Goal: Transaction & Acquisition: Book appointment/travel/reservation

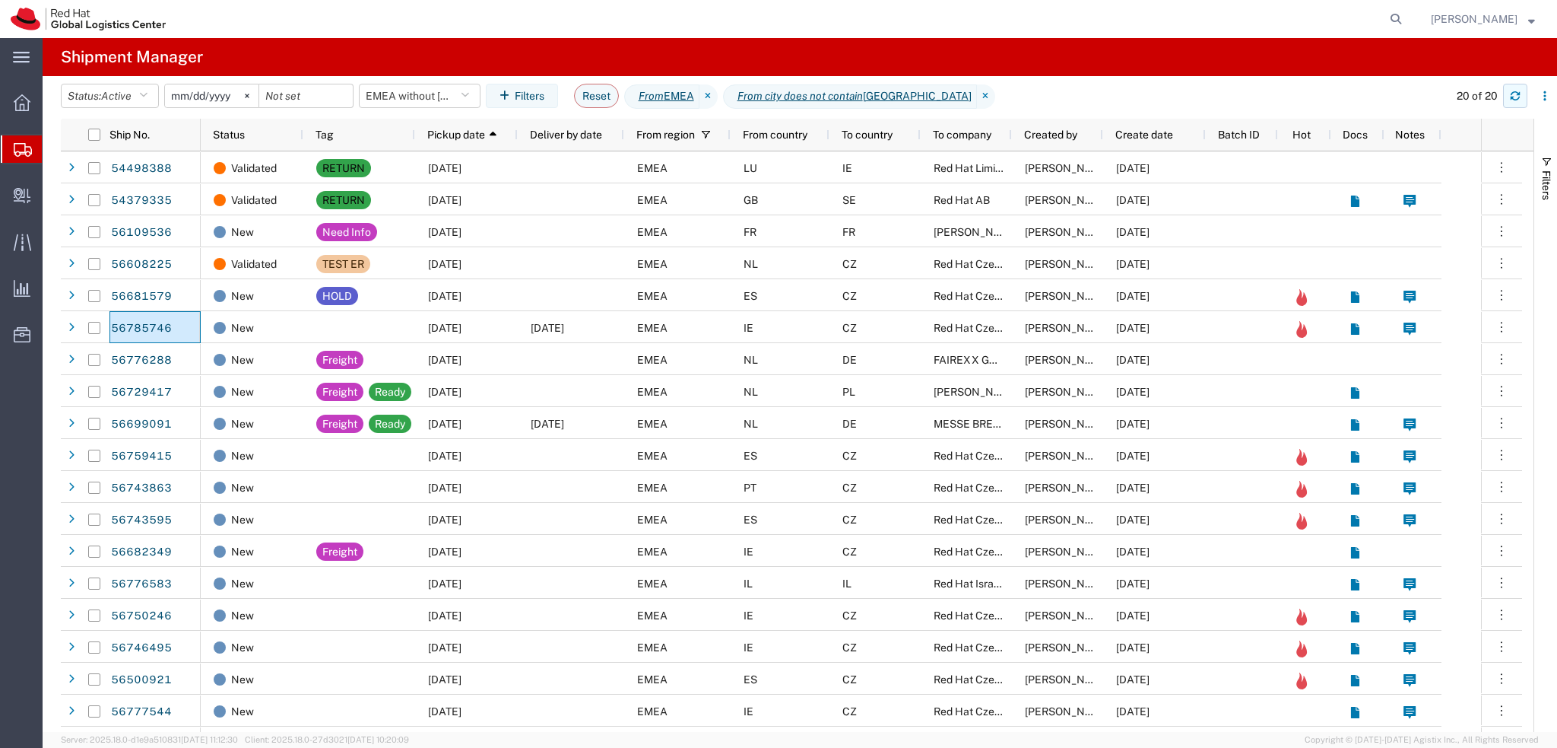
click at [1524, 97] on button "button" at bounding box center [1515, 96] width 24 height 24
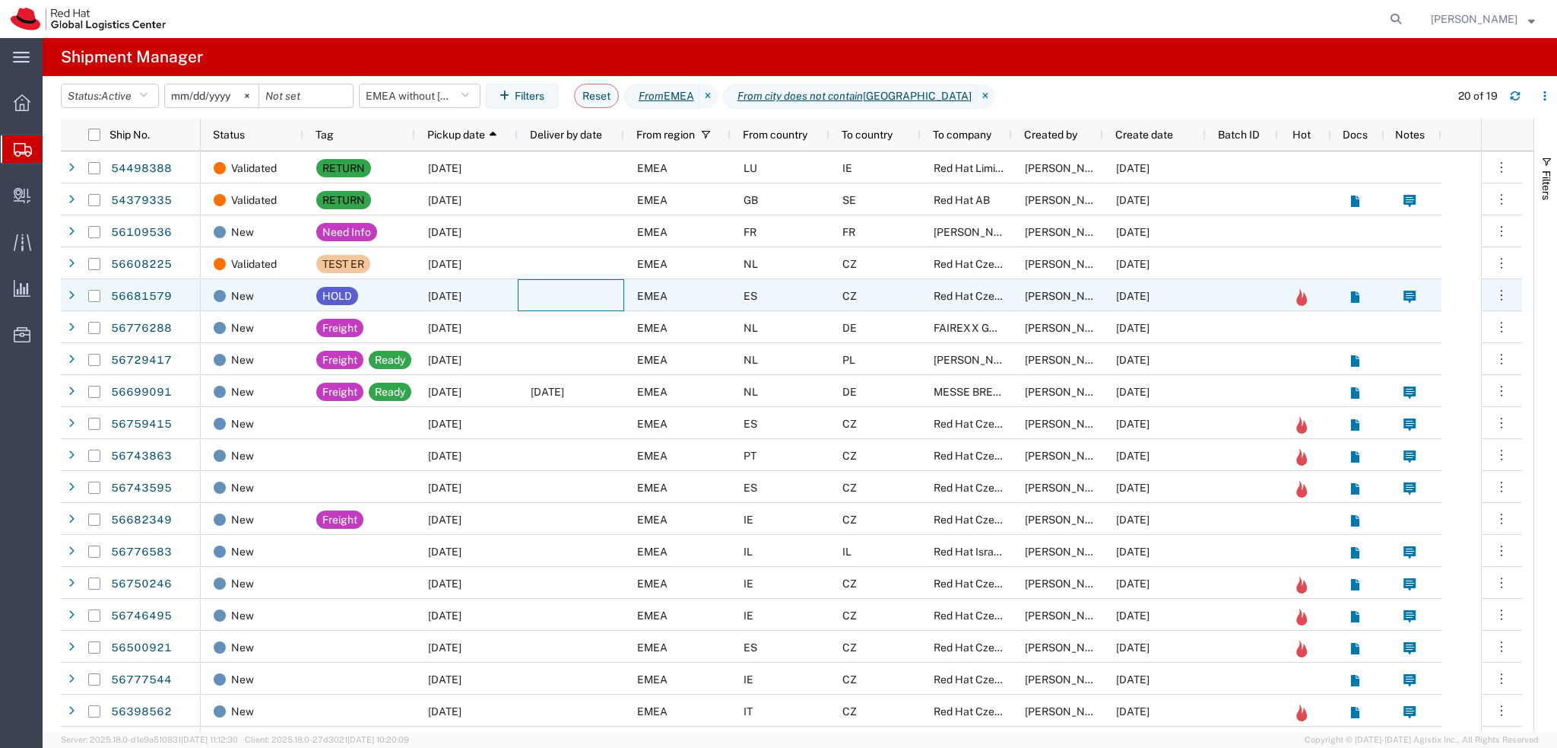
click at [563, 295] on div at bounding box center [571, 295] width 106 height 32
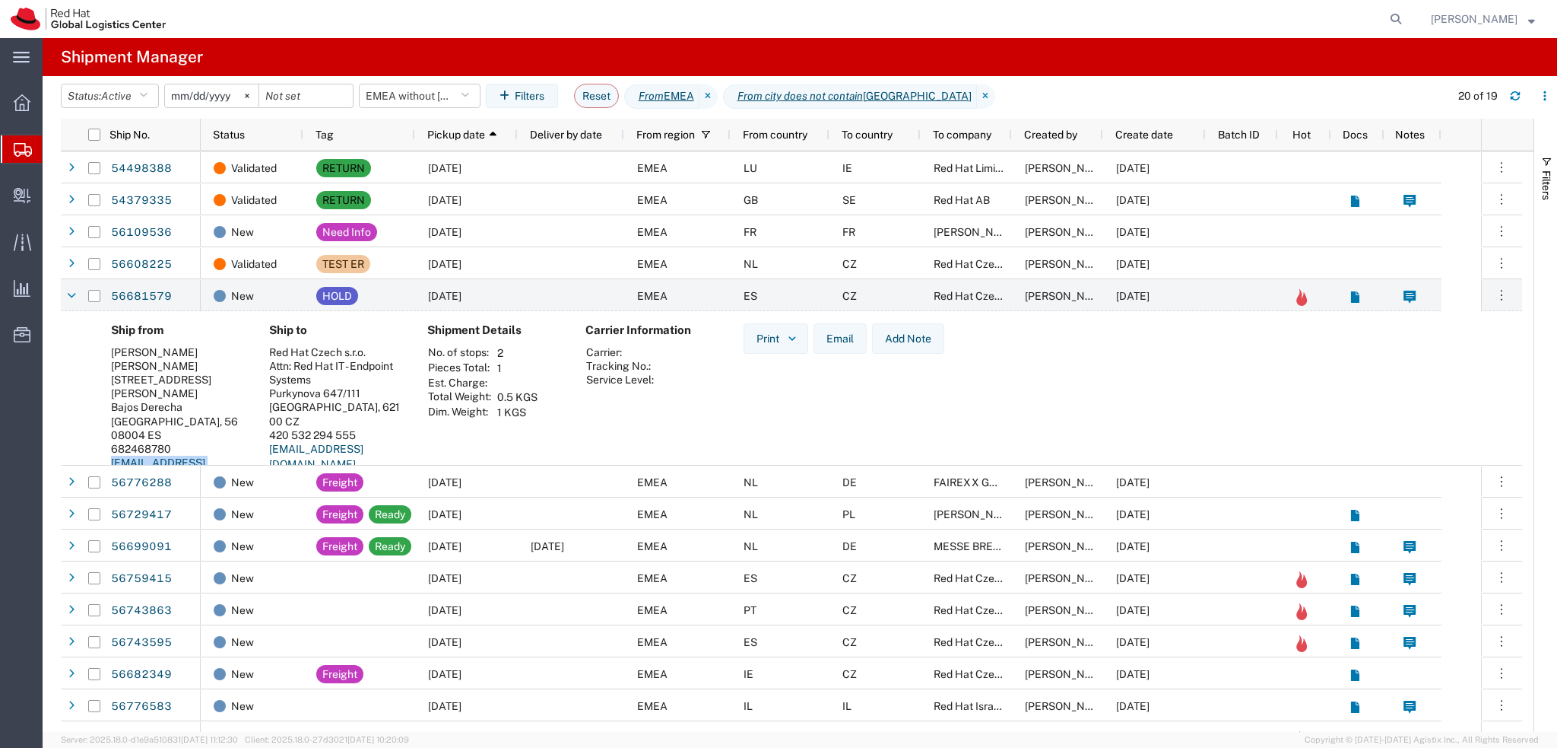
drag, startPoint x: 234, startPoint y: 437, endPoint x: 110, endPoint y: 440, distance: 124.0
click at [111, 440] on address "Julio Faerman Julio Faerman Carrer de la Bobila 15 Bajos Derecha Barcelona, 56 …" at bounding box center [178, 415] width 134 height 141
copy link "jufaerma@redhat.com"
click at [91, 297] on input "Press Space to toggle row selection (unchecked)" at bounding box center [94, 296] width 12 height 12
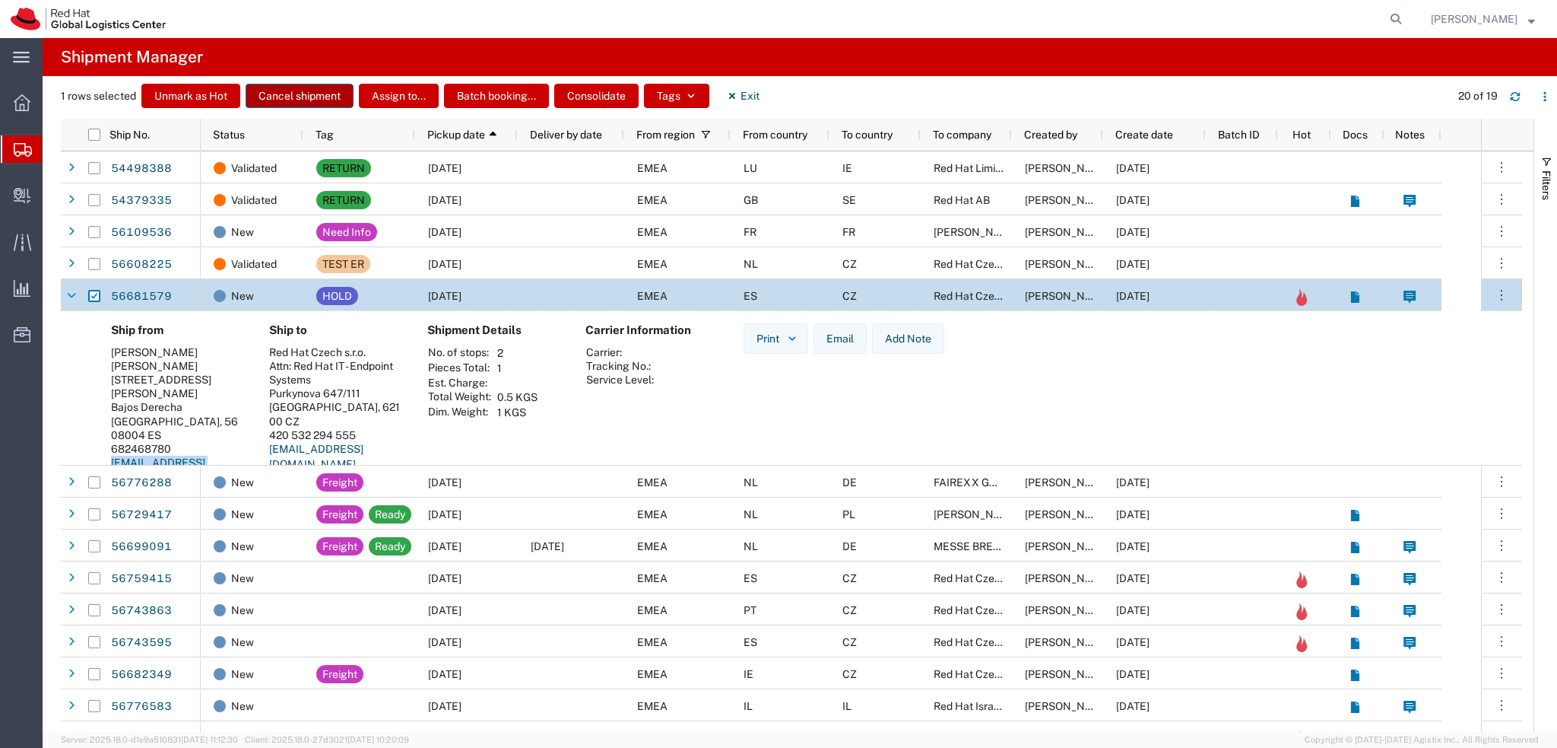
click at [311, 98] on button "Cancel shipment" at bounding box center [300, 96] width 108 height 24
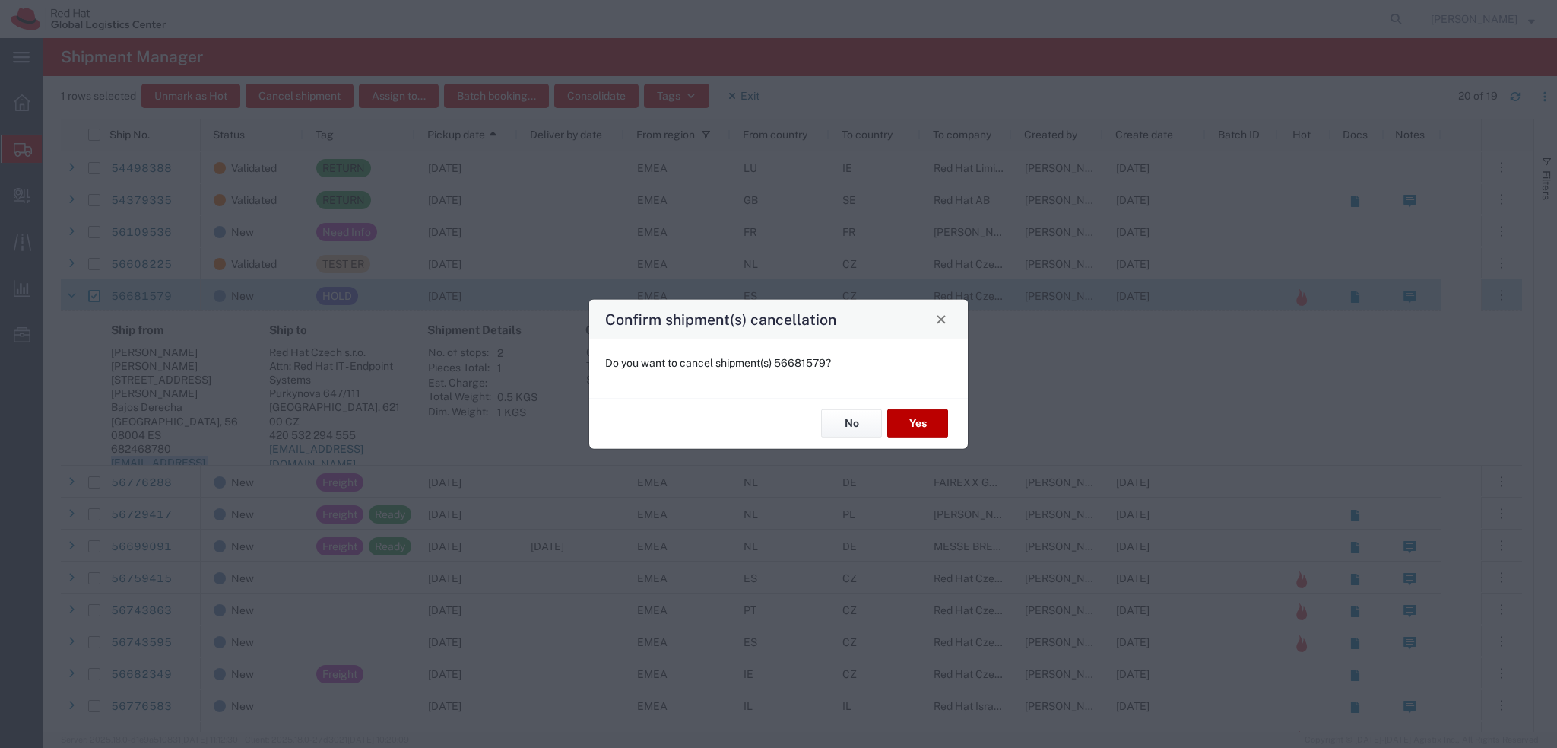
click at [924, 423] on button "Yes" at bounding box center [917, 423] width 61 height 28
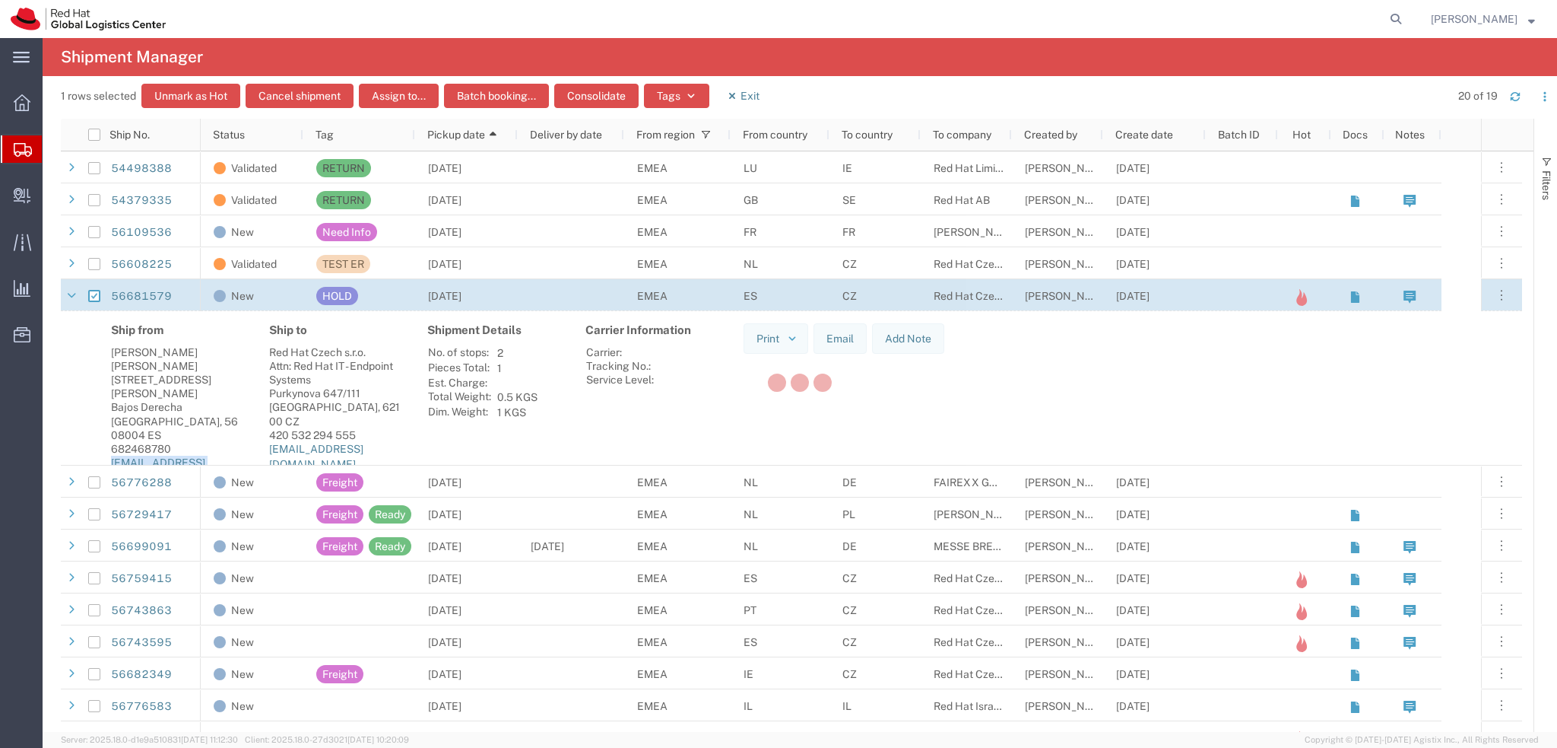
checkbox input "false"
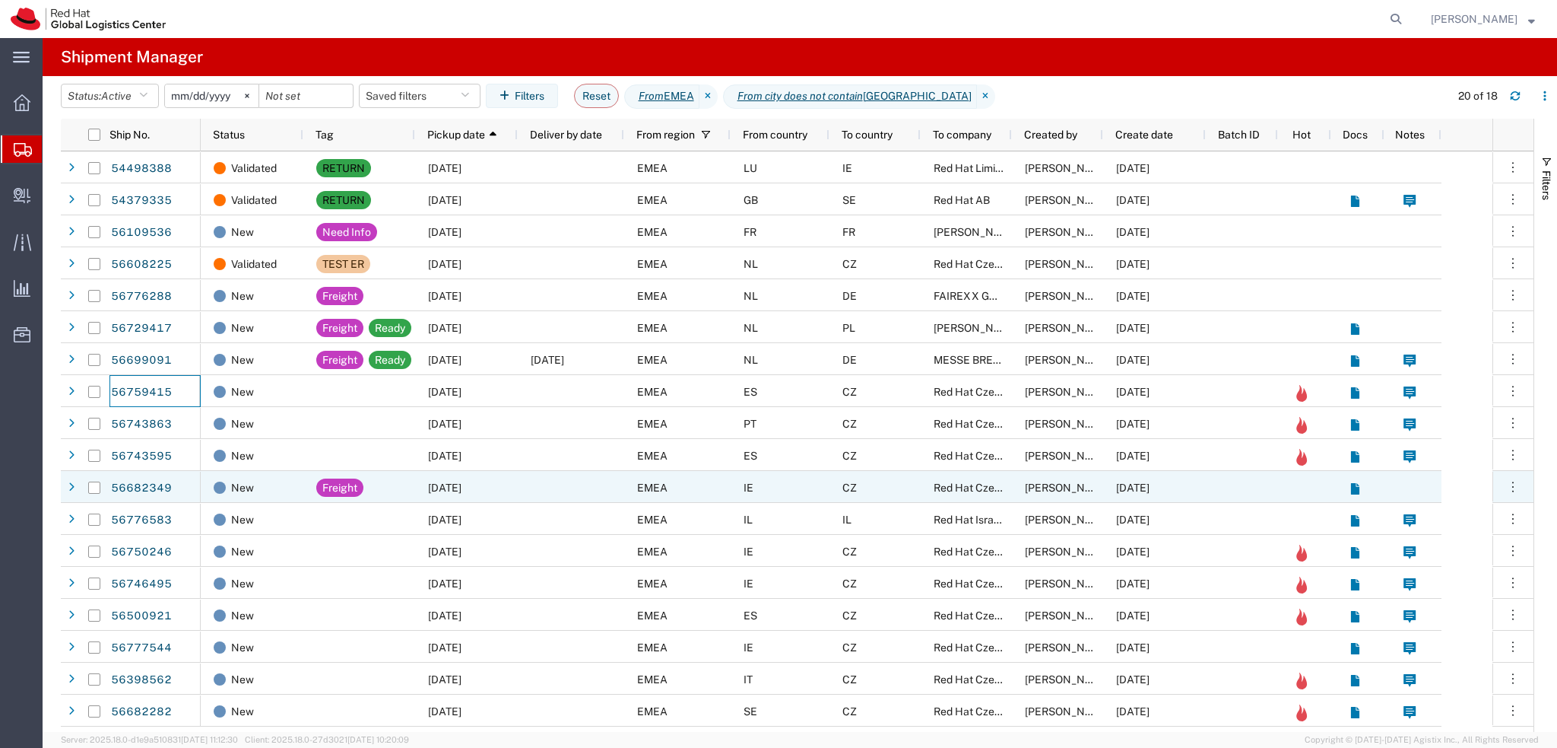
click at [775, 489] on div "IE" at bounding box center [780, 487] width 99 height 32
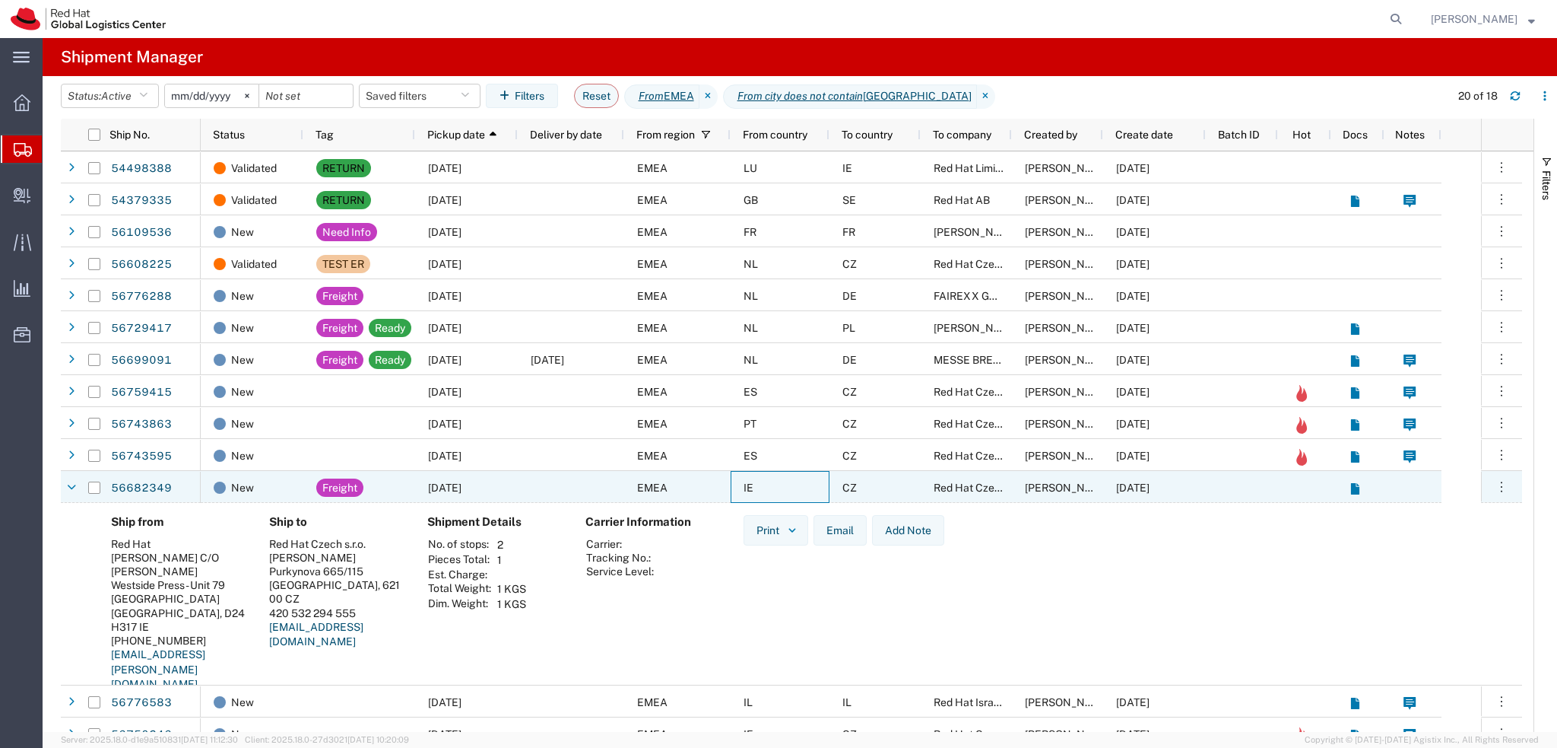
click at [775, 489] on div "IE" at bounding box center [780, 487] width 99 height 32
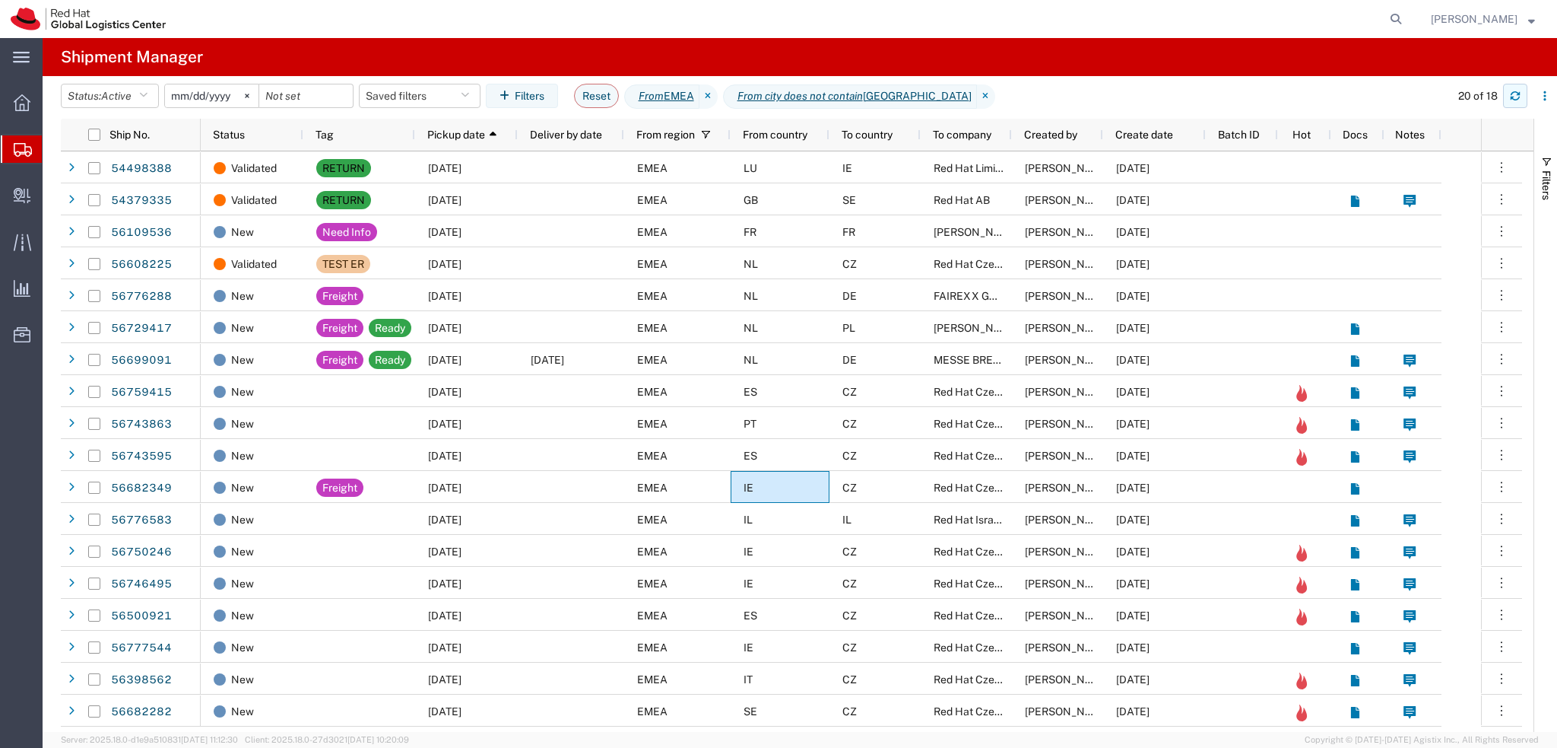
click at [1521, 95] on button "button" at bounding box center [1515, 96] width 24 height 24
click at [1517, 91] on icon "button" at bounding box center [1515, 95] width 11 height 11
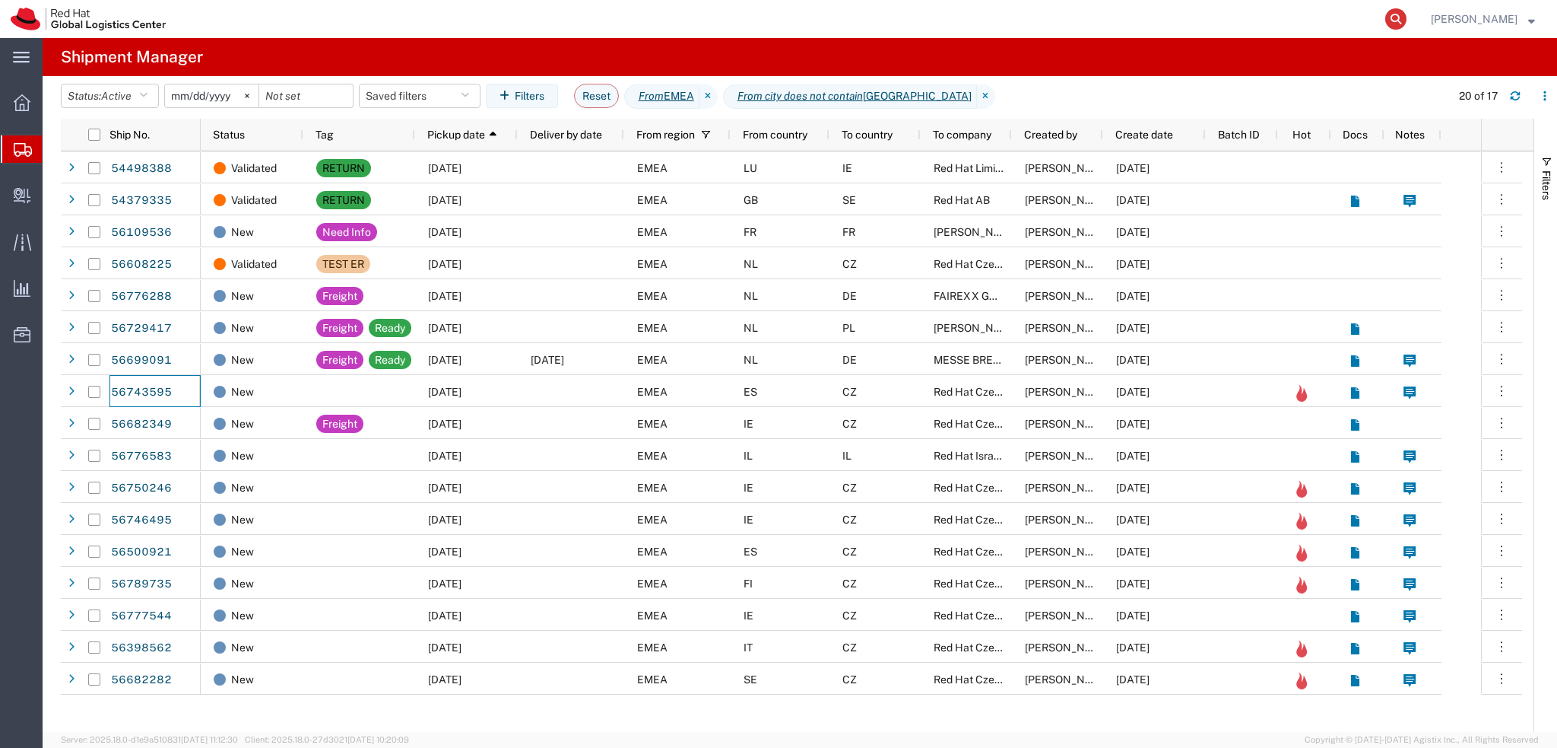
click at [1407, 21] on icon at bounding box center [1396, 18] width 21 height 21
click at [1202, 22] on input "search" at bounding box center [1154, 19] width 462 height 37
paste input "392731823537"
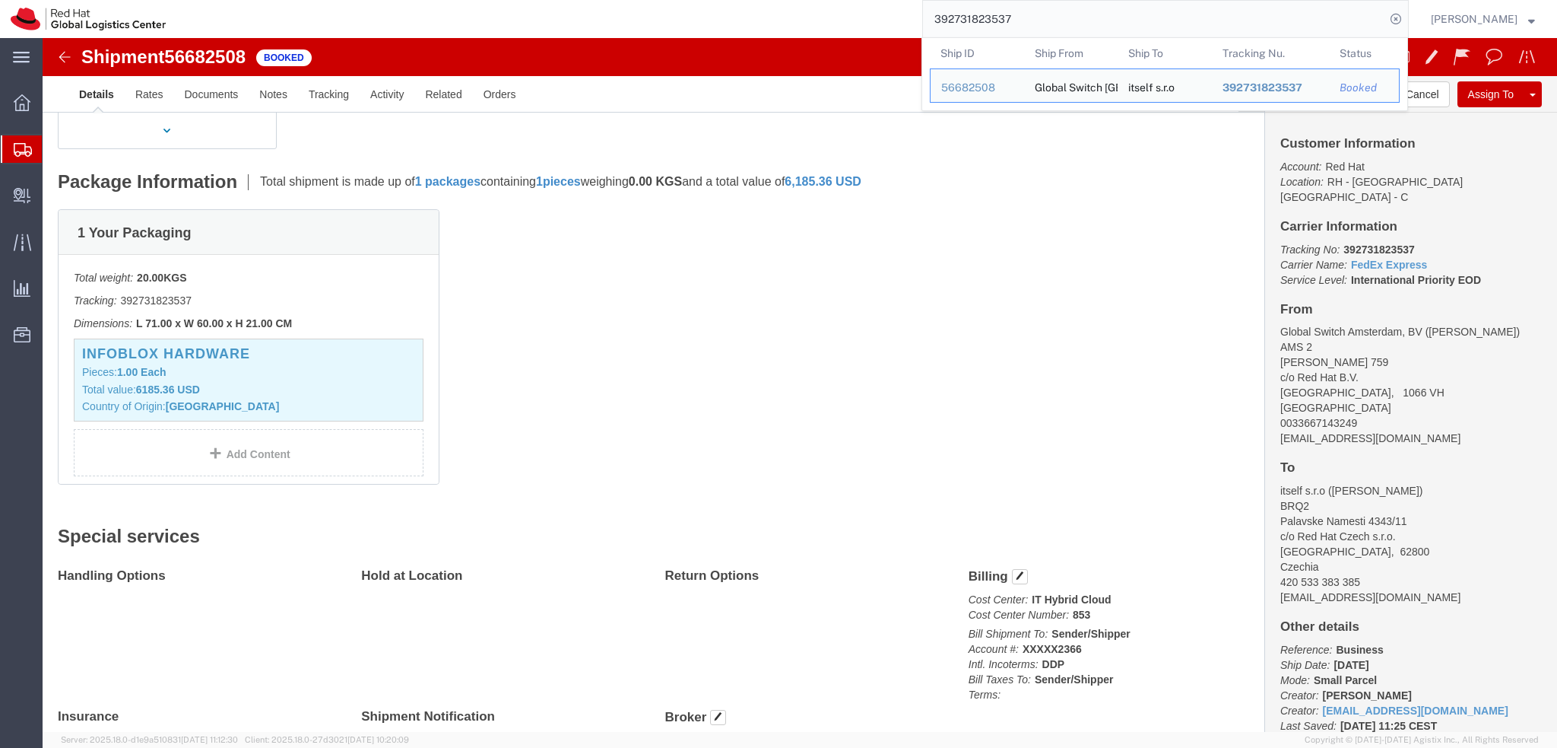
scroll to position [228, 0]
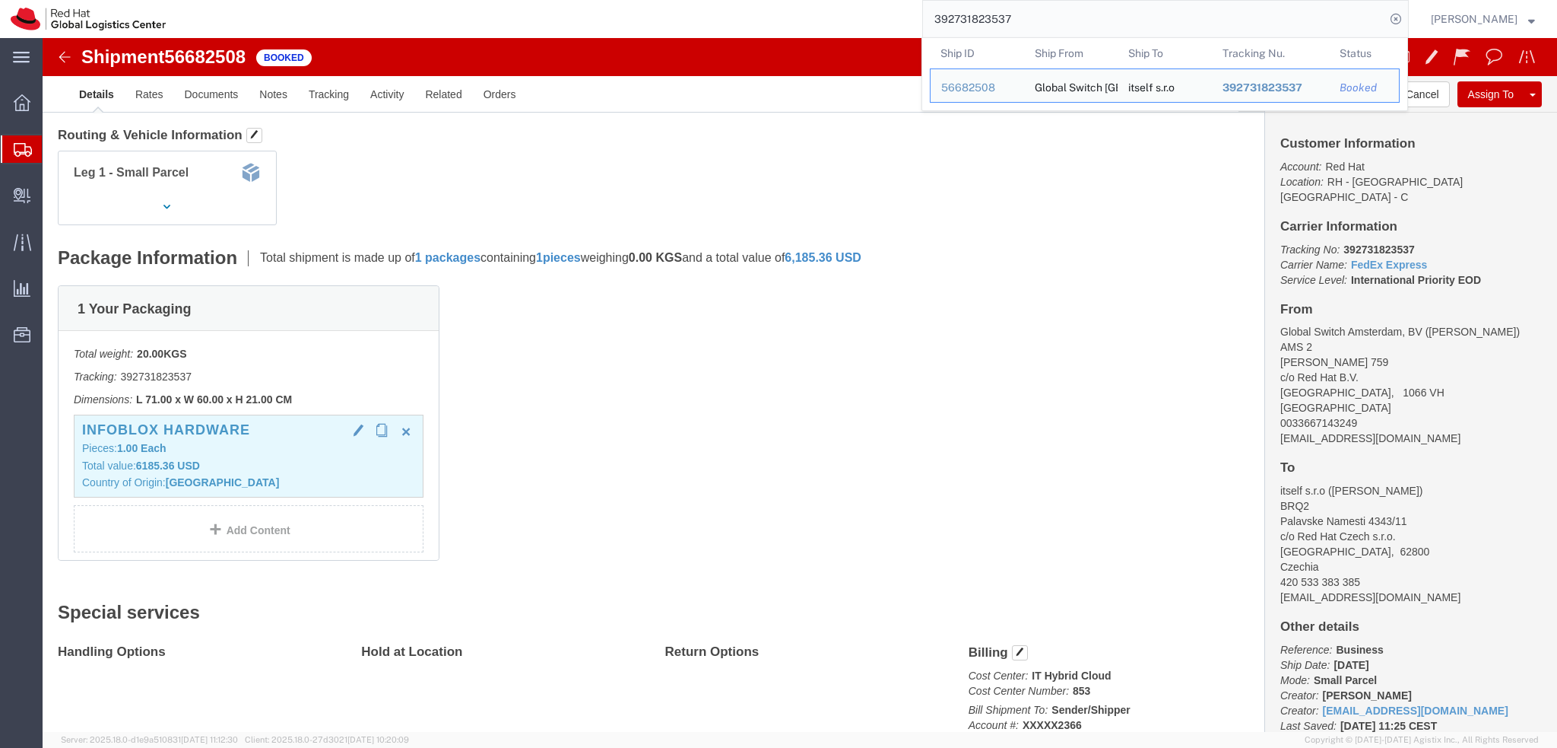
click h3 "Infoblox Hardware"
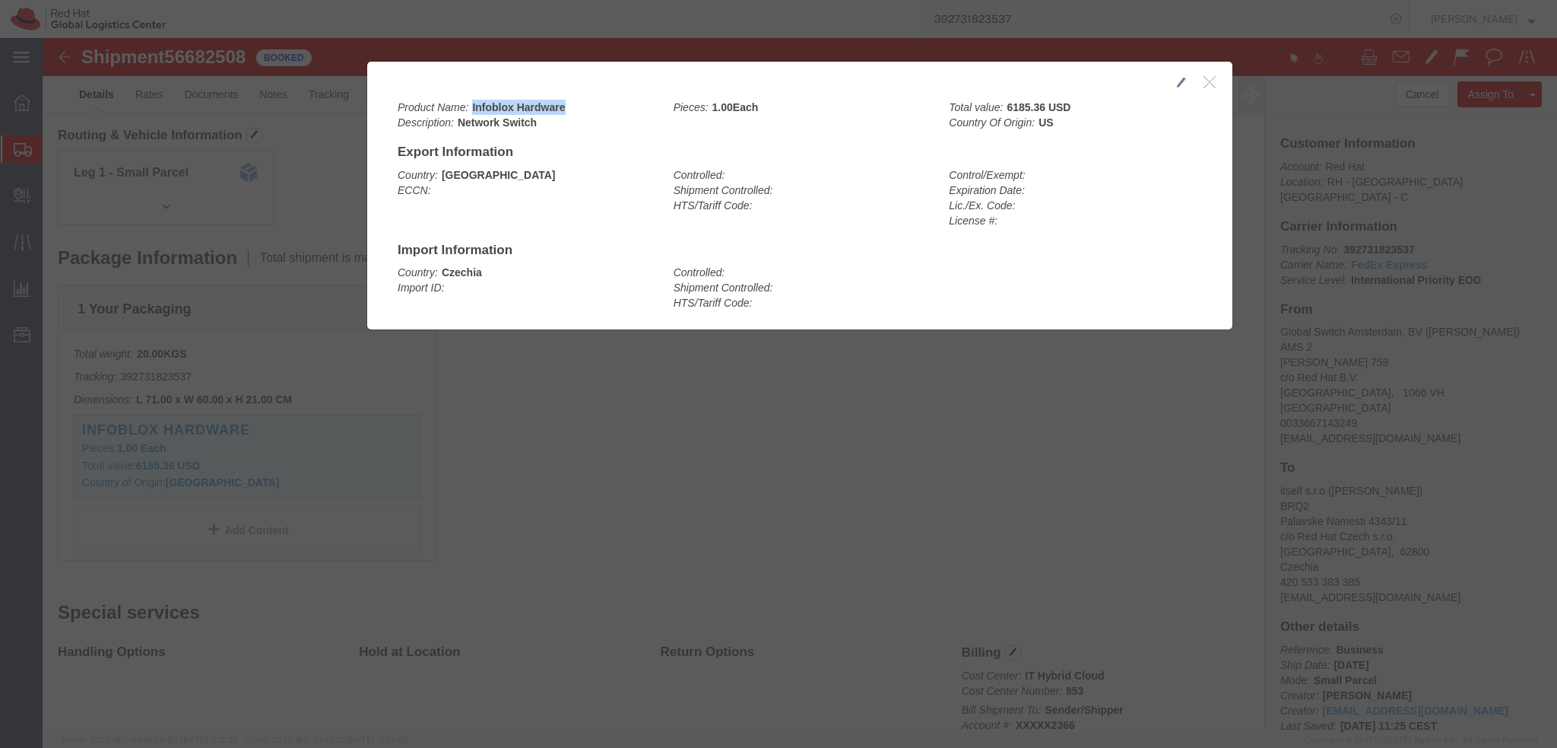
drag, startPoint x: 426, startPoint y: 68, endPoint x: 523, endPoint y: 71, distance: 97.4
click div "Product Name: Infoblox Hardware Description: Network Switch"
copy b "Infoblox Hardware"
drag, startPoint x: 1067, startPoint y: 6, endPoint x: 1166, endPoint y: 41, distance: 104.9
click icon "button"
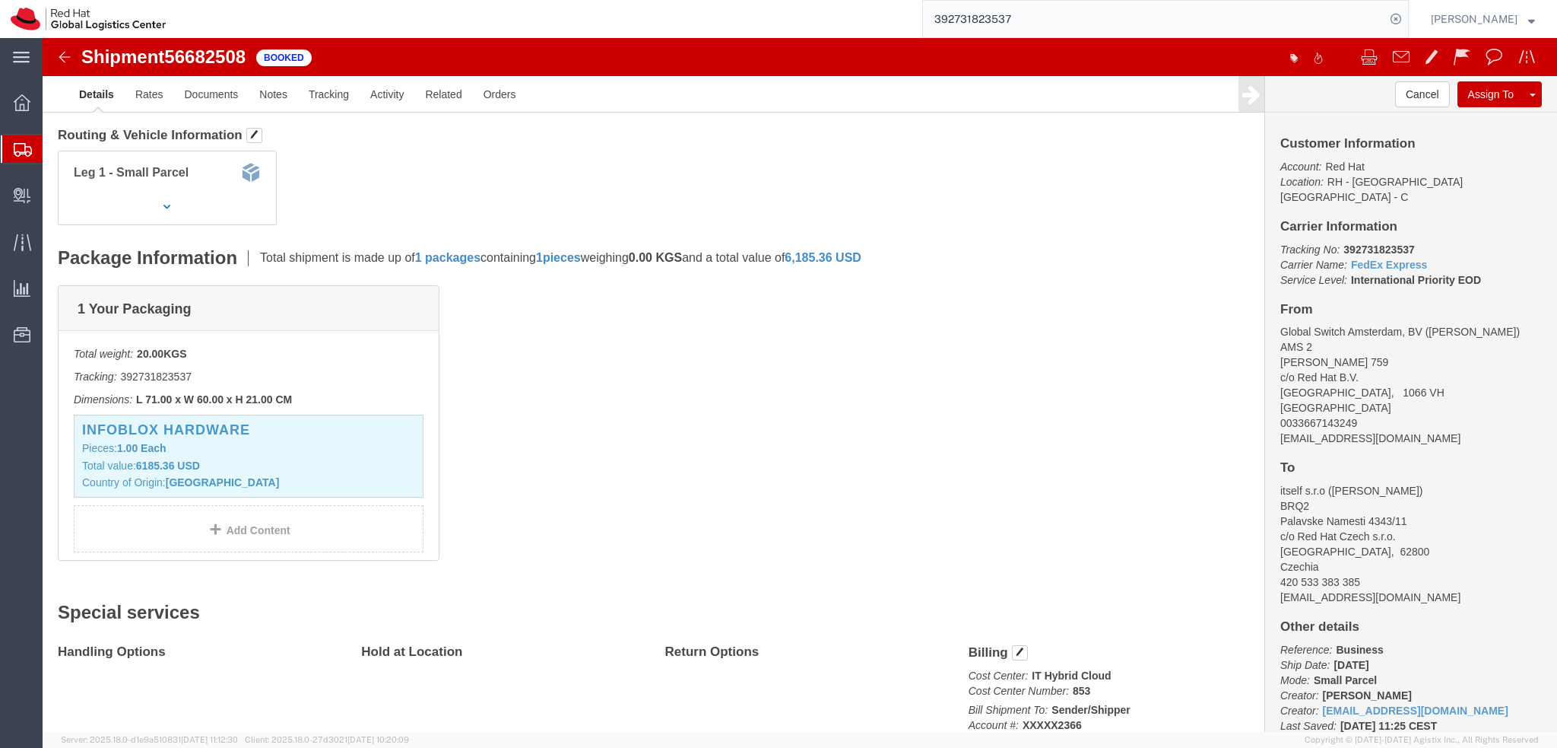
click at [1084, 15] on input "392731823537" at bounding box center [1154, 19] width 462 height 37
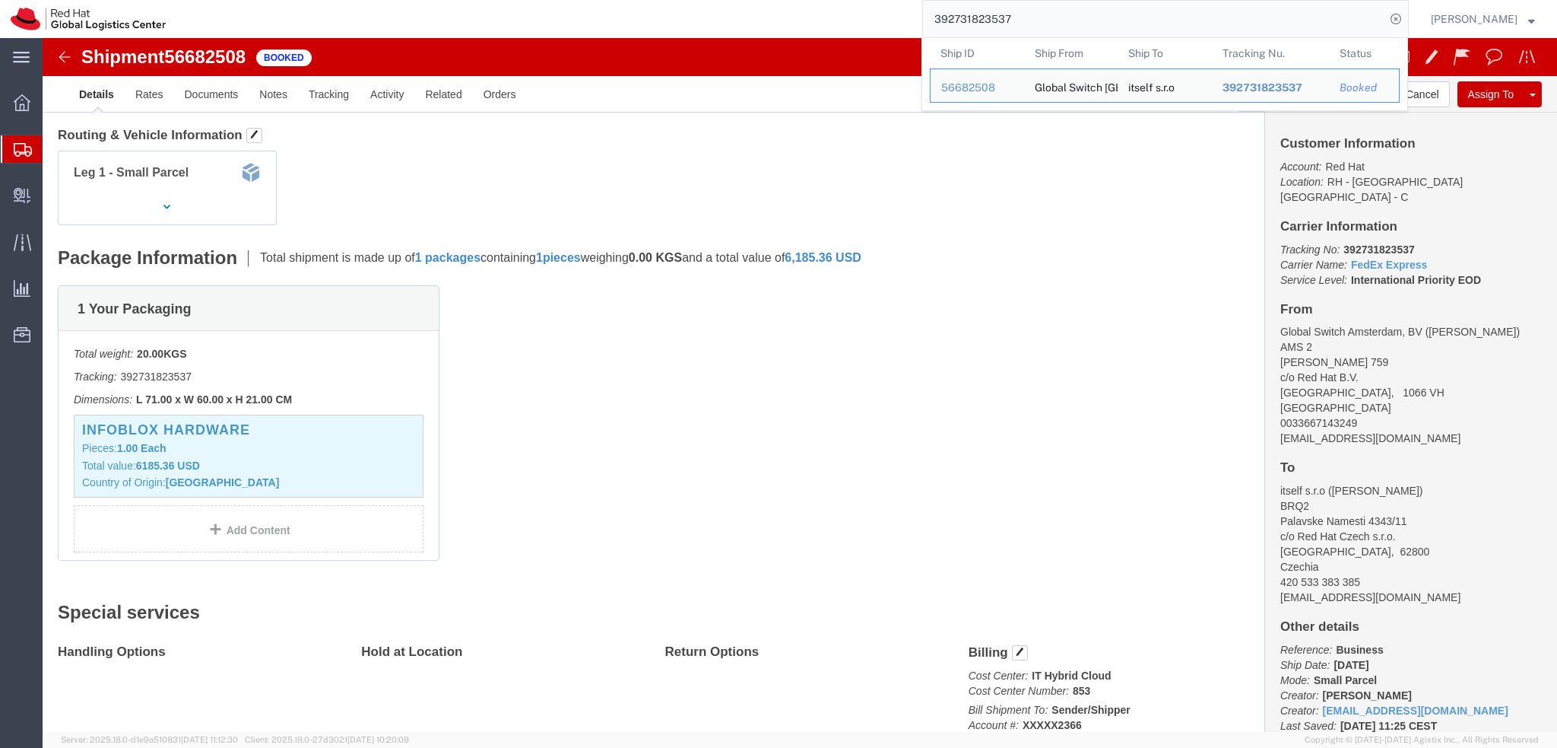
click at [1084, 15] on input "392731823537" at bounding box center [1154, 19] width 462 height 37
paste input "56759415"
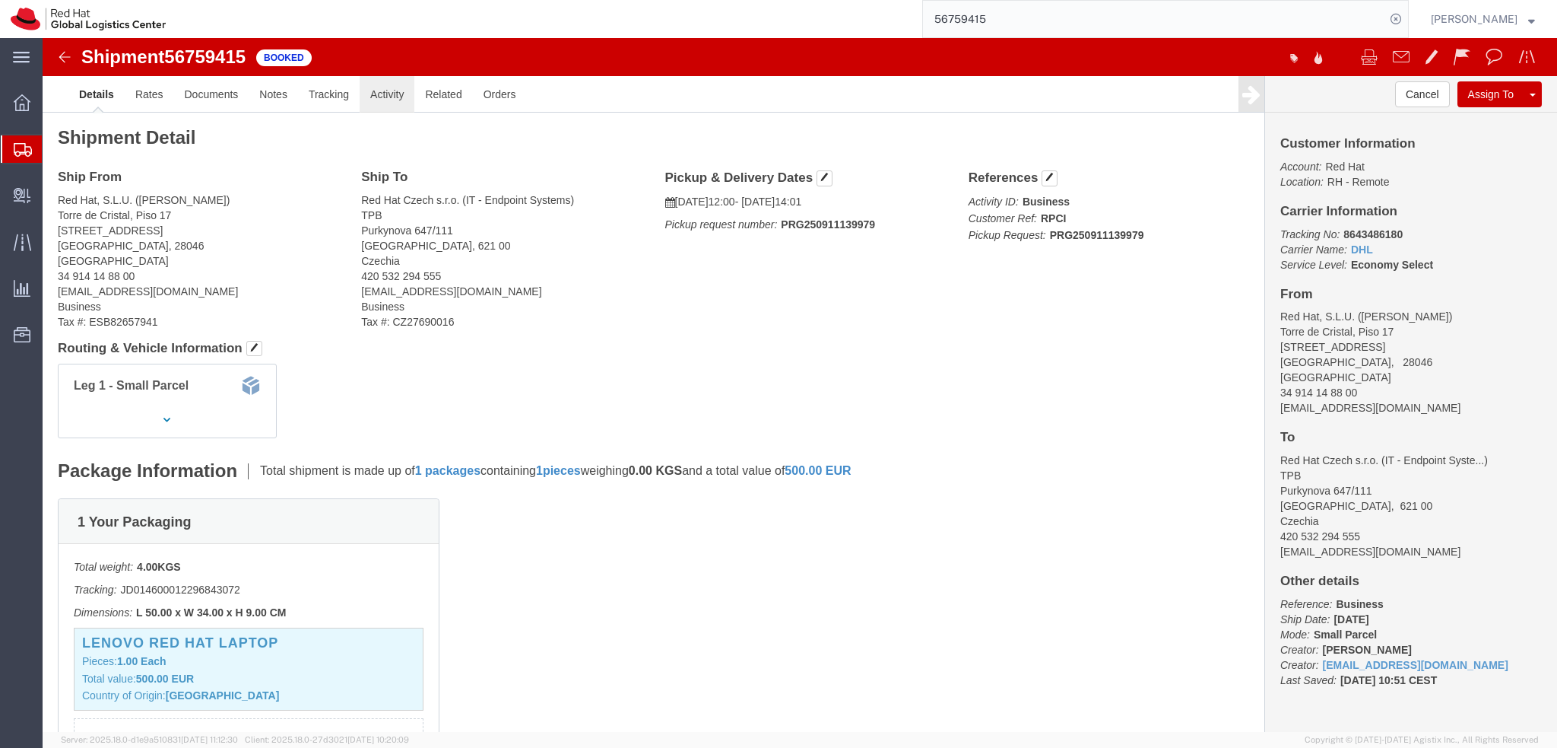
click link "Activity"
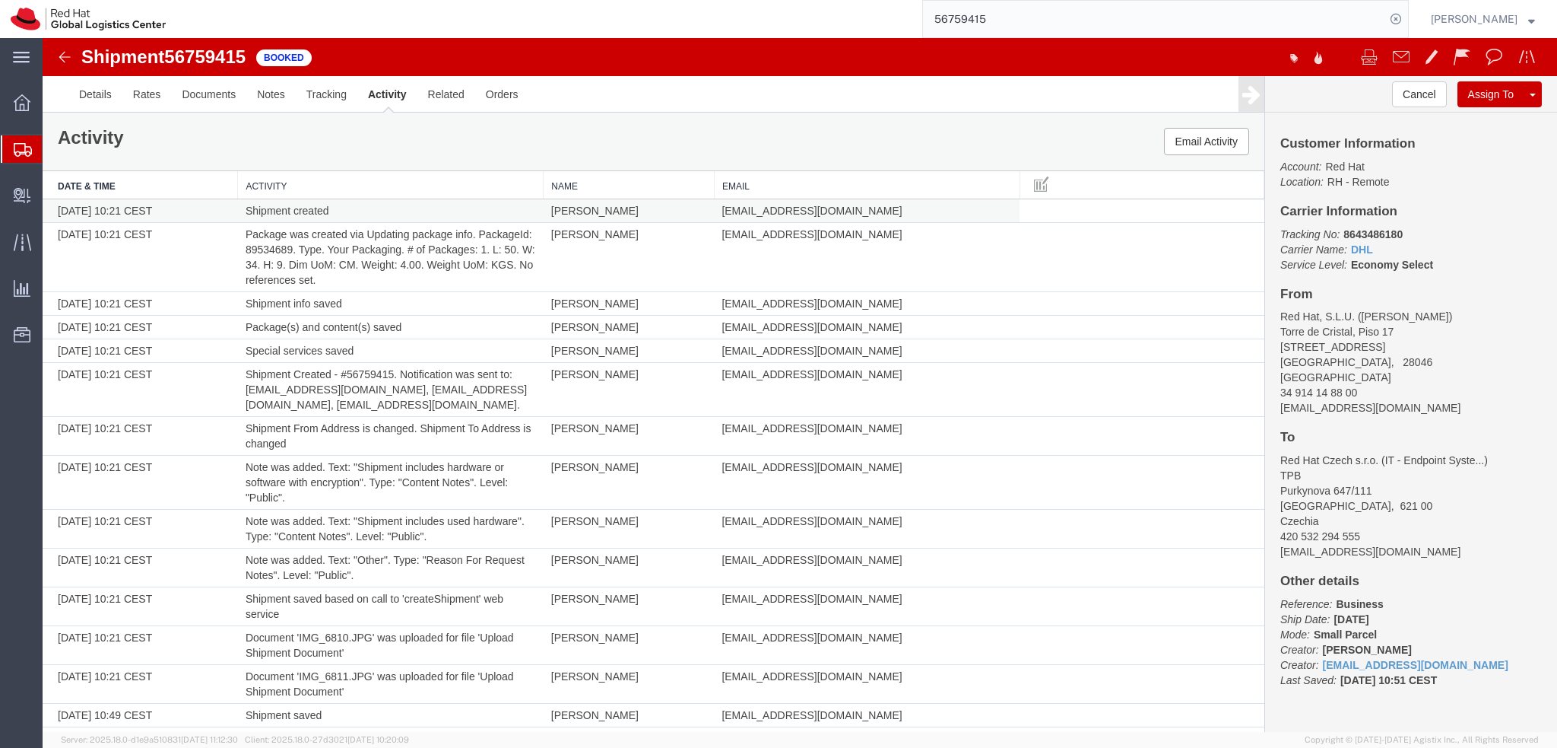
click at [764, 205] on span "dfinca@redhat.com" at bounding box center [812, 211] width 180 height 12
copy td "dfinca@redhat.com"
click at [67, 58] on img at bounding box center [65, 57] width 18 height 18
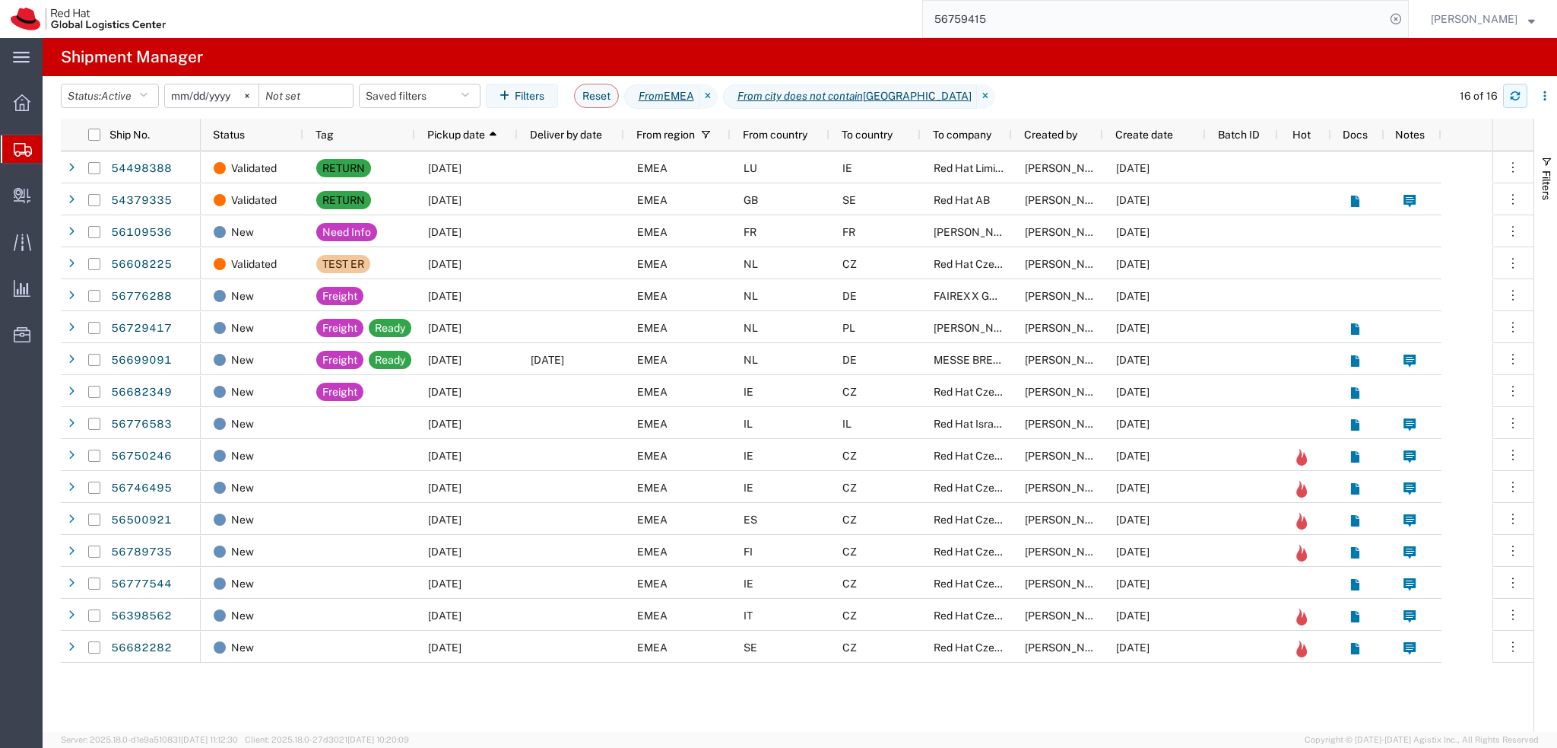
click at [1524, 97] on button "button" at bounding box center [1515, 96] width 24 height 24
click at [1516, 104] on button "button" at bounding box center [1515, 96] width 24 height 24
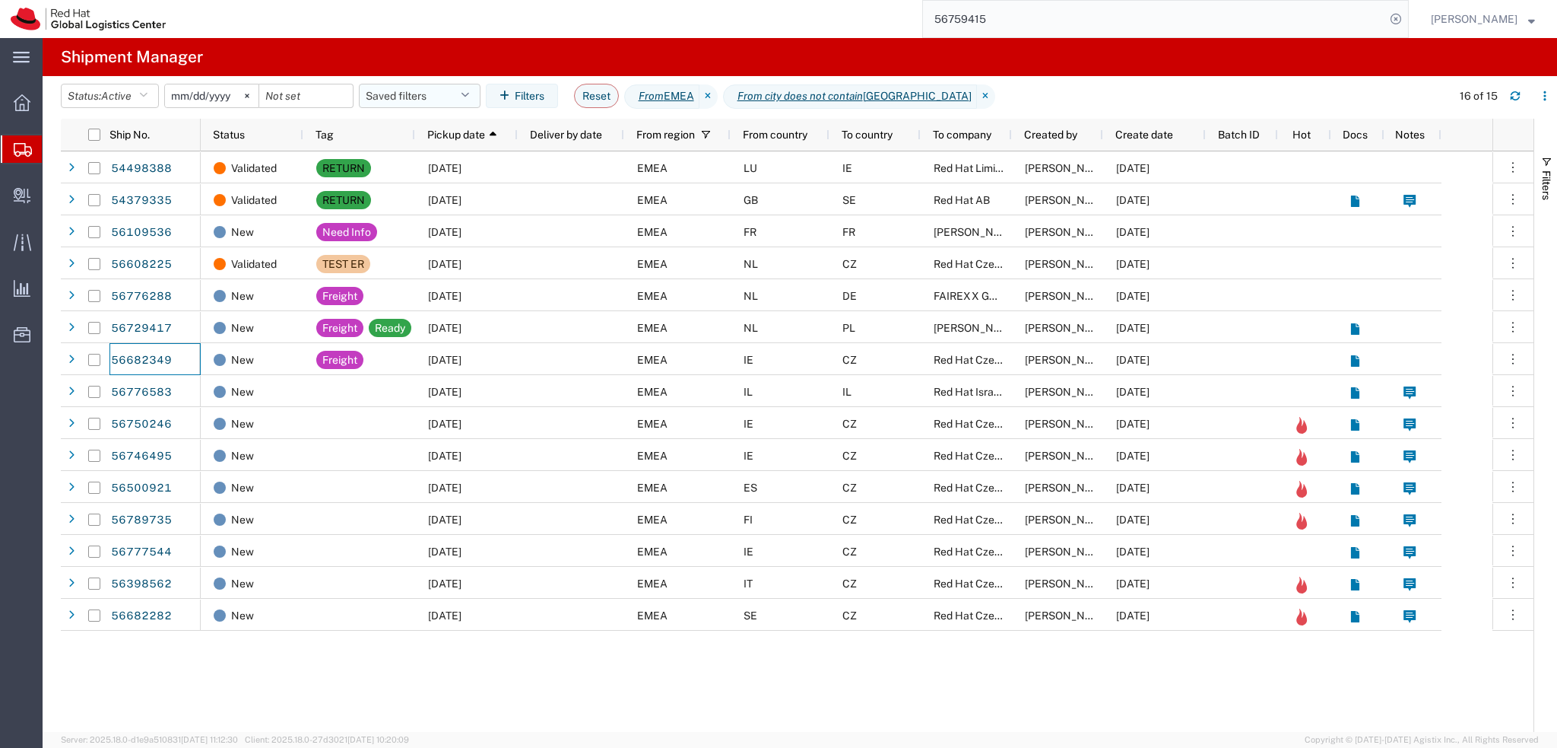
click at [421, 95] on button "Saved filters" at bounding box center [420, 96] width 122 height 24
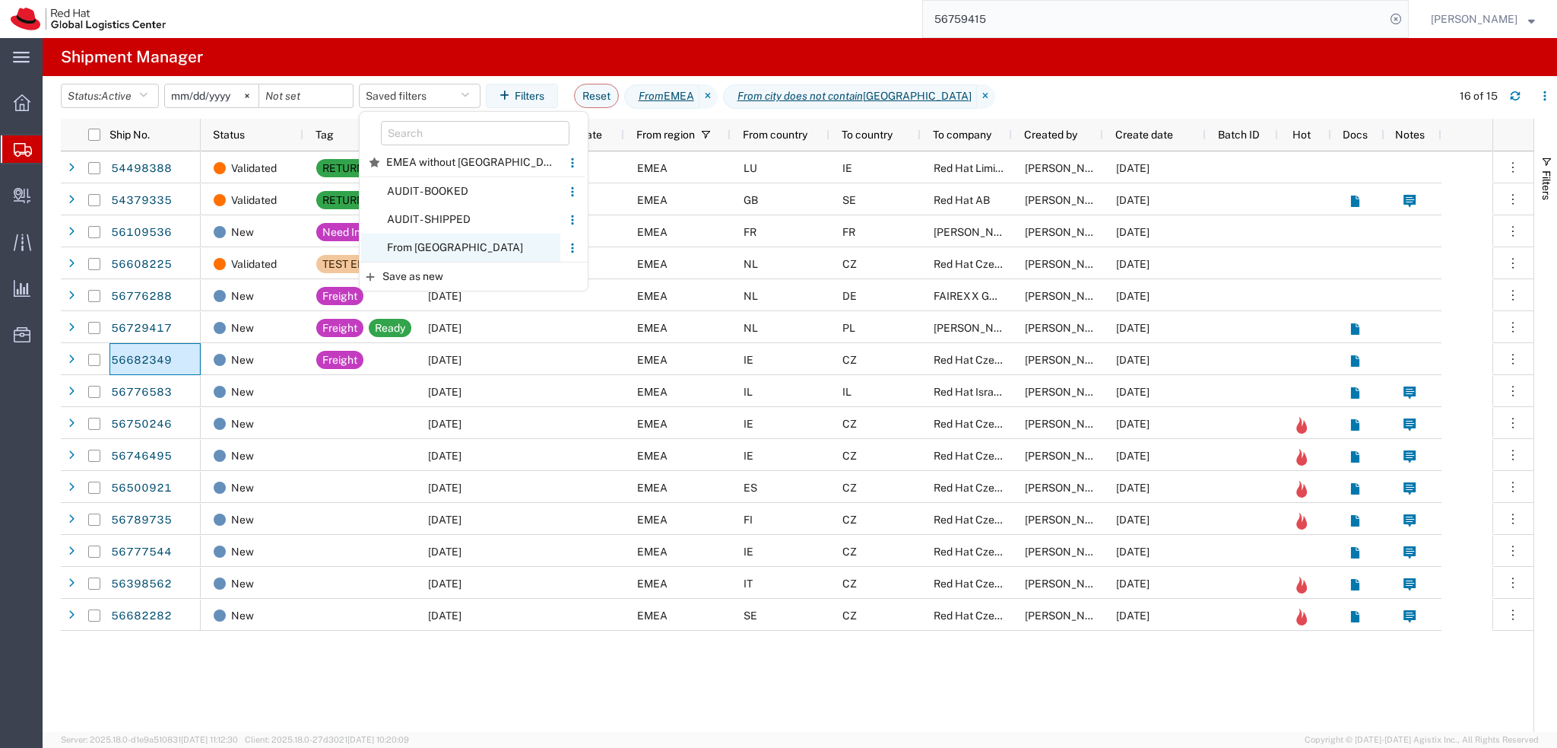
click at [475, 244] on span "From CZ" at bounding box center [460, 247] width 199 height 28
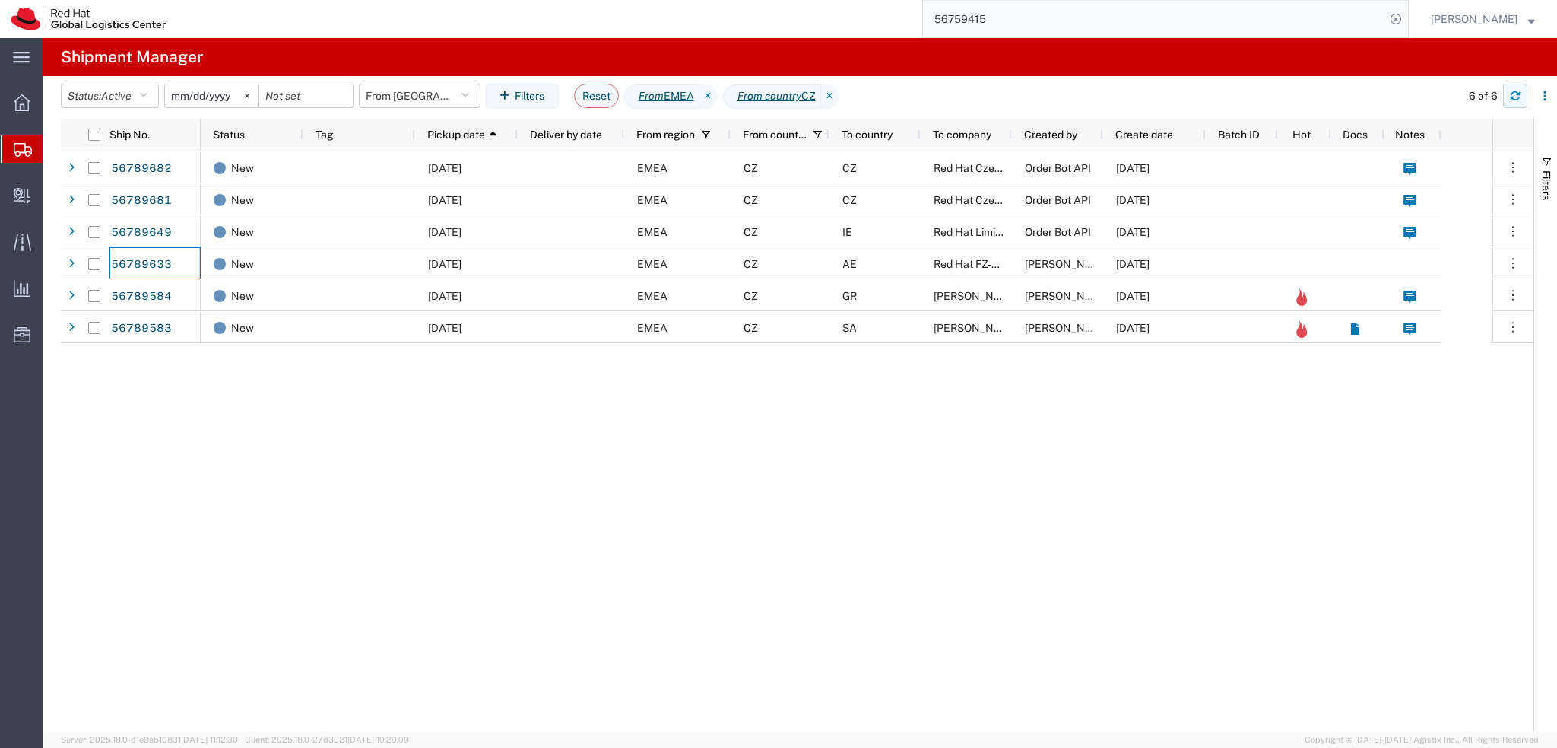
click at [1519, 103] on button "button" at bounding box center [1515, 96] width 24 height 24
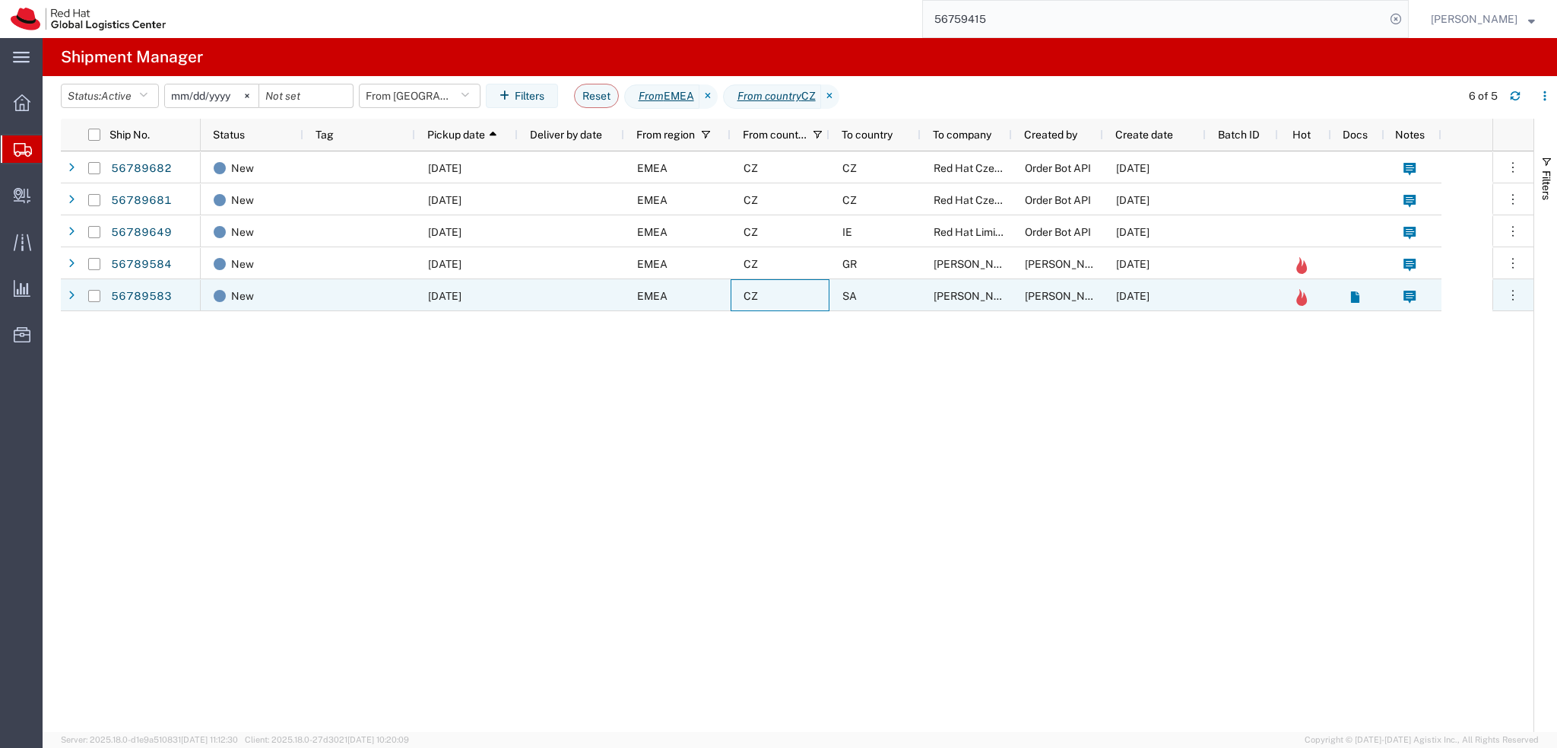
click at [824, 289] on div "CZ" at bounding box center [780, 295] width 99 height 32
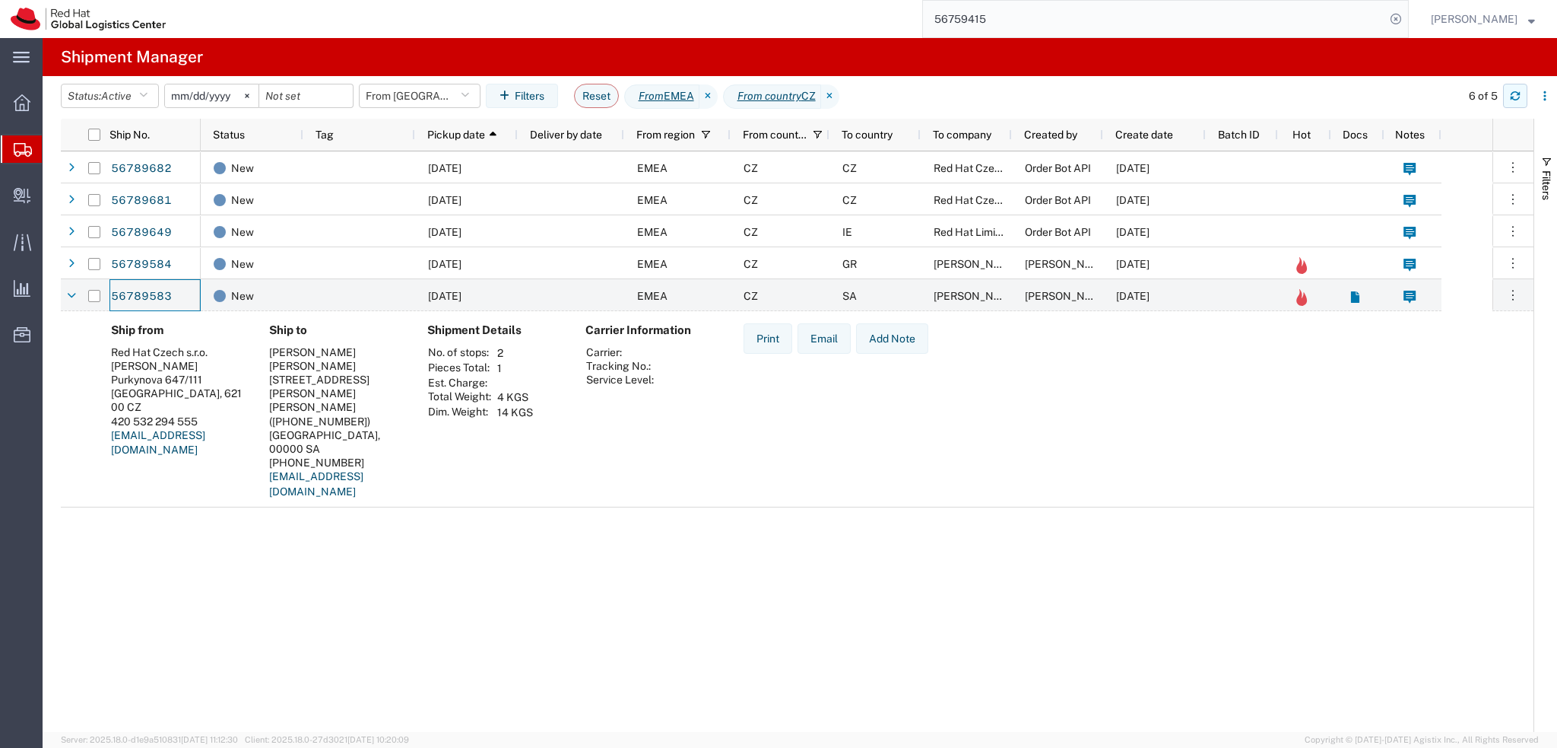
click at [1519, 100] on icon "button" at bounding box center [1515, 95] width 11 height 11
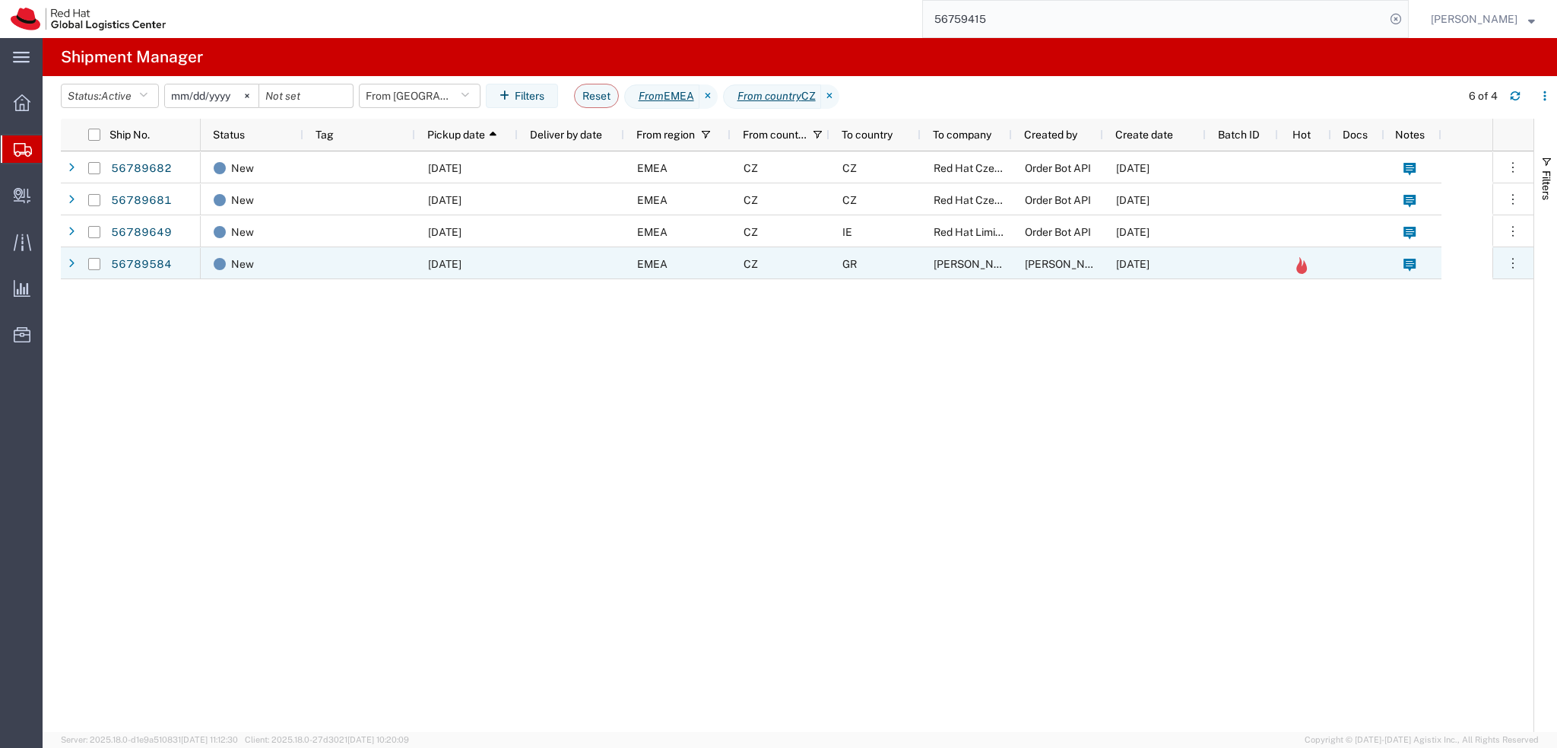
click at [868, 274] on div "GR" at bounding box center [875, 263] width 91 height 32
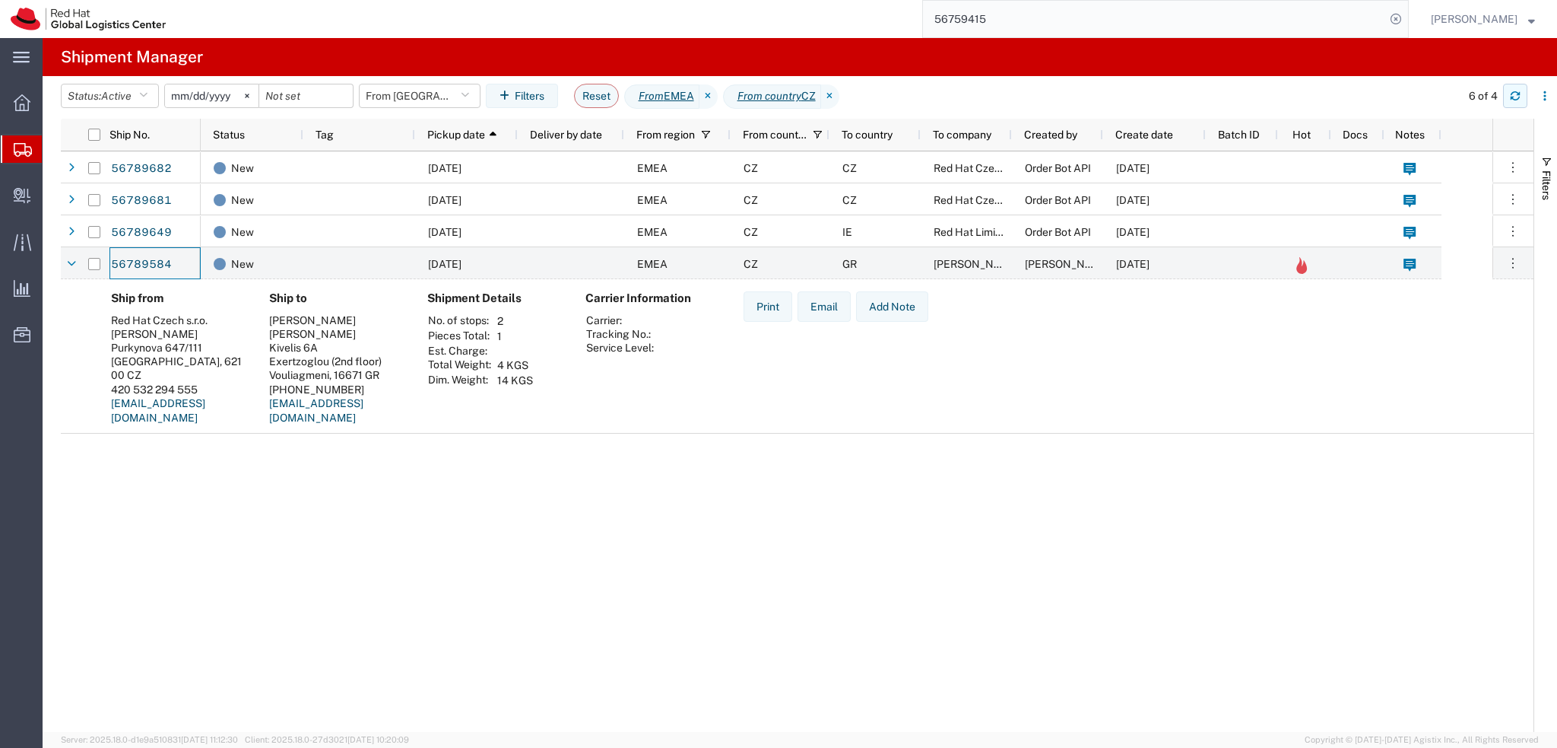
click at [1519, 88] on button "button" at bounding box center [1515, 96] width 24 height 24
click at [417, 94] on button "From CZ" at bounding box center [420, 96] width 122 height 24
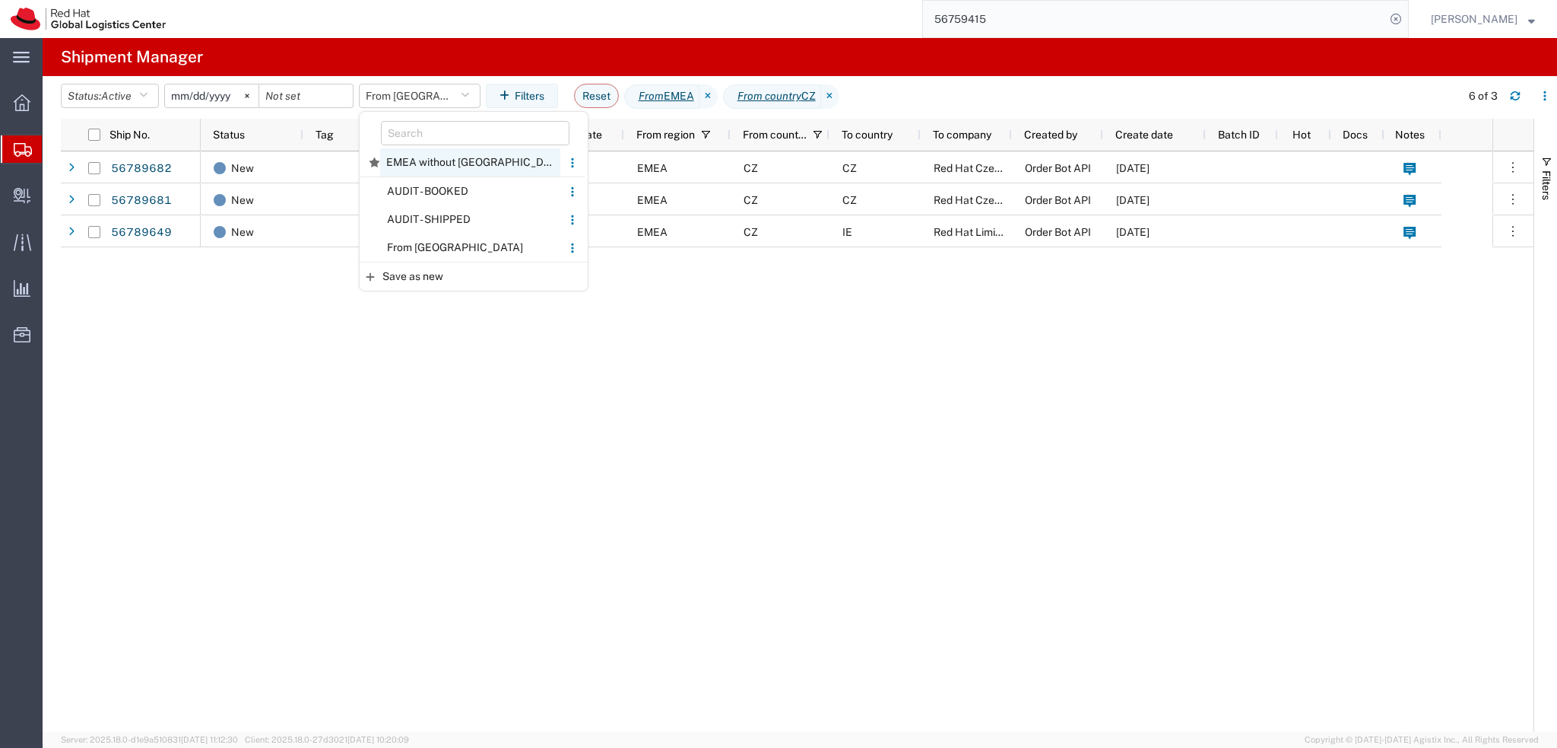
click at [468, 158] on span "EMEA without Brno" at bounding box center [470, 162] width 180 height 28
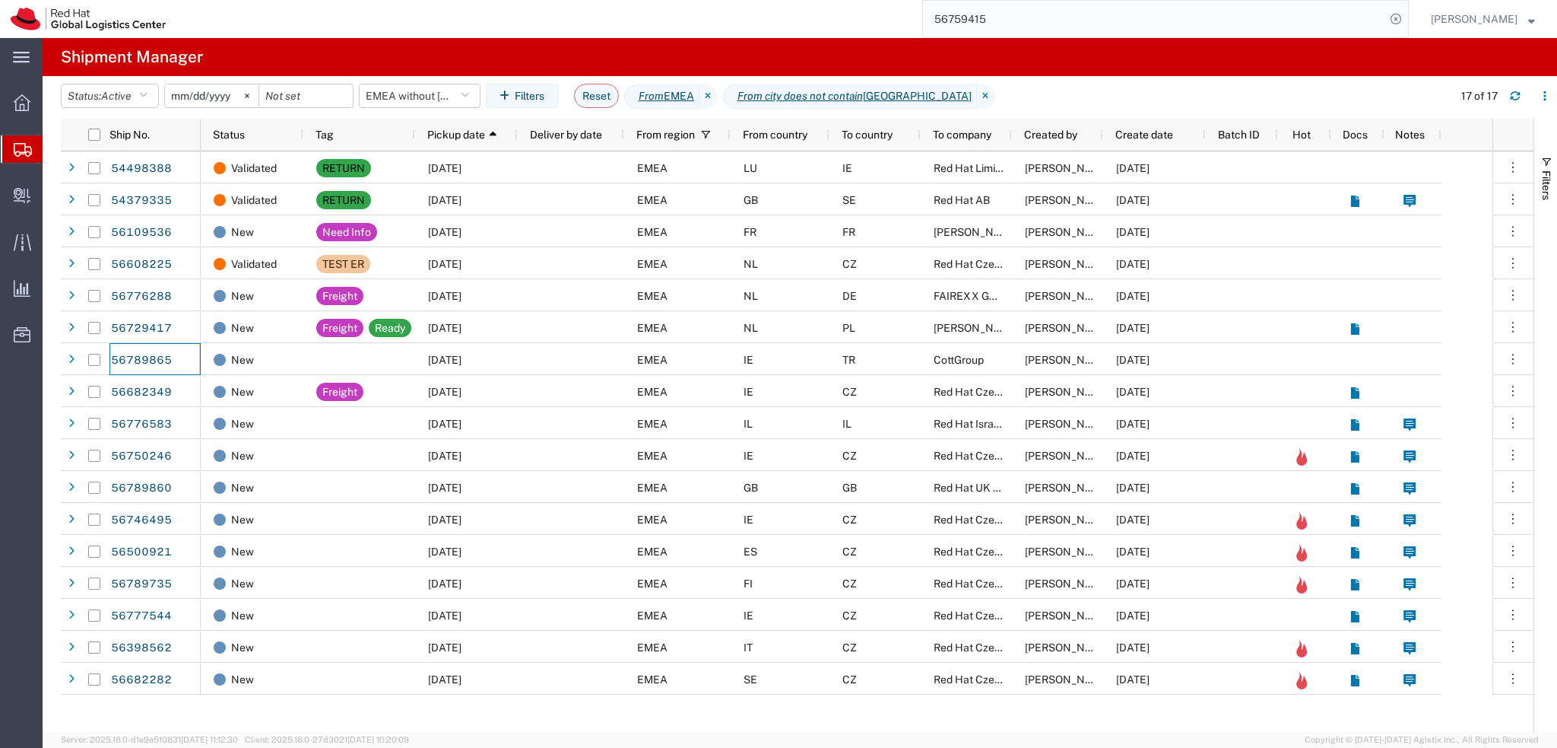
click at [1094, 15] on input "56759415" at bounding box center [1154, 19] width 462 height 37
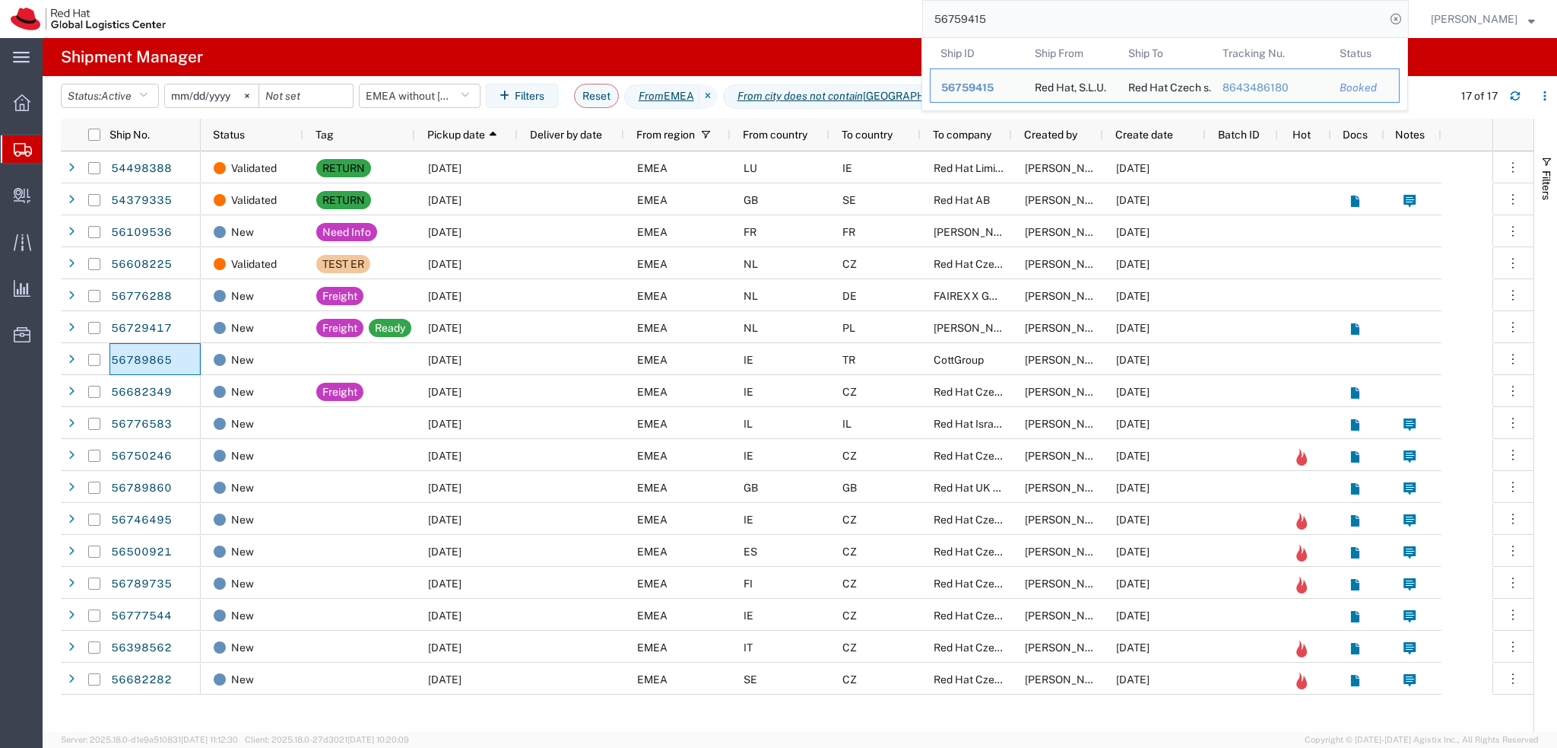
click at [1094, 15] on input "56759415" at bounding box center [1154, 19] width 462 height 37
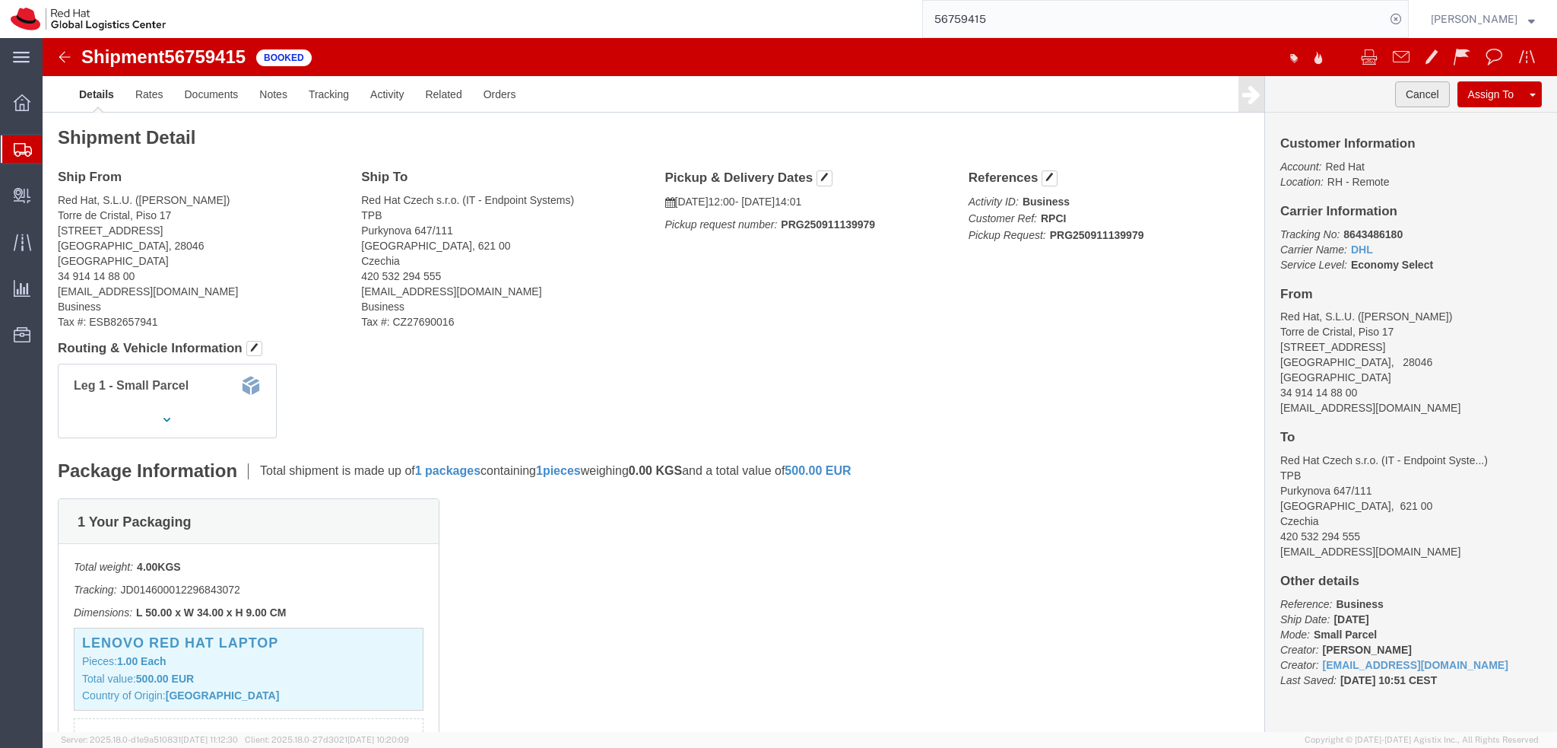
click button "Cancel"
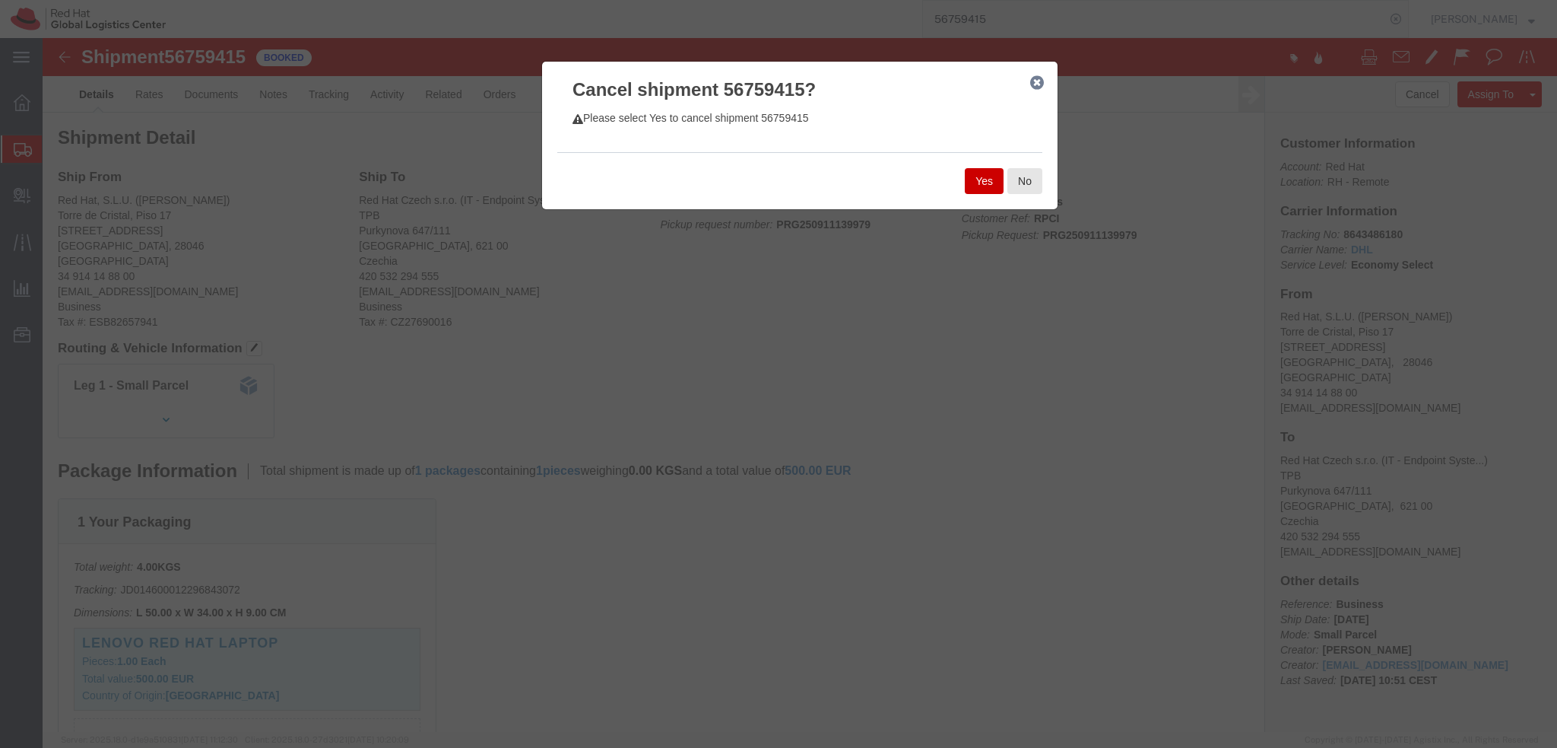
click button "Yes"
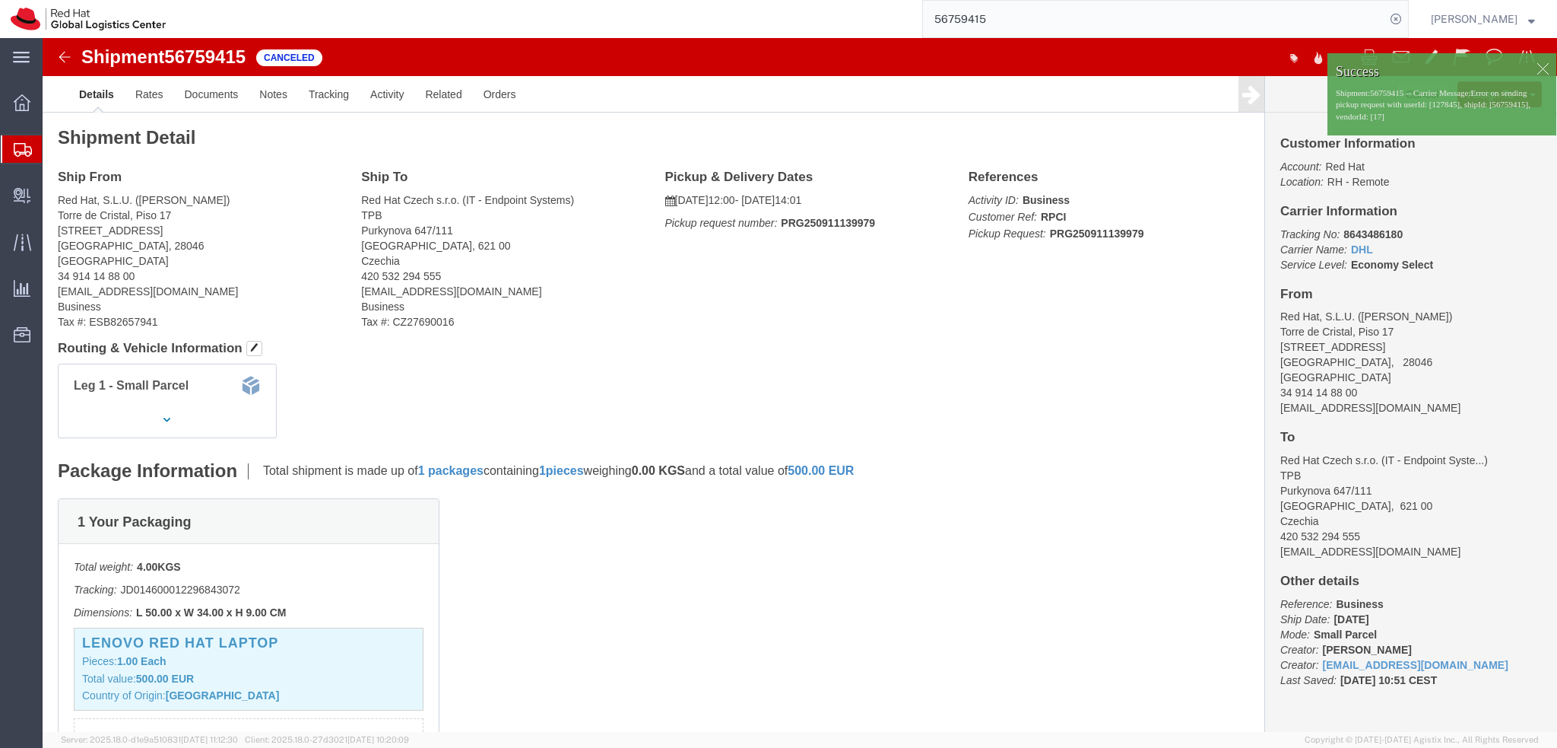
click img
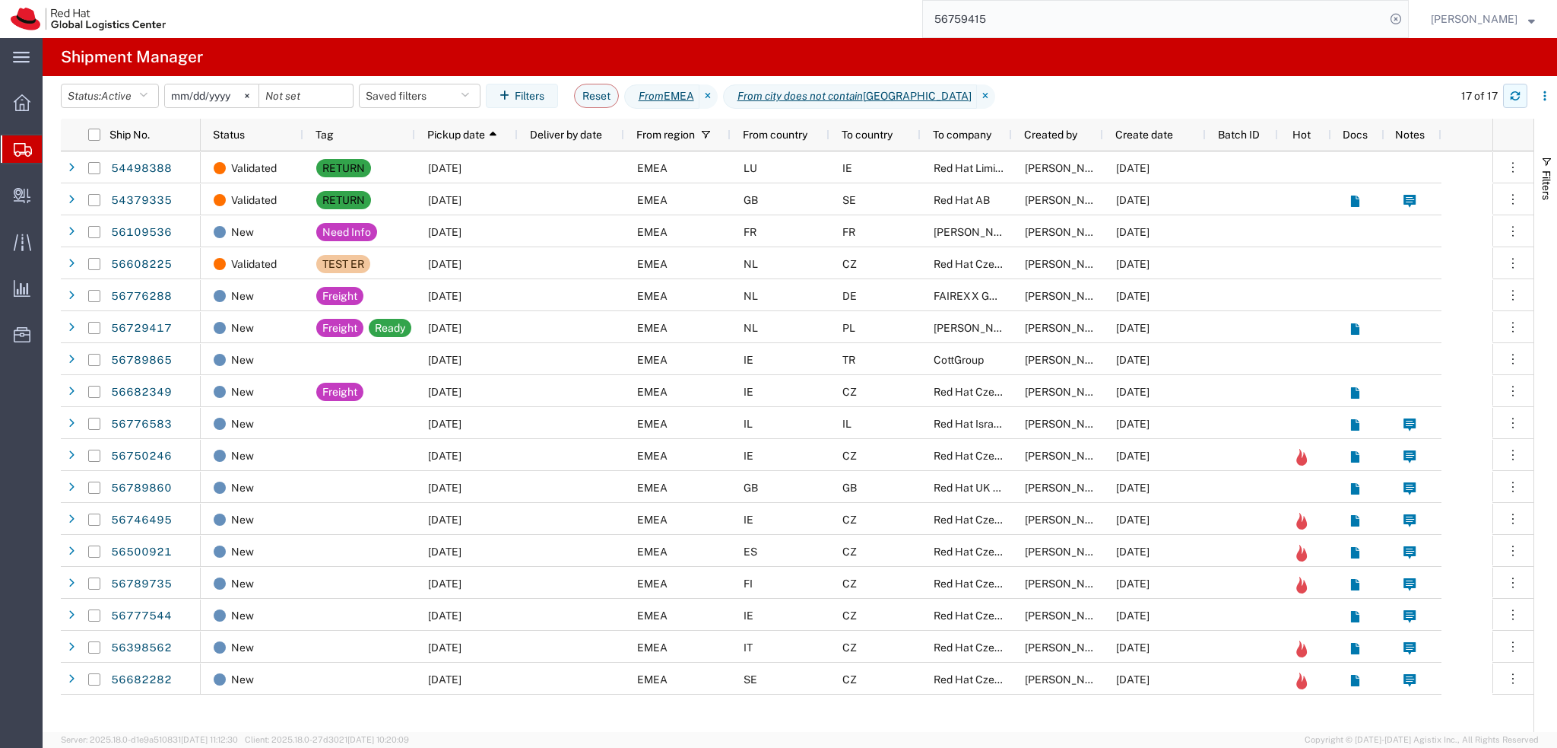
click at [1512, 100] on icon "button" at bounding box center [1515, 95] width 11 height 11
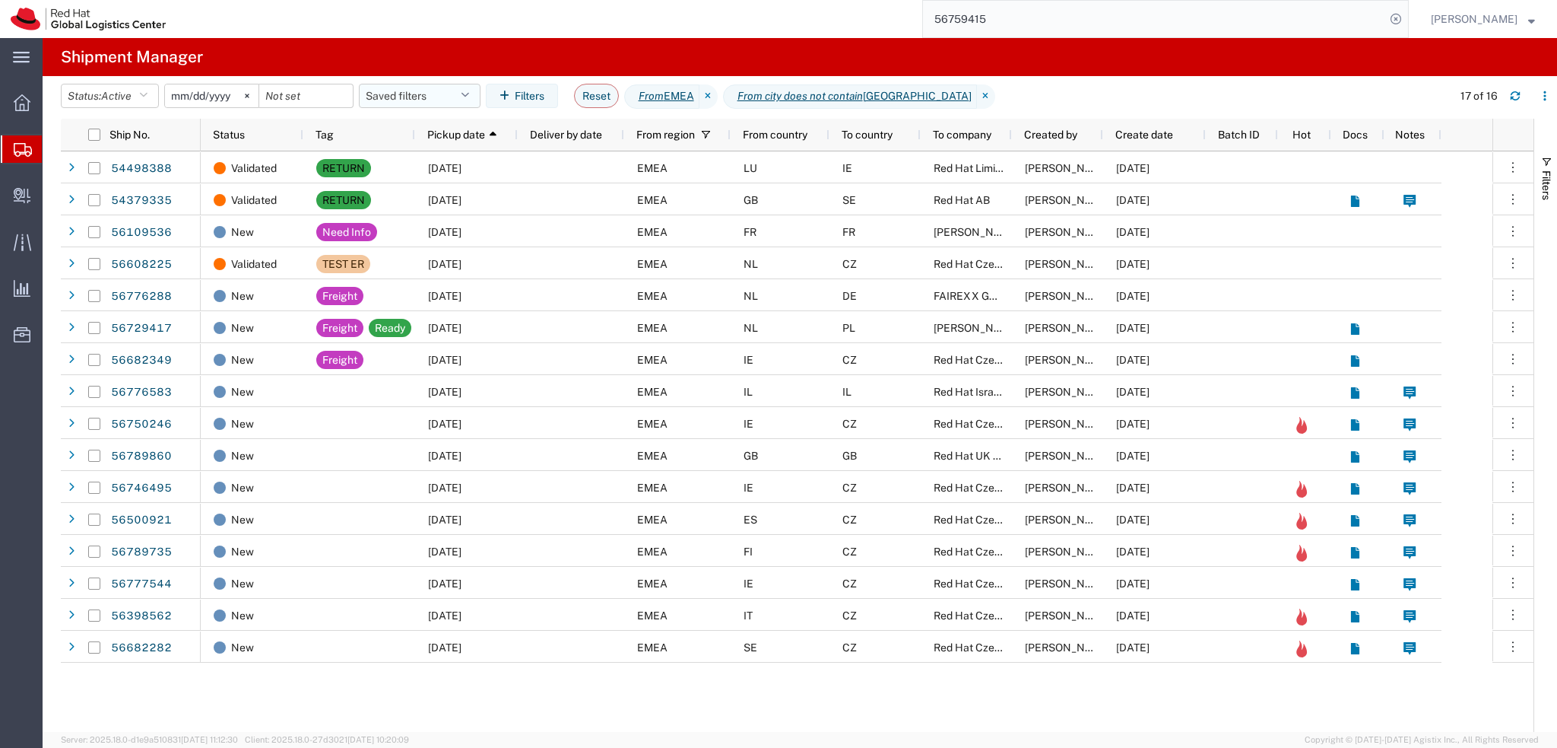
click at [426, 96] on button "Saved filters" at bounding box center [420, 96] width 122 height 24
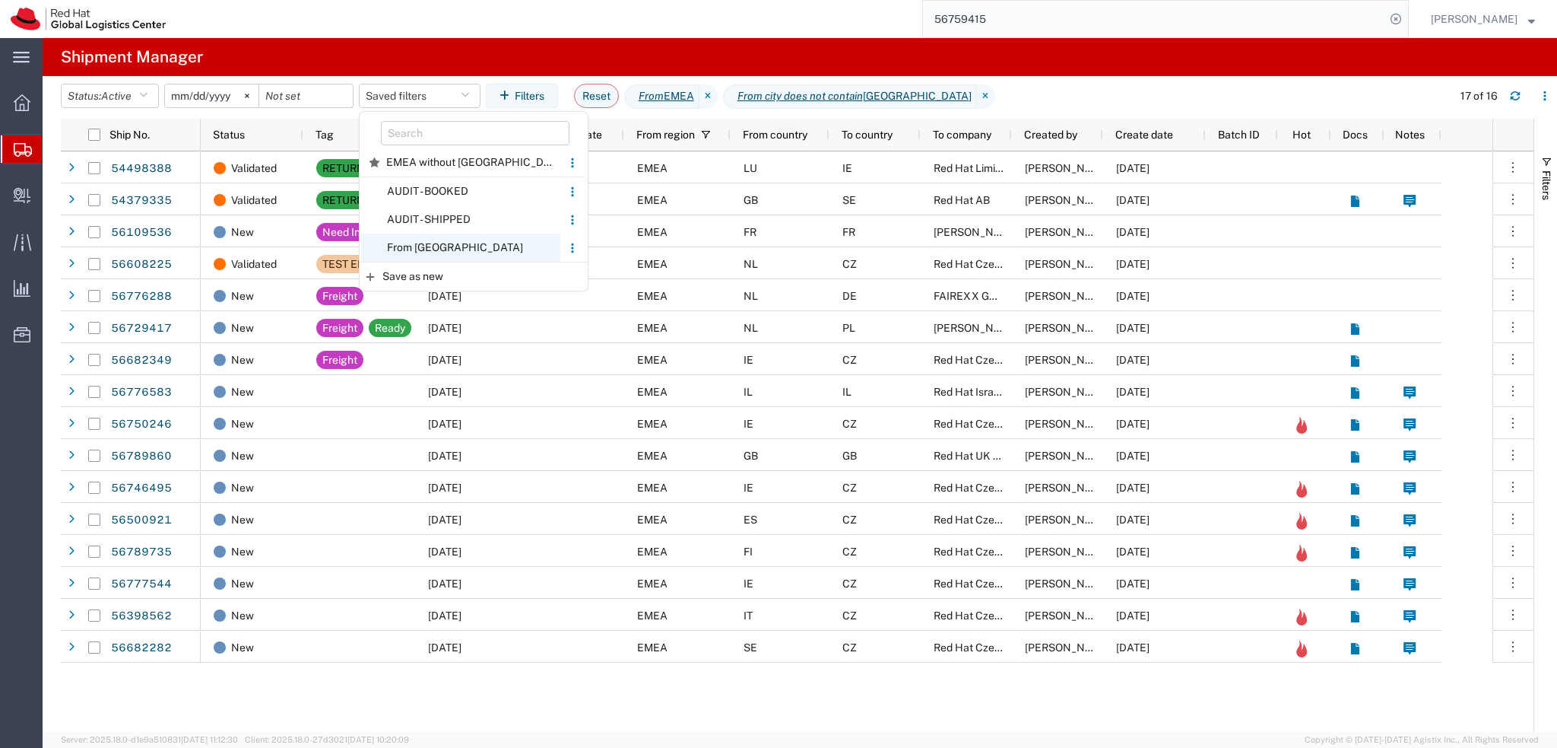
click at [460, 237] on span "From CZ" at bounding box center [460, 247] width 199 height 28
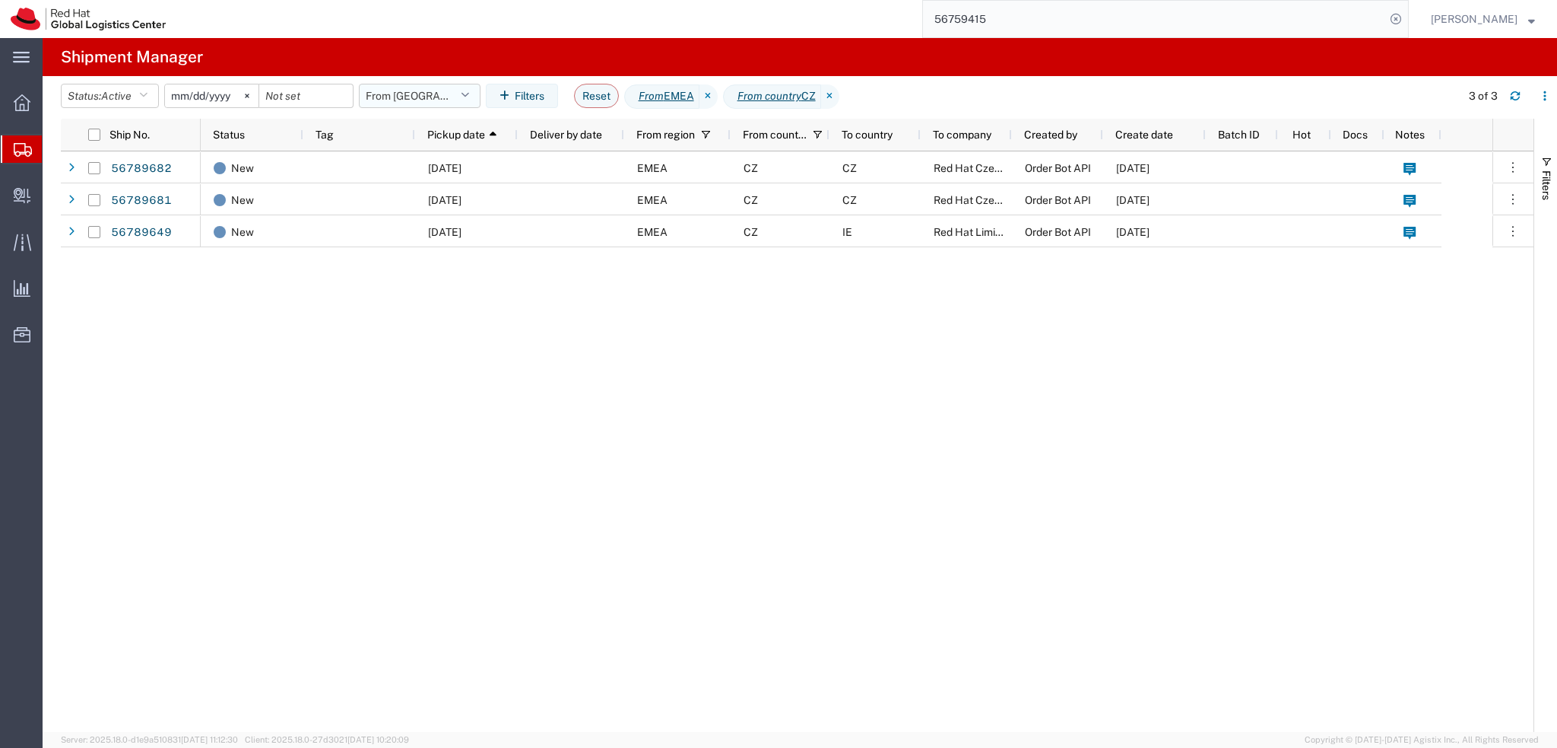
click at [437, 97] on button "From CZ" at bounding box center [420, 96] width 122 height 24
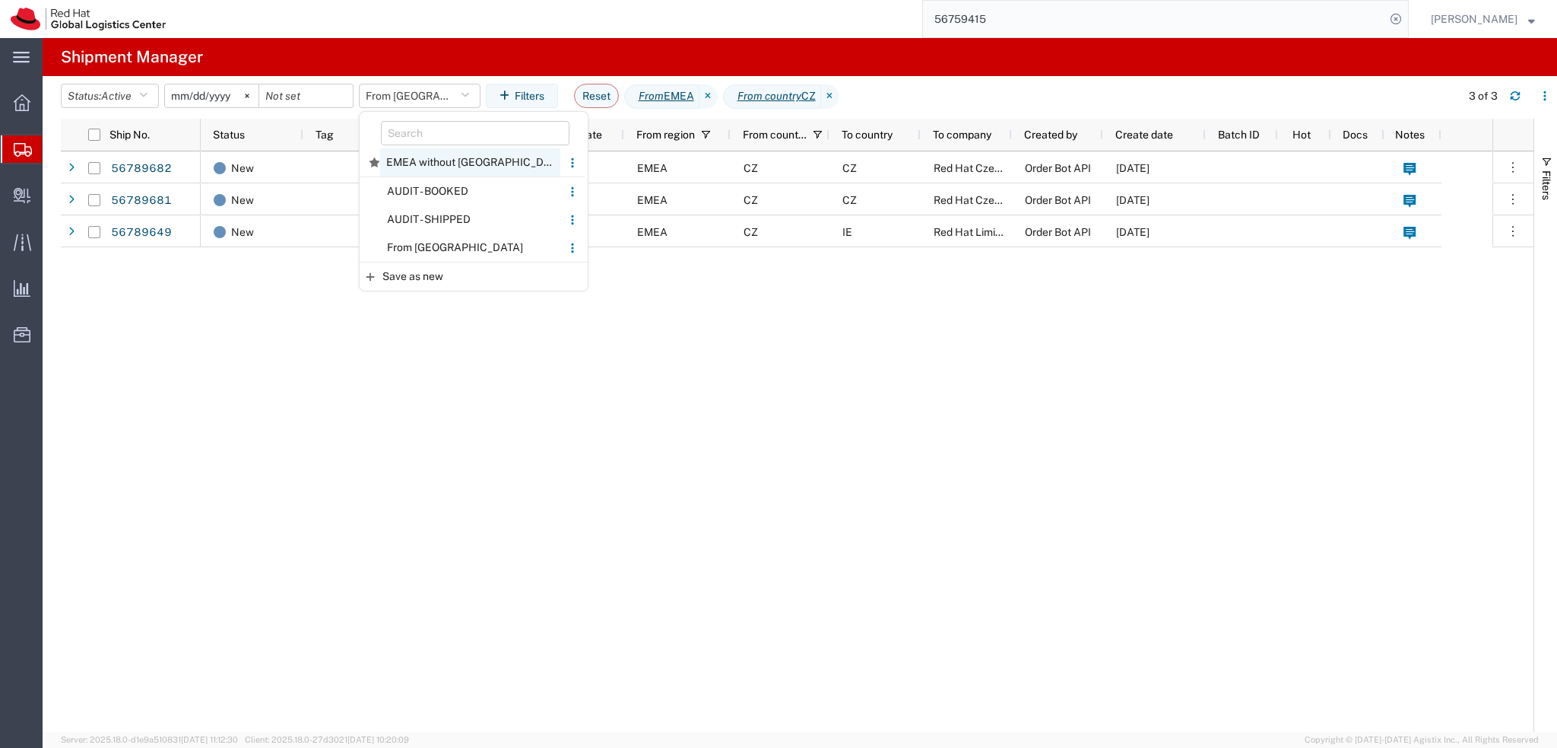
click at [464, 161] on span "EMEA without Brno" at bounding box center [470, 162] width 180 height 28
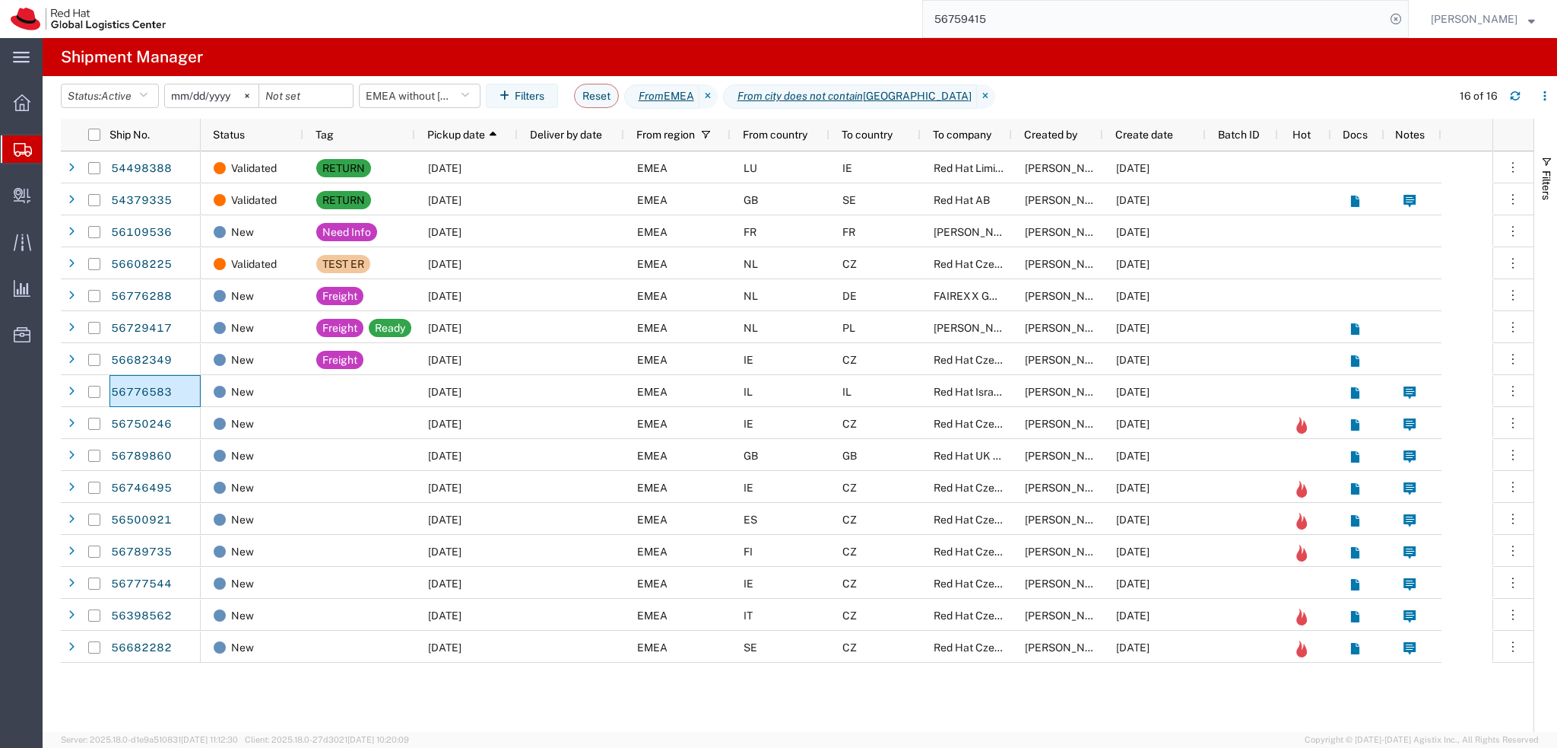
click at [1043, 23] on input "56759415" at bounding box center [1154, 19] width 462 height 37
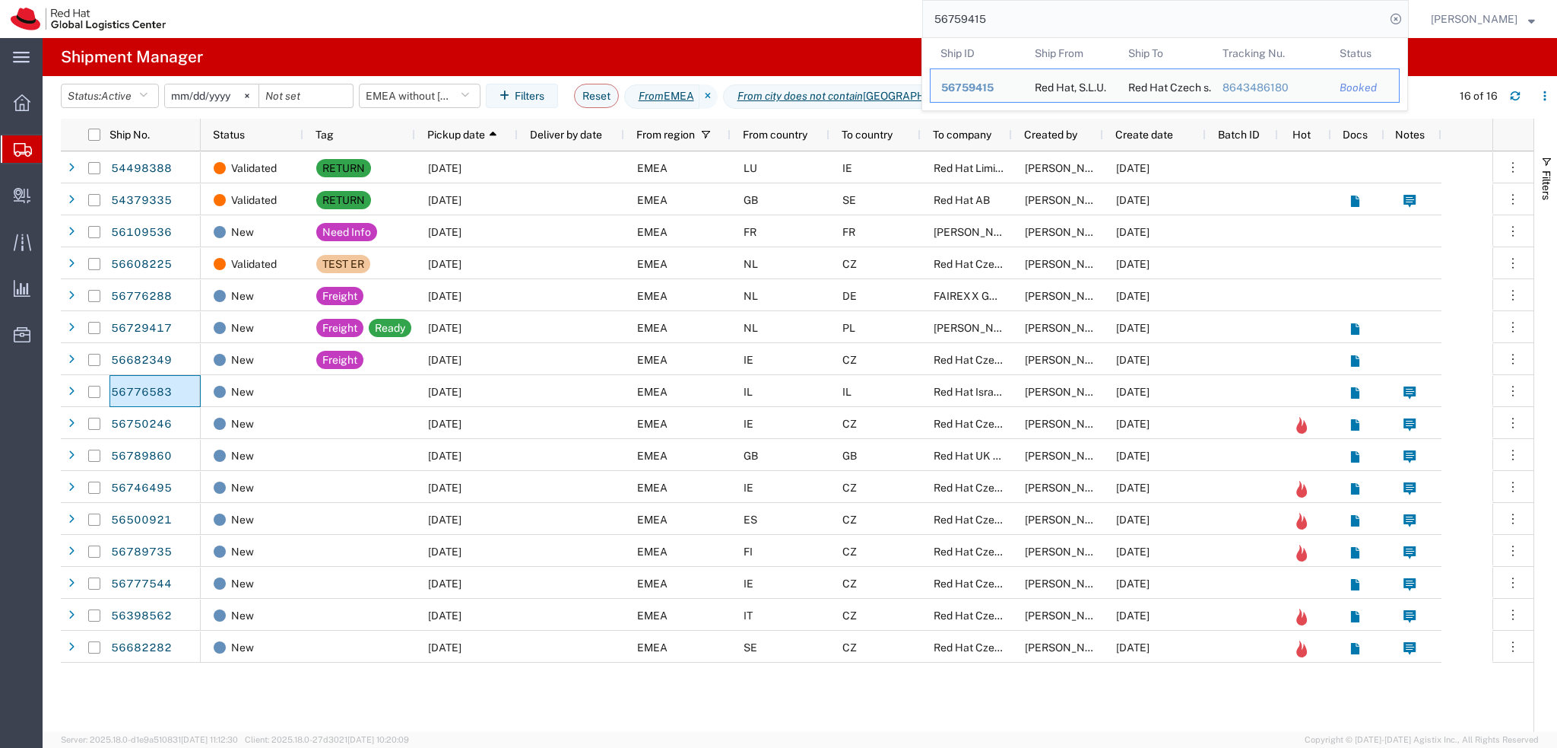
click at [1043, 23] on input "56759415" at bounding box center [1154, 19] width 462 height 37
paste input "392731823537"
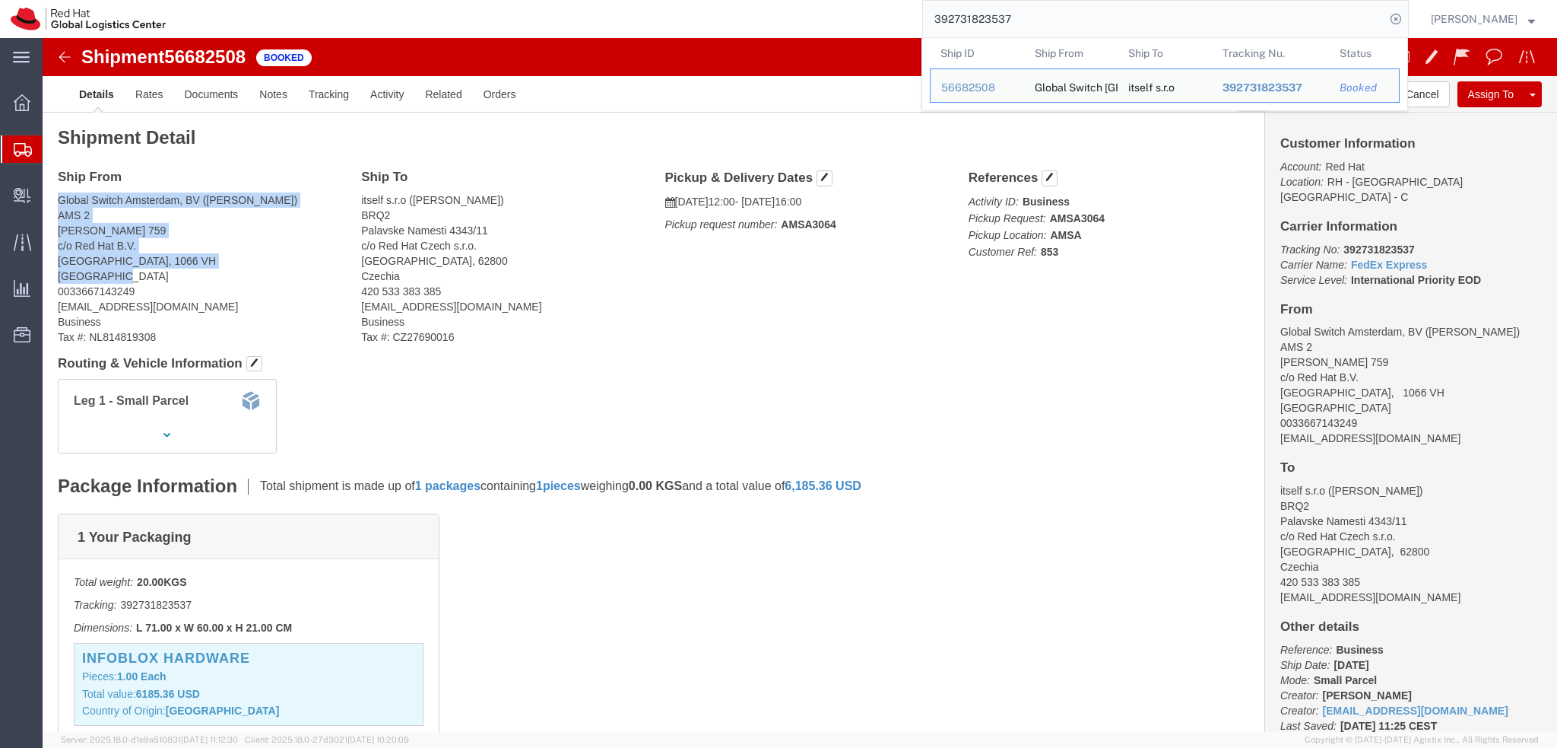
drag, startPoint x: 15, startPoint y: 164, endPoint x: 158, endPoint y: 243, distance: 163.8
click address "Global Switch Amsterdam, BV (Jean-Marc Larvol) AMS 2 Johan Huizingalaan 759 c/o…"
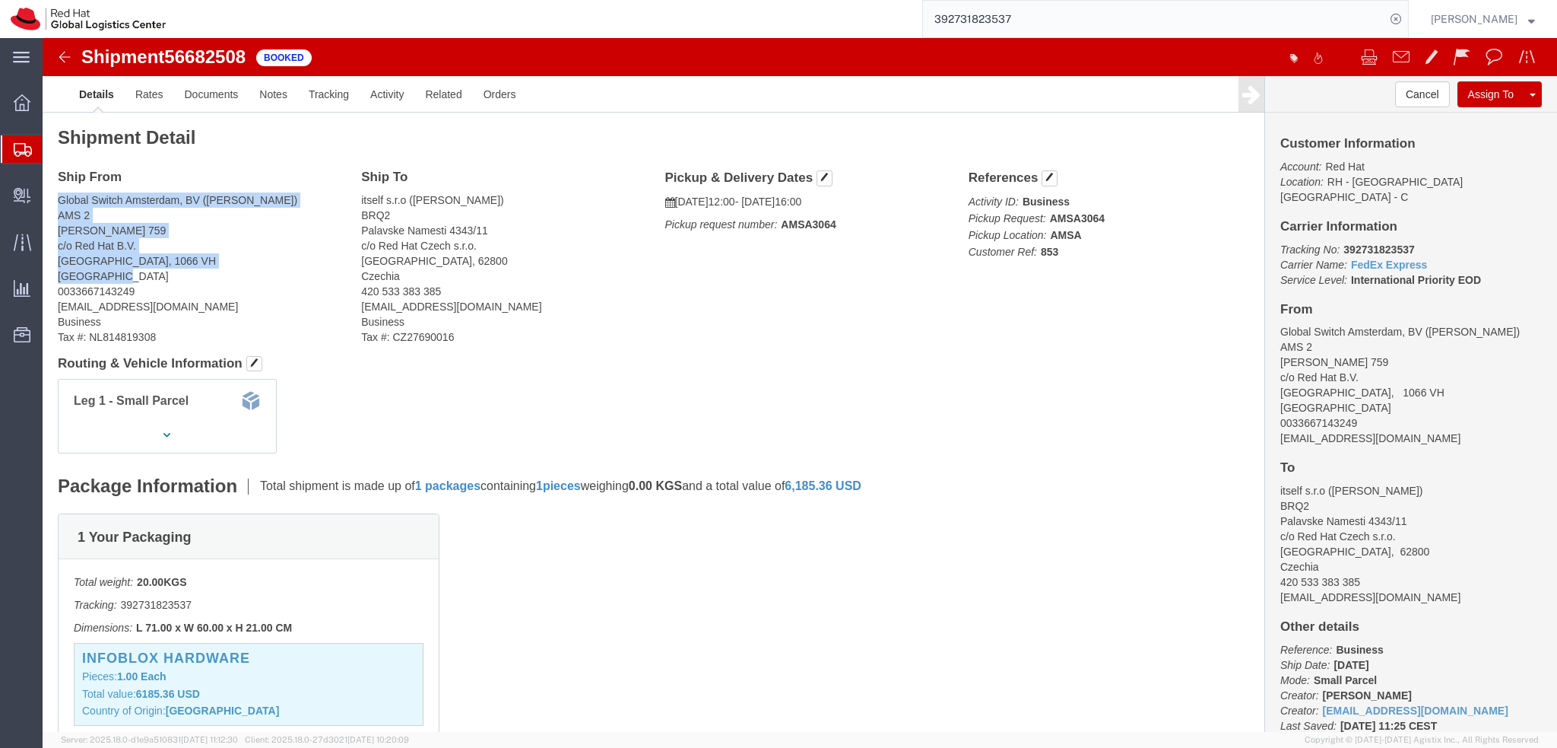
copy address "Global Switch Amsterdam, BV (Jean-Marc Larvol) AMS 2 Johan Huizingalaan 759 c/o…"
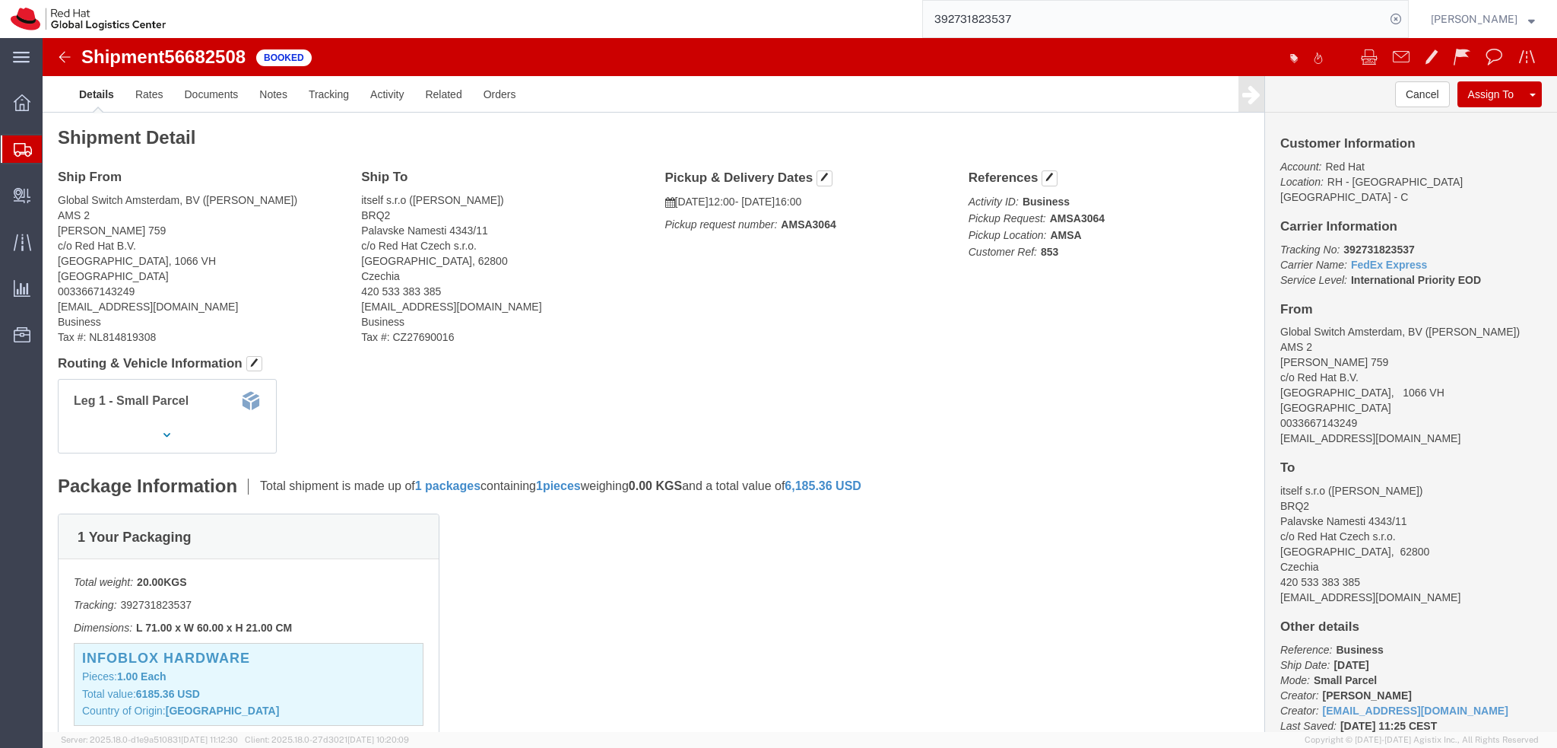
click address "itself s.r.o (Jean-Marc Larvol) BRQ2 Palavske Namesti 4343/11 c/o Red Hat Czech…"
click img
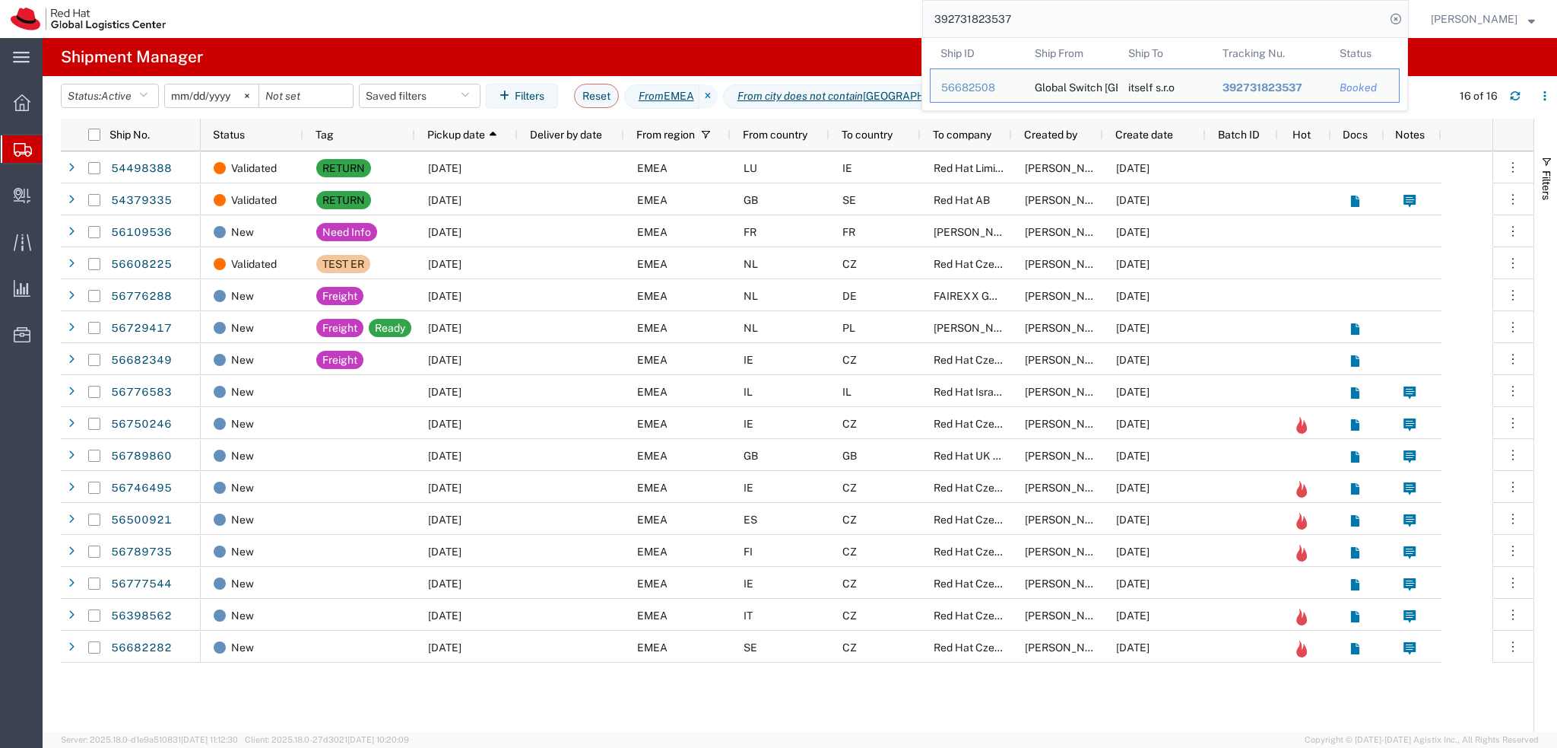
click at [1062, 21] on input "392731823537" at bounding box center [1154, 19] width 462 height 37
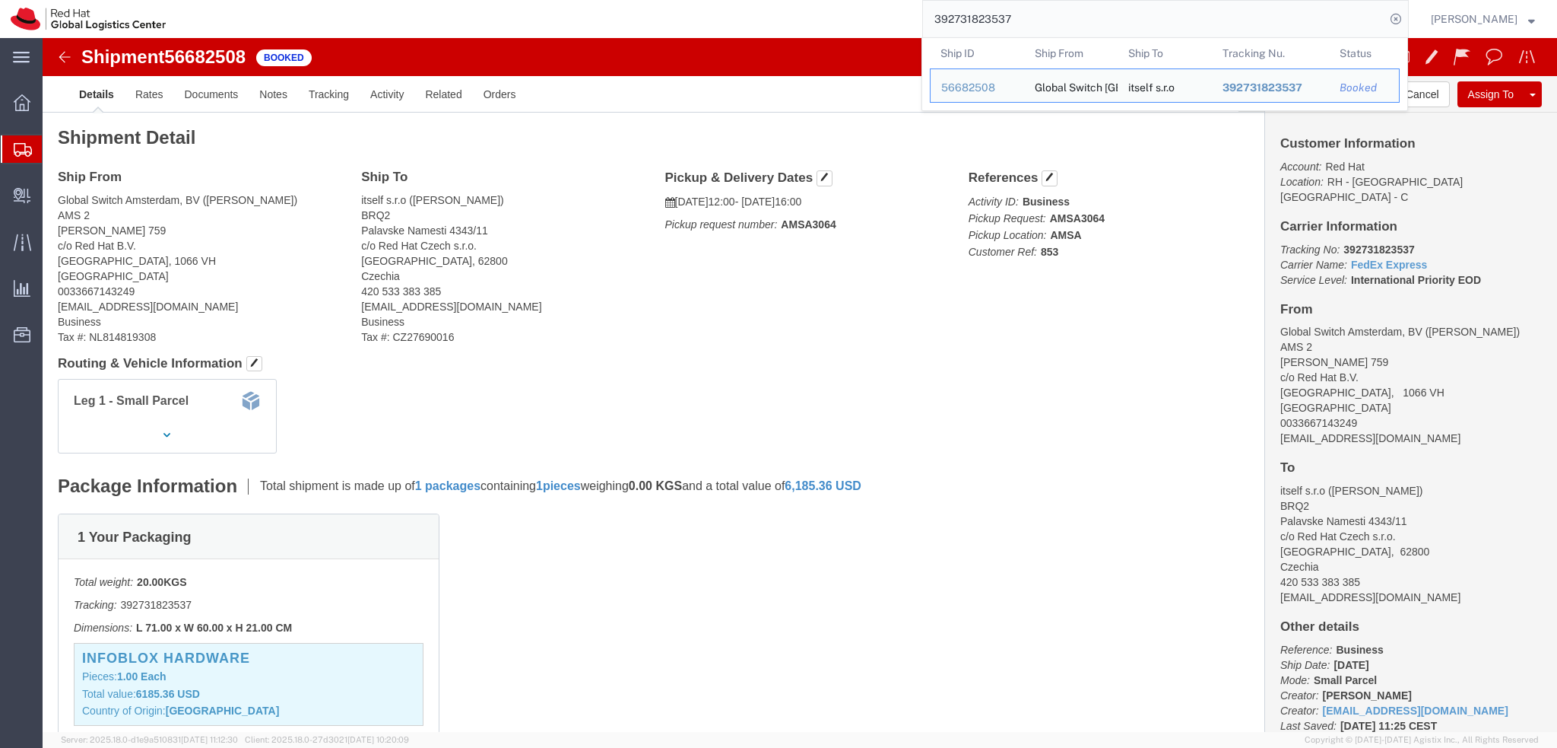
click at [1083, 23] on input "392731823537" at bounding box center [1154, 19] width 462 height 37
paste input "search"
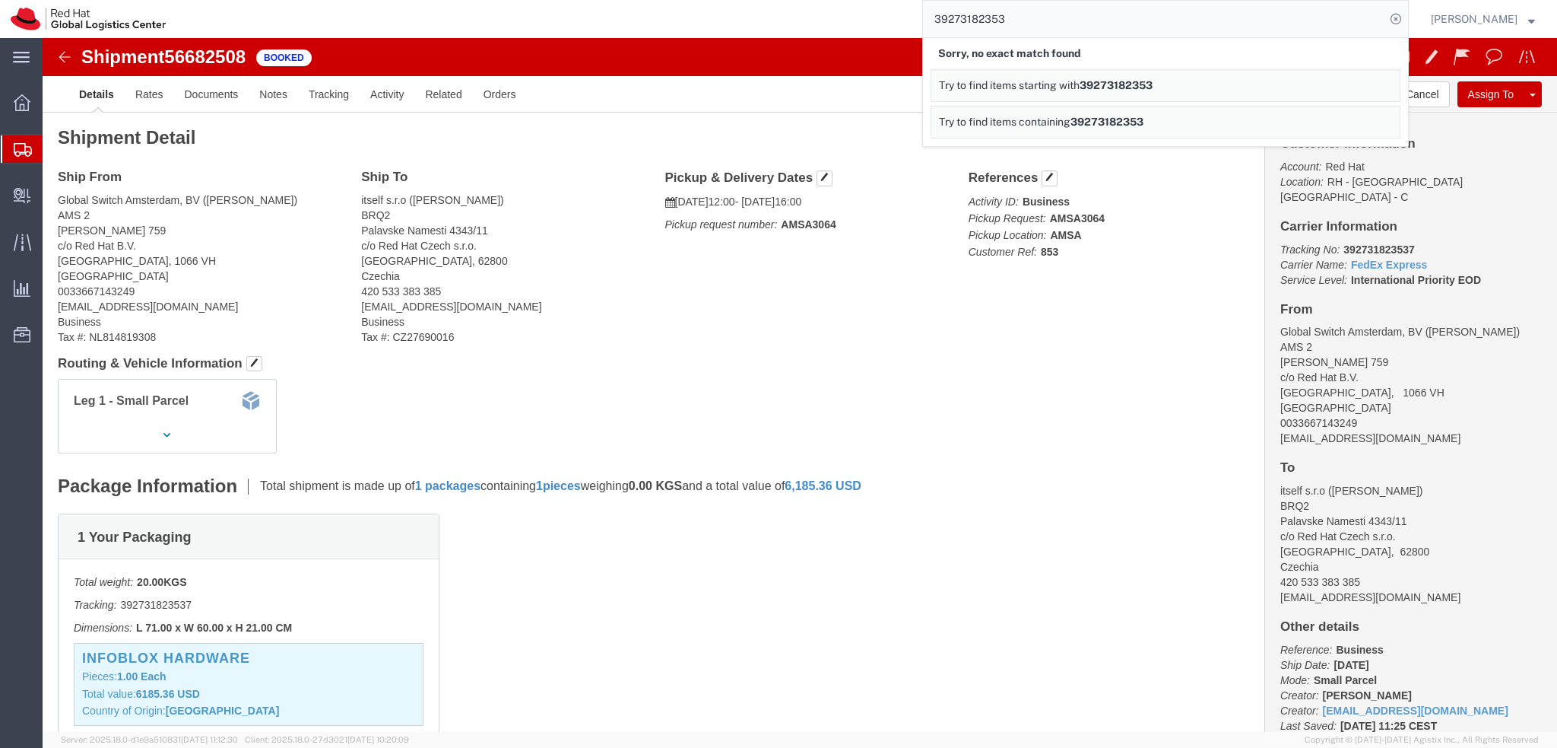
click div "Ship From Global Switch Amsterdam, BV (Jean-Marc Larvol) AMS 2 Johan Huizingala…"
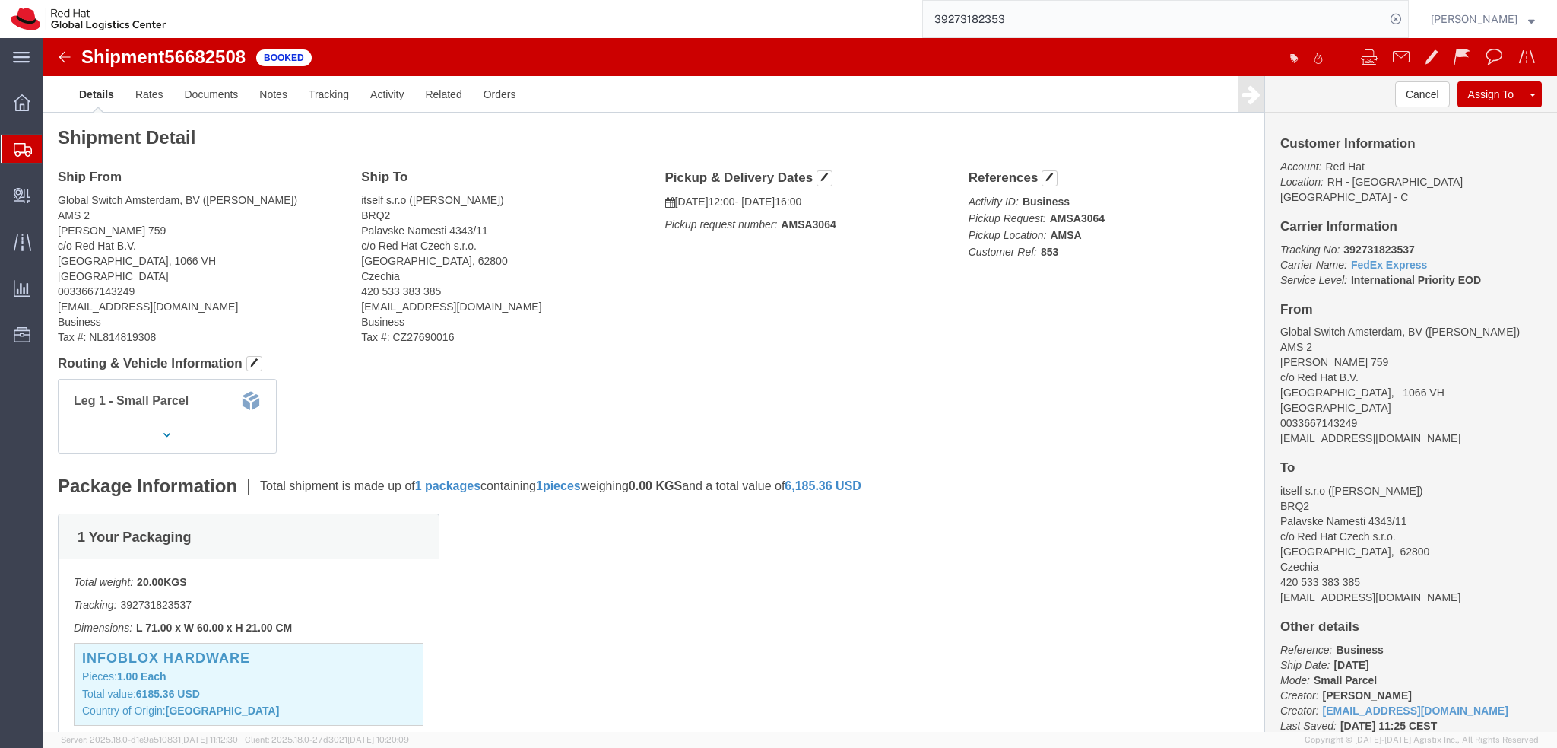
click address "itself s.r.o (Jean-Marc Larvol) BRQ2 Palavske Namesti 4343/11 c/o Red Hat Czech…"
click icon "button"
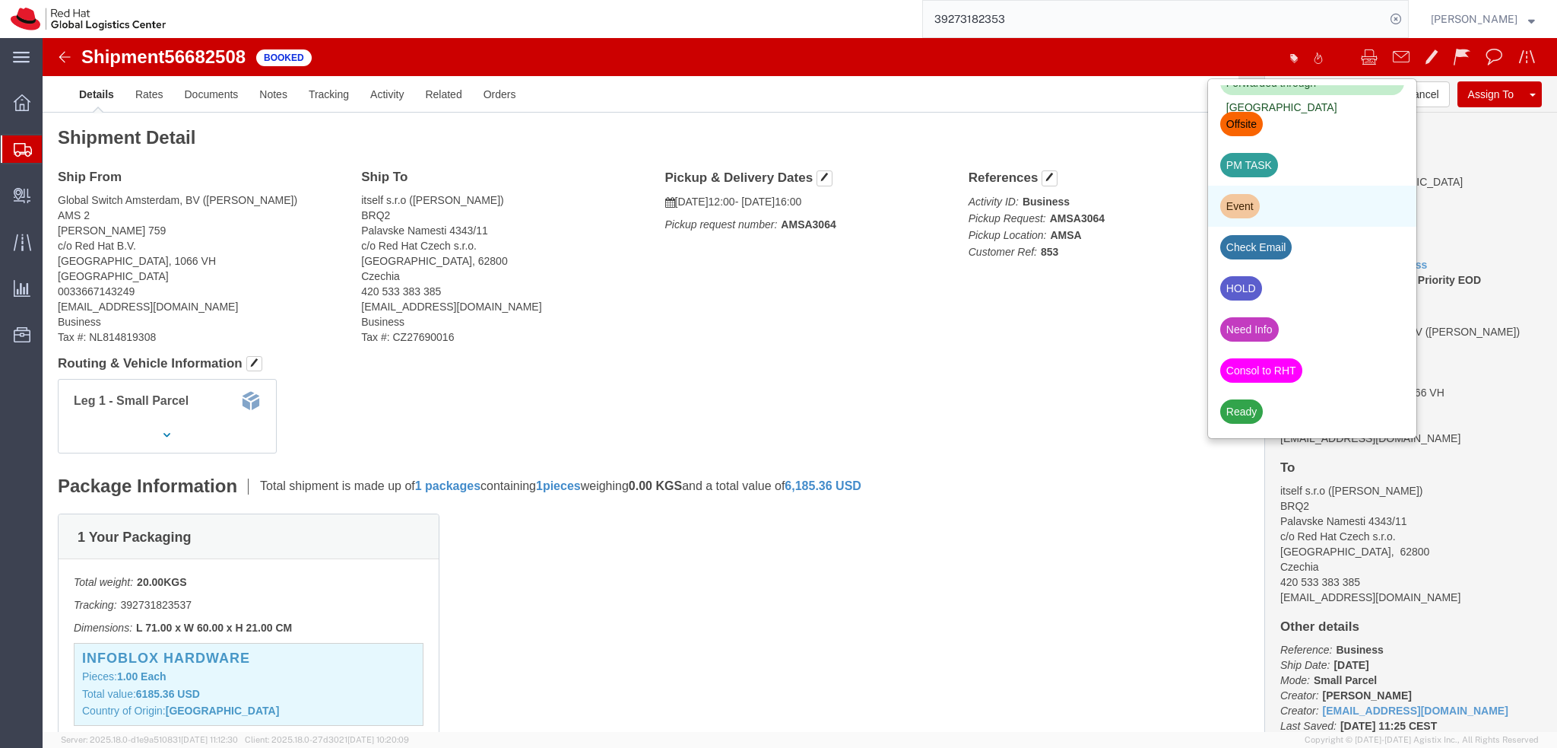
scroll to position [516, 0]
click div "Check Email"
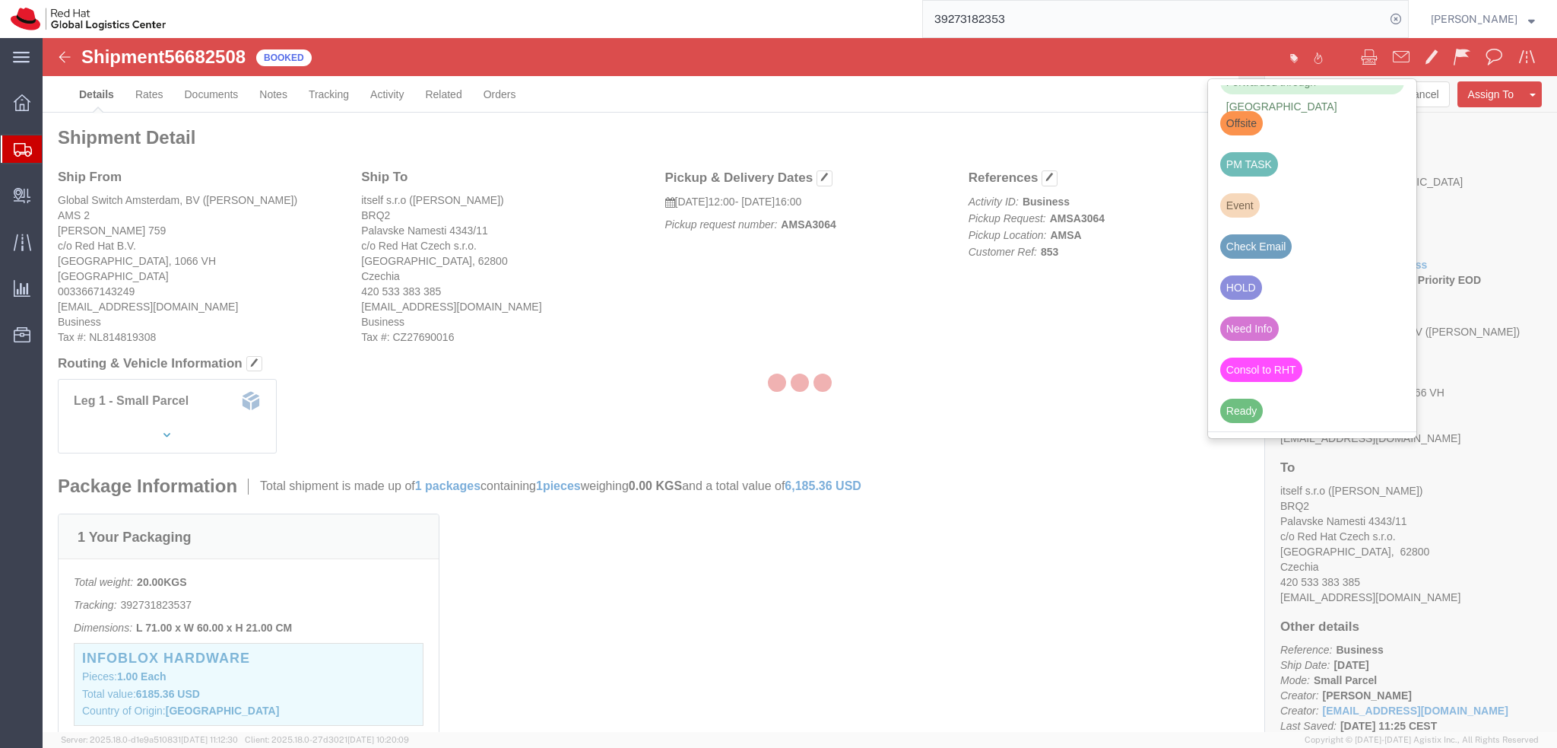
scroll to position [475, 0]
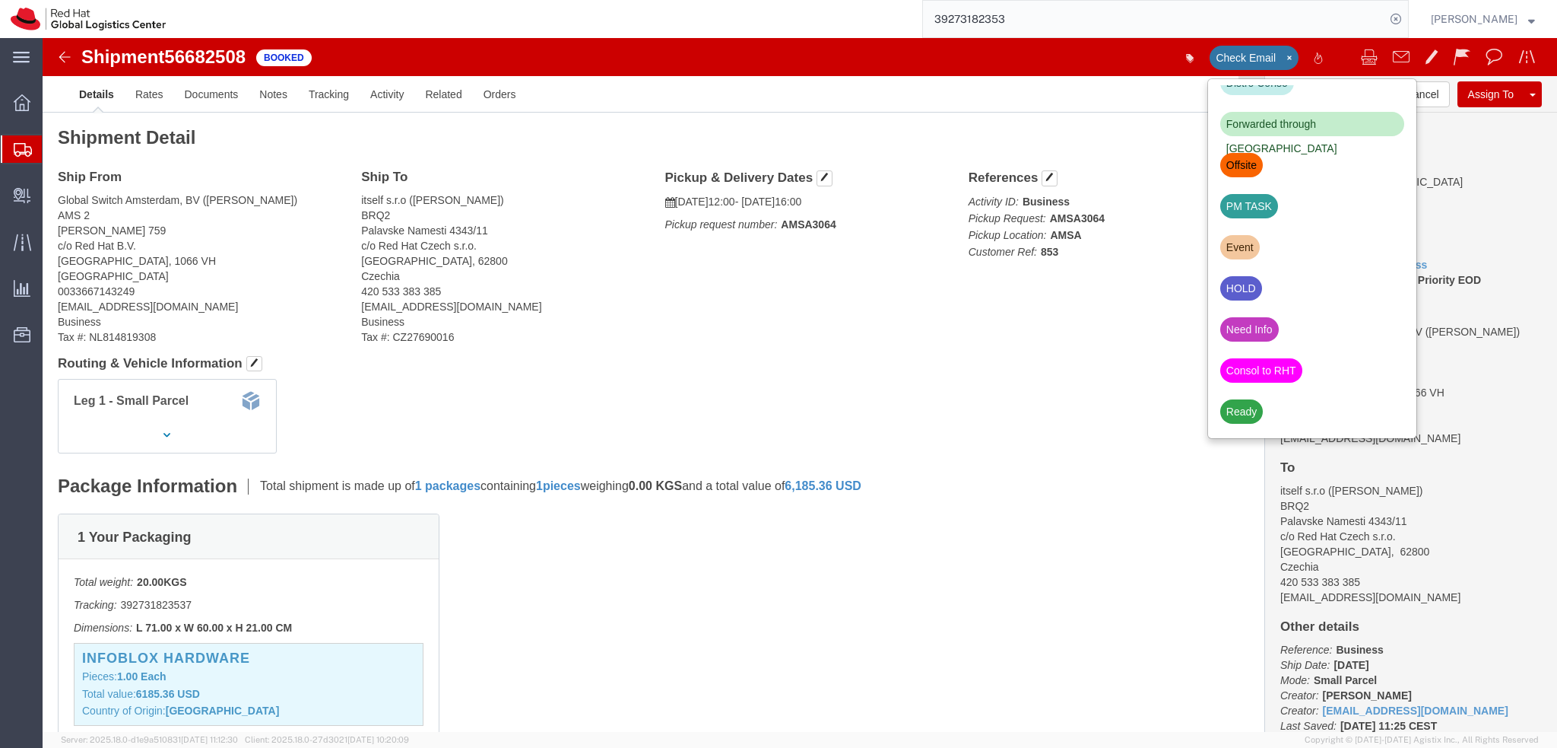
click div "Ship From Global Switch Amsterdam, BV (Jean-Marc Larvol) AMS 2 Johan Huizingala…"
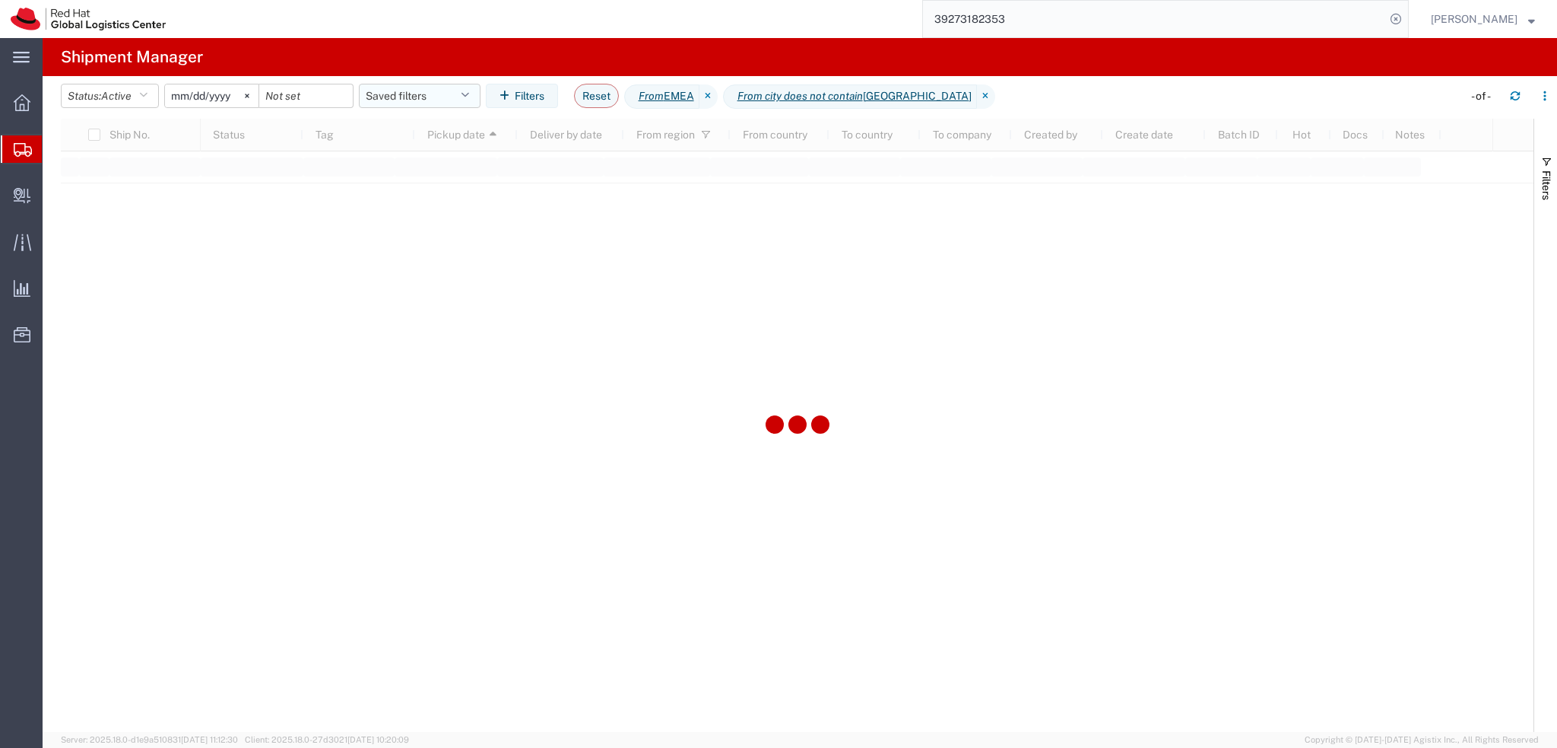
click at [426, 92] on button "Saved filters" at bounding box center [420, 96] width 122 height 24
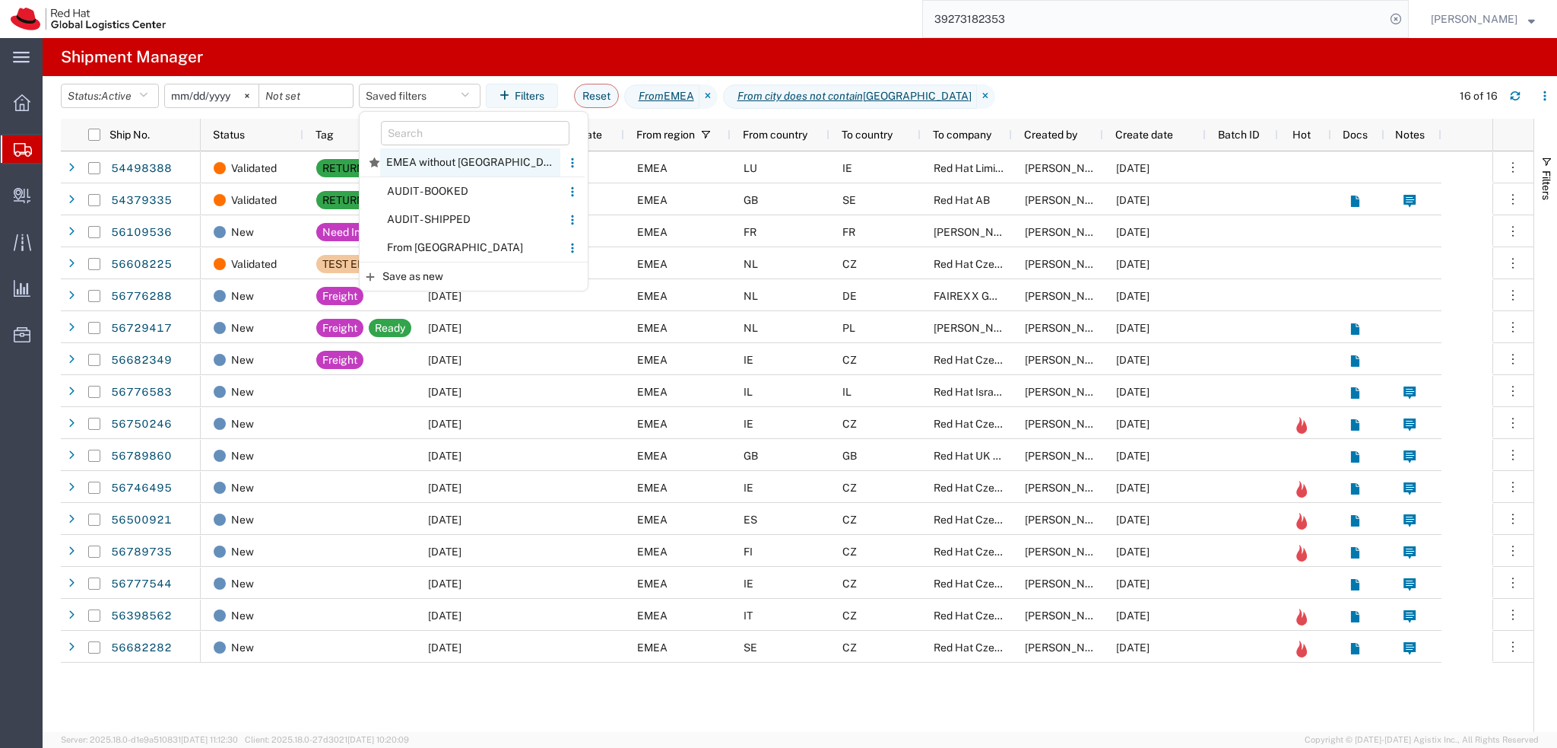
click at [447, 164] on span "EMEA without Brno" at bounding box center [470, 162] width 180 height 28
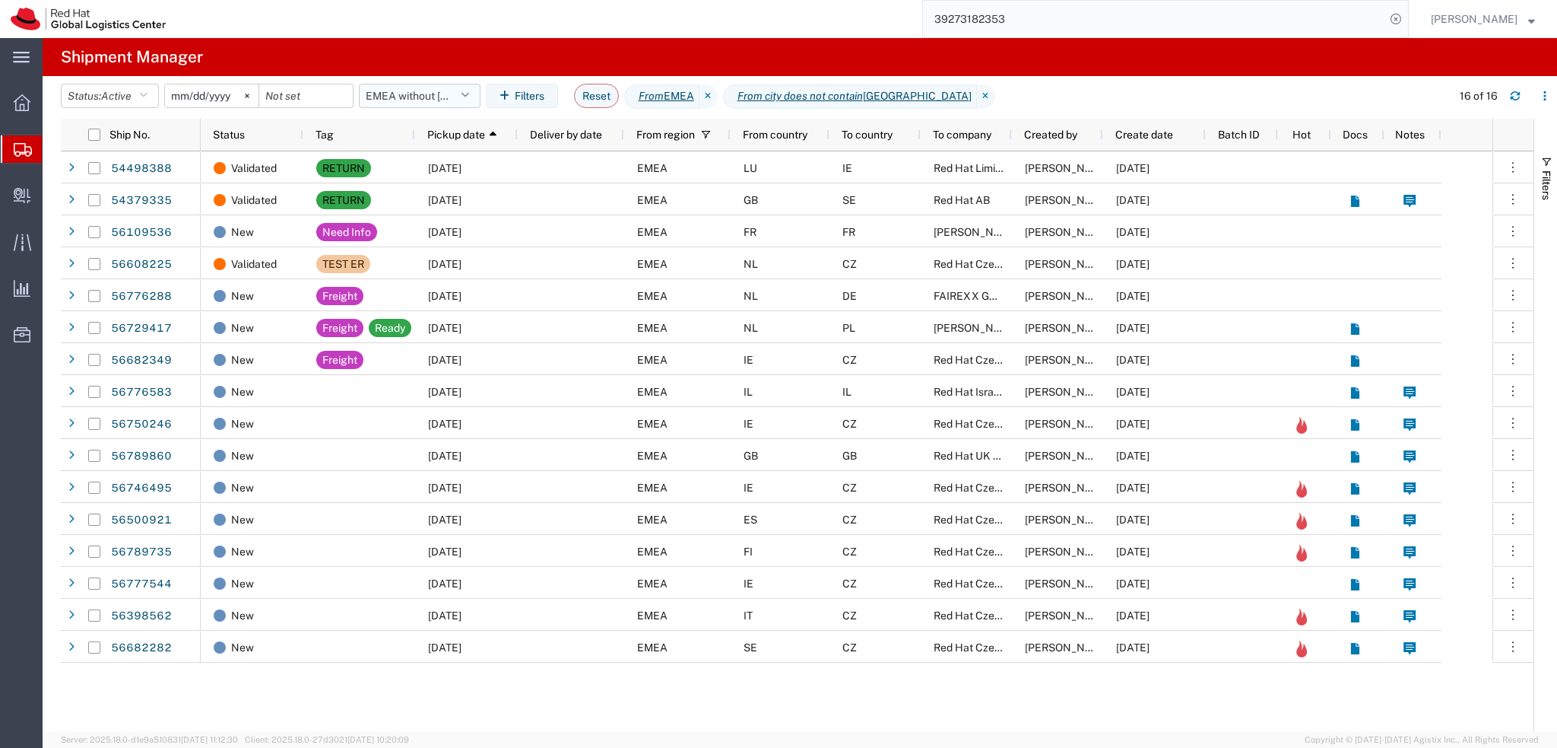
click at [409, 100] on button "EMEA without Brno" at bounding box center [420, 96] width 122 height 24
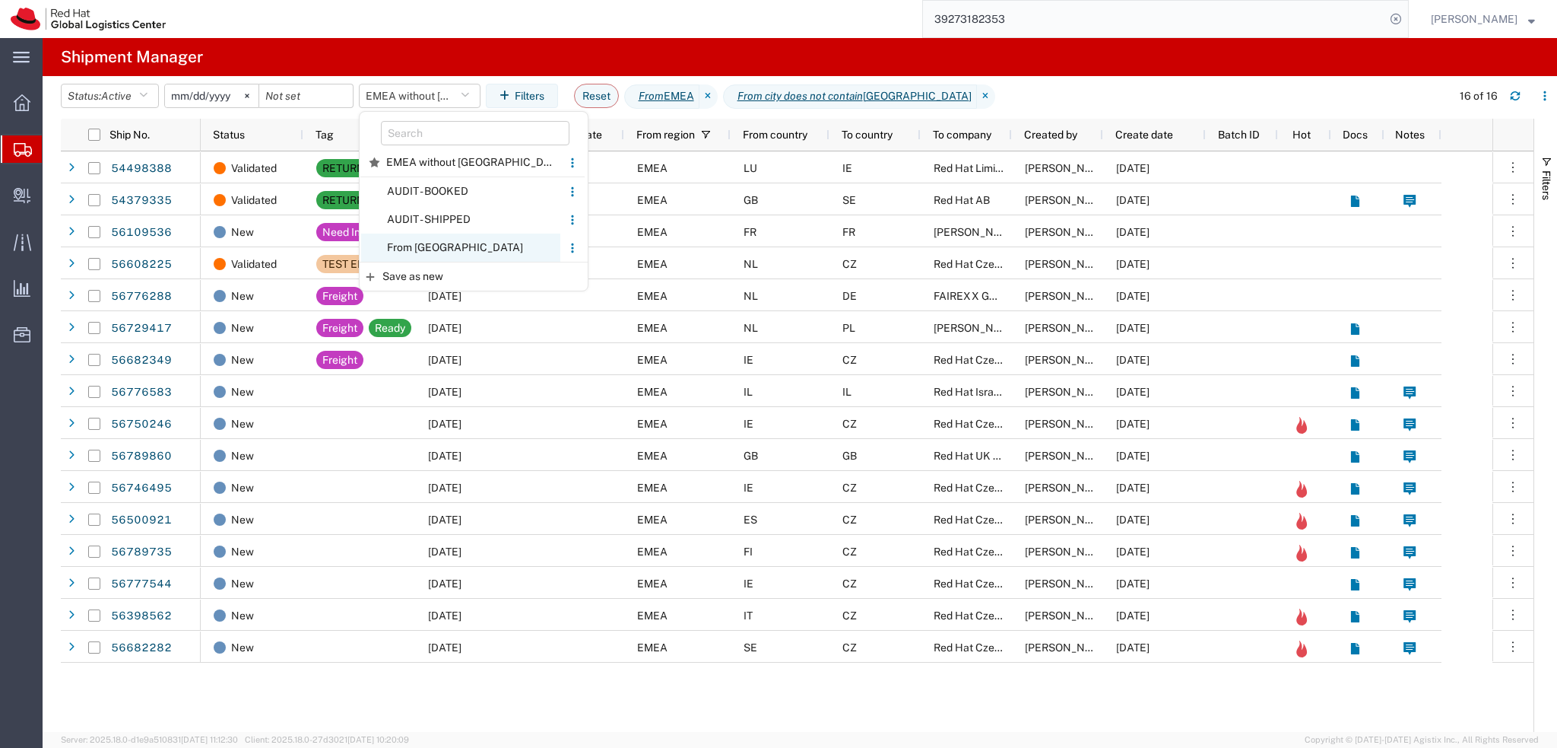
click at [481, 240] on span "From CZ" at bounding box center [460, 247] width 199 height 28
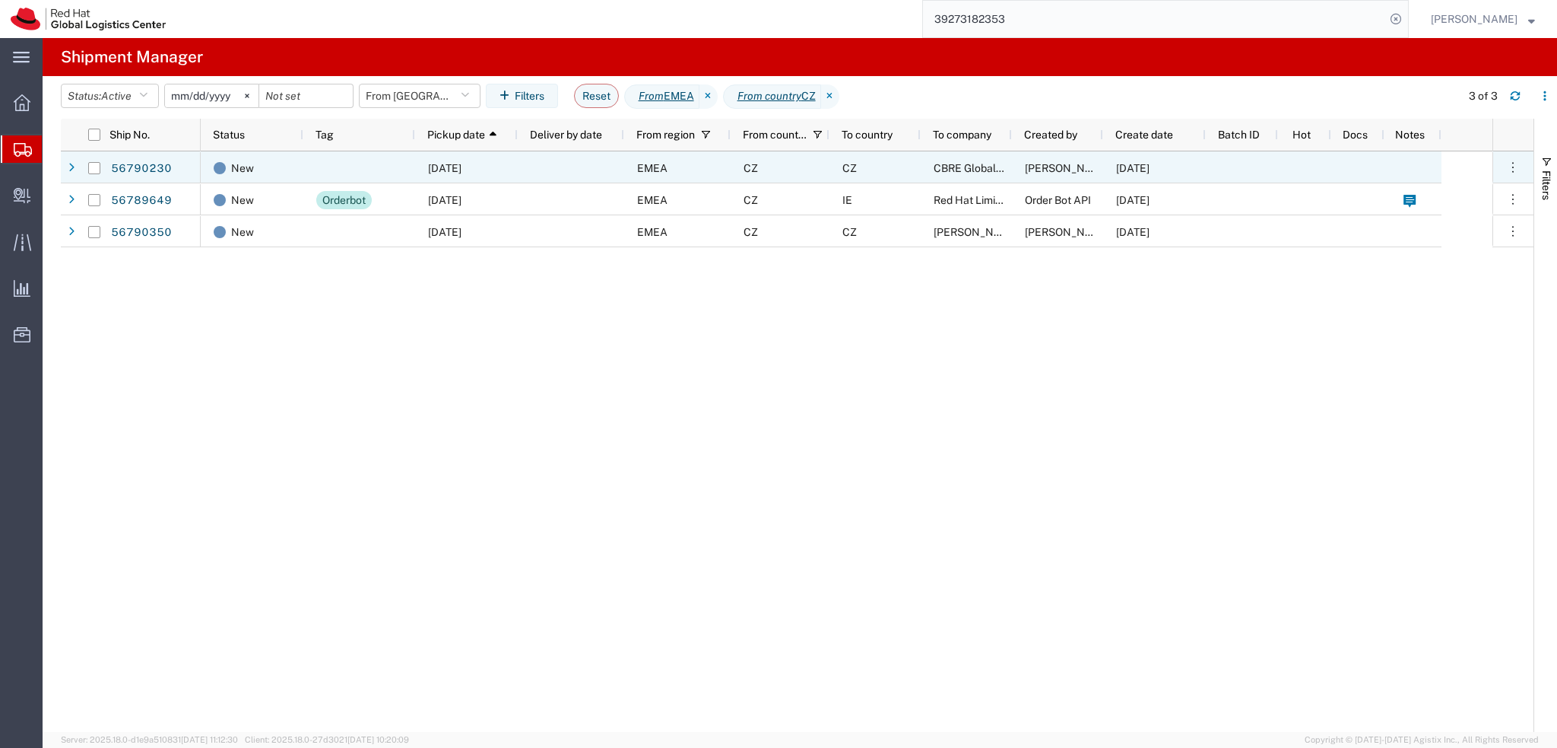
click at [795, 167] on div "CZ" at bounding box center [780, 167] width 99 height 32
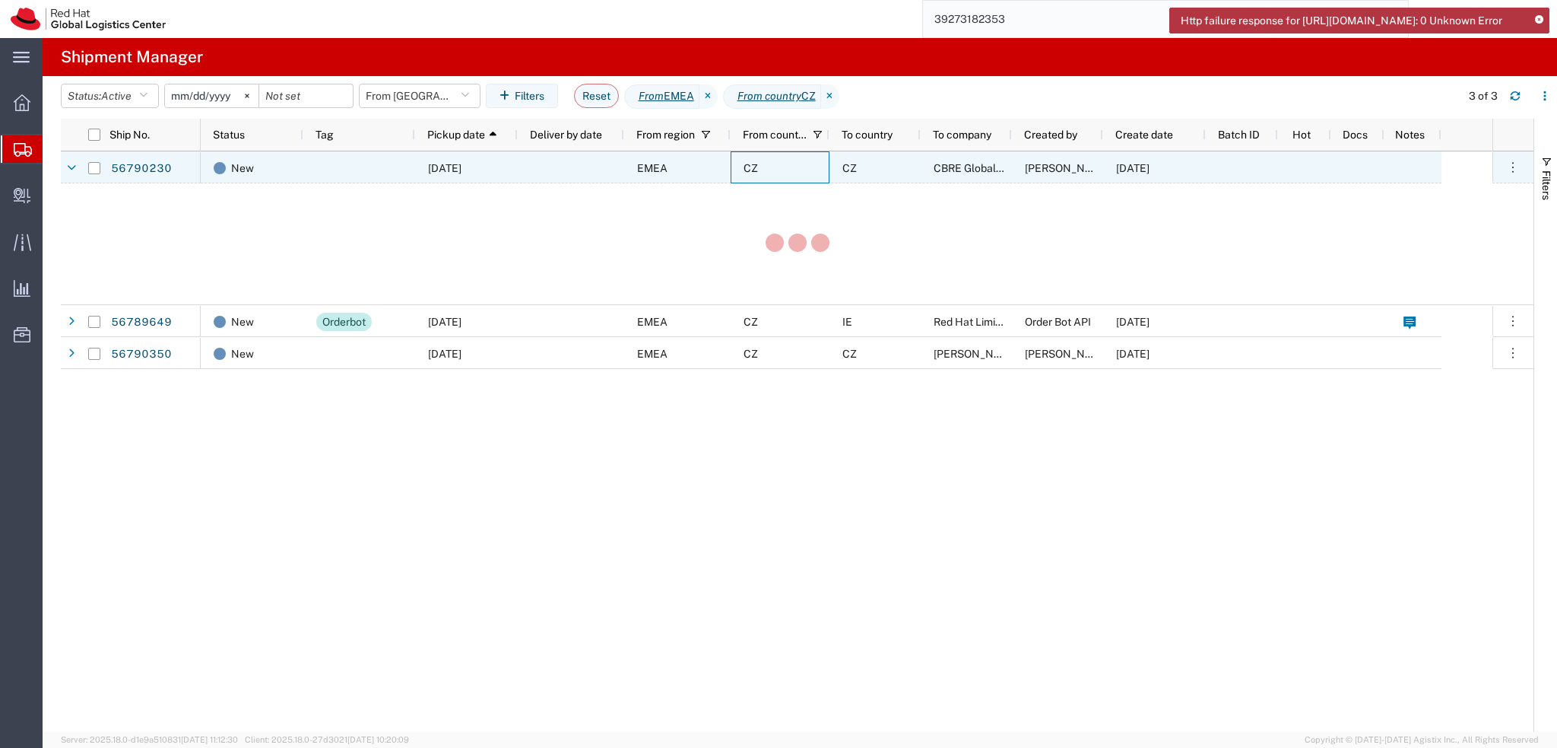
click at [795, 167] on div "CZ" at bounding box center [780, 167] width 99 height 32
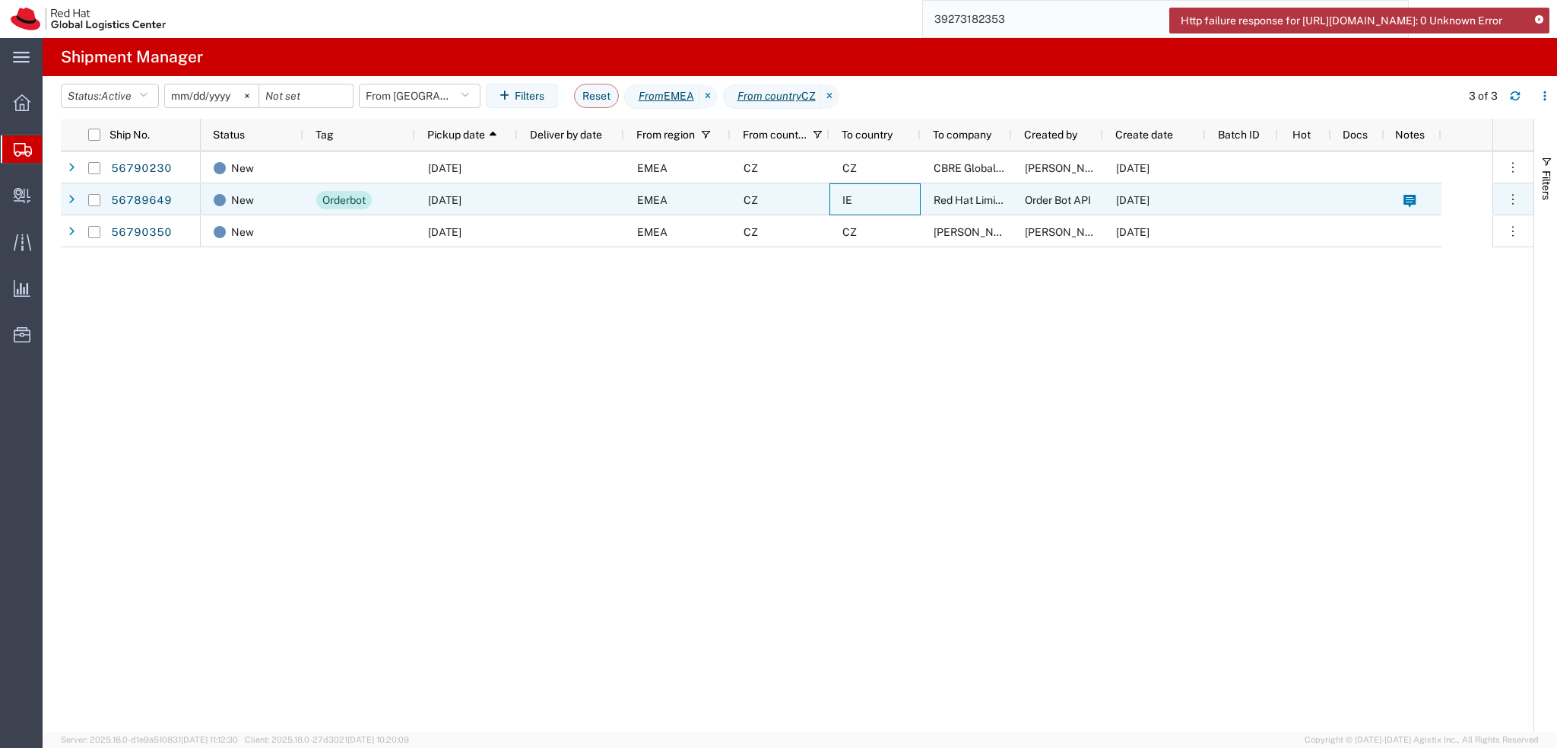
click at [890, 207] on div "IE" at bounding box center [875, 199] width 91 height 32
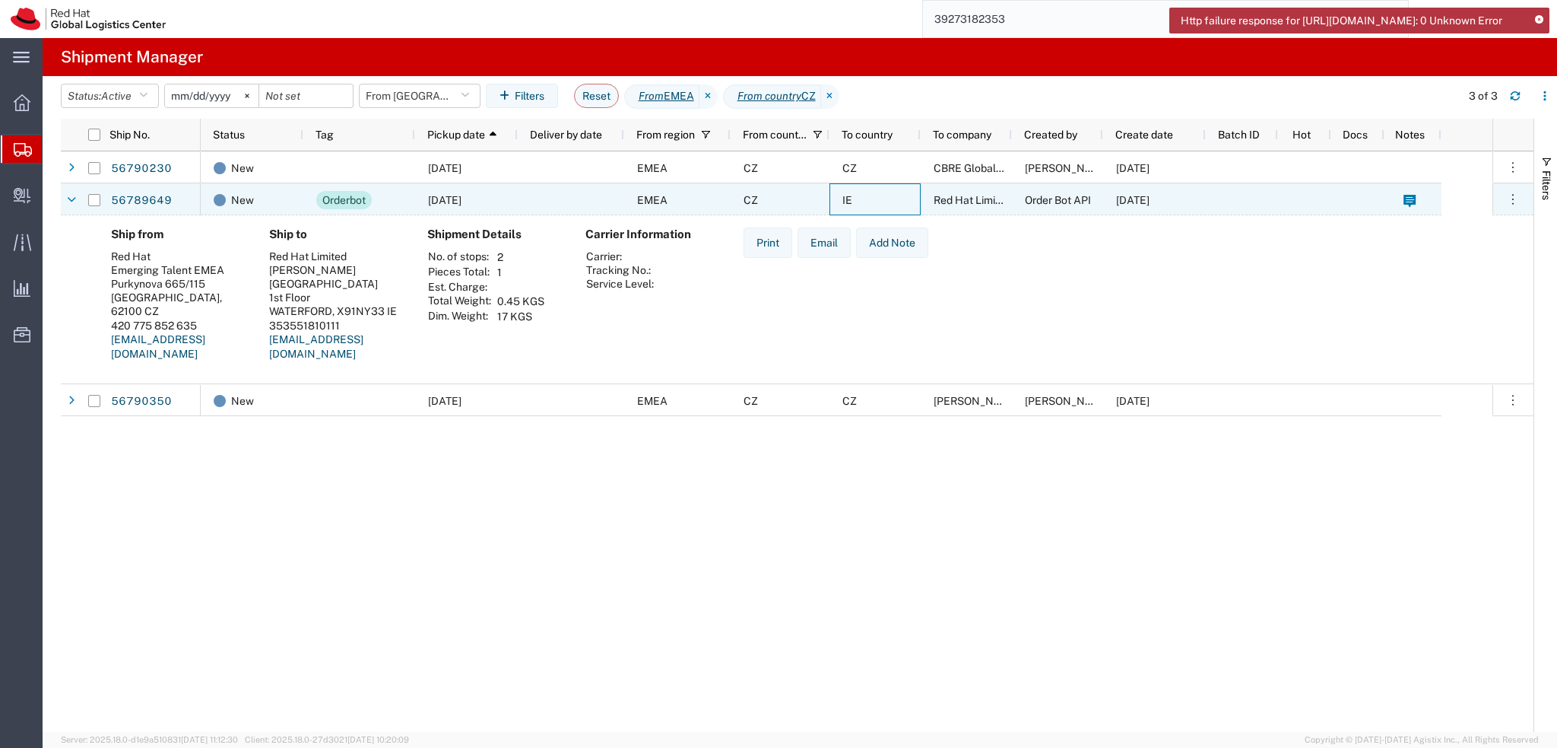
click at [890, 207] on div "IE" at bounding box center [875, 199] width 91 height 32
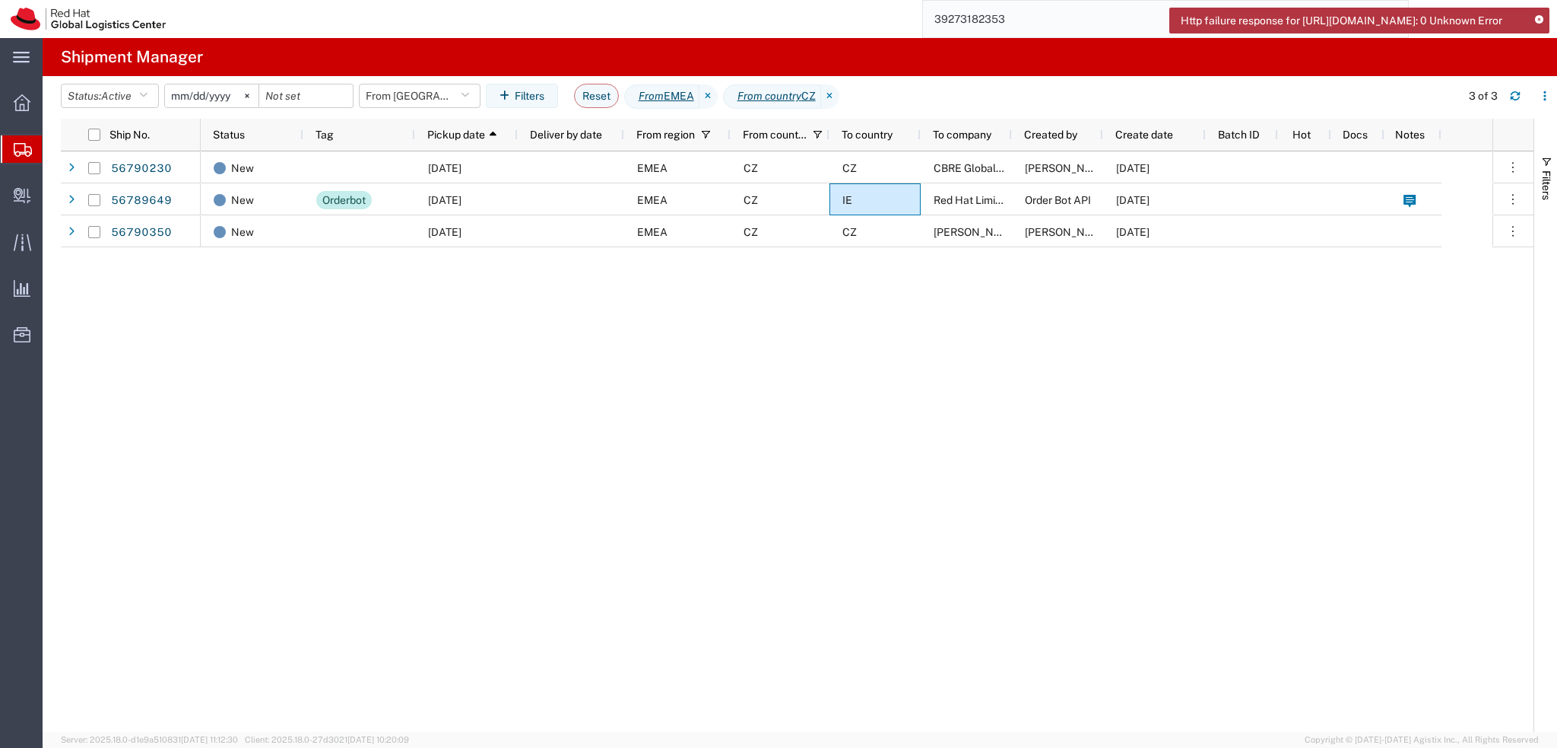
click at [1013, 409] on div "New 09/11/2025 EMEA CZ CZ CBRE Global Worplace Solutions s.r.o. Petr Janek 09/1…" at bounding box center [847, 441] width 1292 height 580
click at [1049, 11] on input "39273182353" at bounding box center [1154, 19] width 462 height 37
paste input "7"
type input "392731823537"
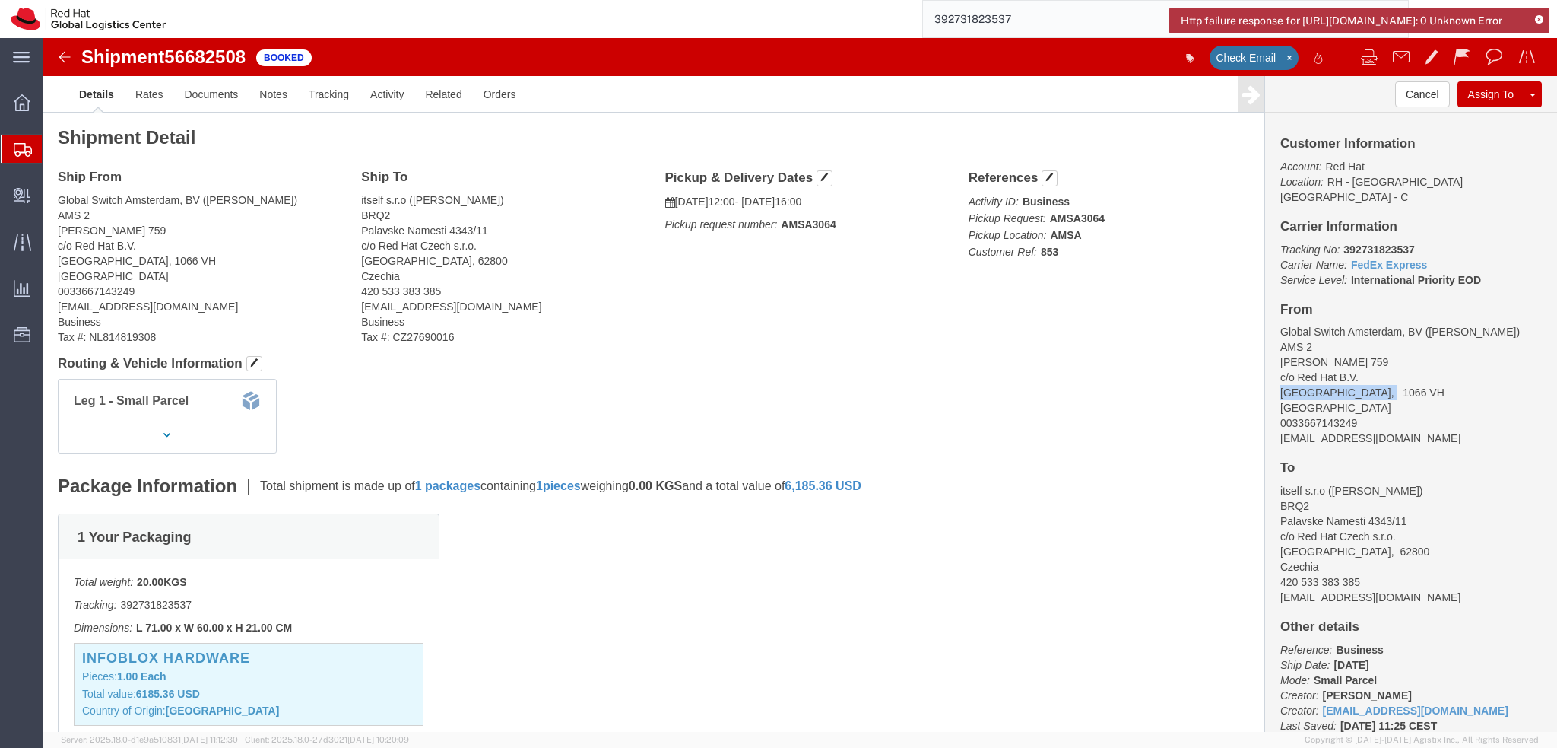
drag, startPoint x: 1231, startPoint y: 341, endPoint x: 1332, endPoint y: 341, distance: 101.1
click address "Global Switch Amsterdam, BV (Jean-Marc Larvol) AMS 2 Johan Huizingalaan 759 c/o…"
copy address "AMSTERDAM, 1066"
click span "[GEOGRAPHIC_DATA]"
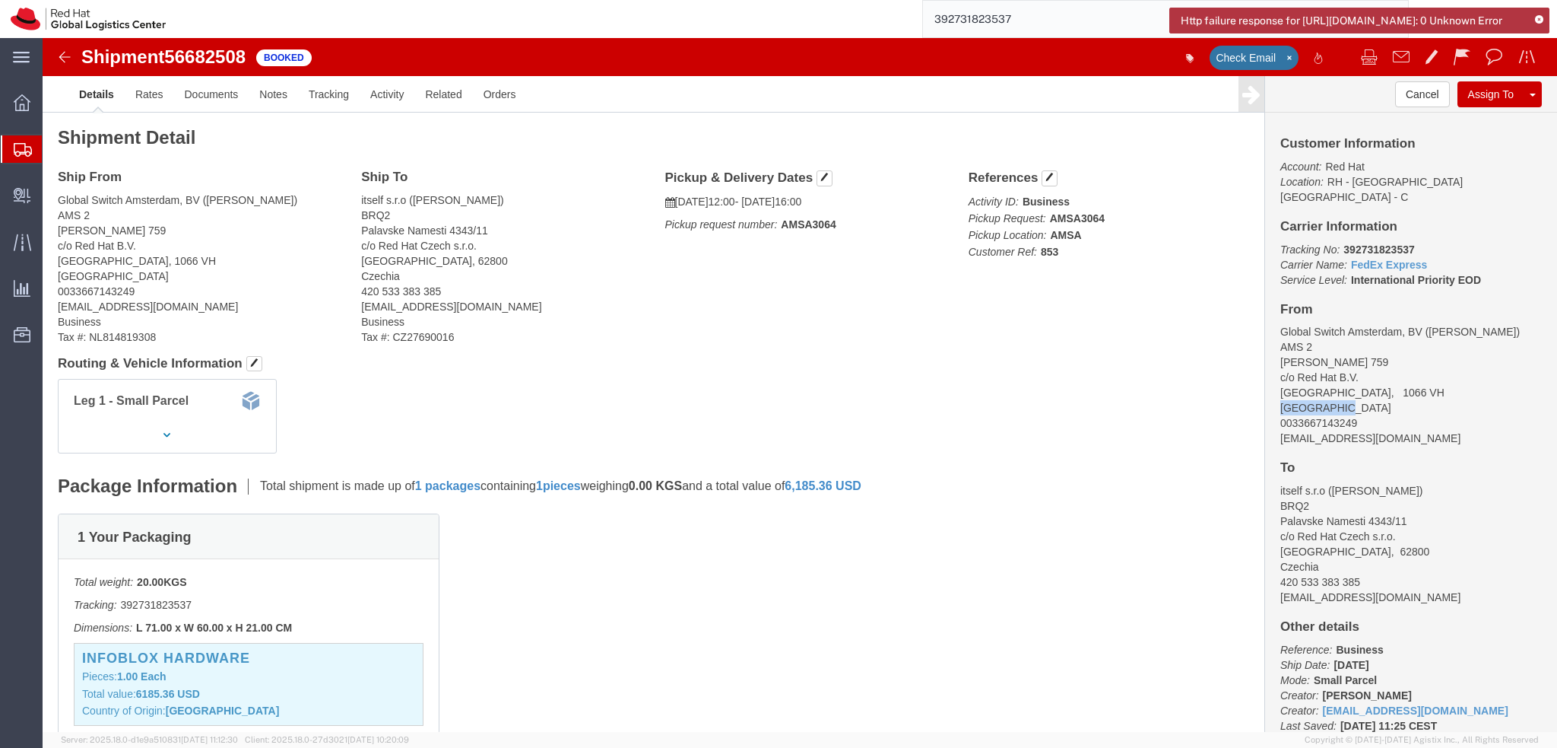
copy span "[GEOGRAPHIC_DATA]"
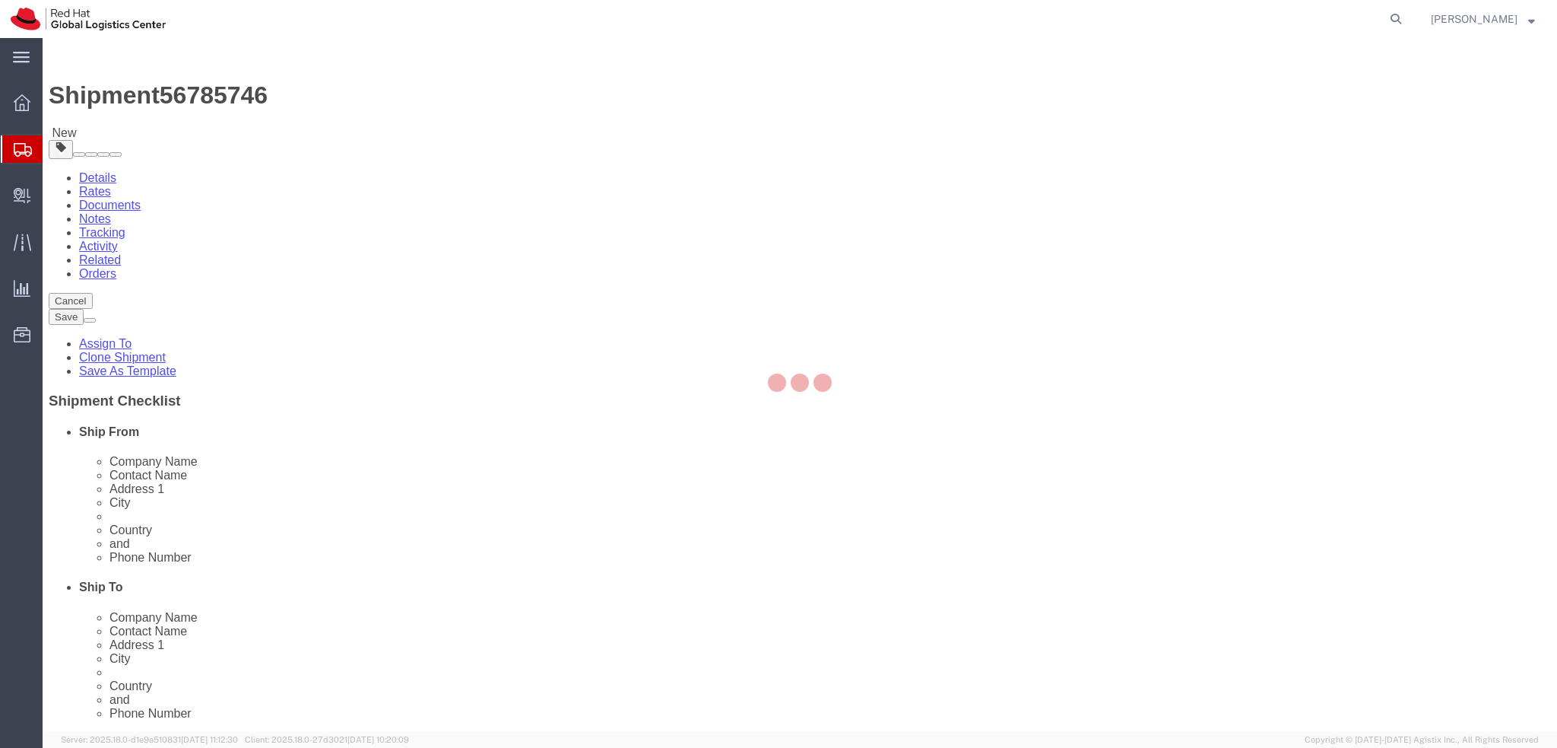
select select
select select "38036"
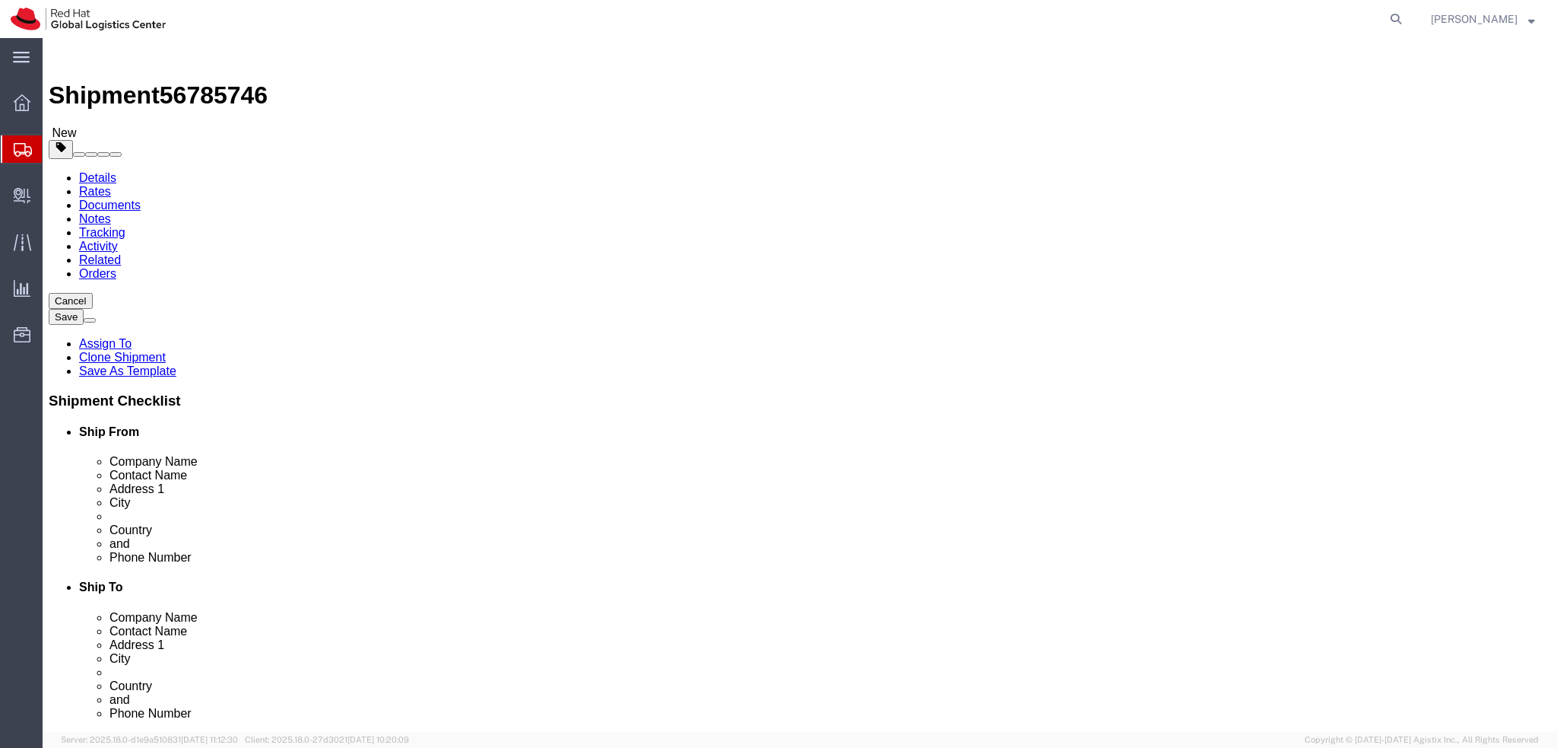
drag, startPoint x: 343, startPoint y: 313, endPoint x: 178, endPoint y: 314, distance: 165.0
click div "Contact Name Christina Zhang"
drag, startPoint x: 298, startPoint y: 278, endPoint x: 170, endPoint y: 284, distance: 128.7
click div "Company Name Red Hat"
paste input "Christina Zhang"
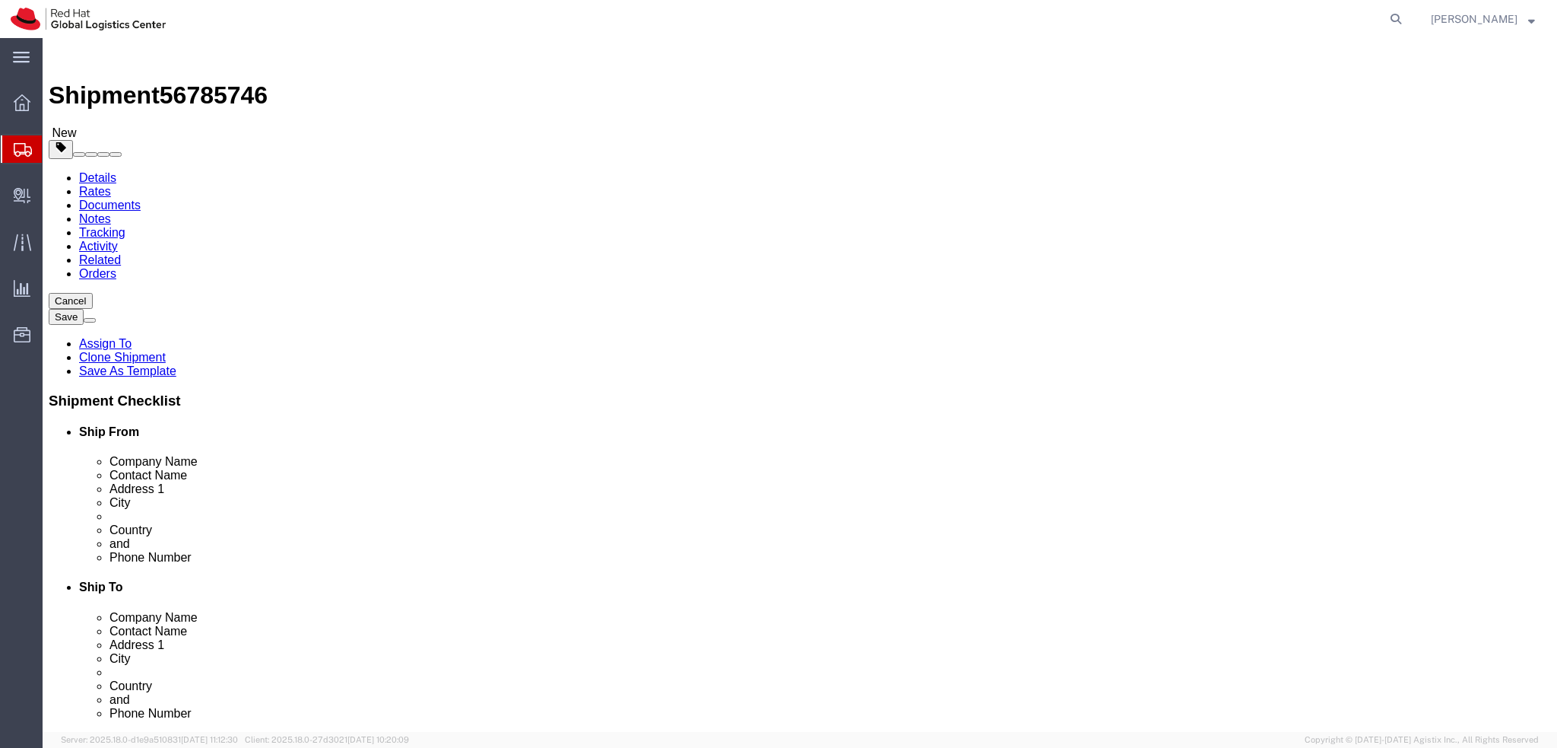
type input "Christina Zhang"
click div "Location My Profile Location RH - Amsterdam - MSO RH - Amsterdam Data Center RH…"
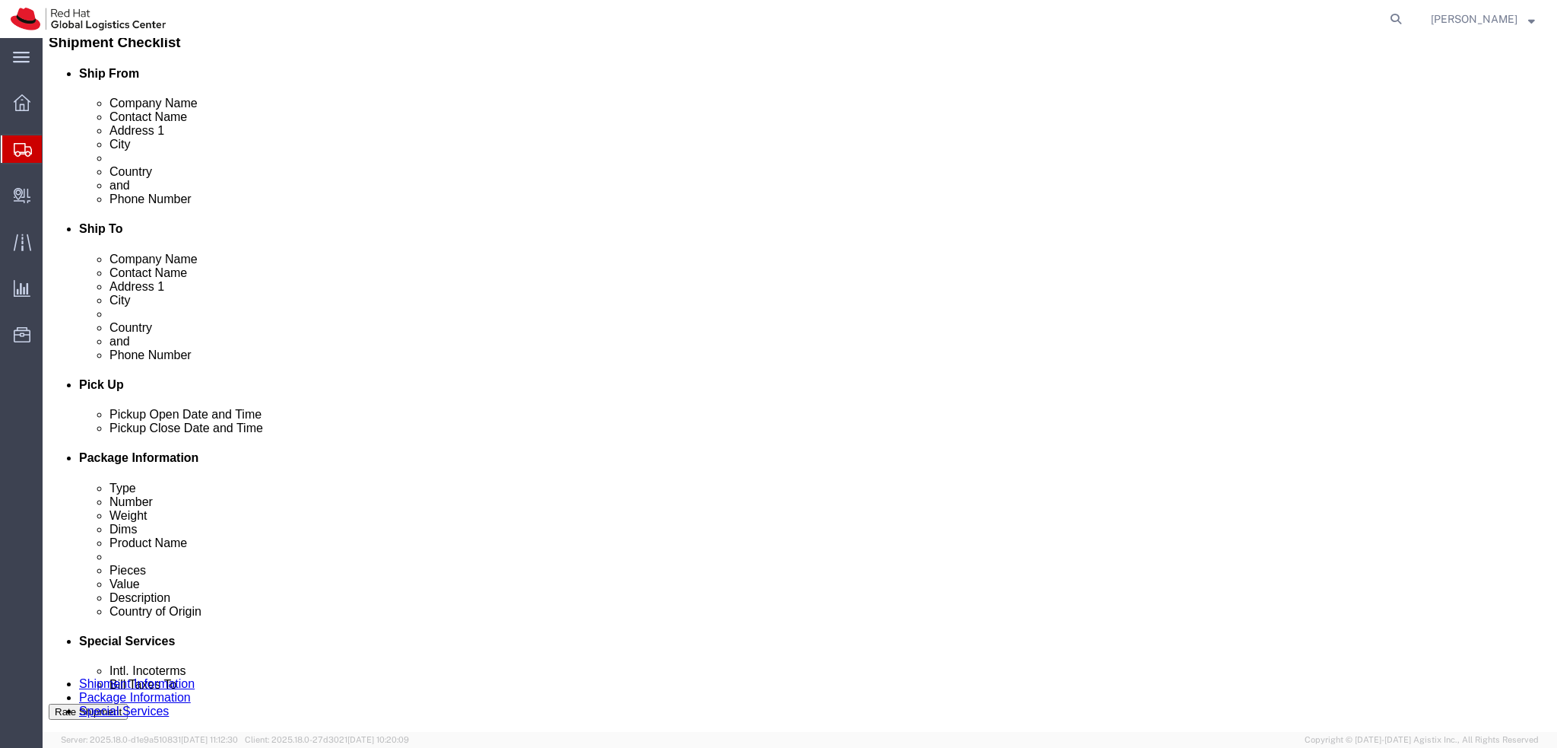
scroll to position [380, 0]
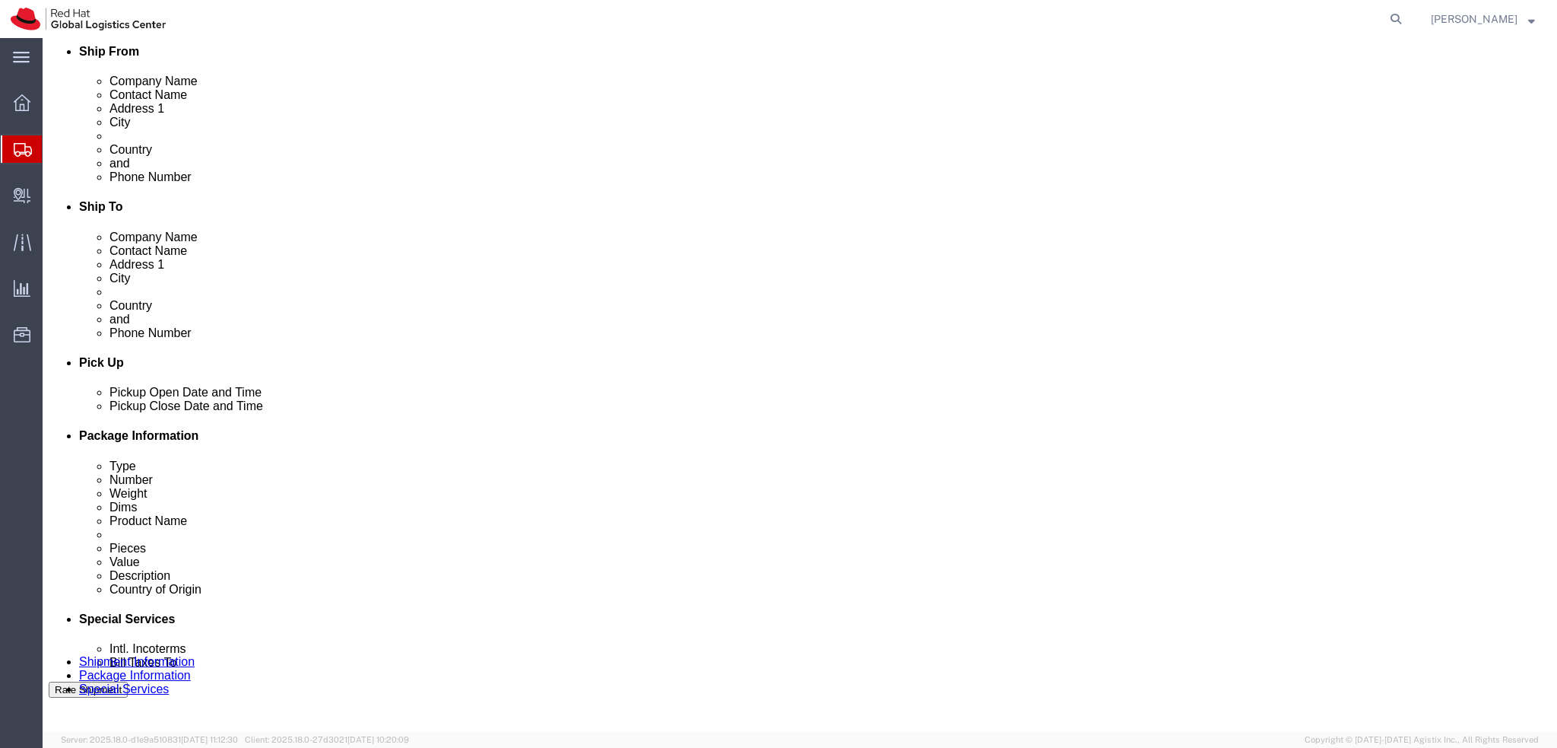
click icon
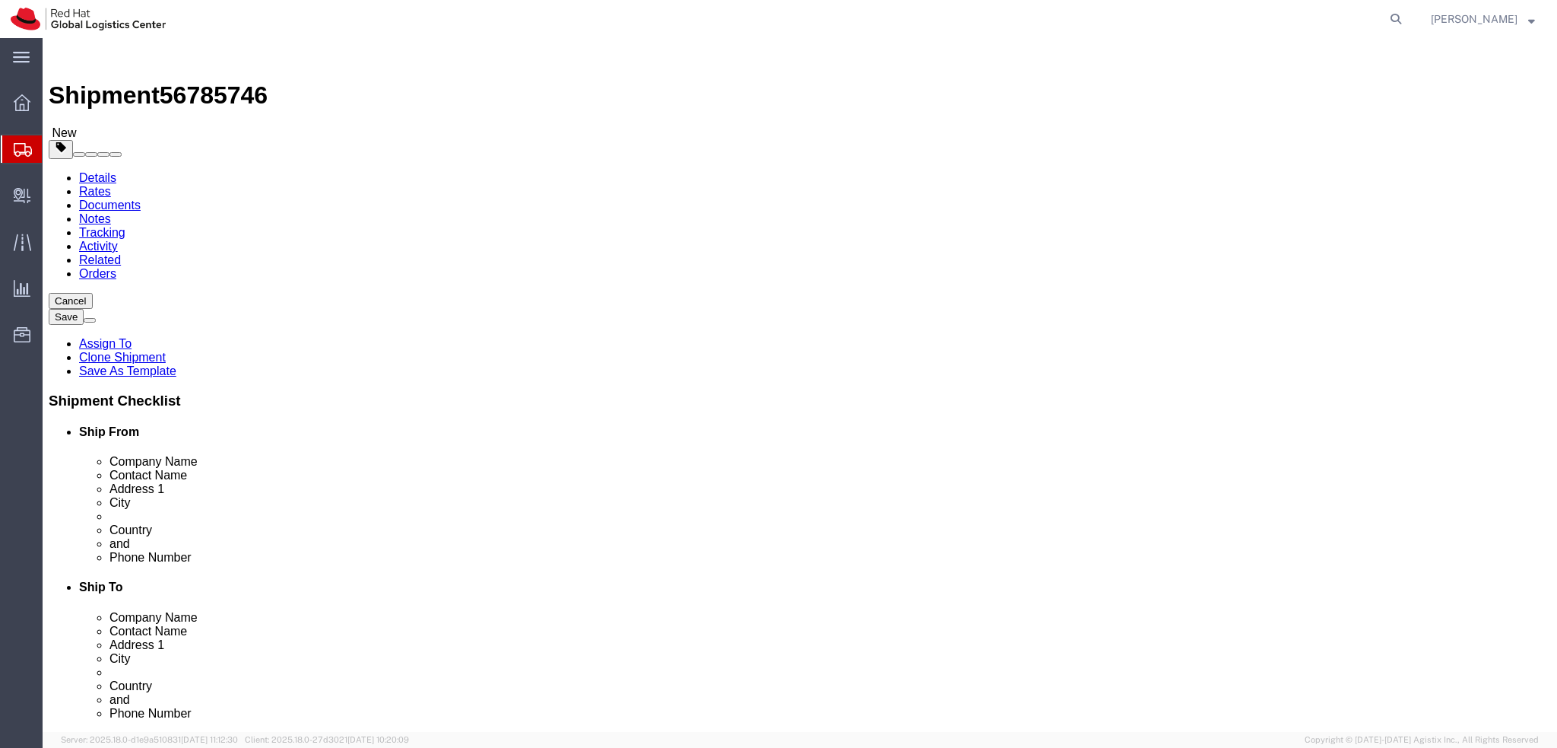
click icon
click dd "2000.00 EUR"
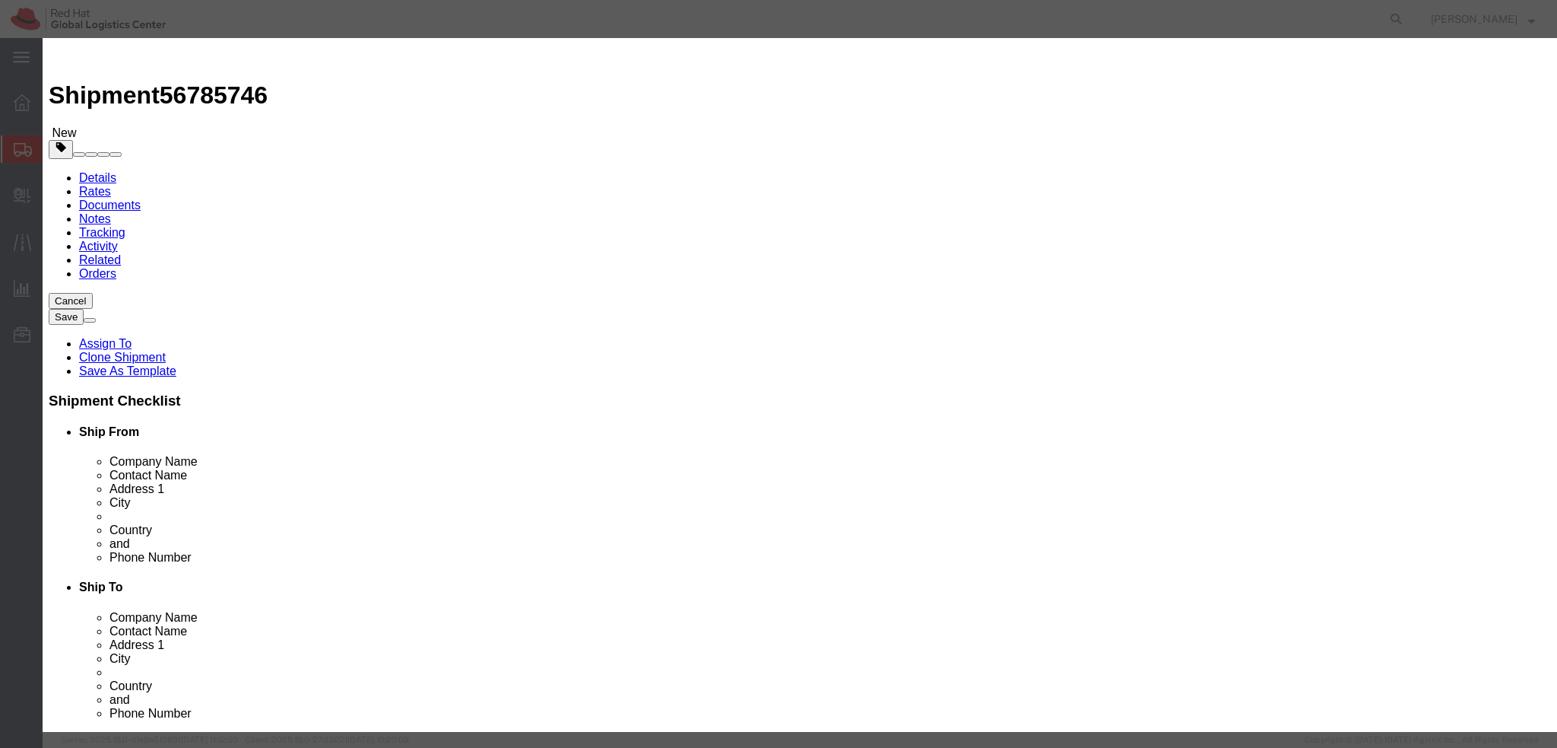
click input "2000.00"
type input "1000"
click textarea
type textarea "Laptop"
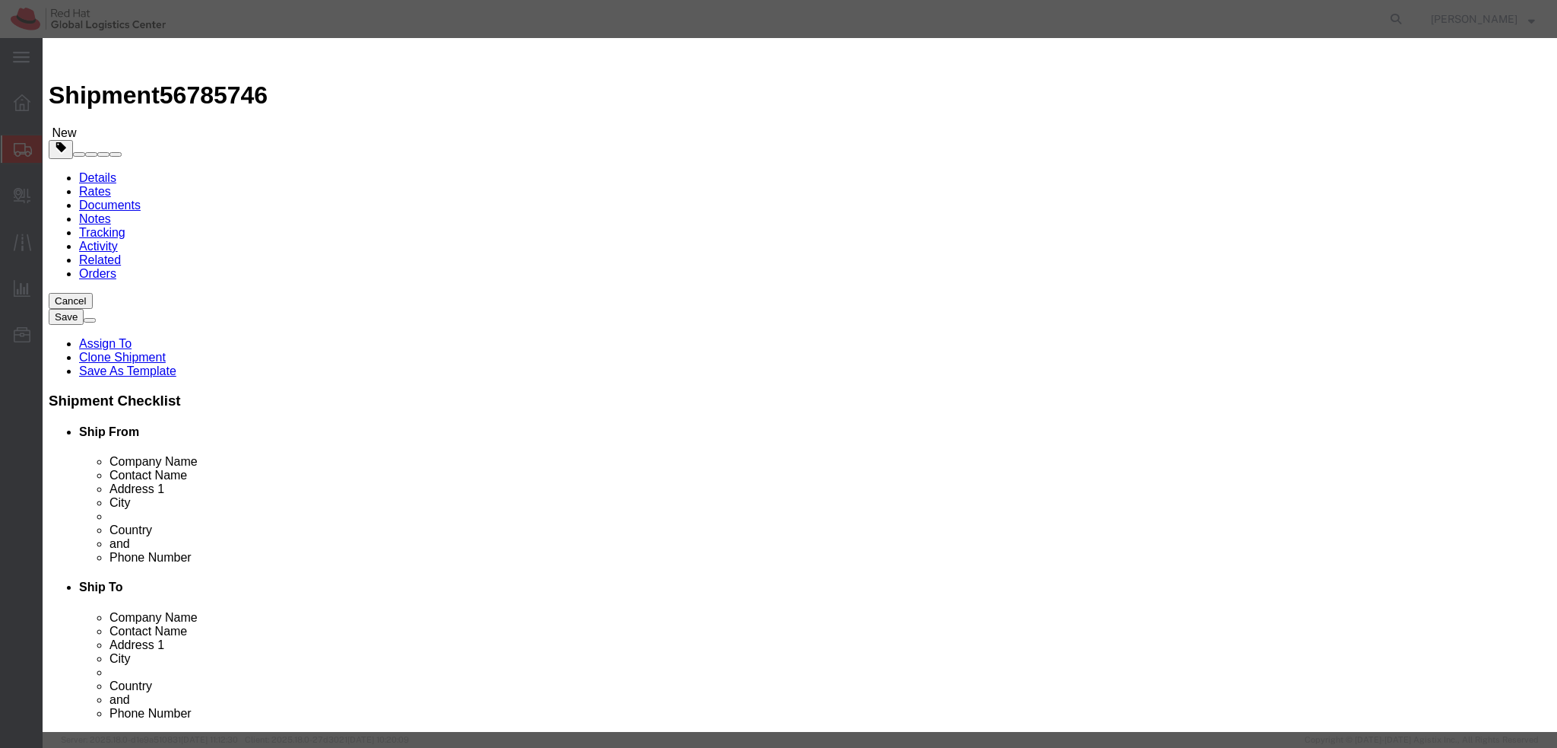
click div "GL Reference Select Account Type Activity ID Airline Appointment Number ASN Bat…"
click button "Save & Close"
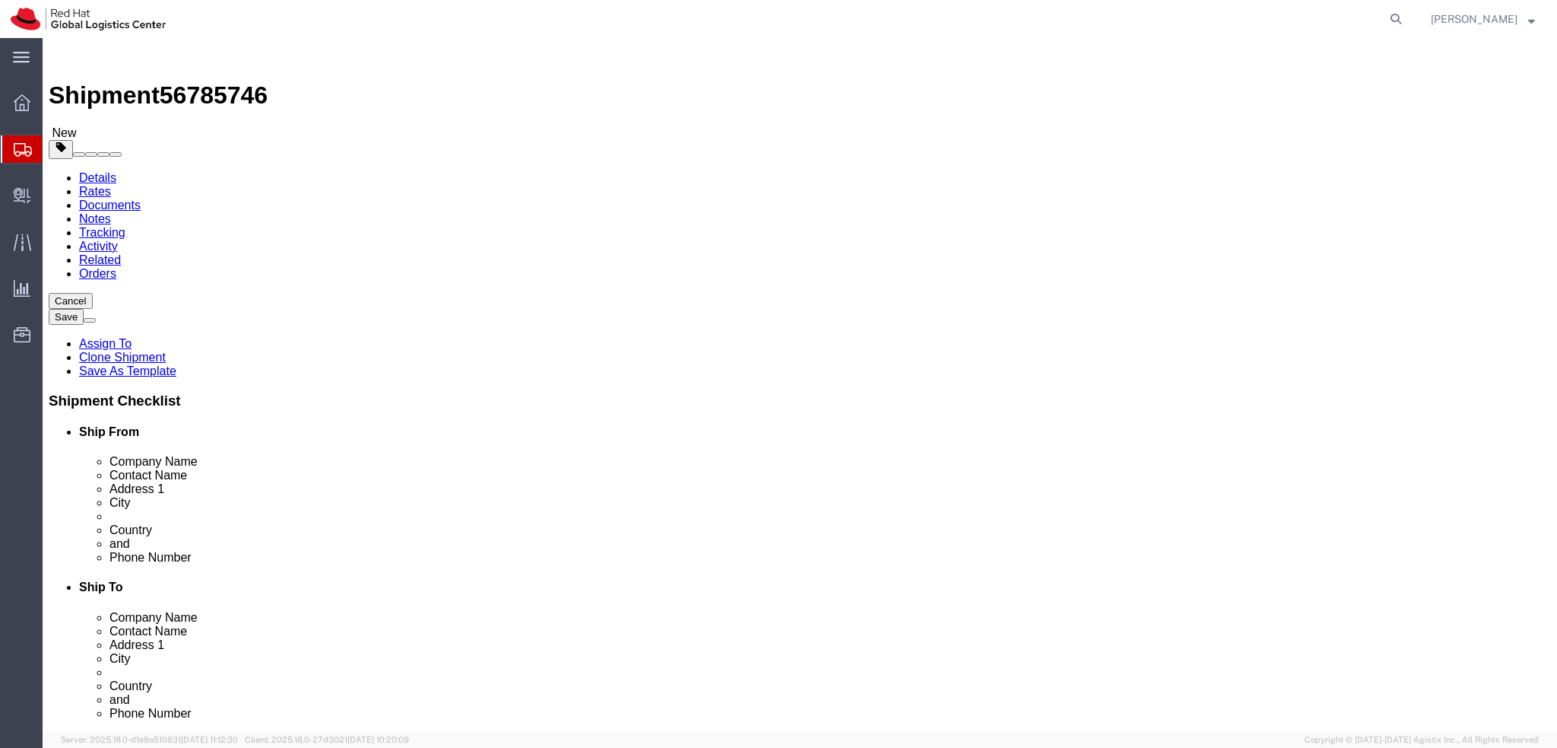
click icon
select select "COSTCENTER"
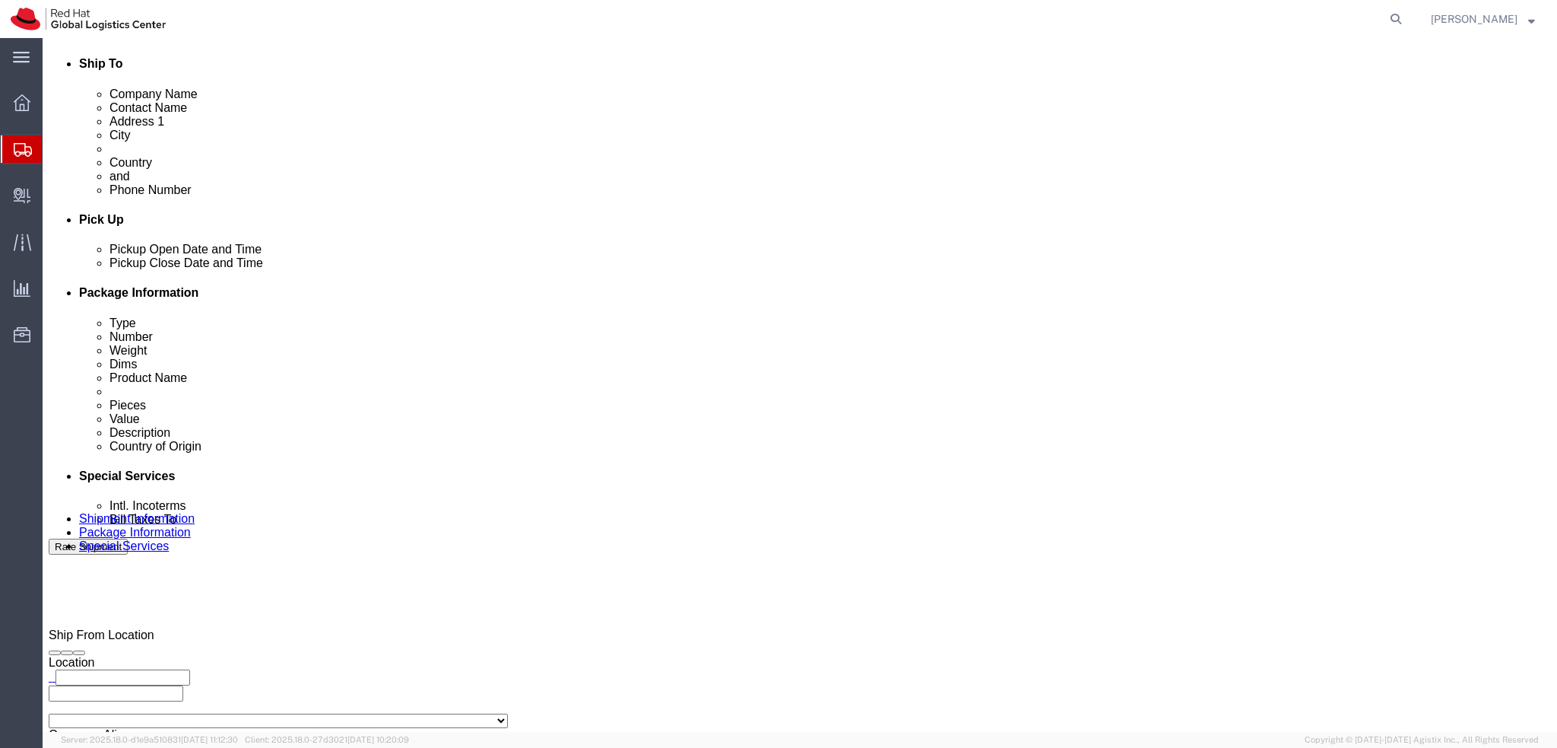
scroll to position [532, 0]
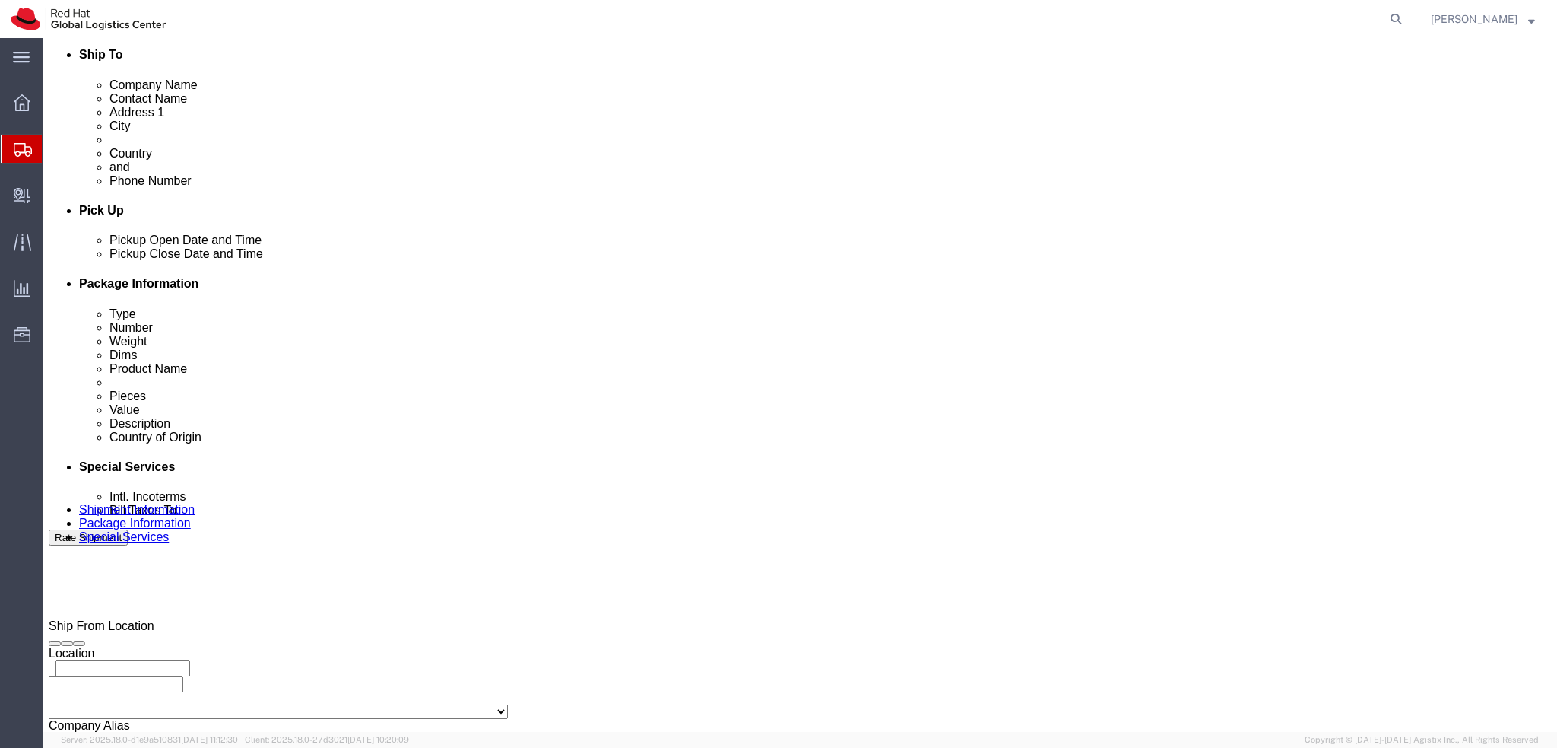
click button "Rate Shipment"
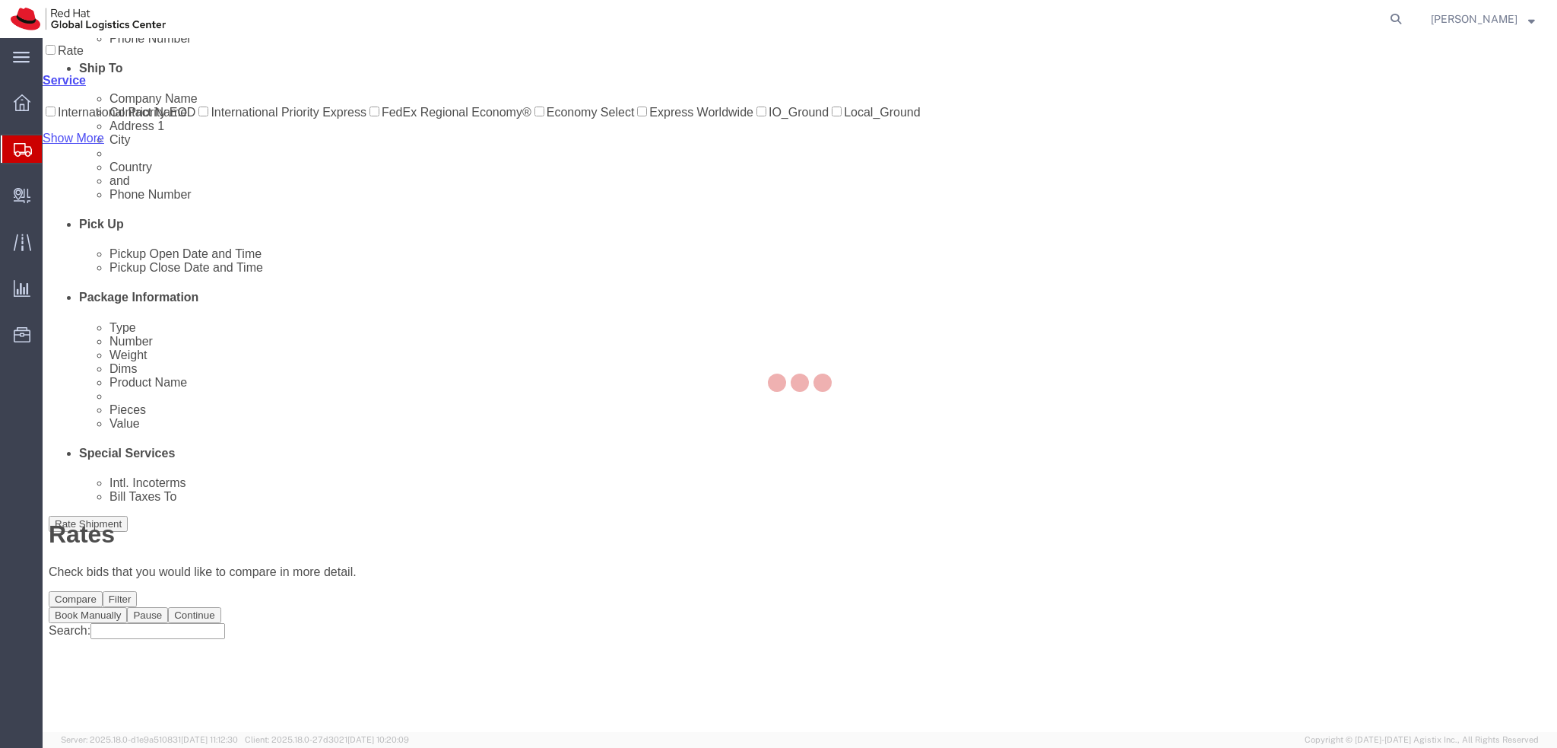
scroll to position [0, 0]
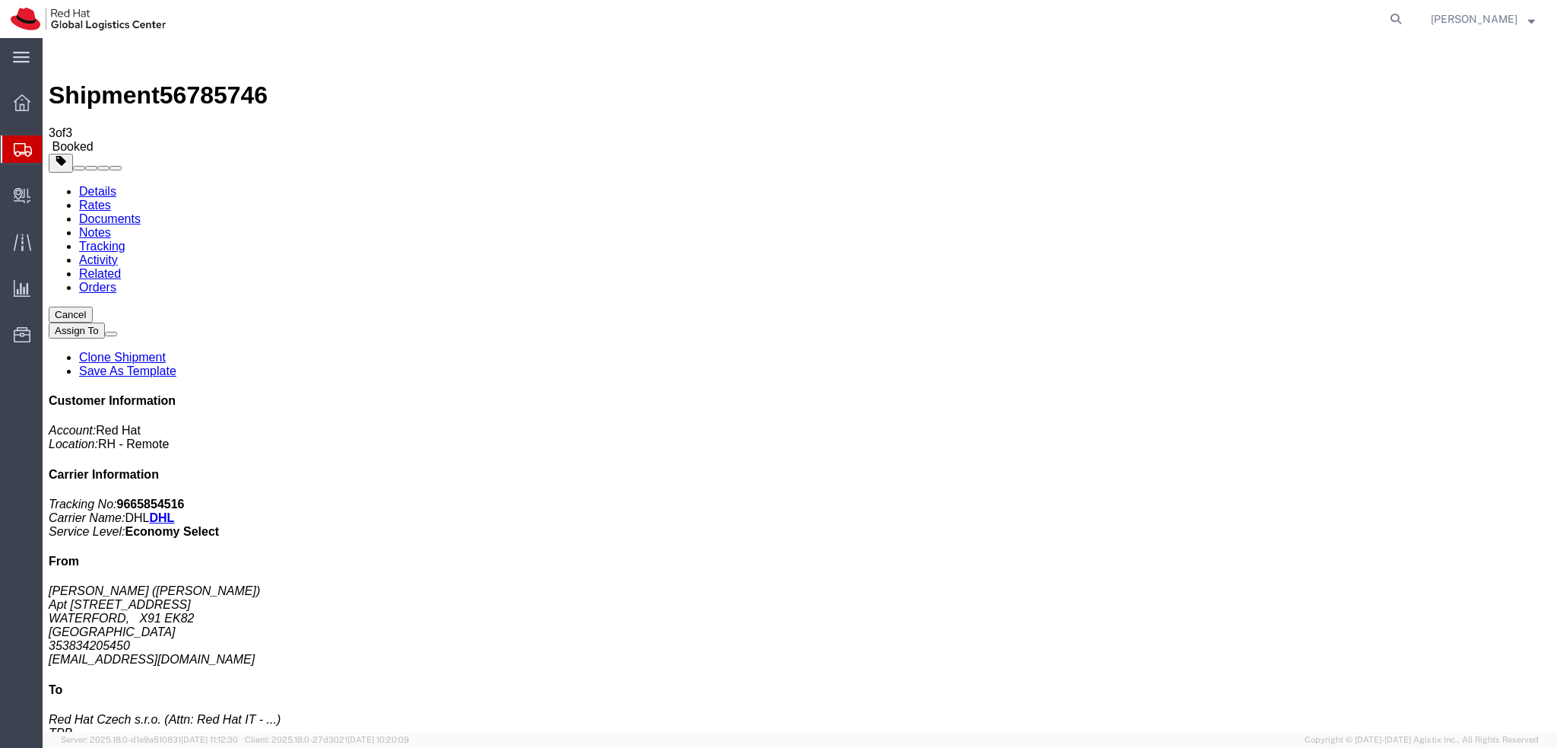
click at [93, 185] on link "Details" at bounding box center [97, 191] width 37 height 13
click span "button"
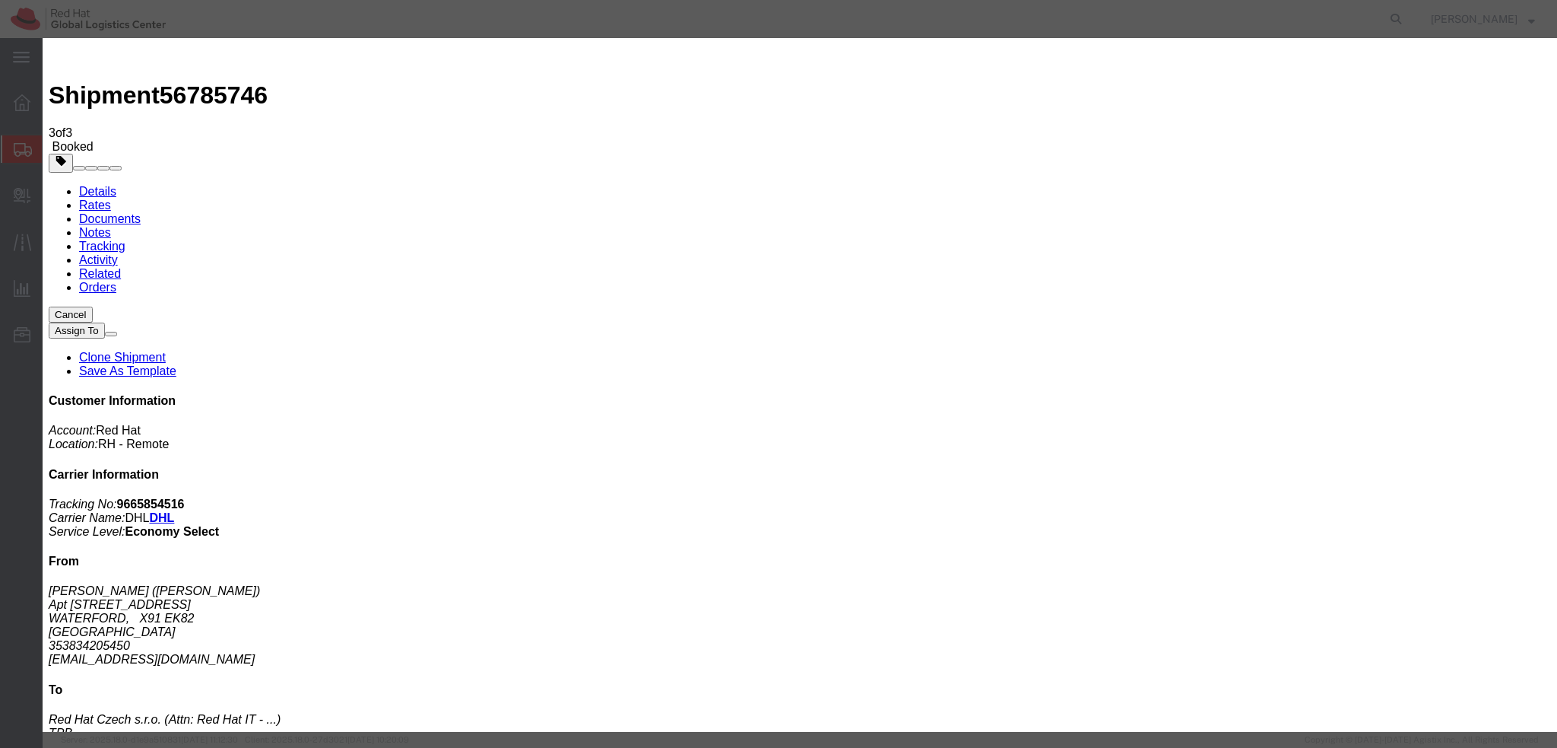
click div "Sep 11 2025 11:35 AM"
click input "11:35 AM"
type input "9:00 AM"
click button "Apply"
click div "Sep 12 2025 10:00 AM"
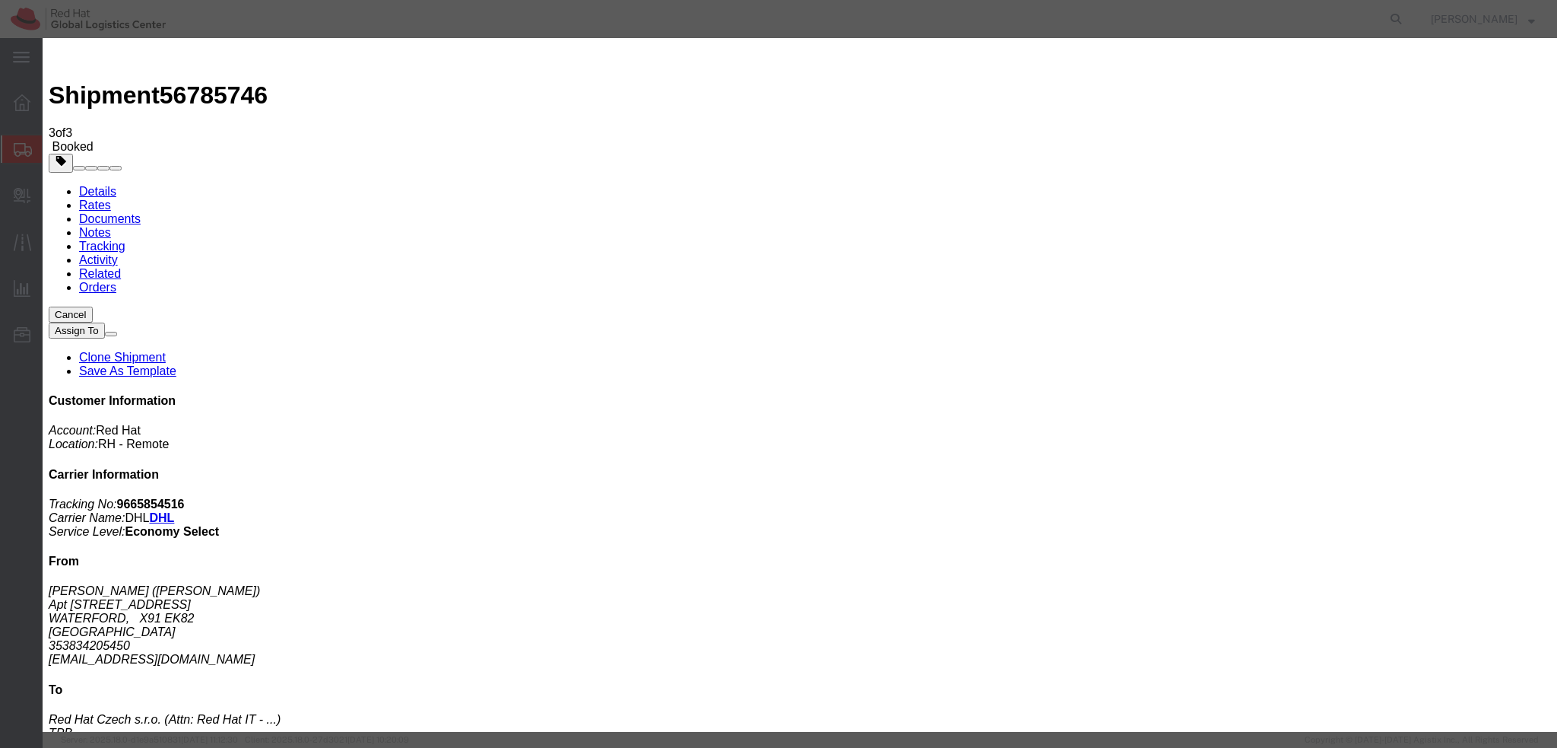
type input "12:00 PM"
click button "Apply"
click button "Save"
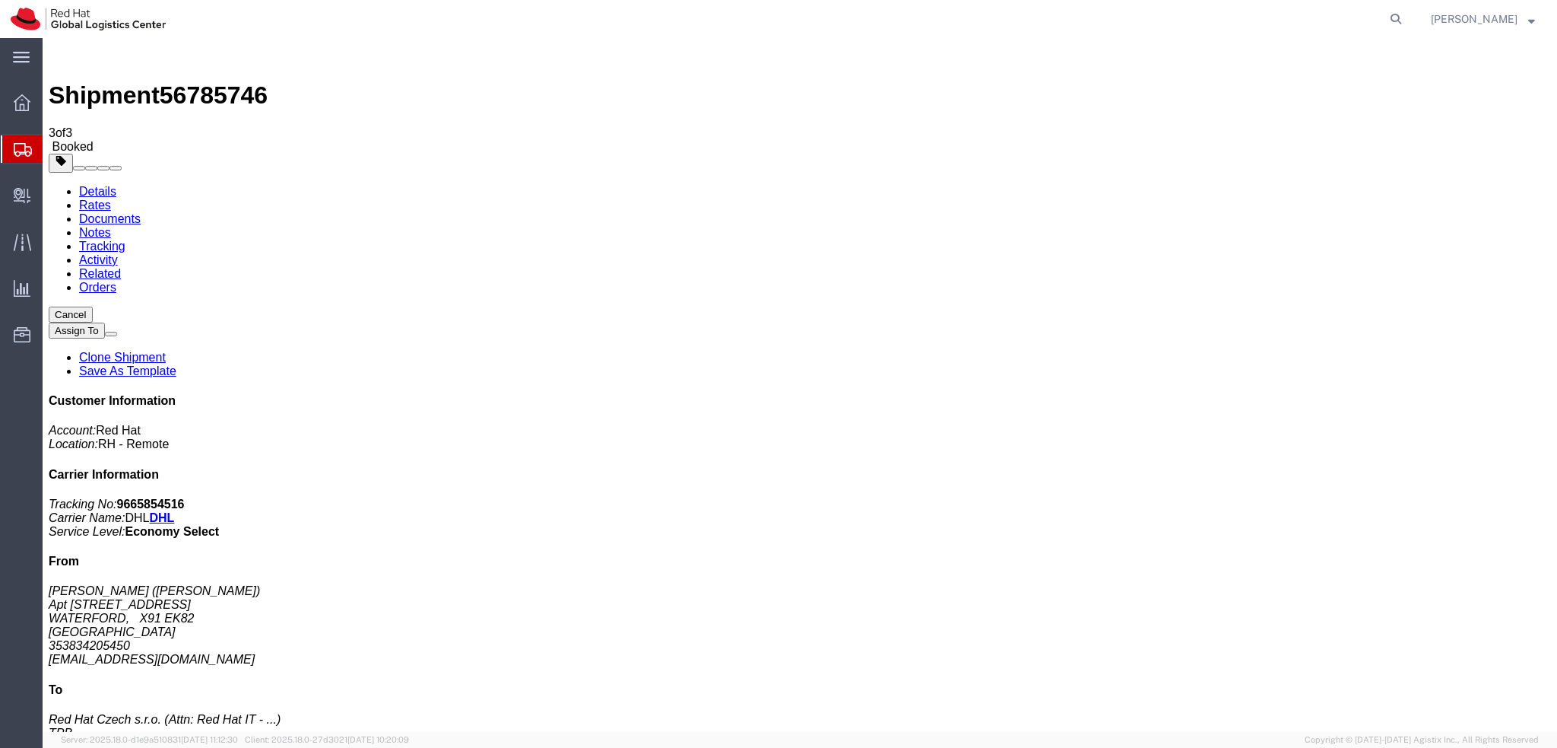
click button "Close"
click address "Christina Zhang (Christina Zhang) Apt 503,Maritana Gate,Canada Street WATERFORD…"
copy div "chrzhang@redhat.com"
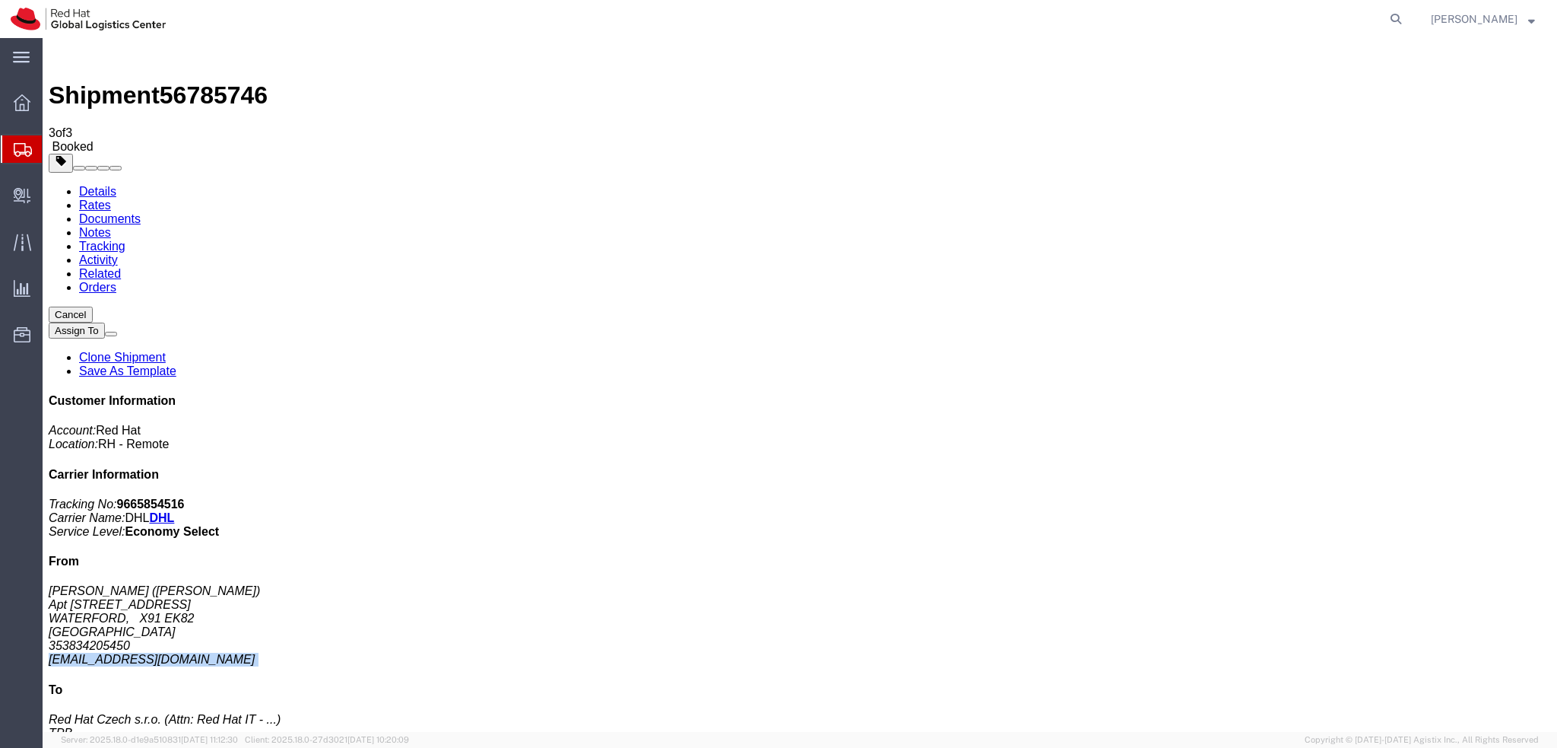
click link "Documents"
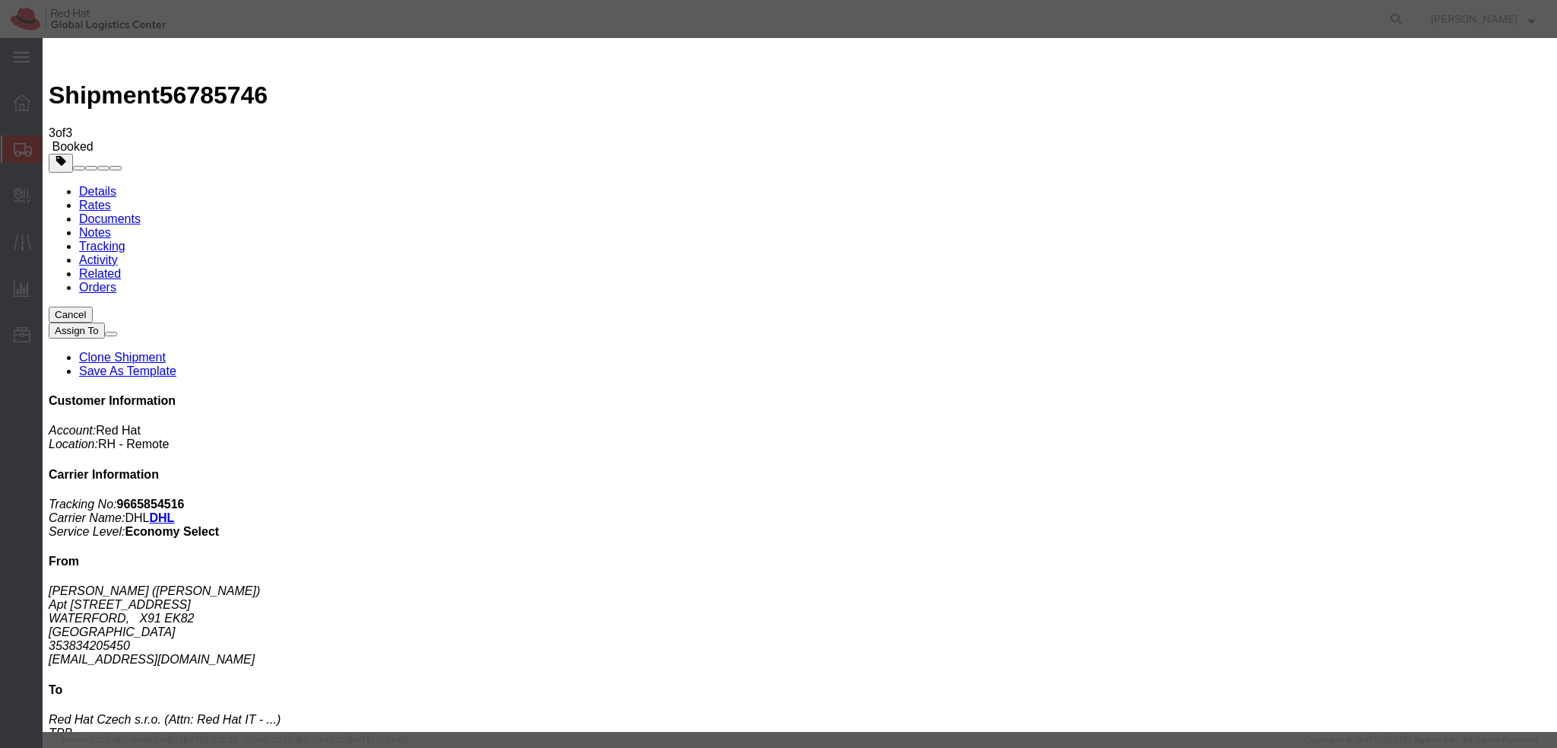
paste input "chrzhang@redhat.com"
type input "chrzhang@redhat.com"
paste textarea "Hi A, please find the label for your shipment to B attached to this email. Plea…"
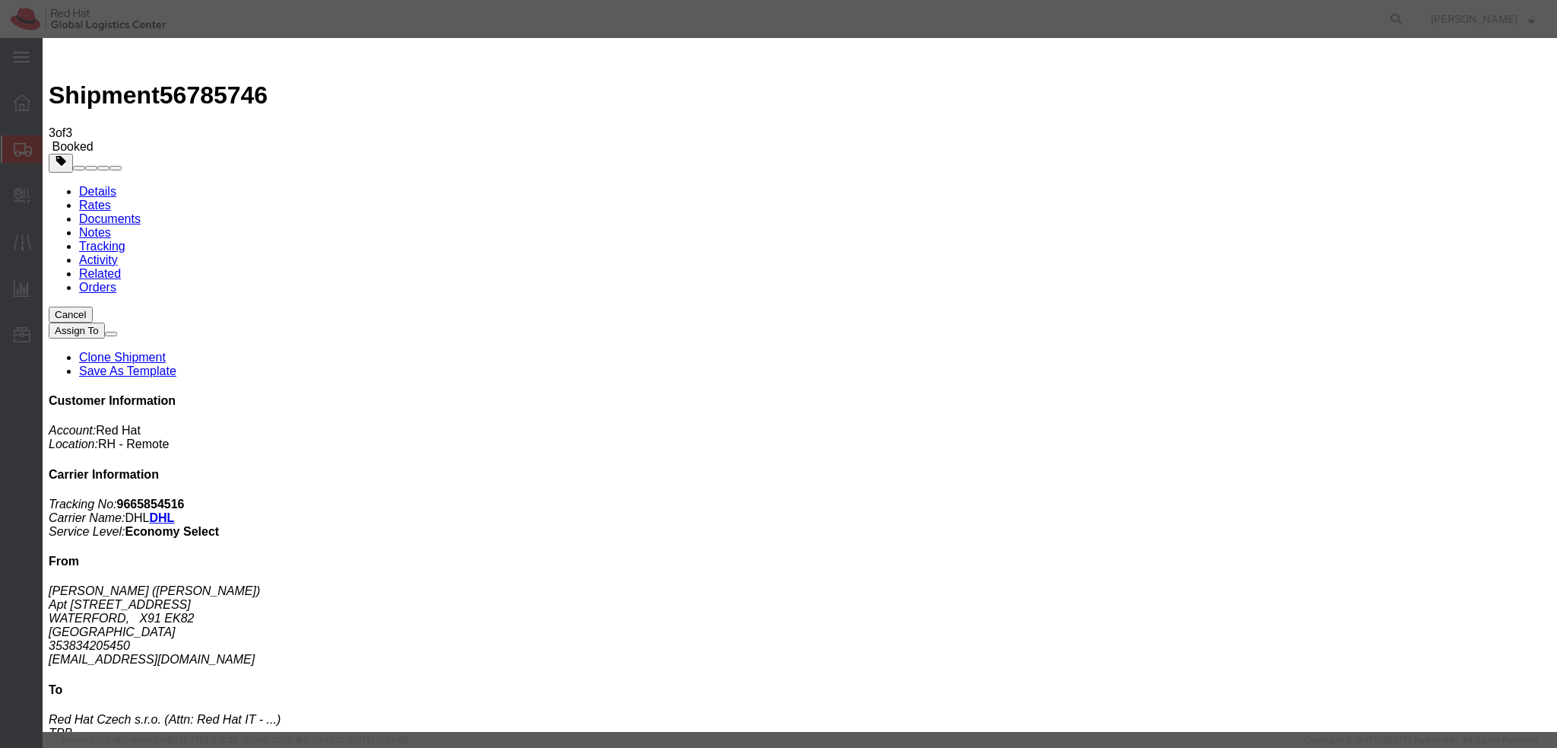
type textarea "Hi Christina, please find the label for your shipment to Brno attached to this …"
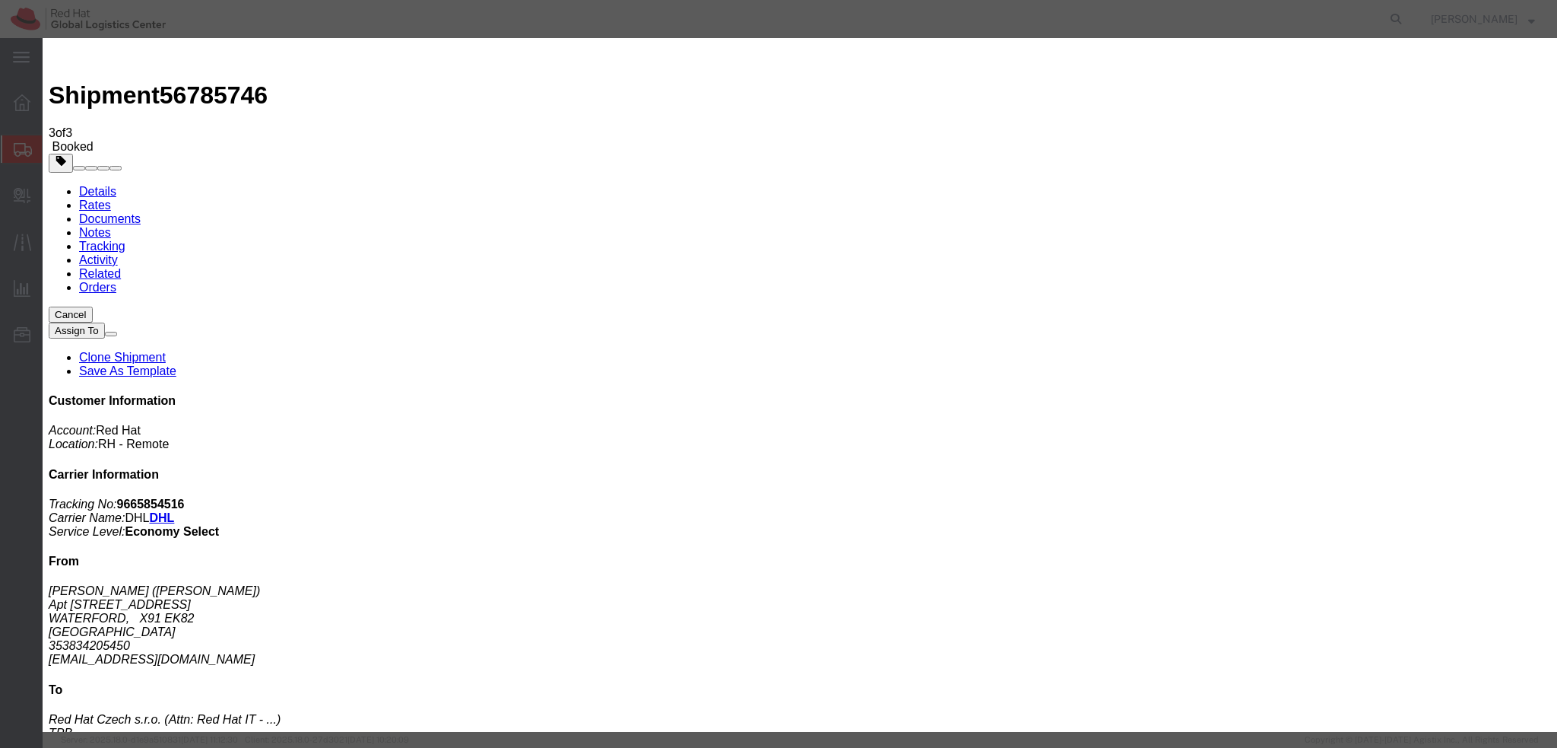
scroll to position [0, 0]
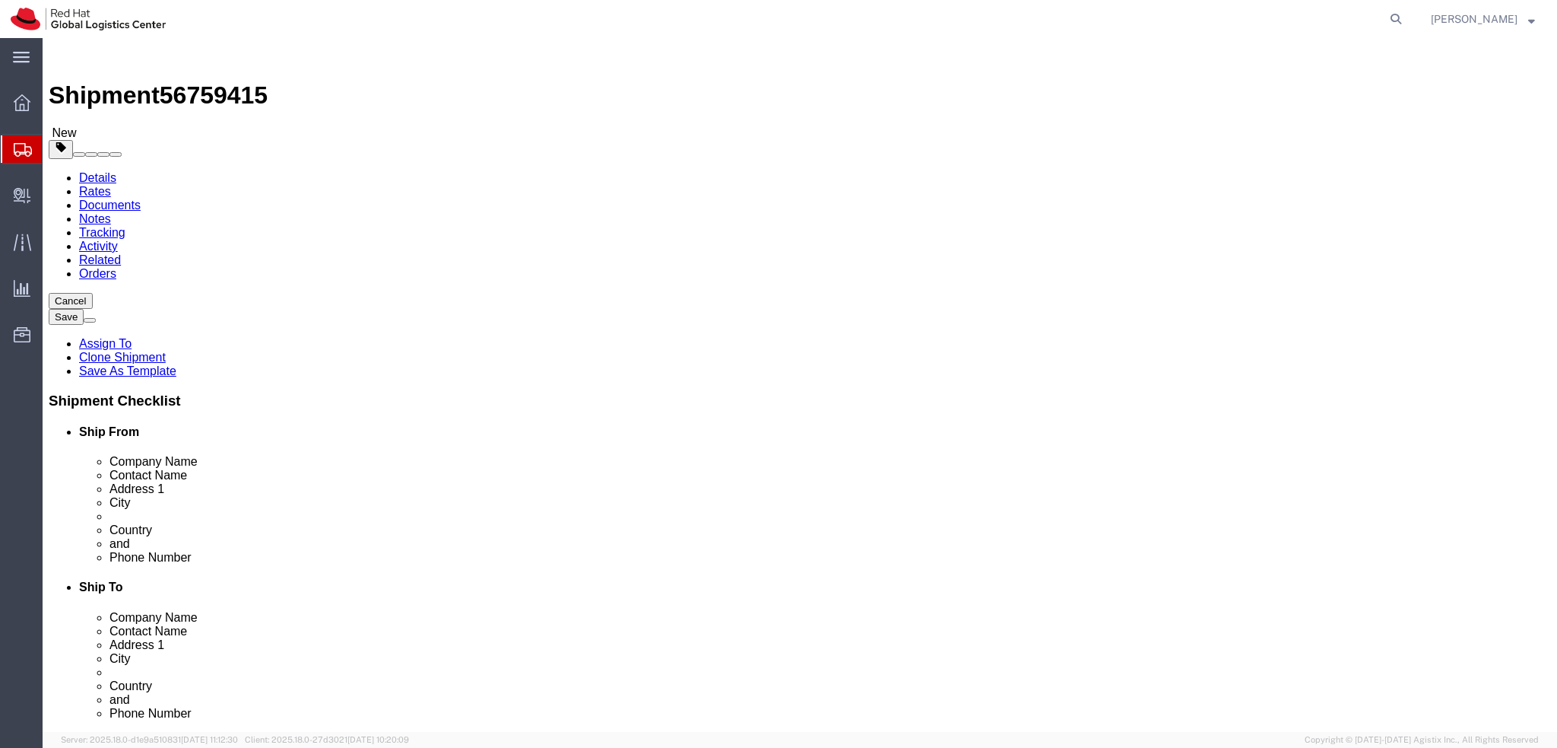
select select "37975"
select select "38036"
click link "Package Information"
click dd "1.00 Each"
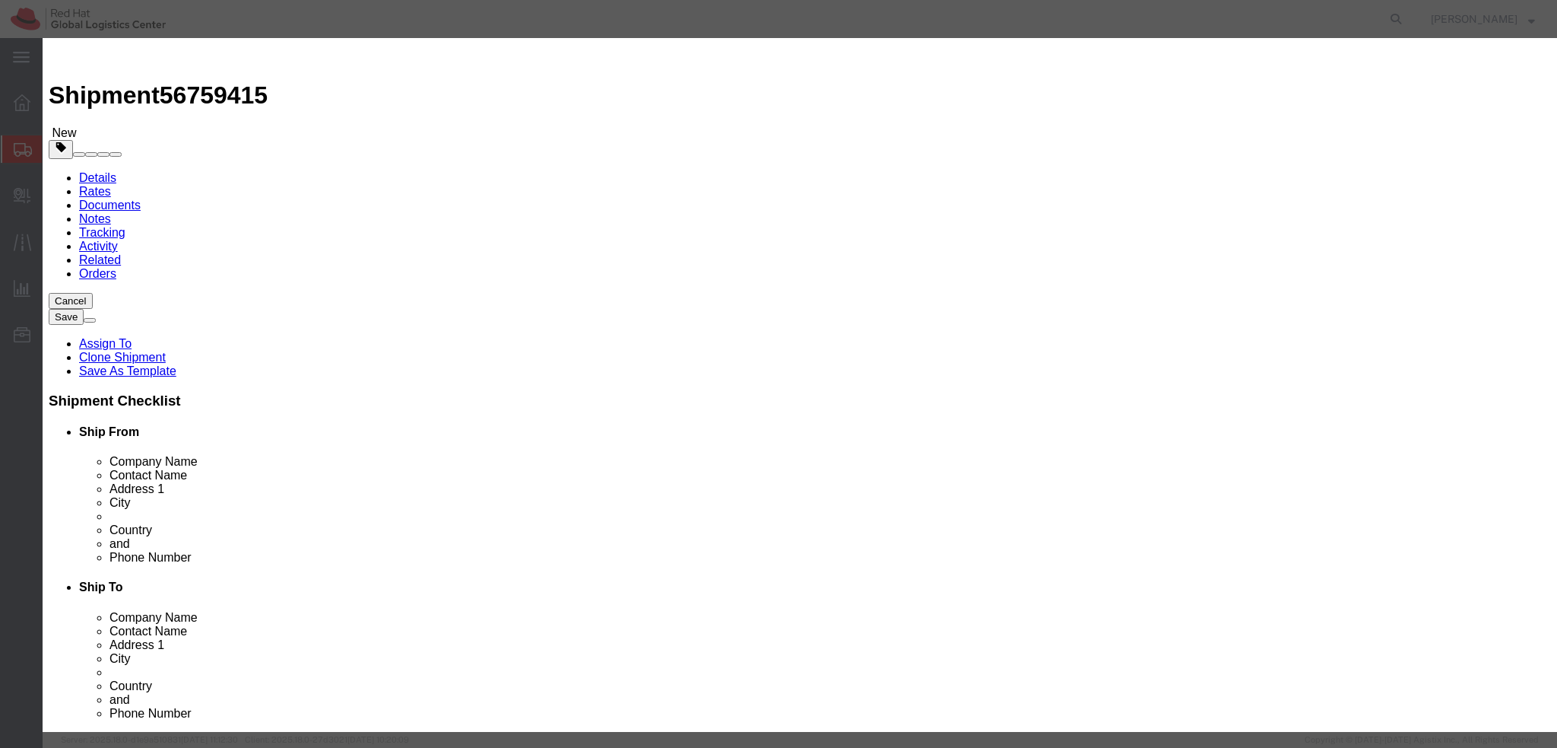
click input "1.00"
type input "500"
click textarea
type textarea "Laptop"
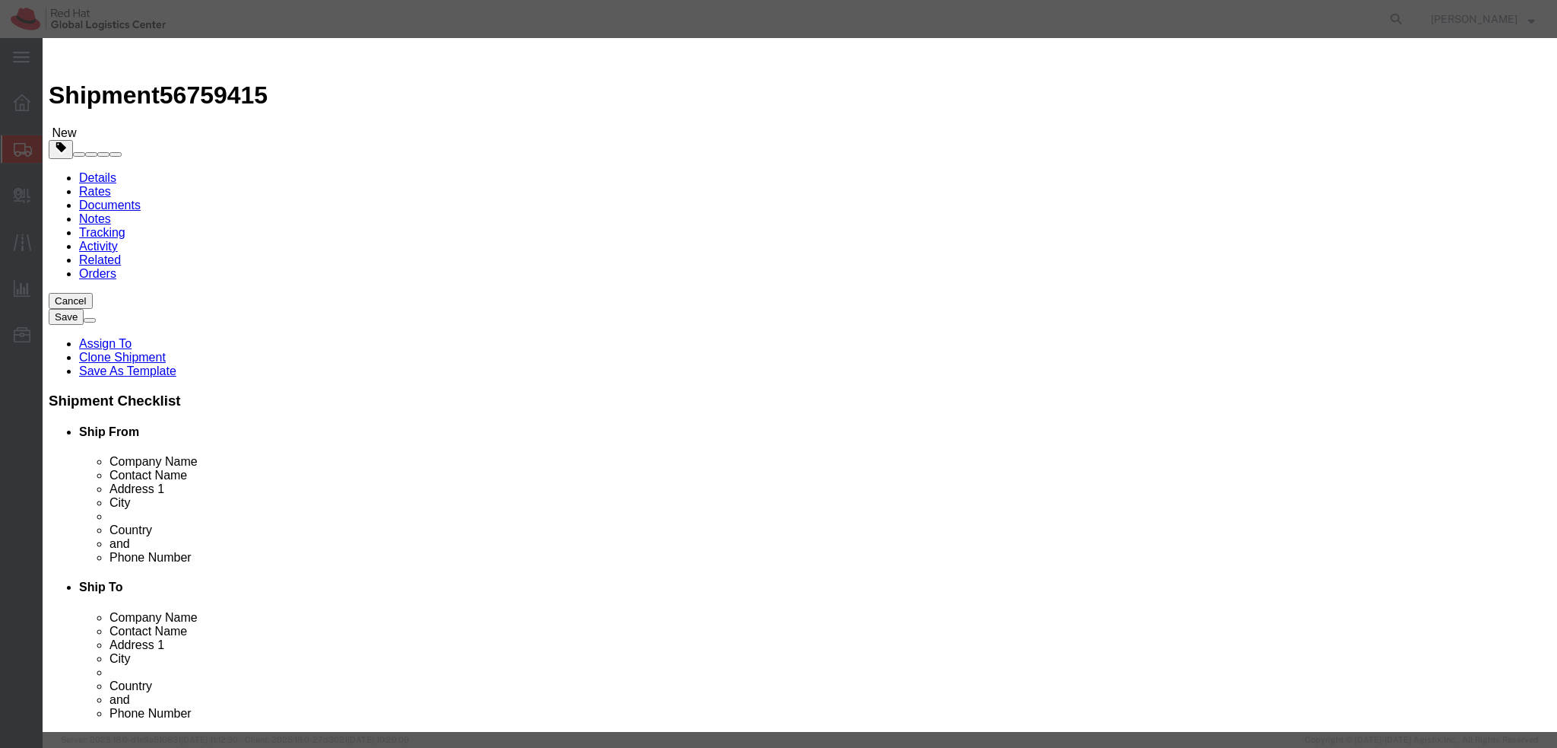
click button "Save & Close"
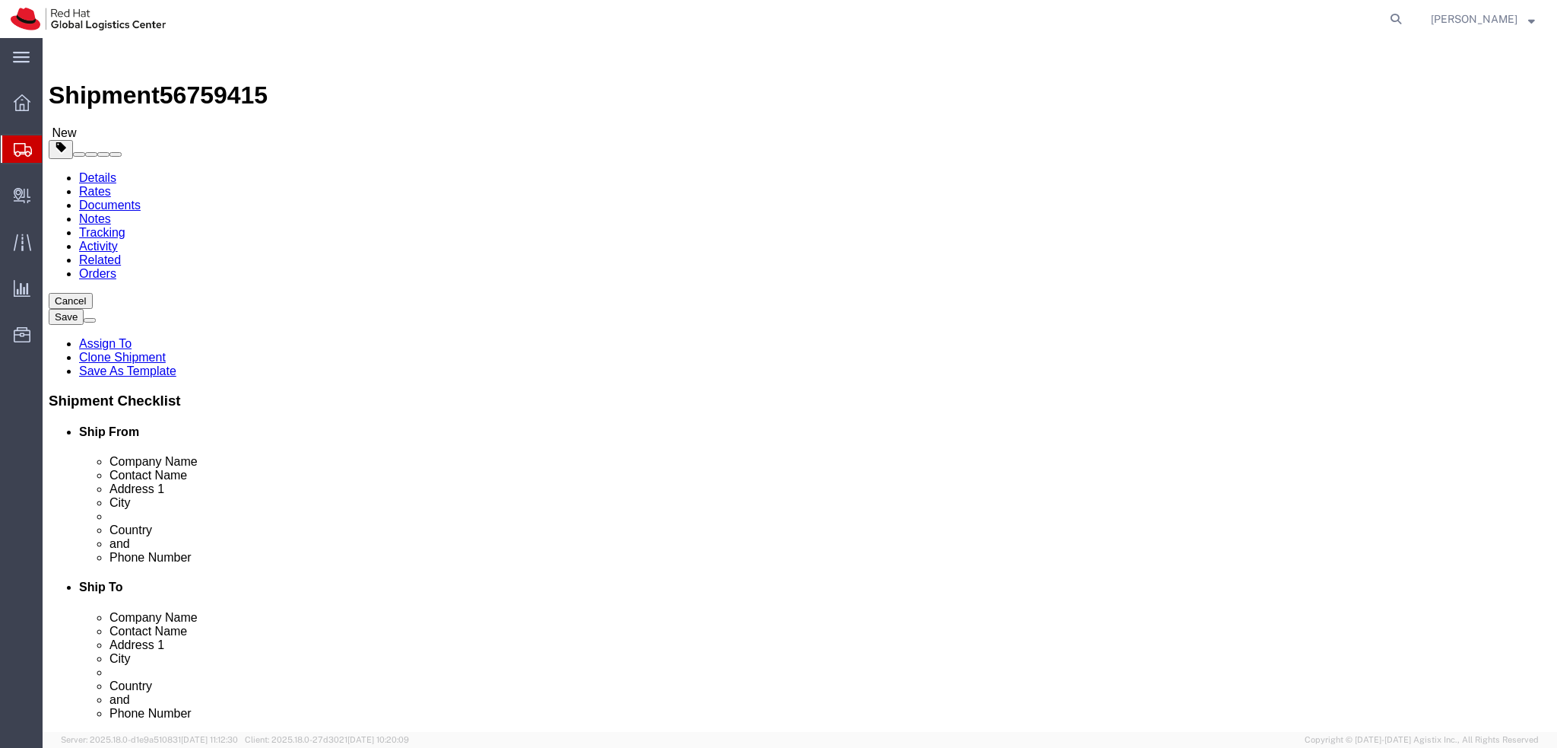
click icon
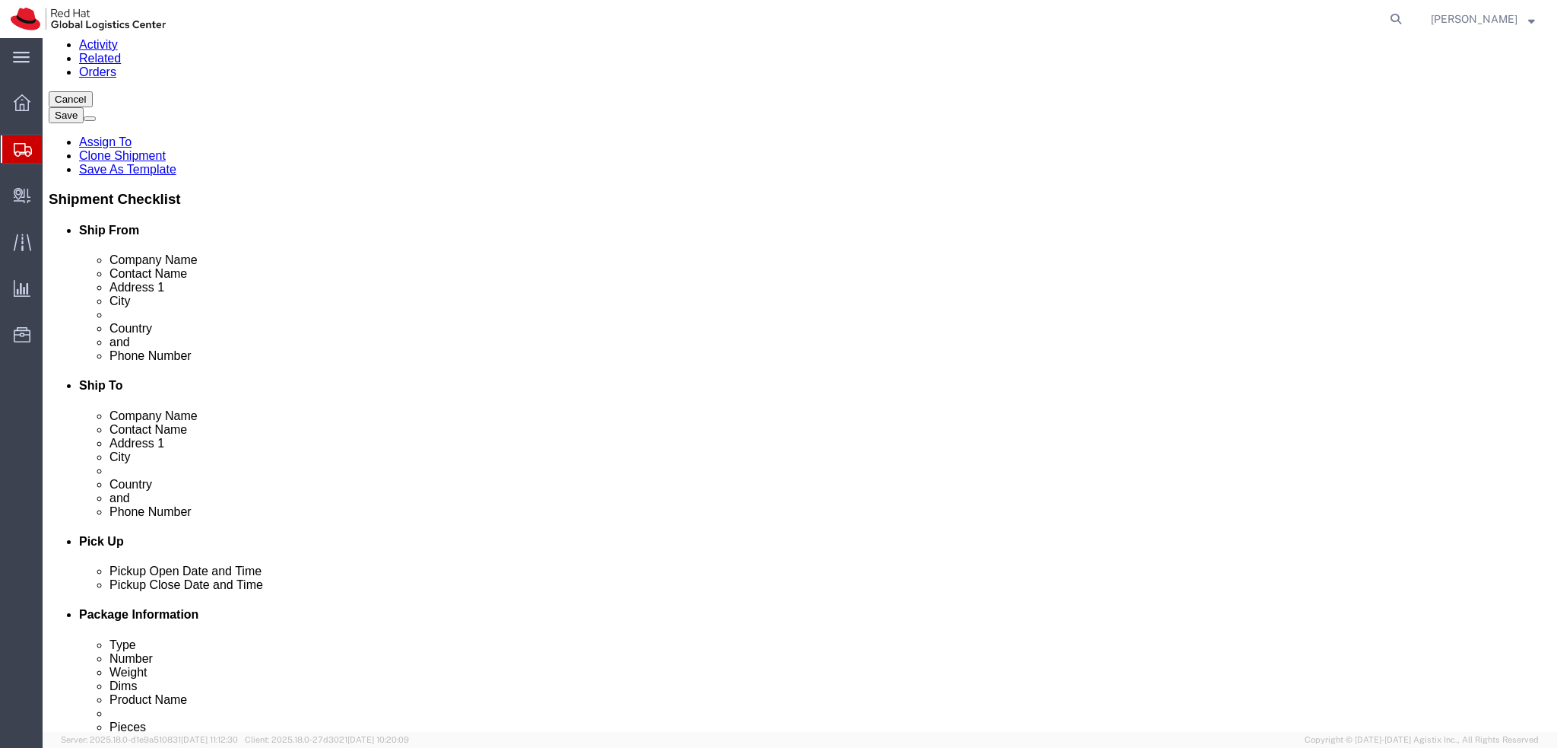
scroll to position [532, 0]
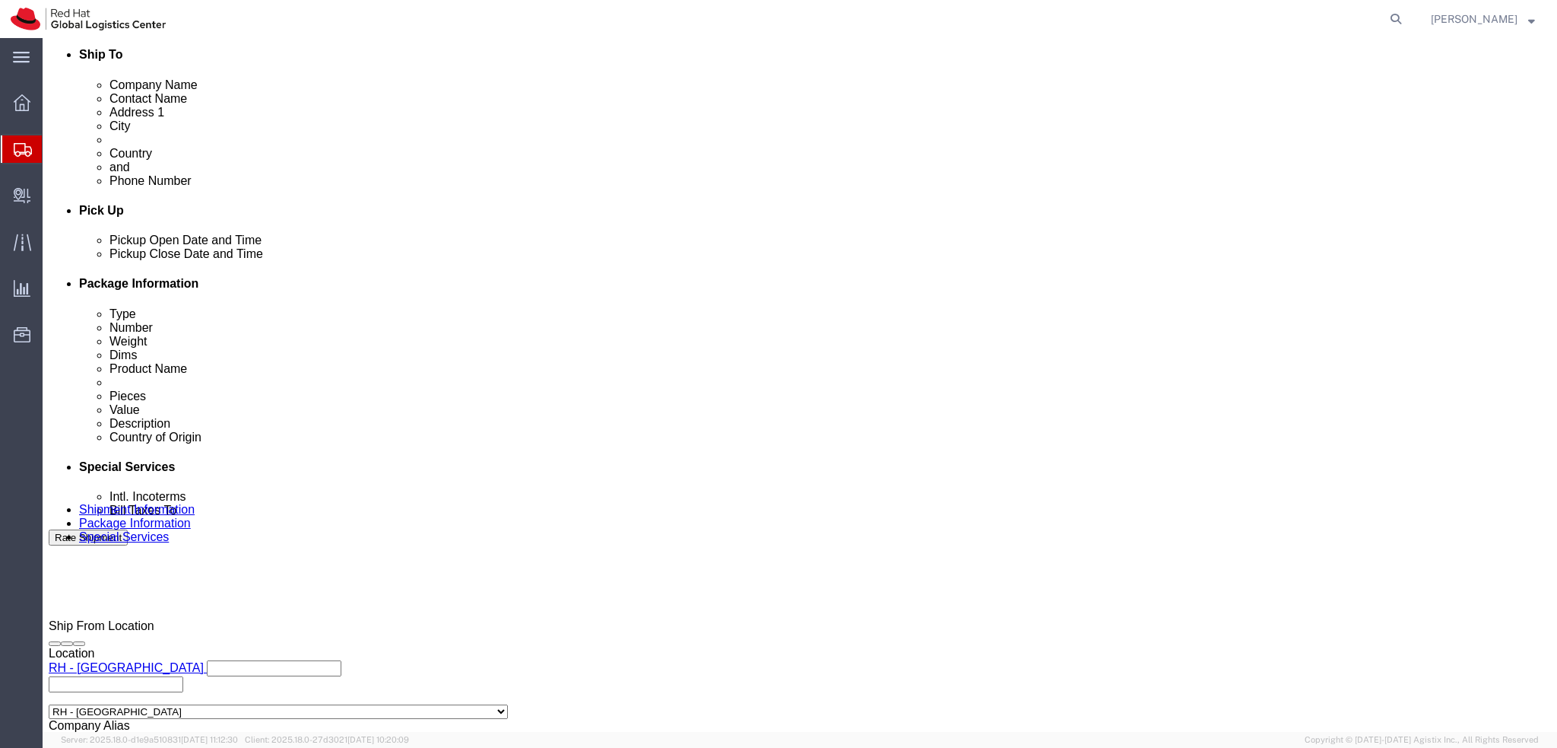
click button "Rate Shipment"
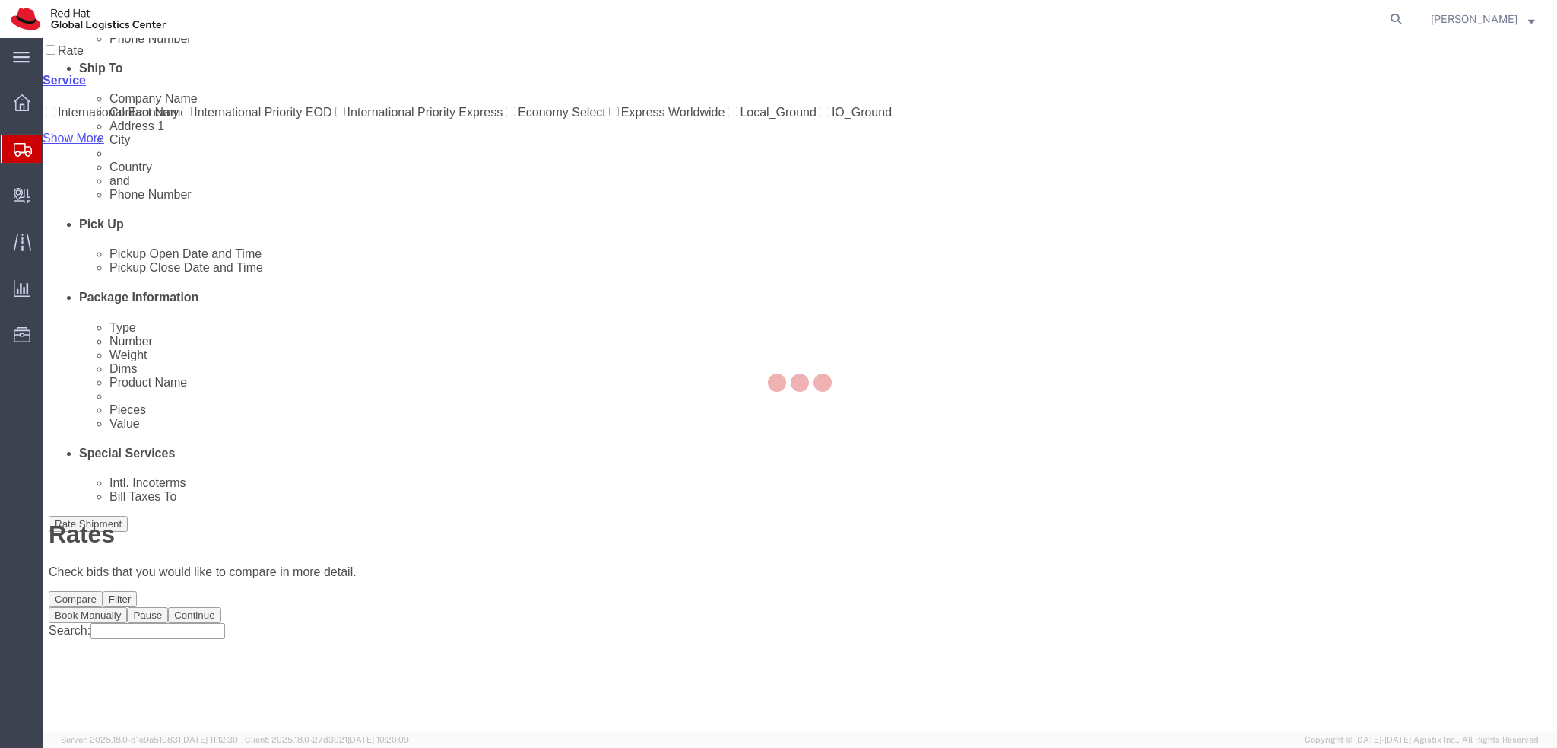
scroll to position [0, 0]
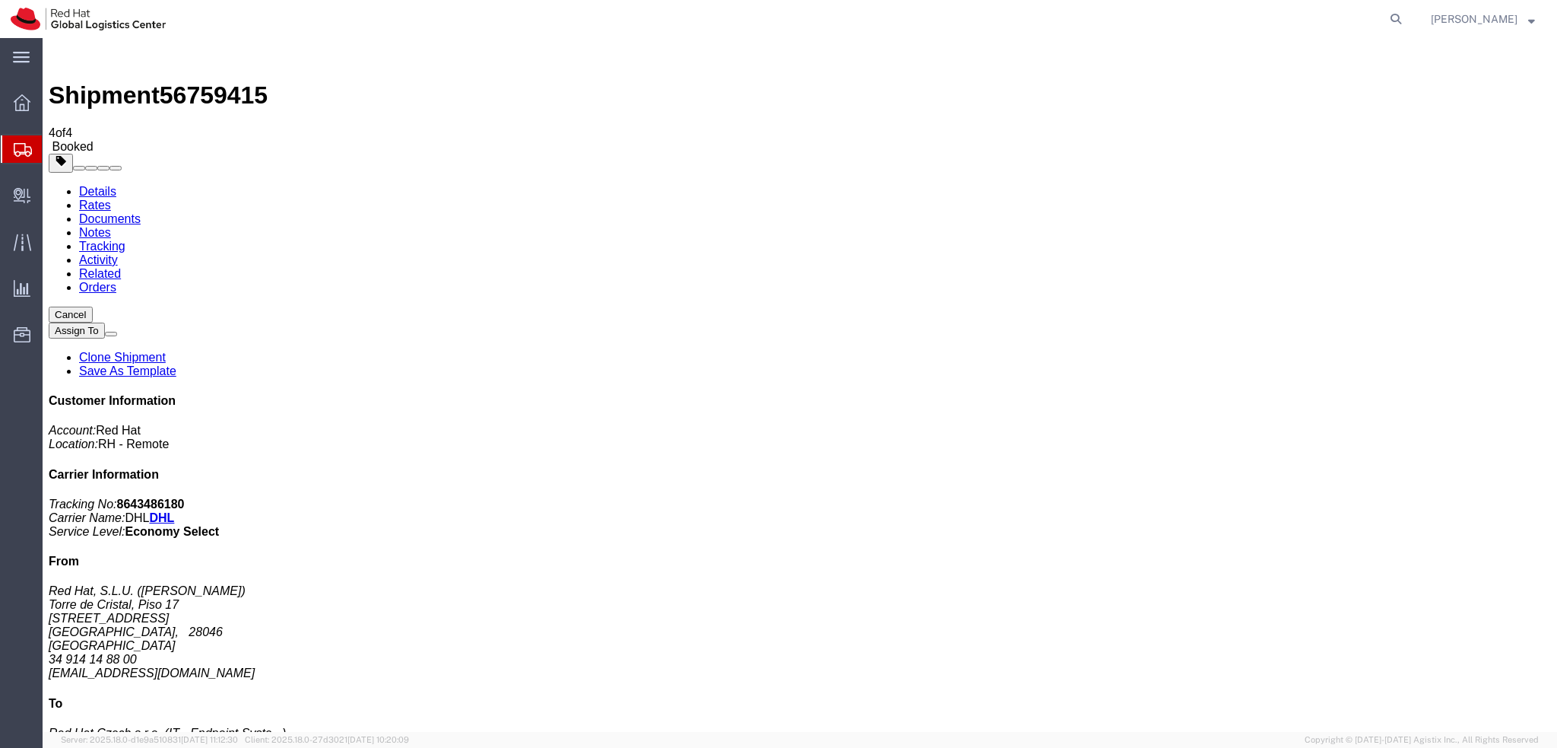
click at [100, 185] on link "Details" at bounding box center [97, 191] width 37 height 13
click button "button"
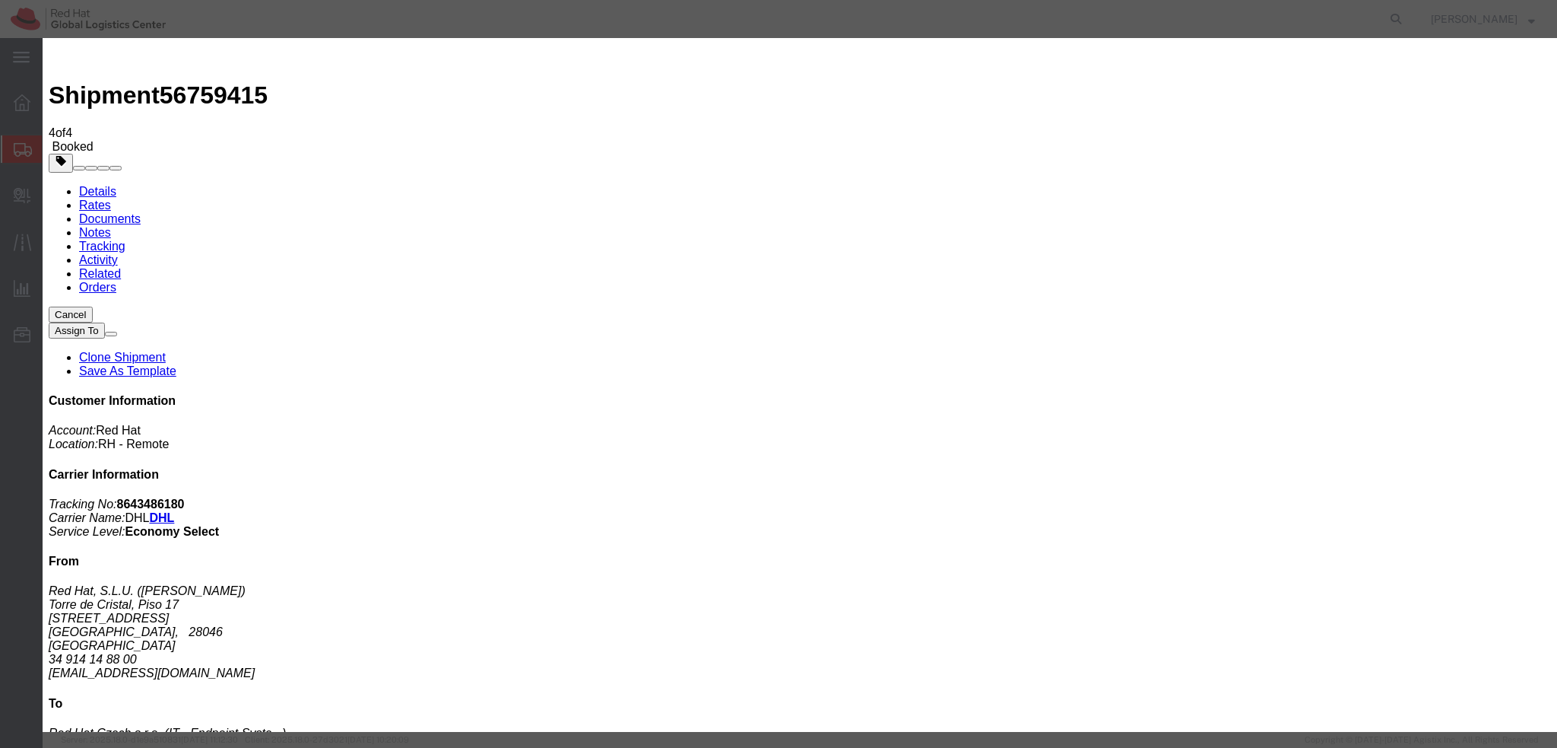
click div "[DATE] 12:00 PM"
click button "Apply"
click div "Sep 11 2025 4:00 PM"
type input "2:01 PM"
click button "Apply"
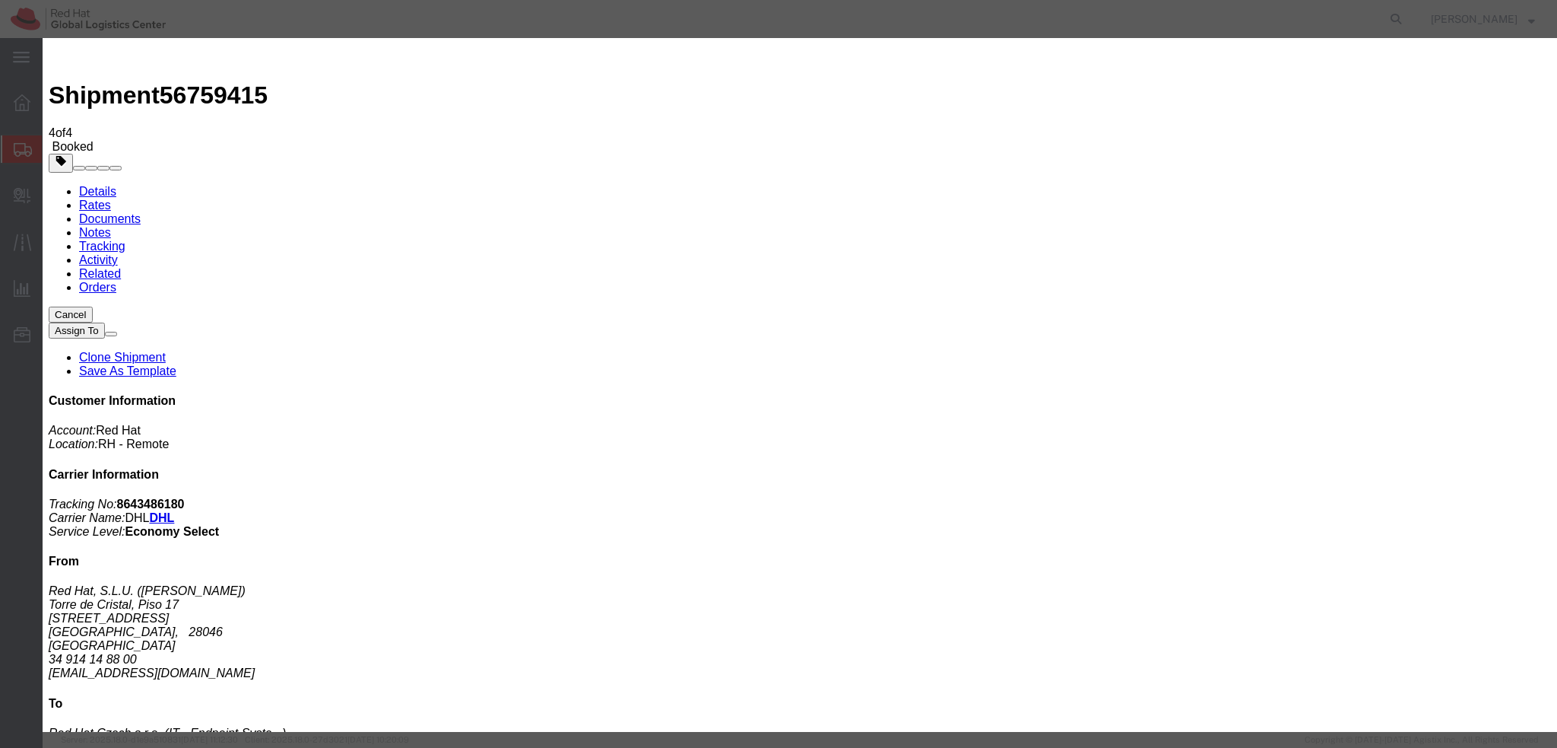
click button "Save"
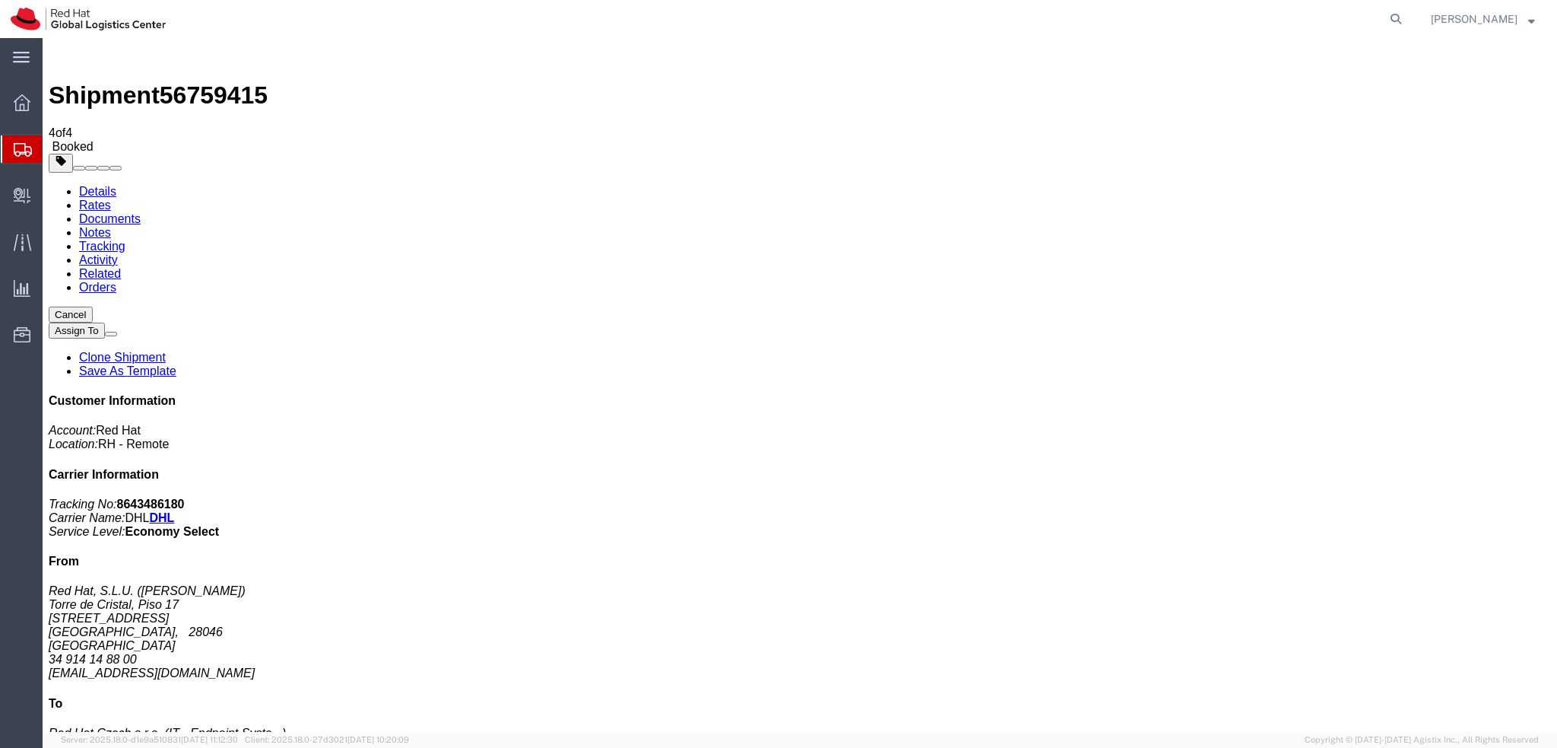
click button "Close"
click link "Schedule pickup request"
click address "Red Hat, S.L.U. (Maria Jose GALDON) Torre de Cristal, Piso 17 Paseo de la Caste…"
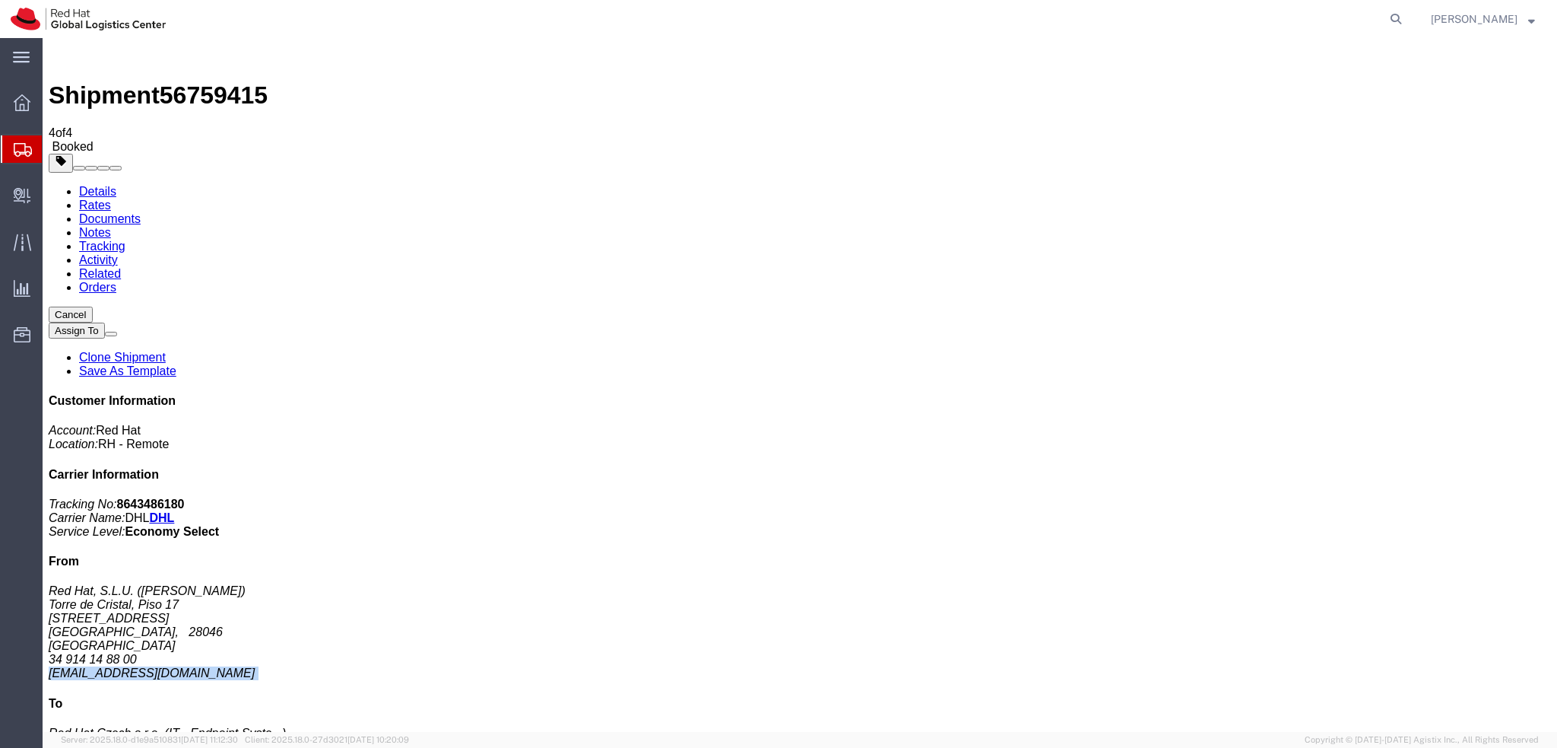
copy div "mgaldon@redhat.com"
click link "Documents"
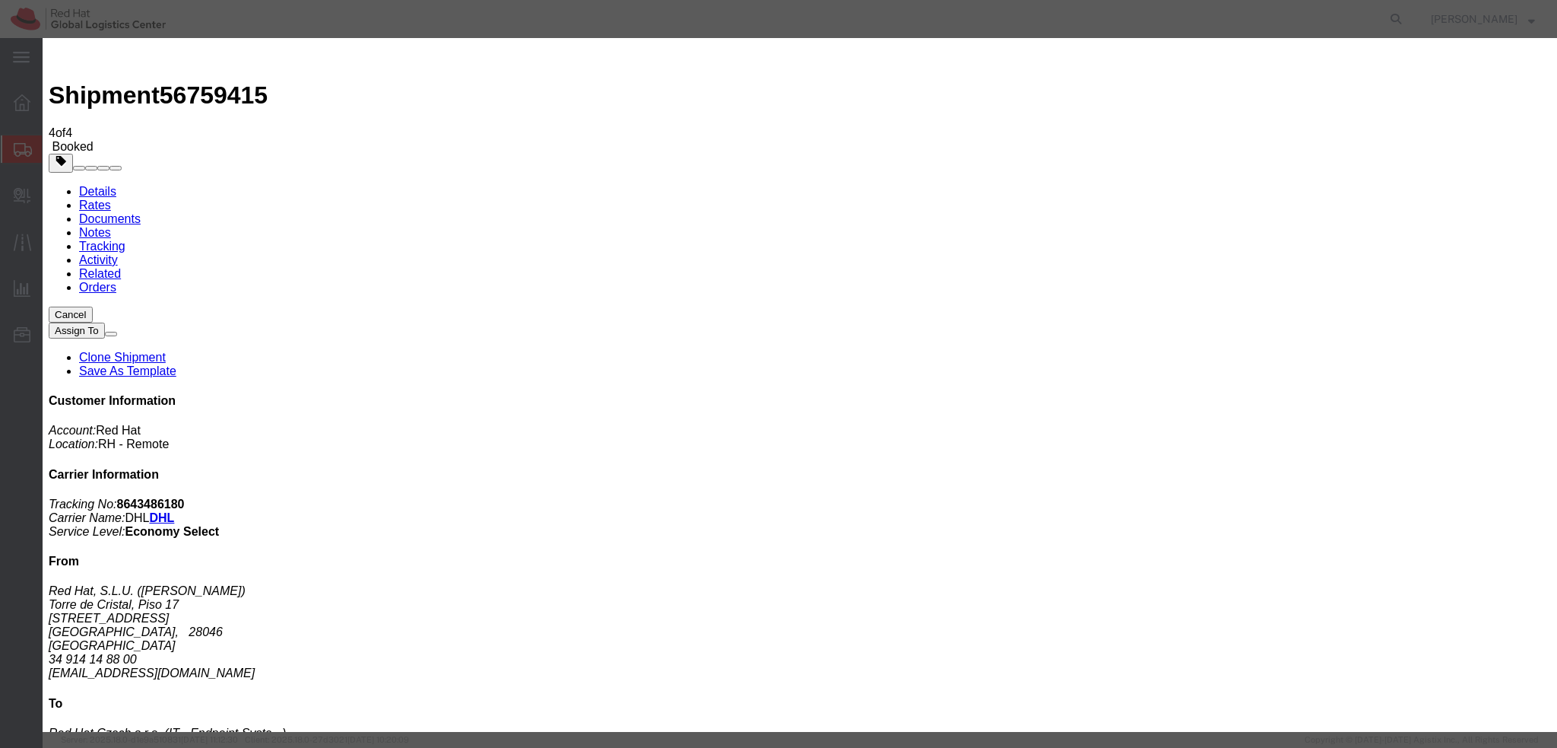
paste input "mgaldon@redhat.com"
type input "mgaldon@redhat.com"
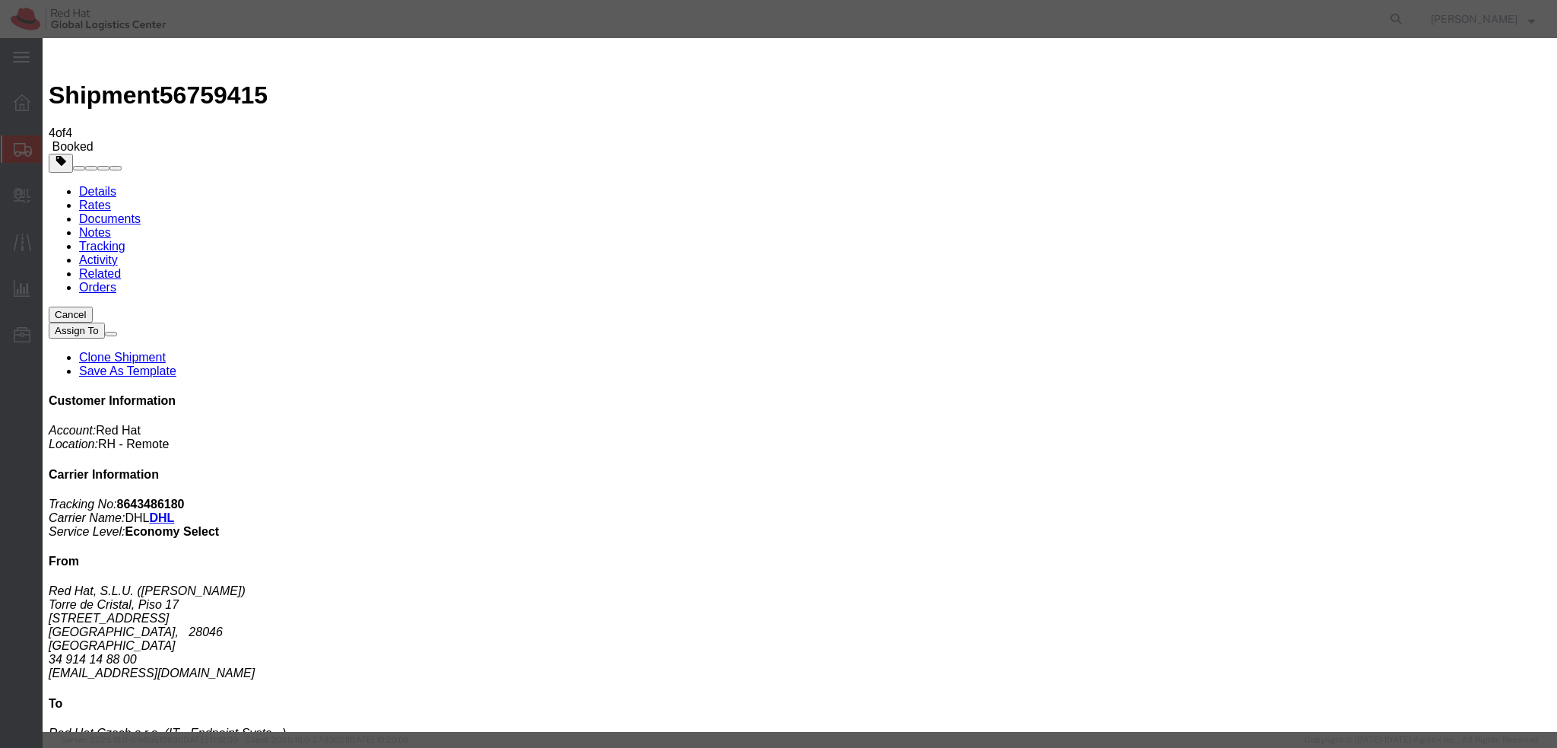
paste textarea "Hi A, please find the label for your shipment to B attached to this email. Plea…"
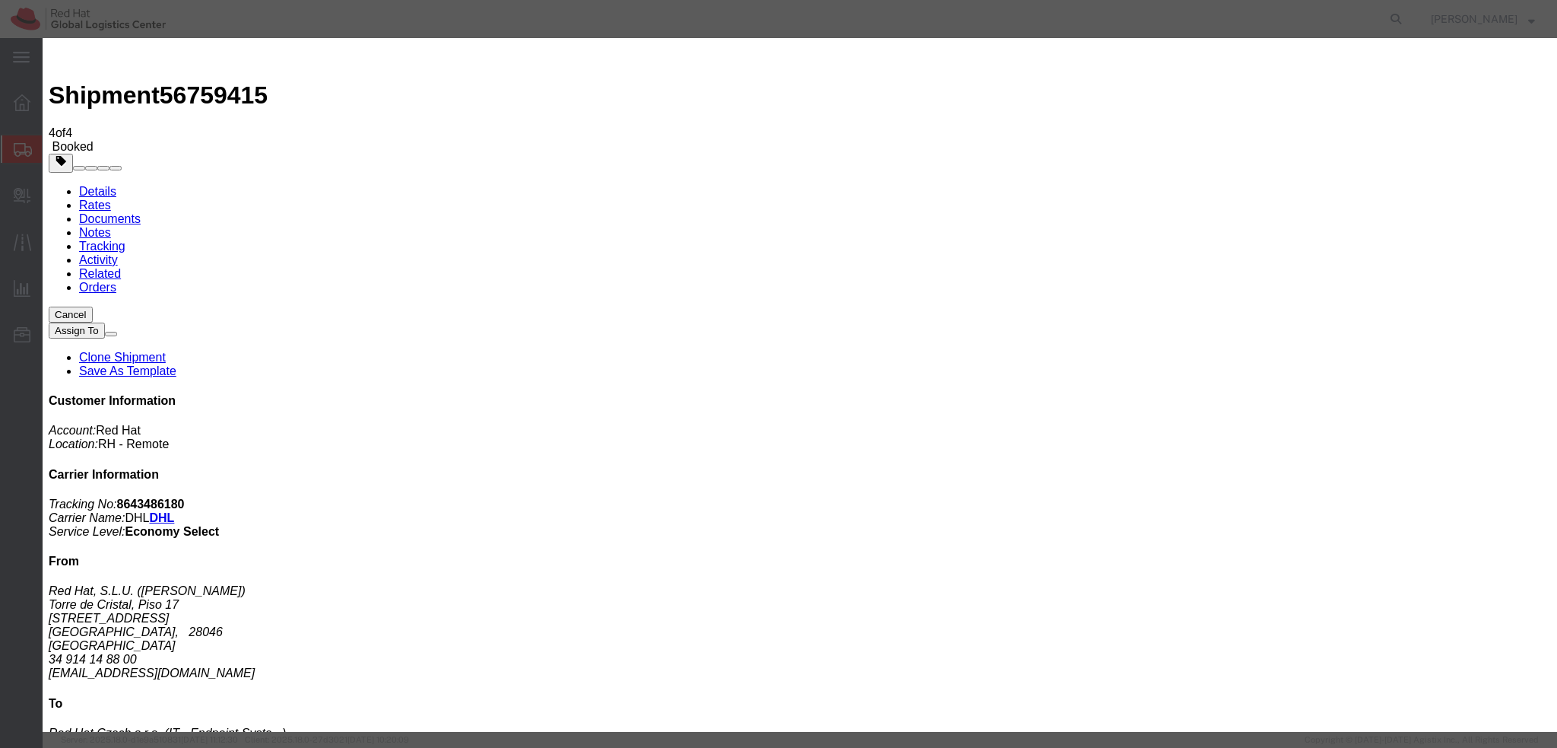
type textarea "Hi Maria, please find the label for your shipment to Brno attached to this emai…"
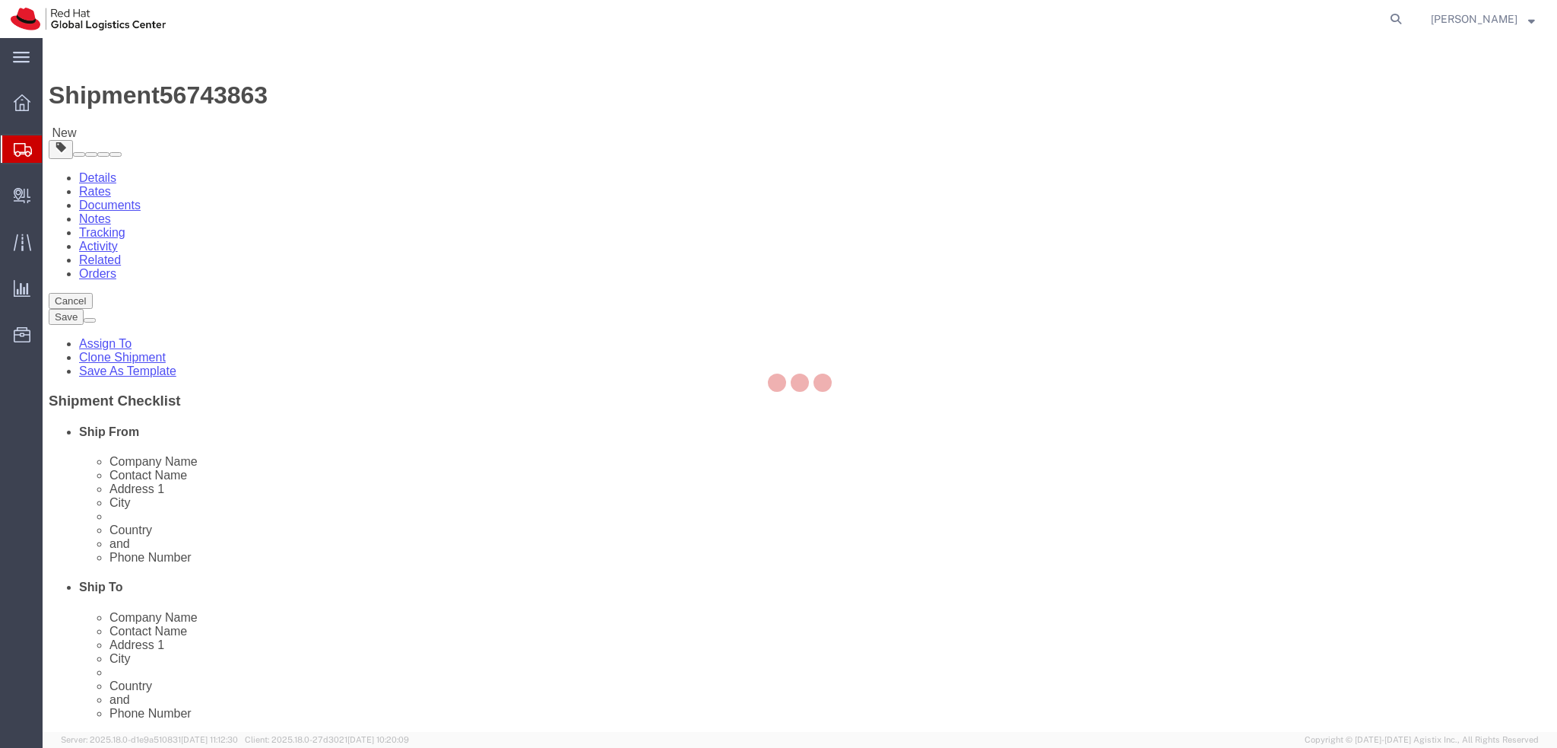
select select
select select "38036"
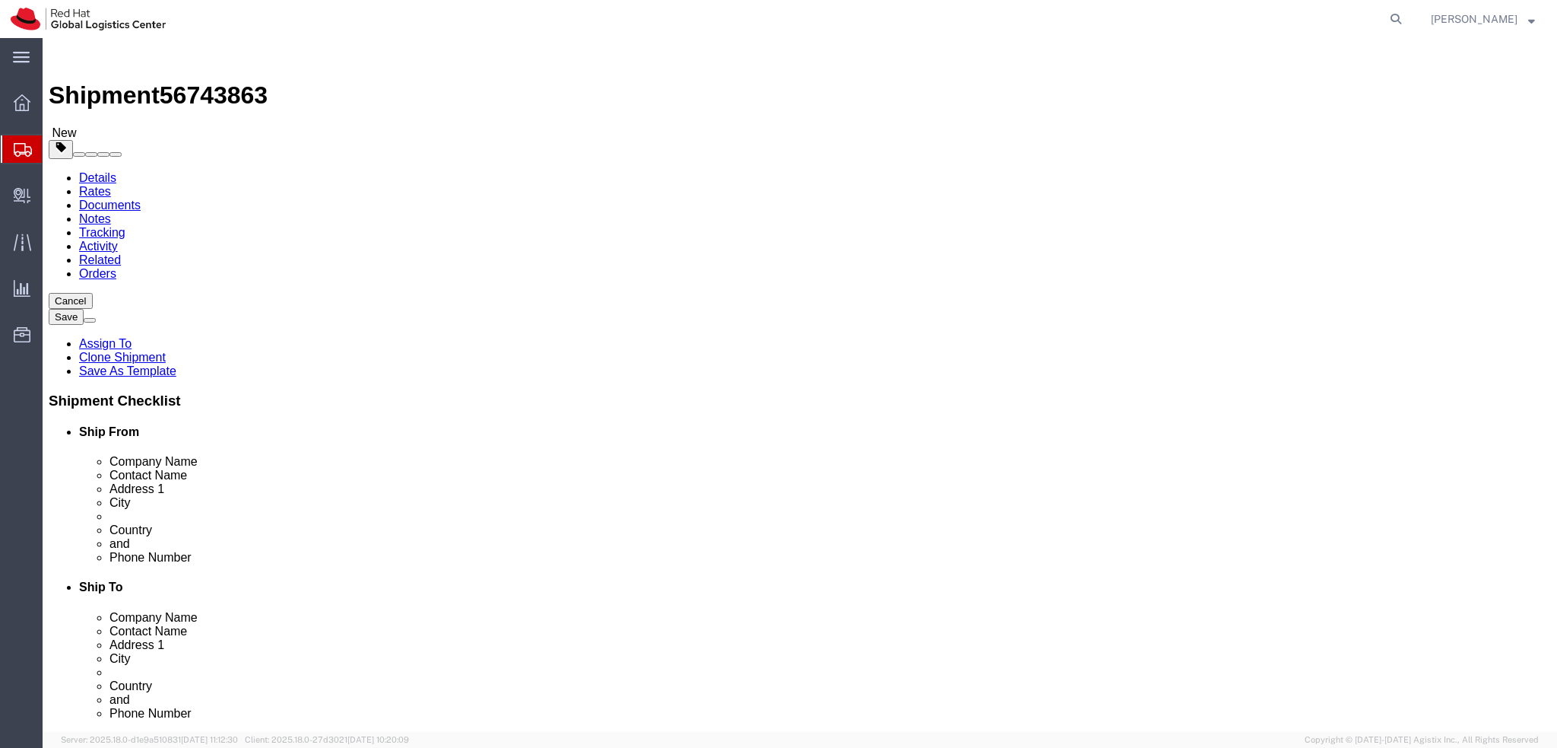
drag, startPoint x: 382, startPoint y: 313, endPoint x: 141, endPoint y: 323, distance: 240.5
click div "Contact Name [PERSON_NAME] [PERSON_NAME]"
drag, startPoint x: 340, startPoint y: 278, endPoint x: 176, endPoint y: 287, distance: 164.5
click div "Company Name Red Hat"
paste input "[PERSON_NAME] [PERSON_NAME]"
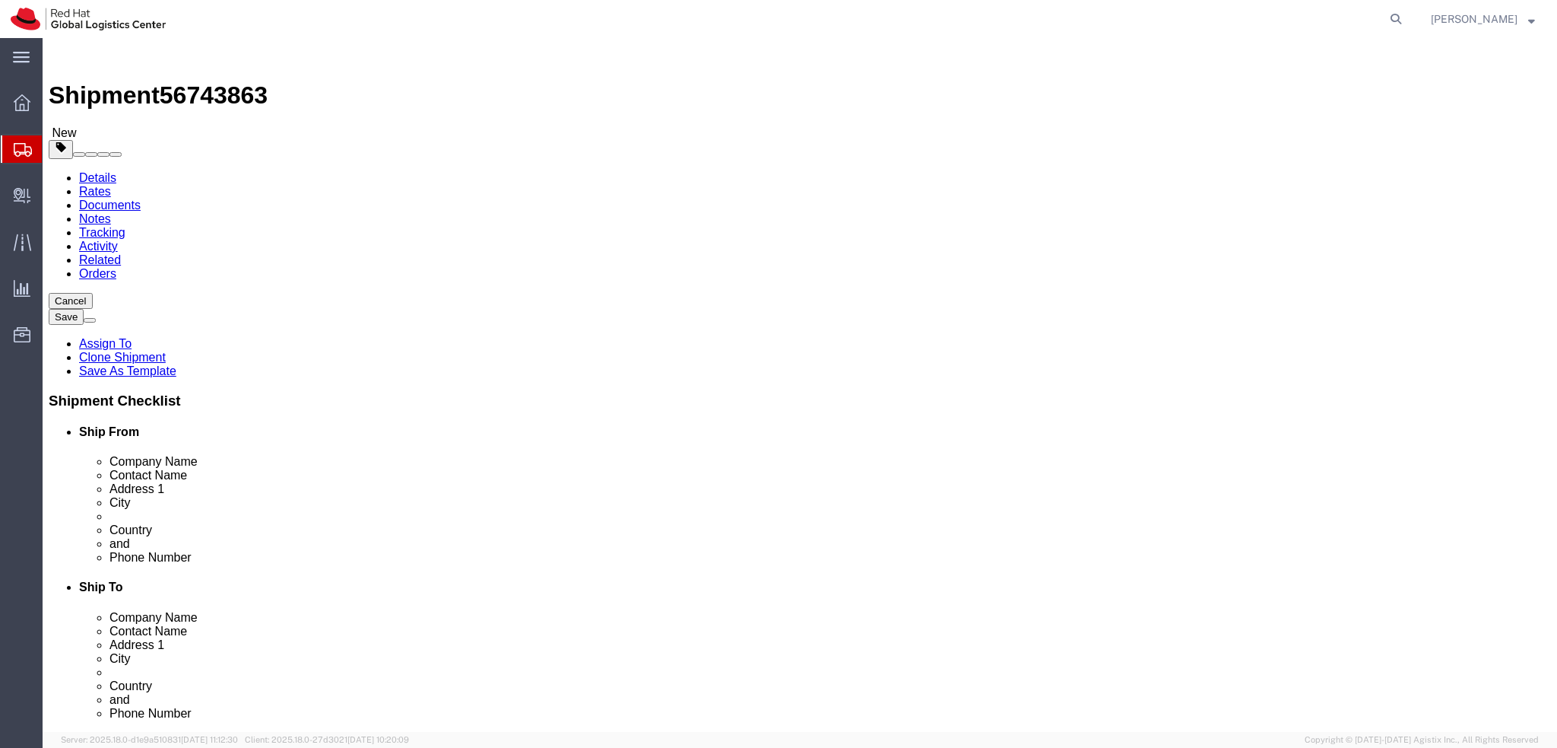
type input "[PERSON_NAME] [PERSON_NAME]"
click div "Location My Profile Location [GEOGRAPHIC_DATA] - [GEOGRAPHIC_DATA] - [GEOGRAPHI…"
click link "Package Information"
click dd "500.00 EUR"
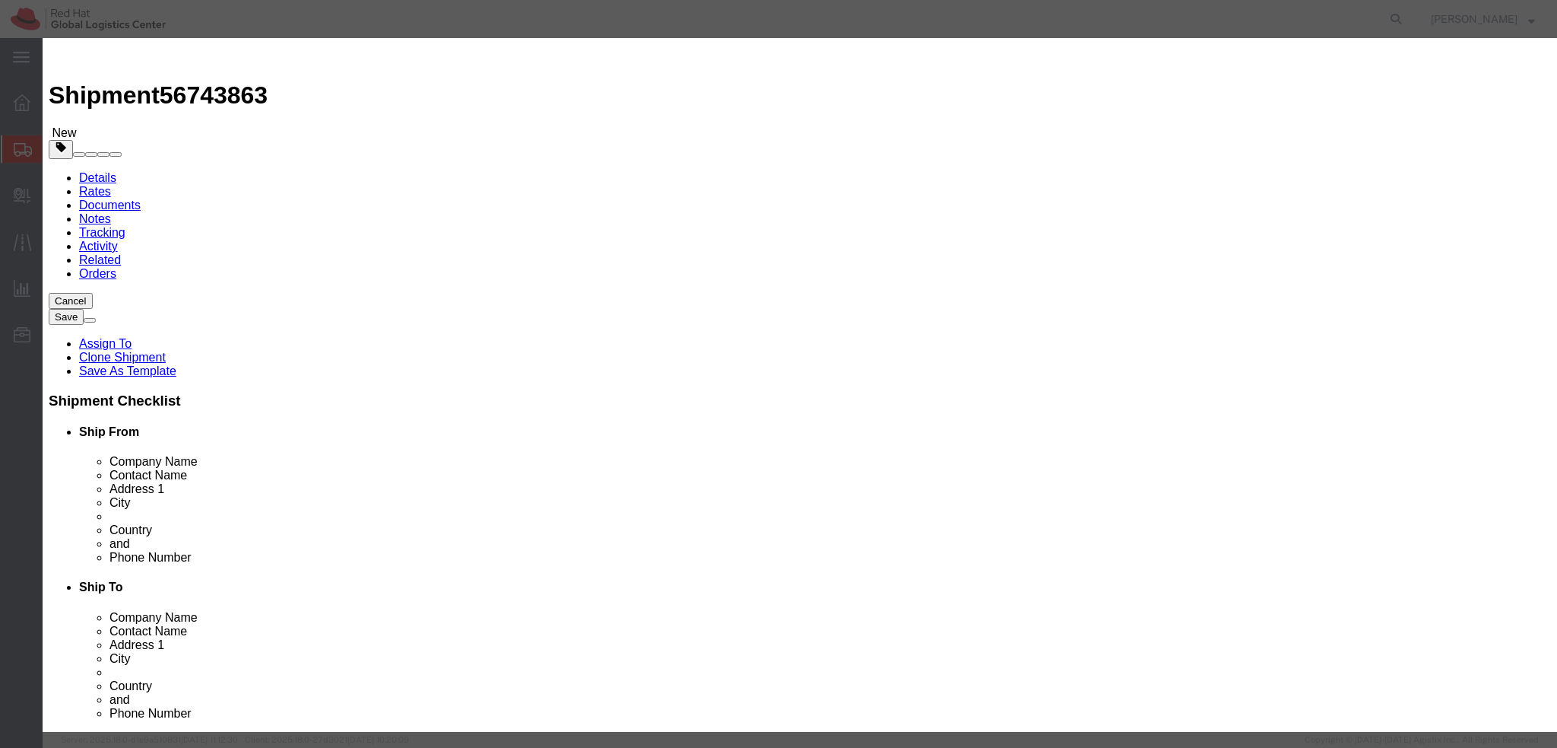
click textarea
type textarea "Laptop"
click button "Save & Close"
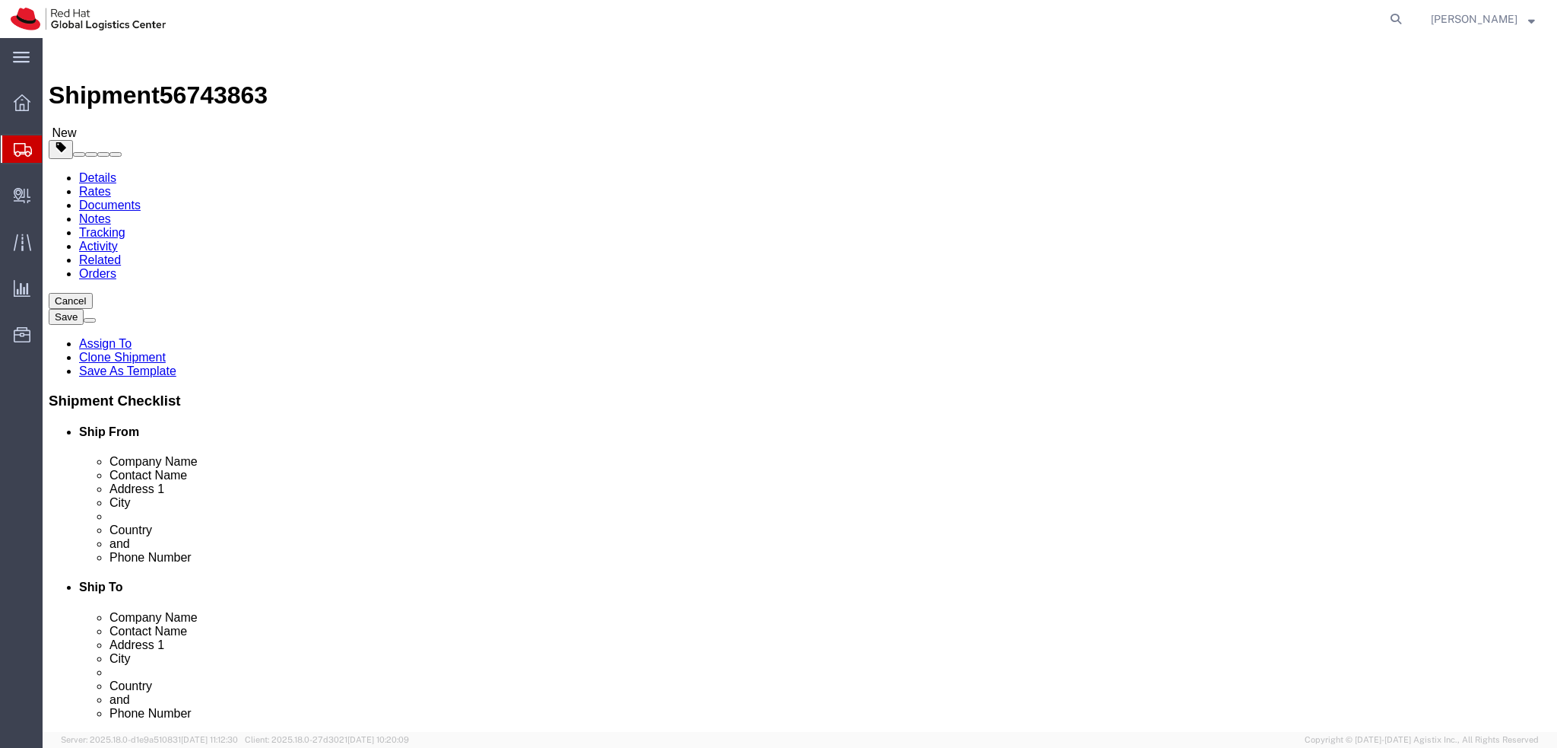
click link "Special Services"
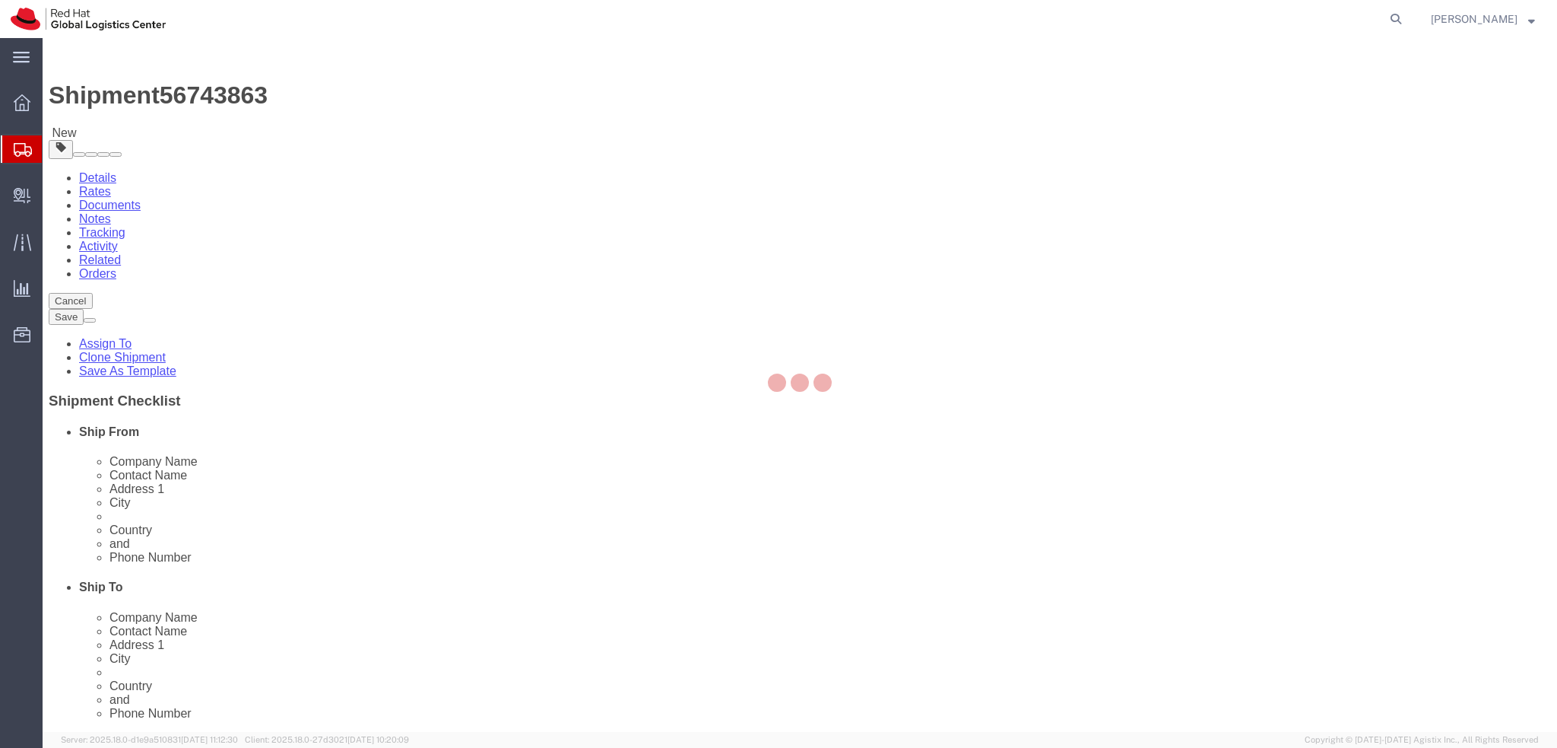
select select "COSTCENTER"
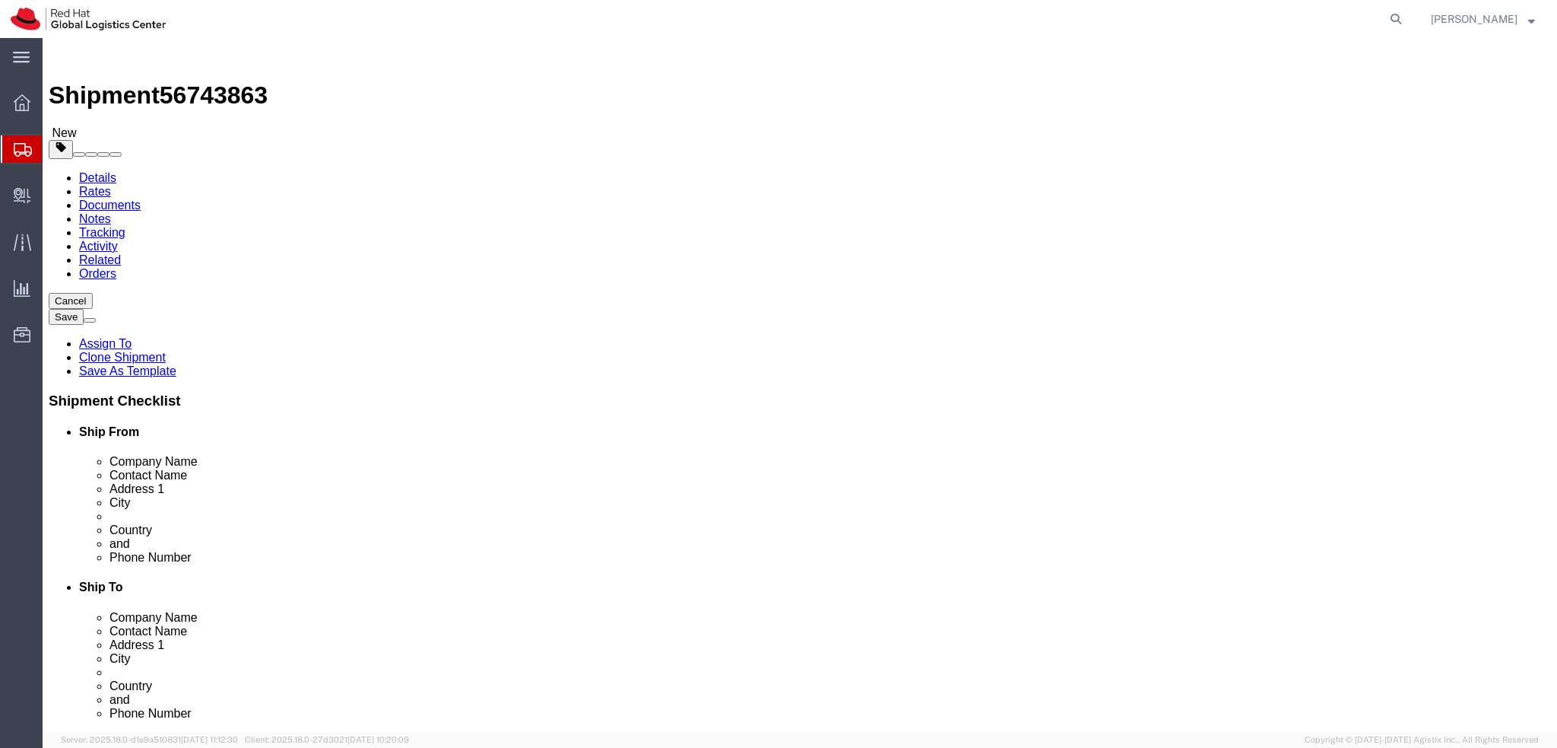
click button "Rate Shipment"
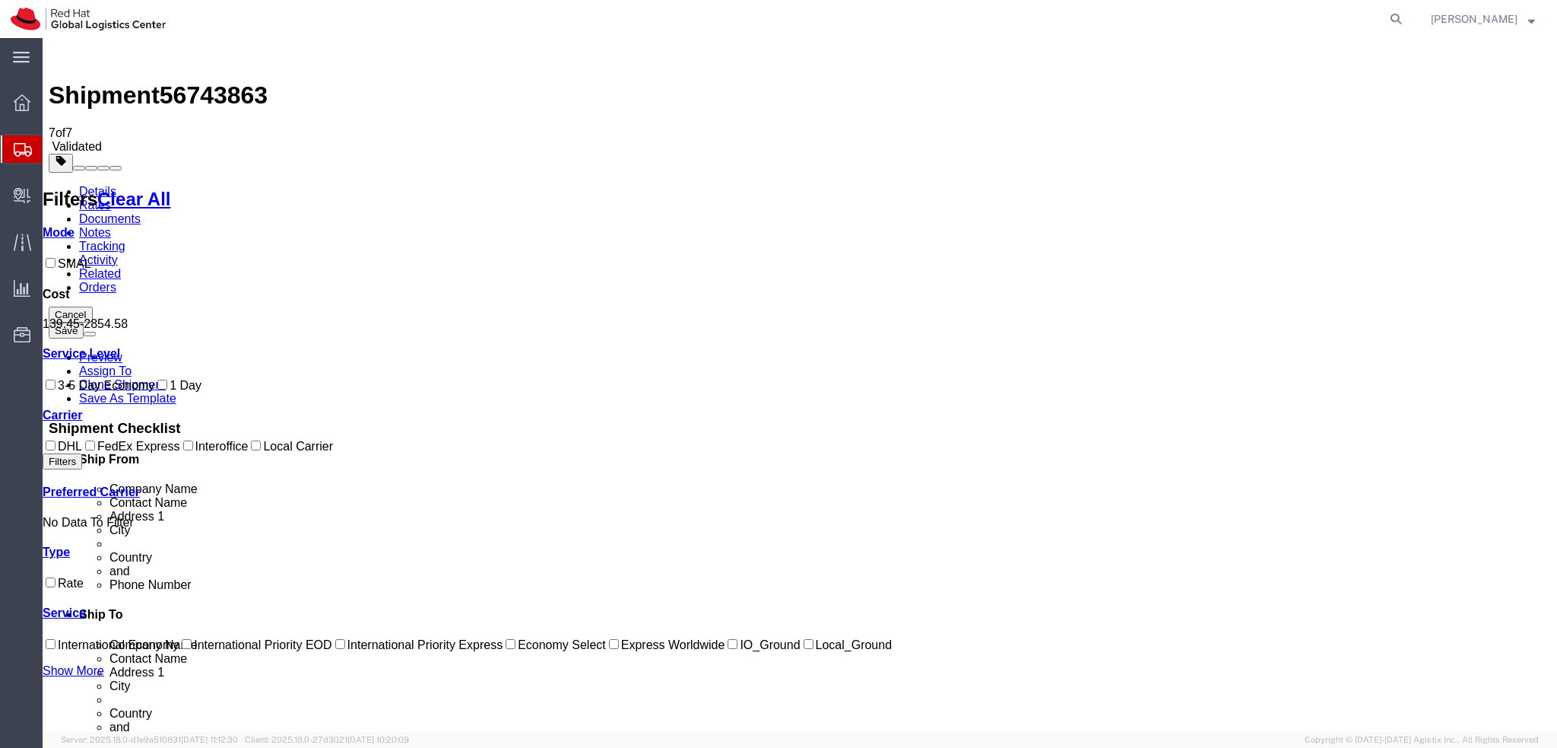
click at [96, 185] on link "Details" at bounding box center [97, 191] width 37 height 13
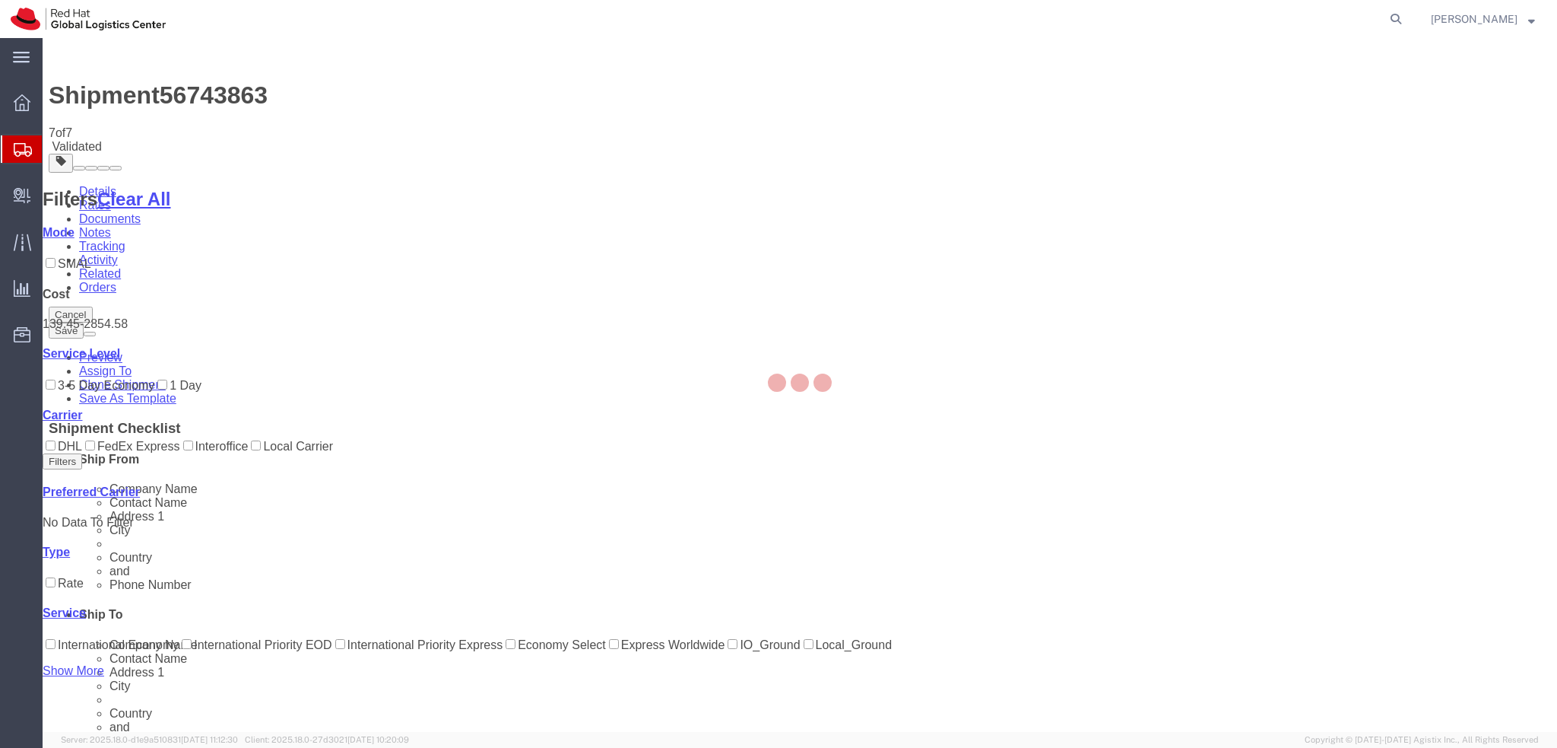
select select "38036"
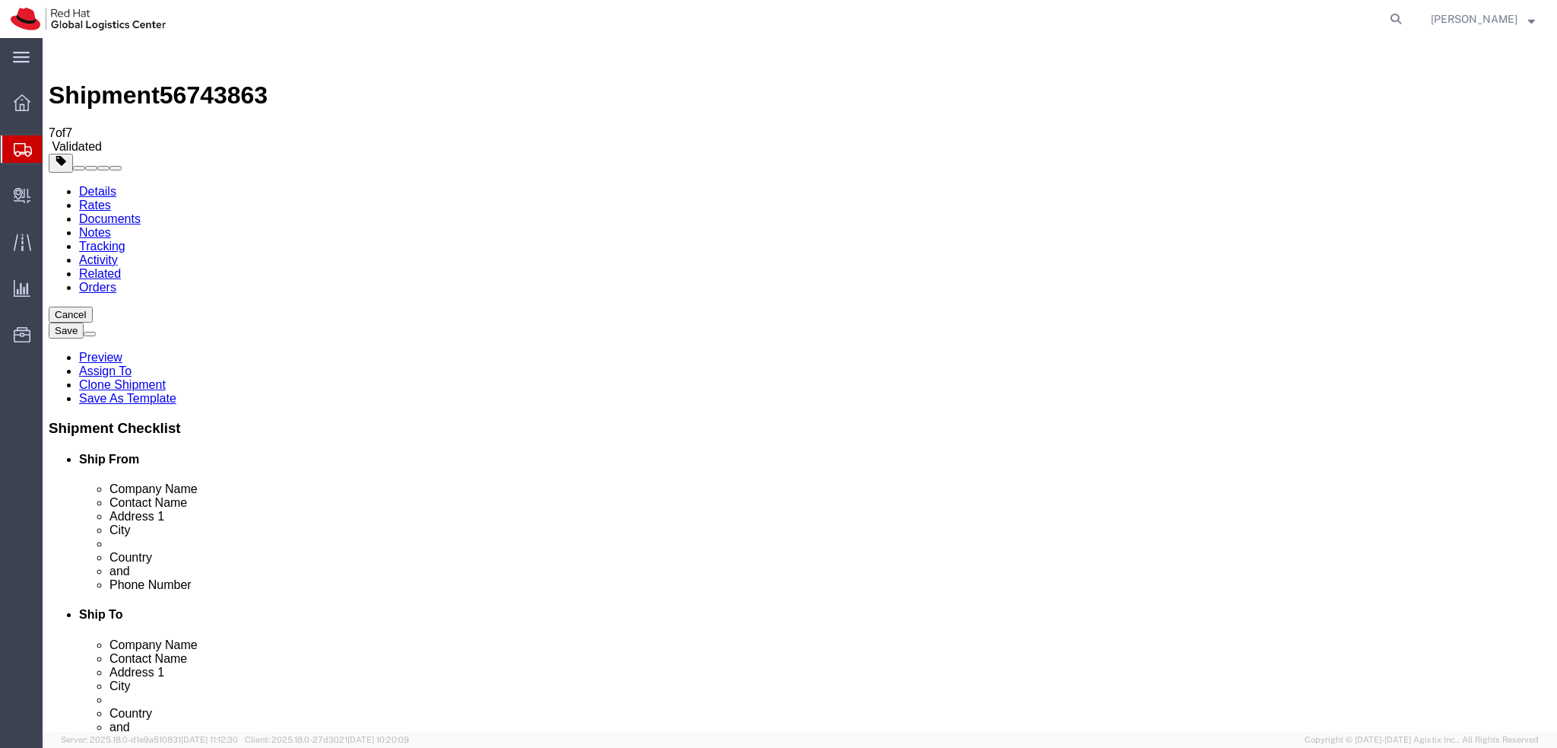
click button "Rate Shipment"
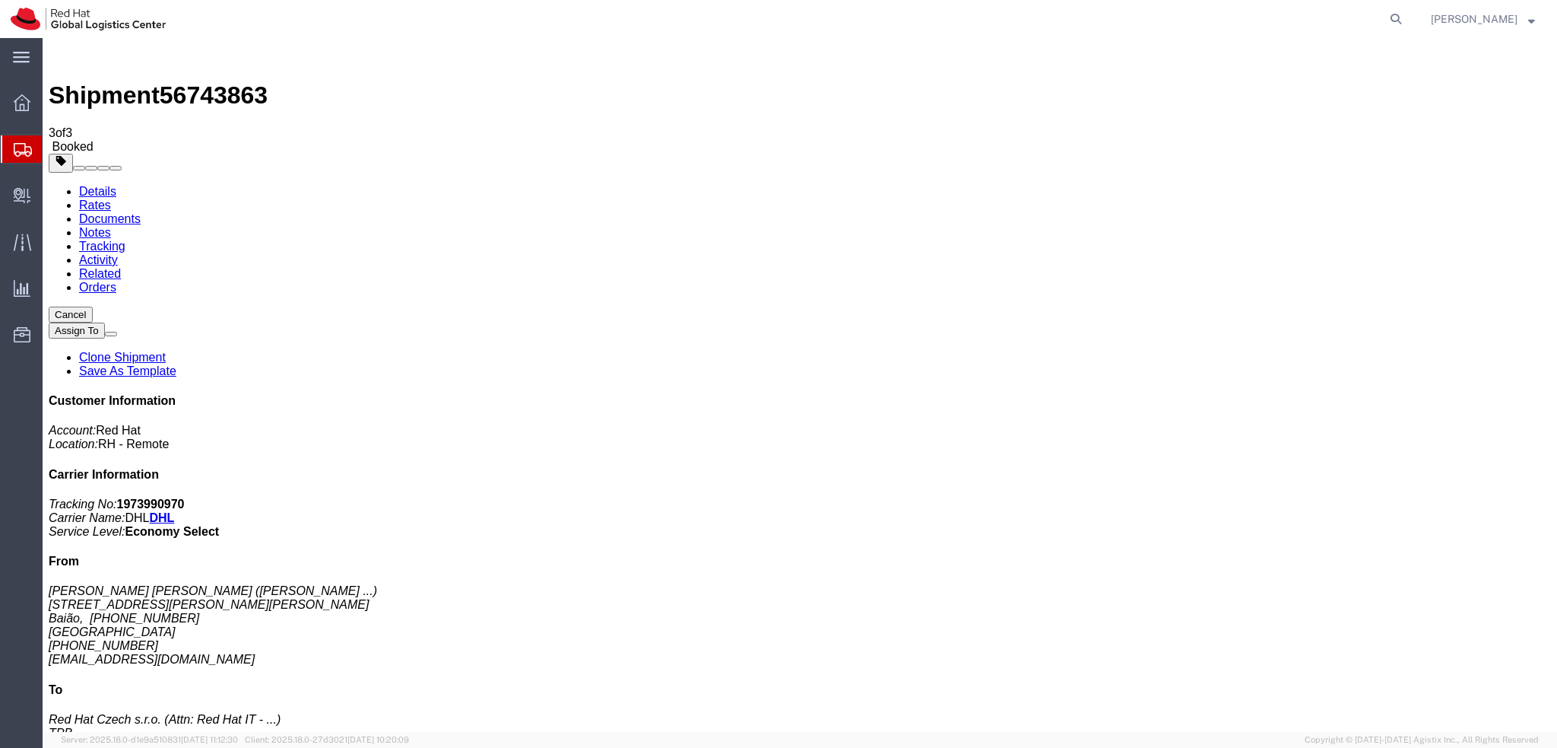
click at [106, 185] on link "Details" at bounding box center [97, 191] width 37 height 13
click link "Schedule pickup request"
click address "Ana Fabricia Gomes Diniz ( Ana Fabricia Gomes ... ) Rua Fraga de Vilares, 25 Ba…"
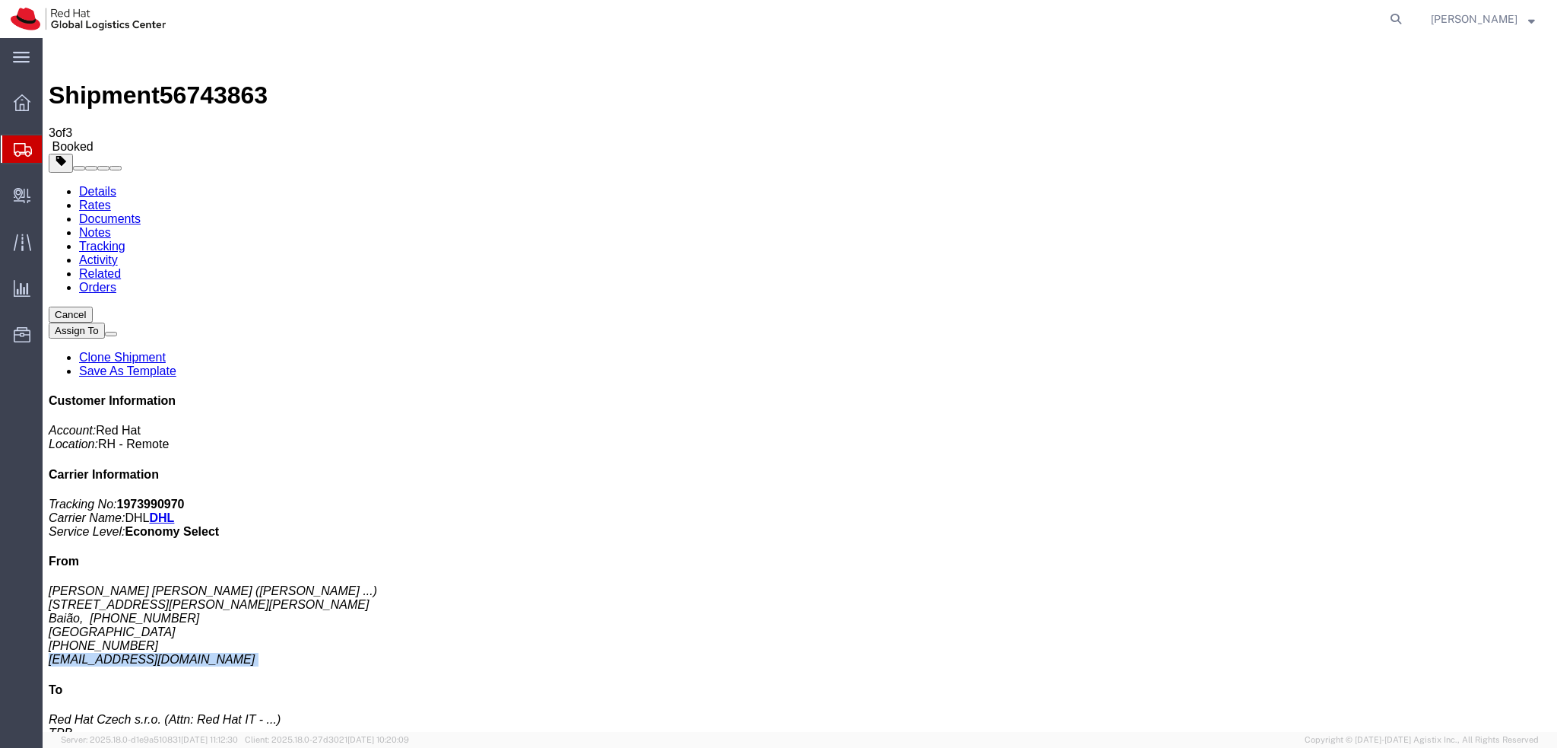
copy div "agomesdi@redhat.com"
click link "Documents"
click at [106, 185] on link "Details" at bounding box center [97, 191] width 37 height 13
click link "Documents"
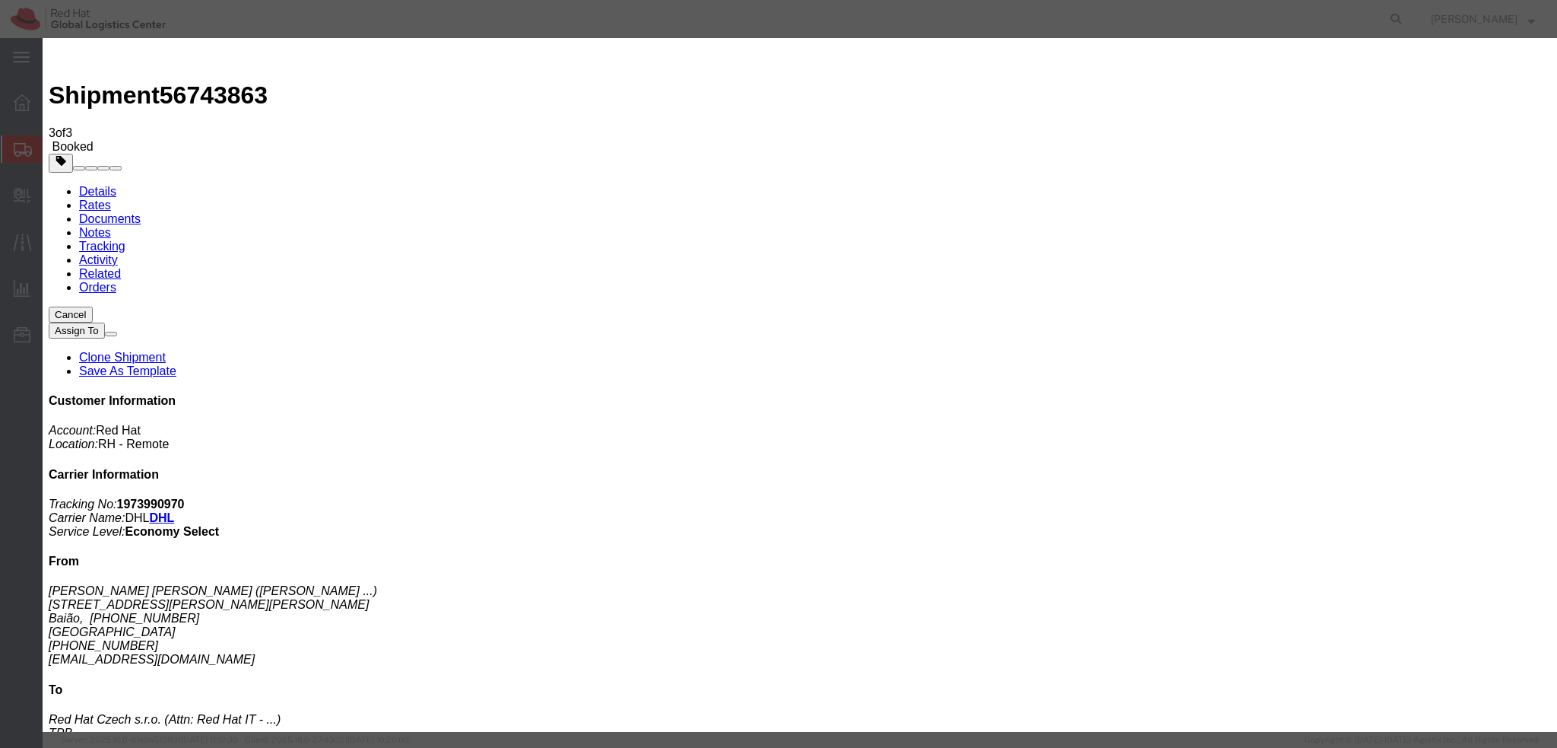
paste input "agomesdi@redhat.com"
type input "agomesdi@redhat.com"
paste textarea "Hi Maria, please find the label for your shipment to Brno attached to this emai…"
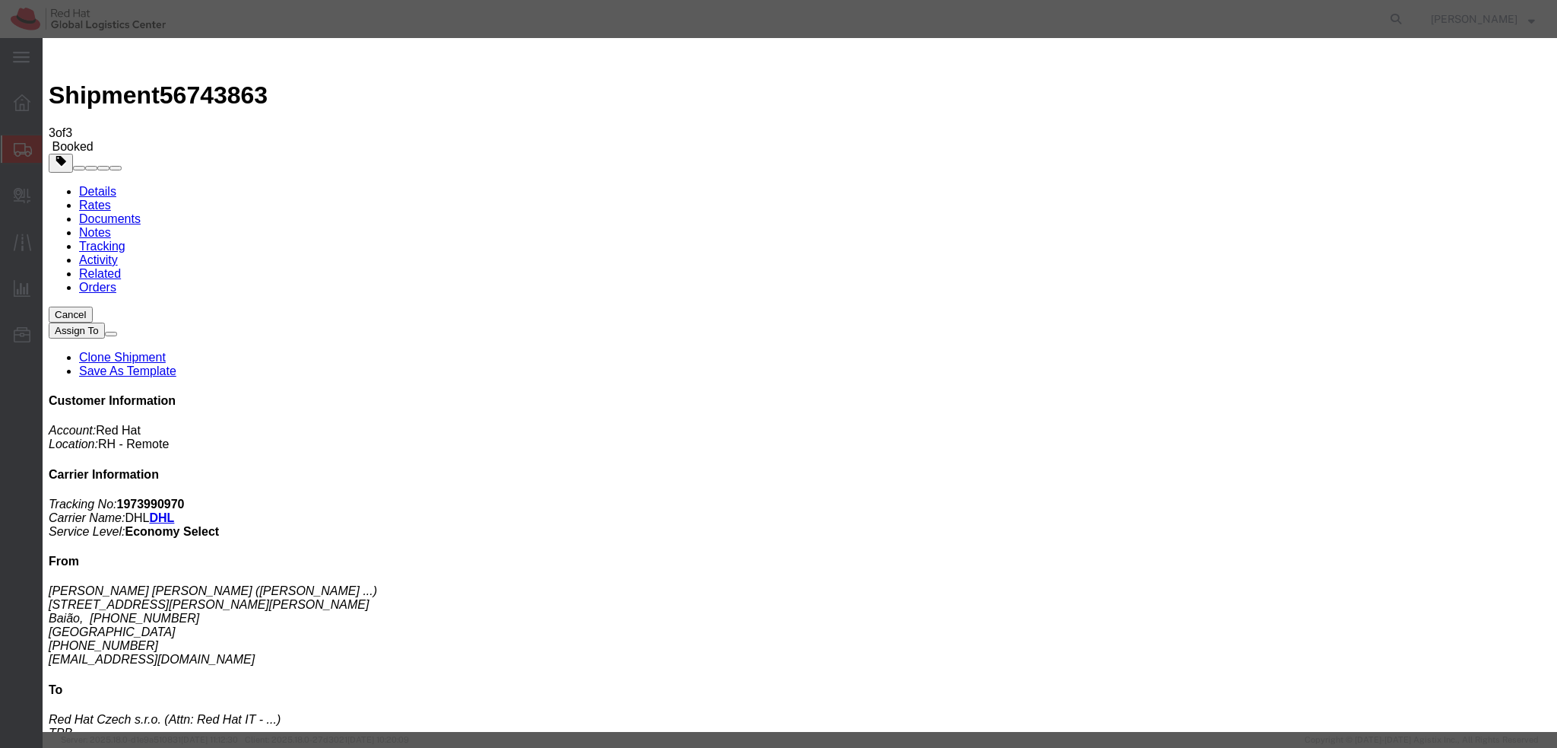
scroll to position [11, 0]
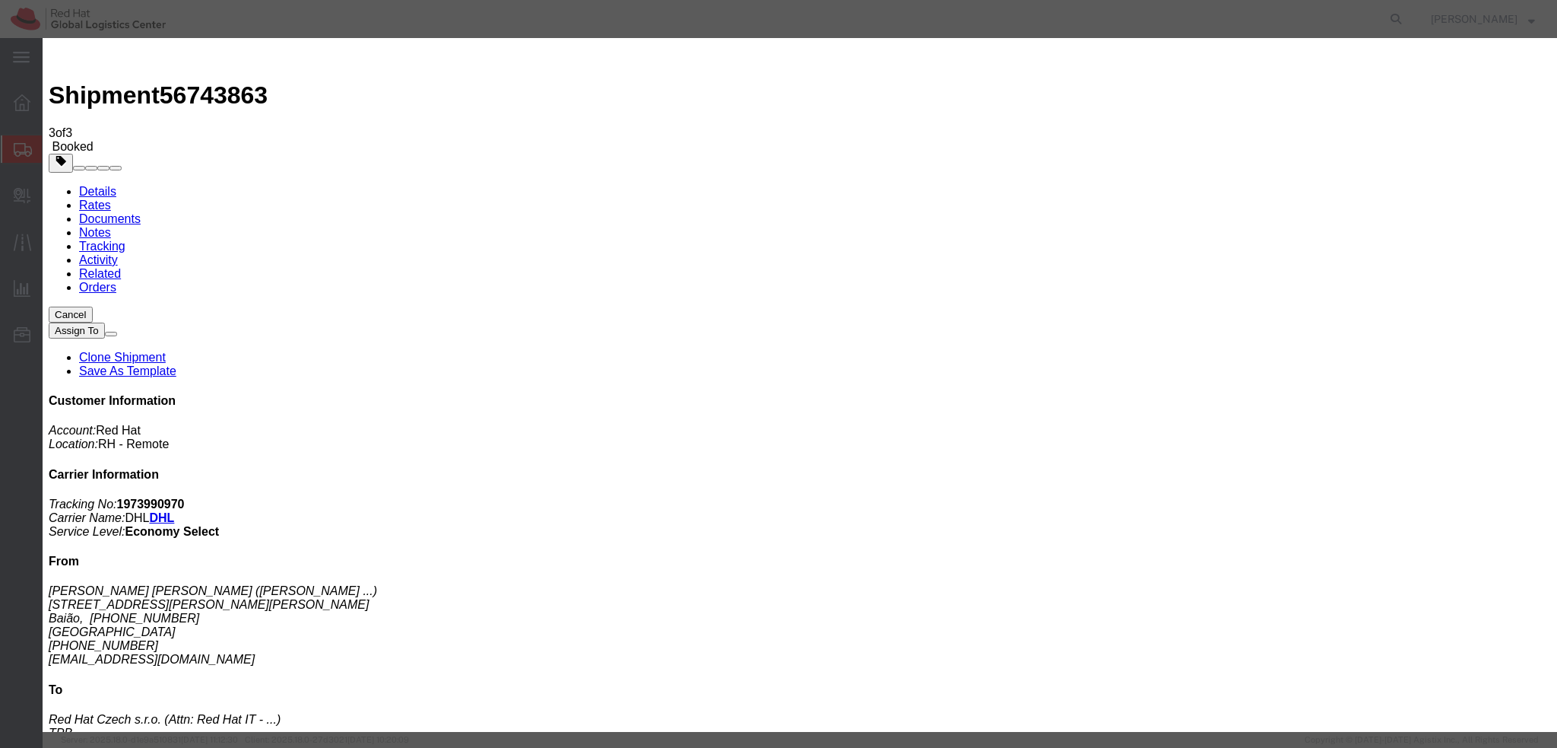
type textarea "Hi [PERSON_NAME], please find the label for your shipment to [GEOGRAPHIC_DATA] …"
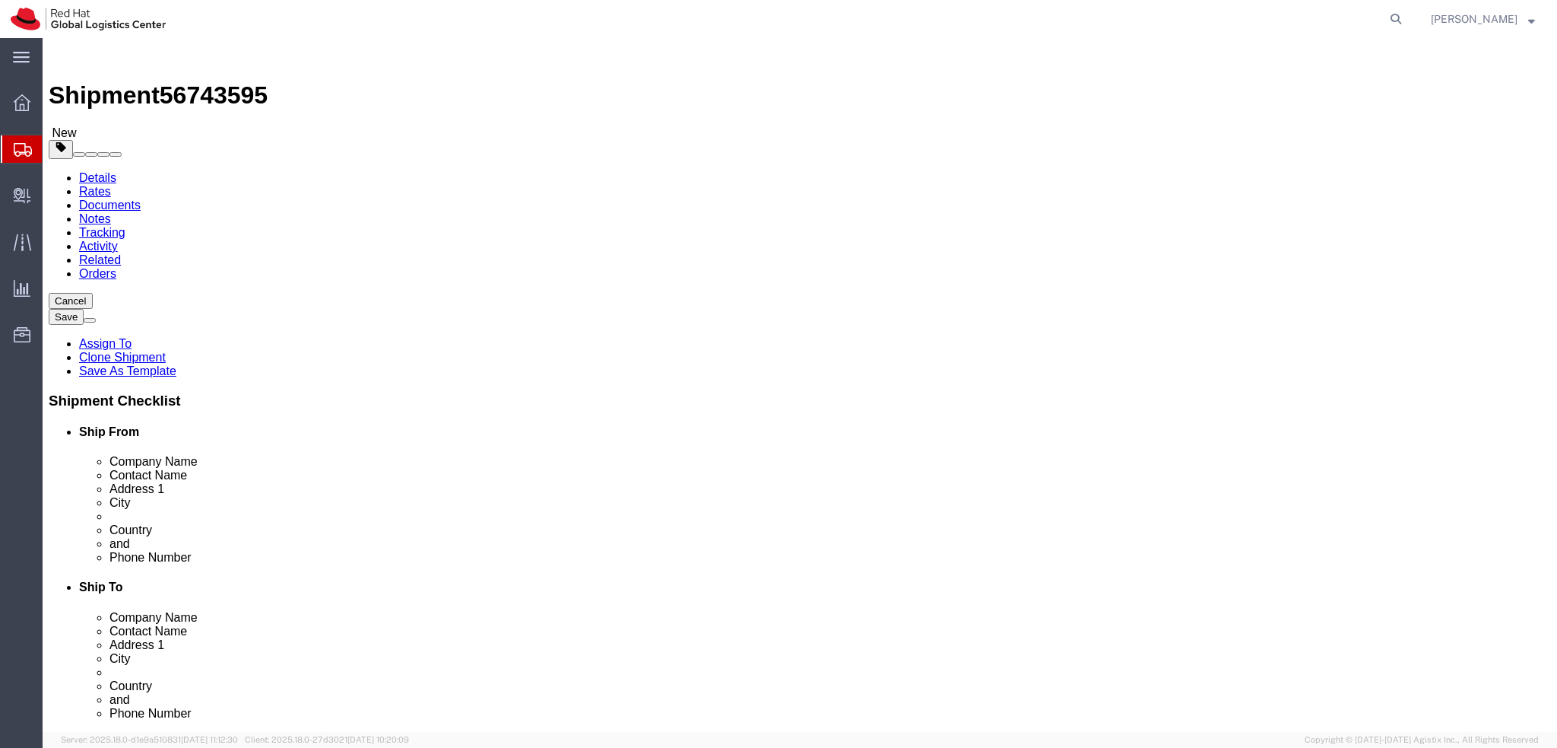
select select
select select "38036"
drag, startPoint x: 312, startPoint y: 320, endPoint x: 189, endPoint y: 326, distance: 123.3
click div "Location My Profile Location [GEOGRAPHIC_DATA] - [GEOGRAPHIC_DATA] - [GEOGRAPHI…"
drag, startPoint x: 301, startPoint y: 275, endPoint x: 24, endPoint y: 287, distance: 277.1
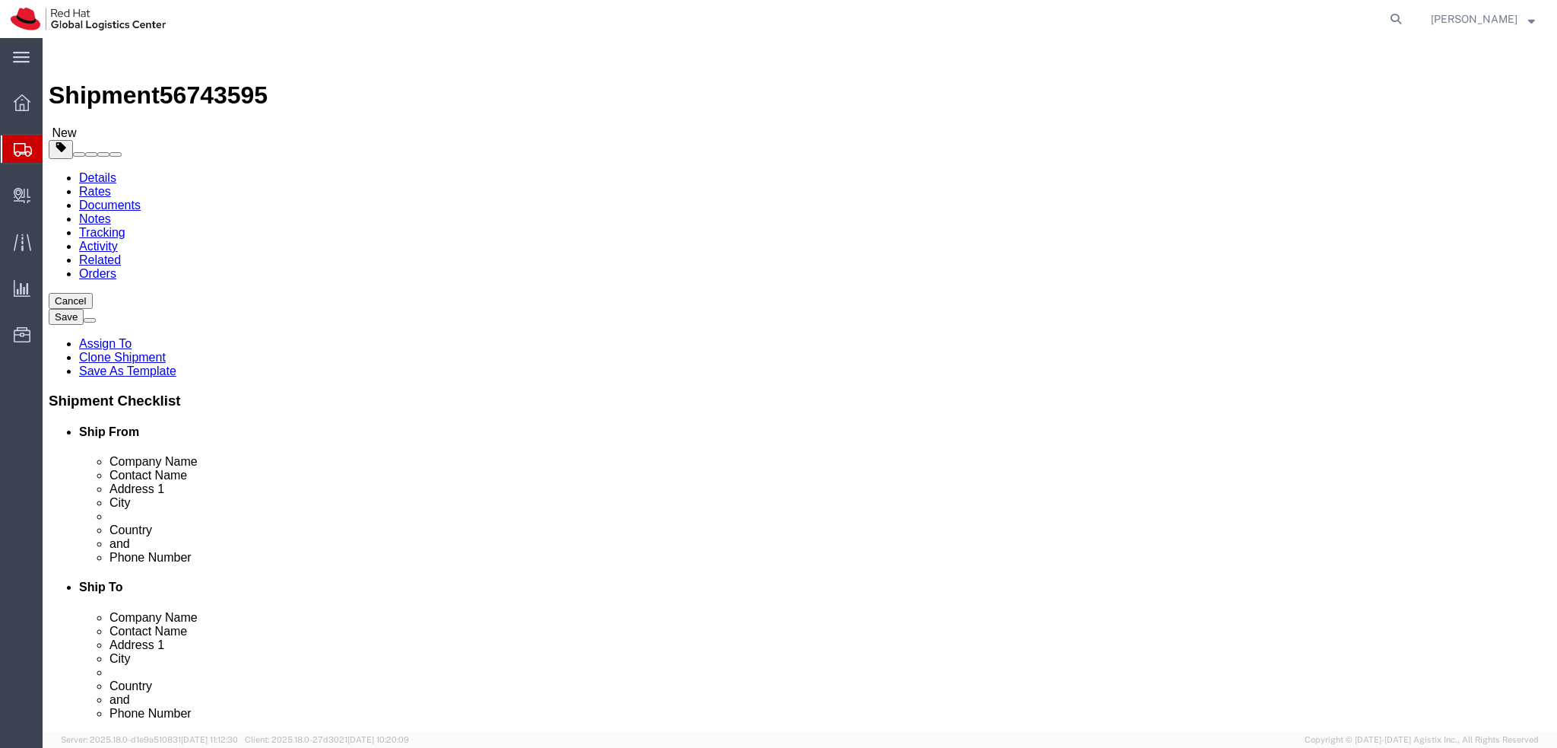
click div "Company Name Red Hat"
paste input "Nacho Silla"
type input "Nacho Silla"
click label "Address 1"
click button "Rate Shipment"
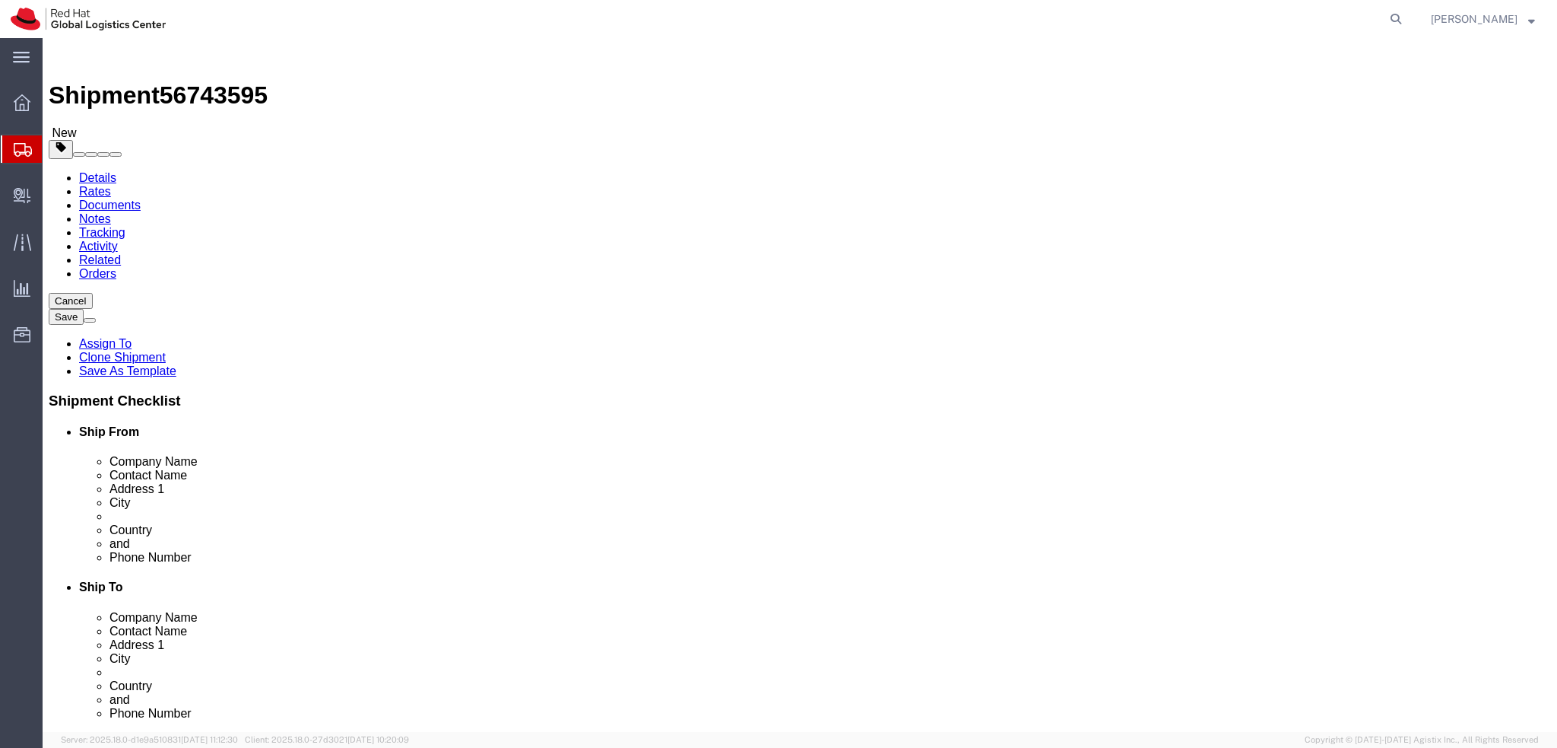
click icon
click dd "500.00 EUR"
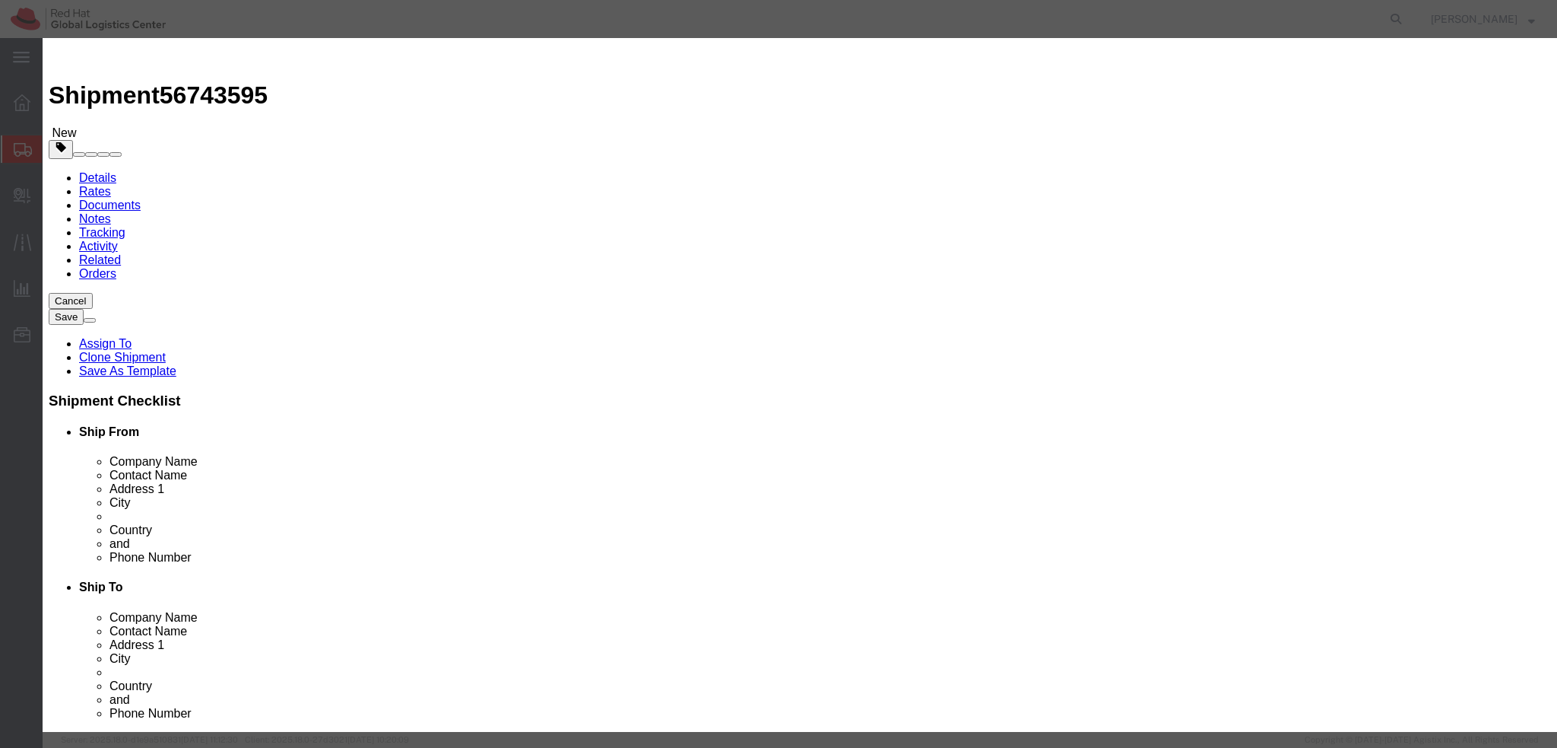
click textarea
type textarea "Laptop"
click button
click textarea
type textarea "Docking station"
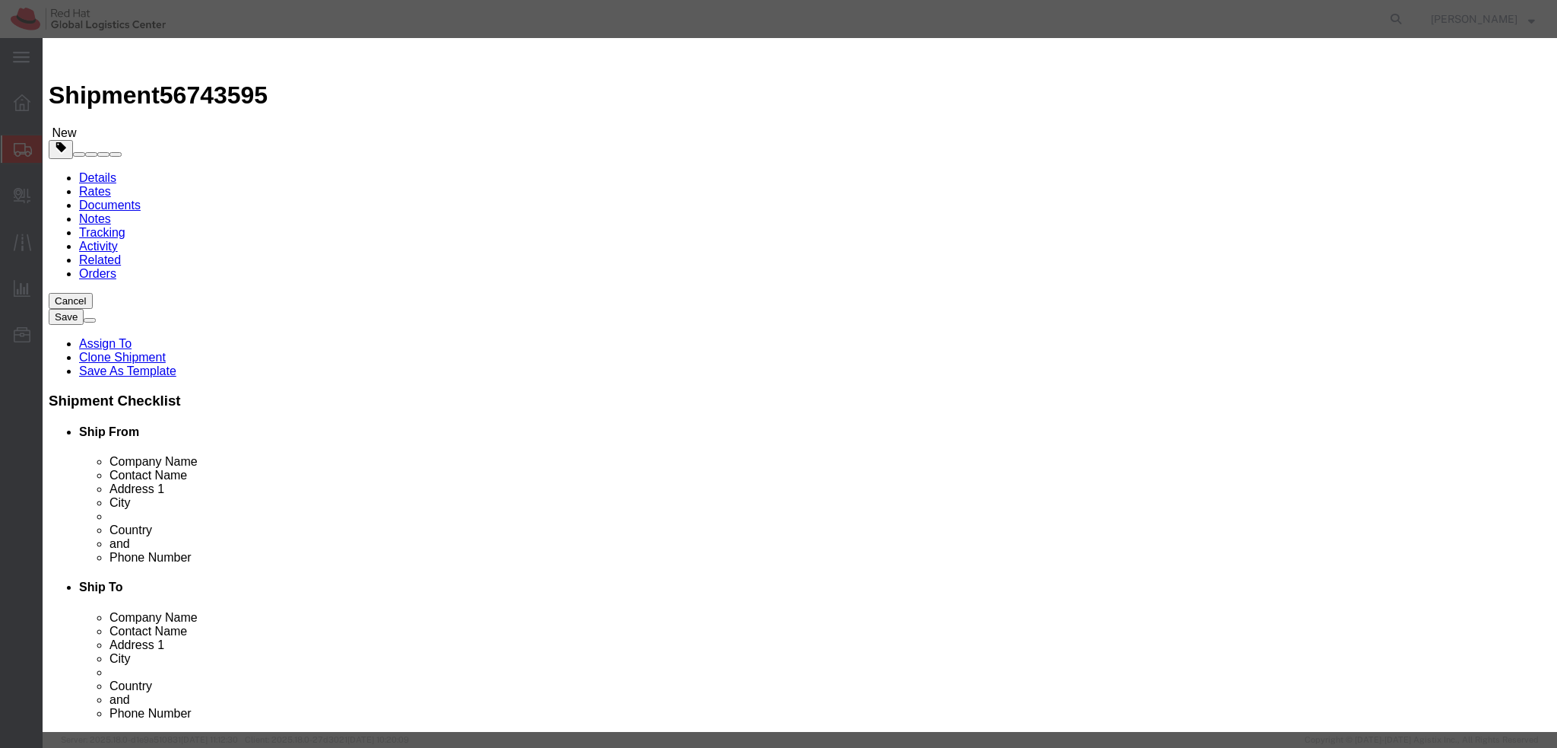
click button "Save & Close"
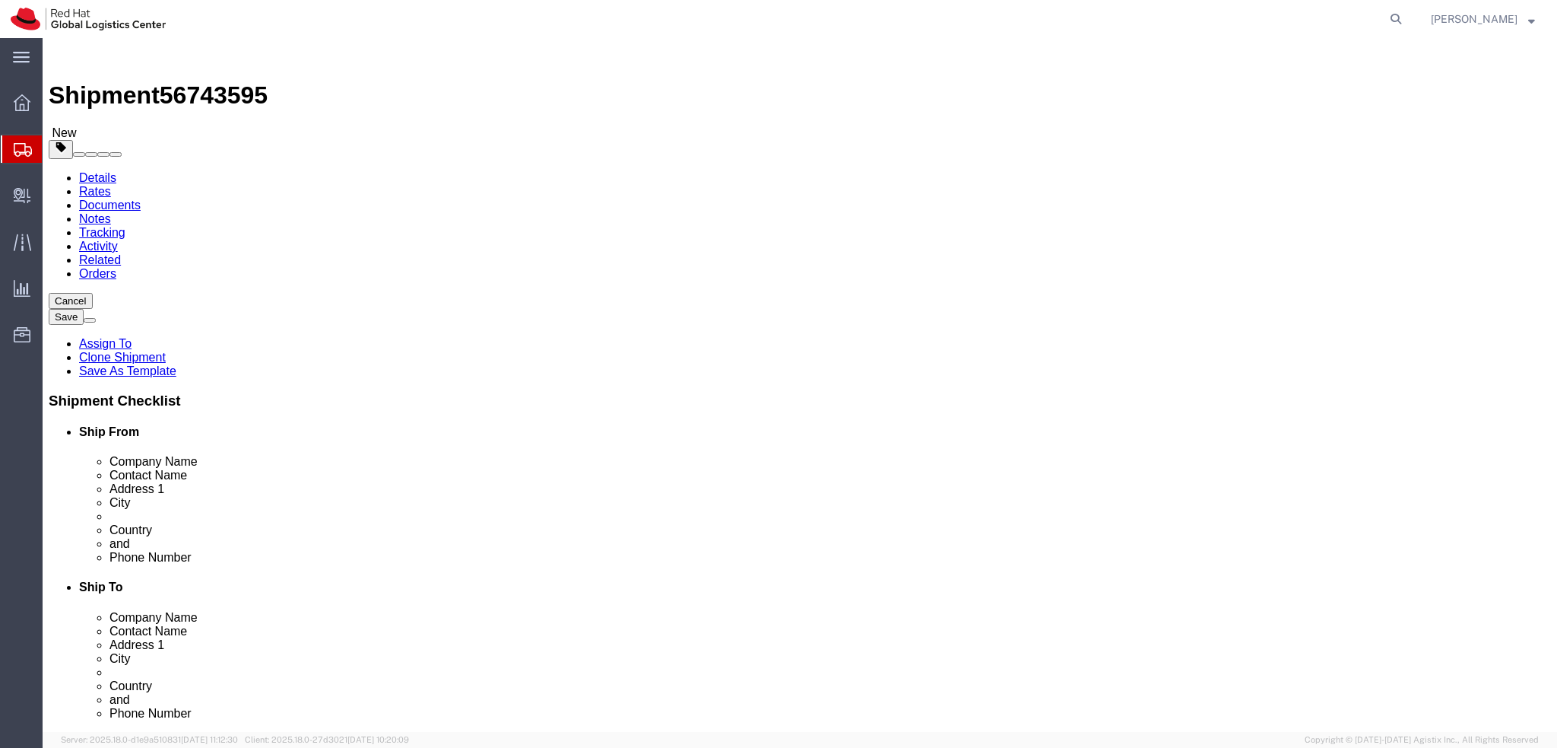
click link "Special Services"
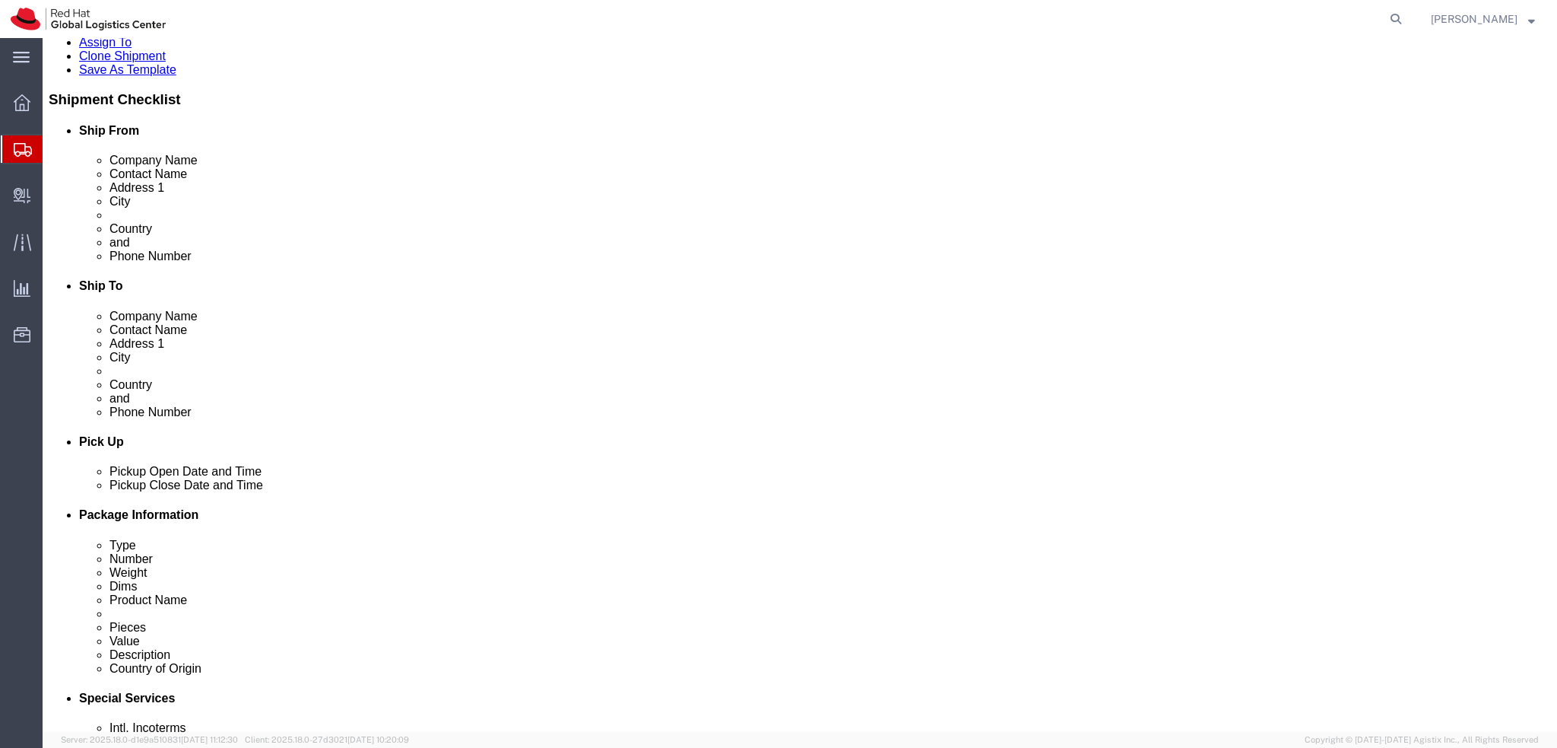
scroll to position [304, 0]
click button "Rate Shipment"
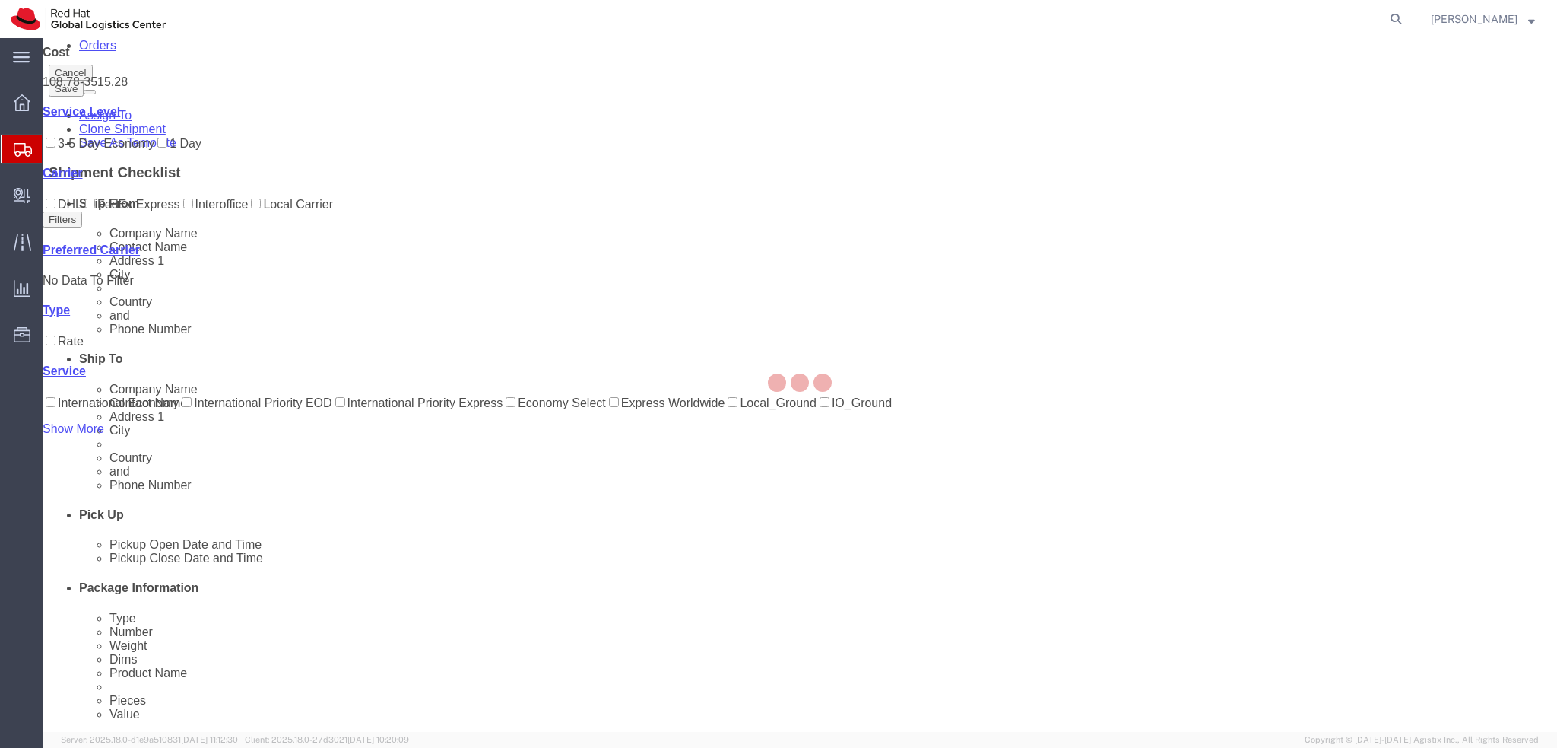
scroll to position [0, 0]
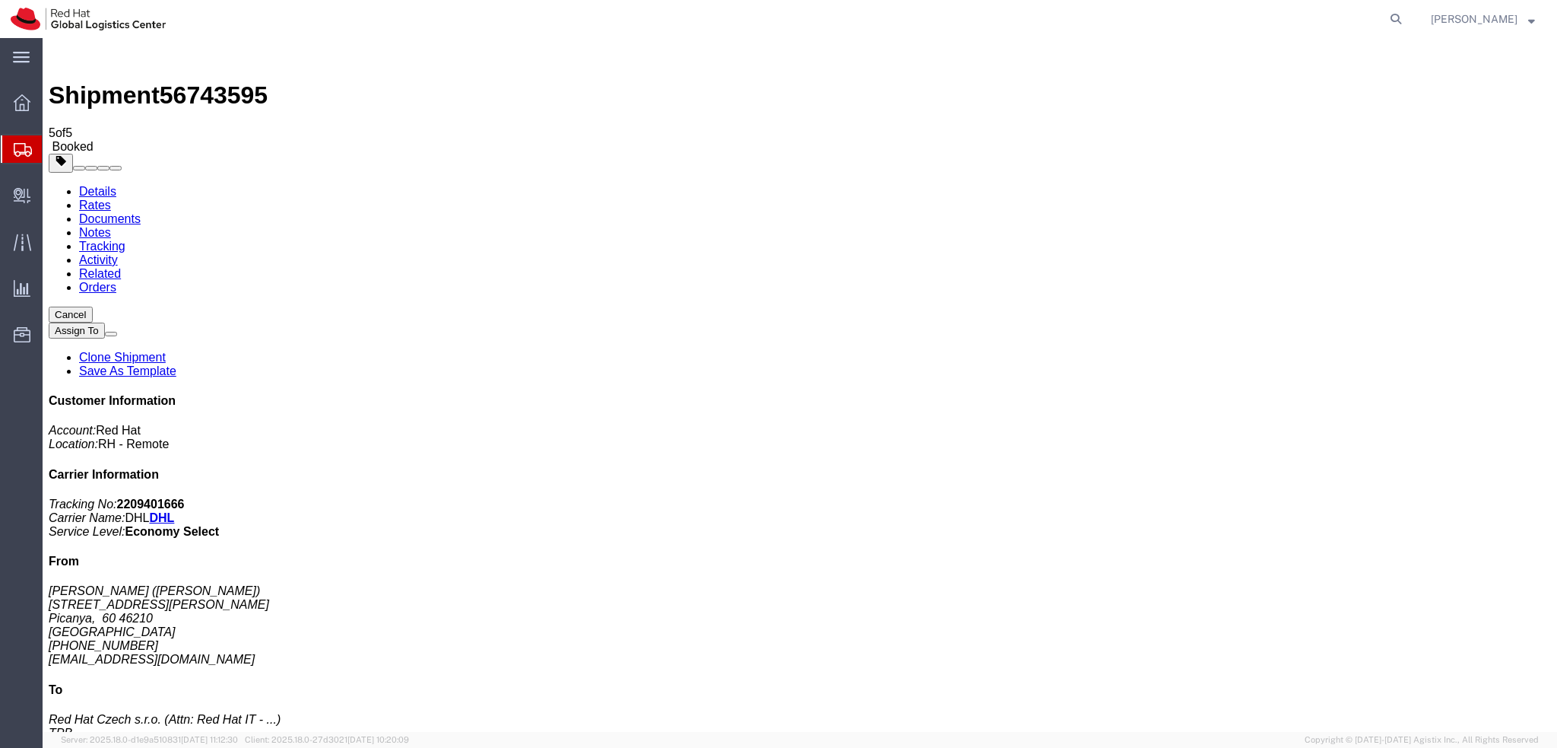
click at [100, 185] on link "Details" at bounding box center [97, 191] width 37 height 13
click button "button"
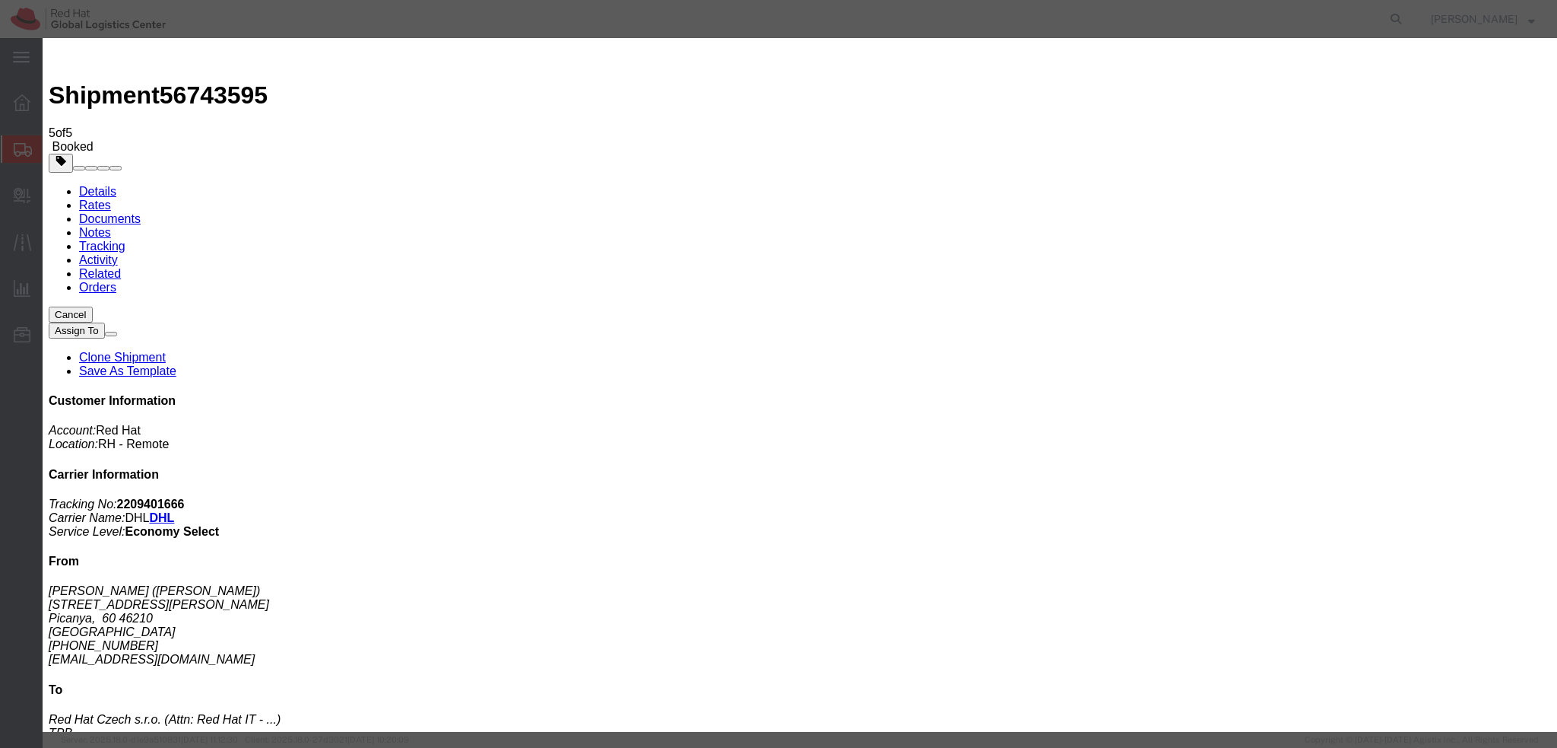
click div "Sep 11 2025 12:00 PM"
click input "12:00 PM"
type input "9:00 AM"
click button "Apply"
click div "Sep 12 2025 10:00 AM"
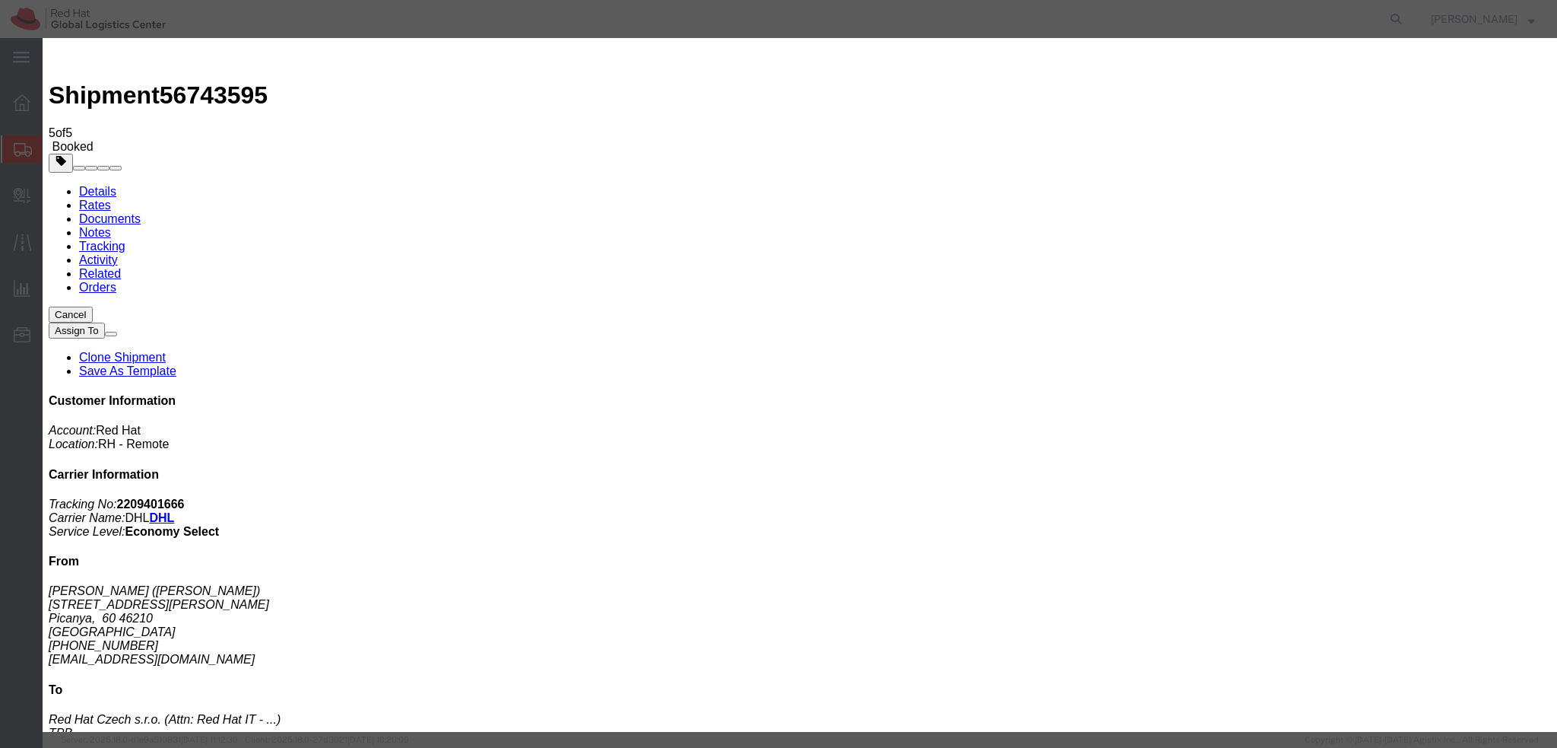
type input "12:00 PM"
click button "Apply"
click button "Save"
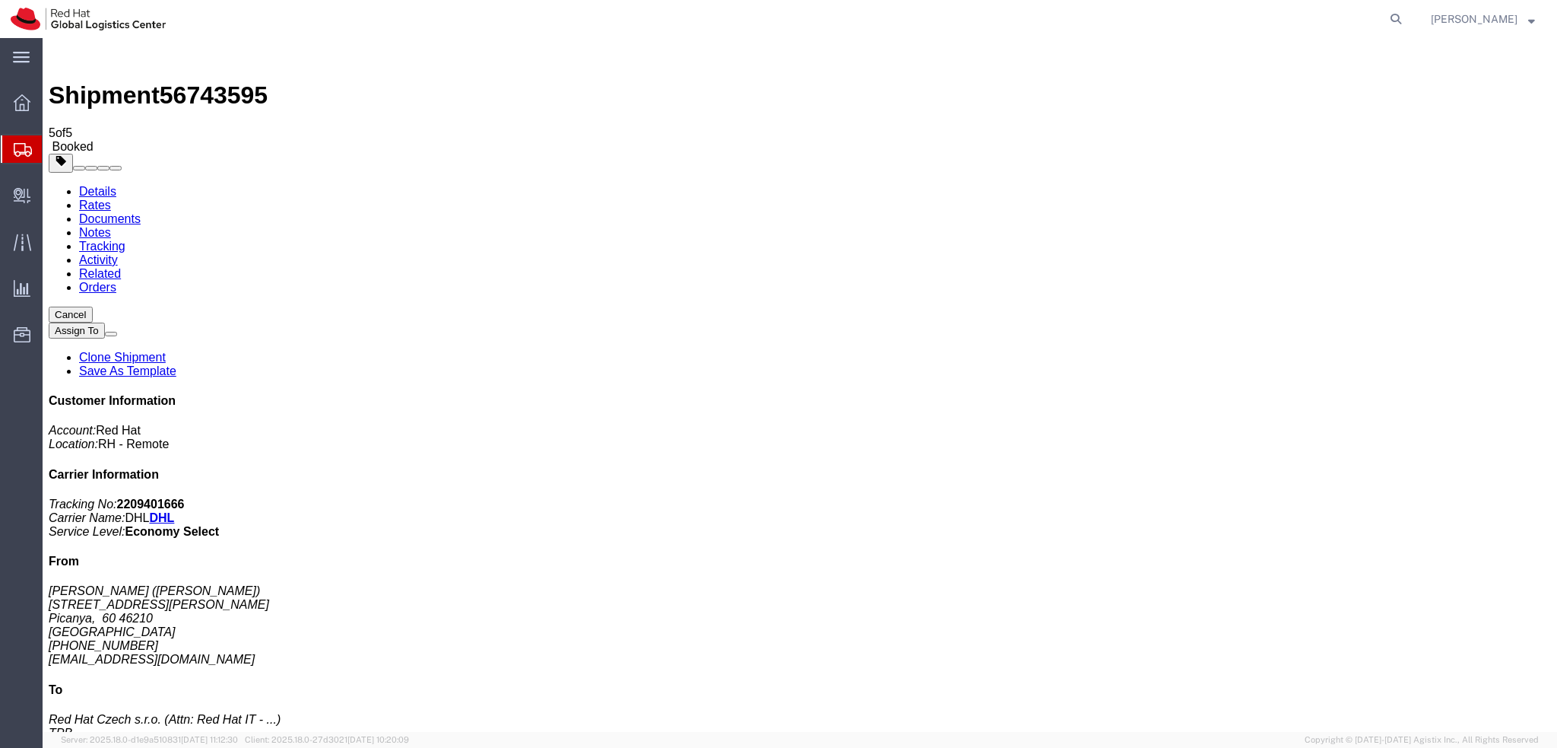
click button "Close"
click address "Nacho Silla (Nacho Silla) C/ Concepción Arenal, 19 Picanya, 60 46210 Spain +346…"
copy div "nsilla@redhat.com"
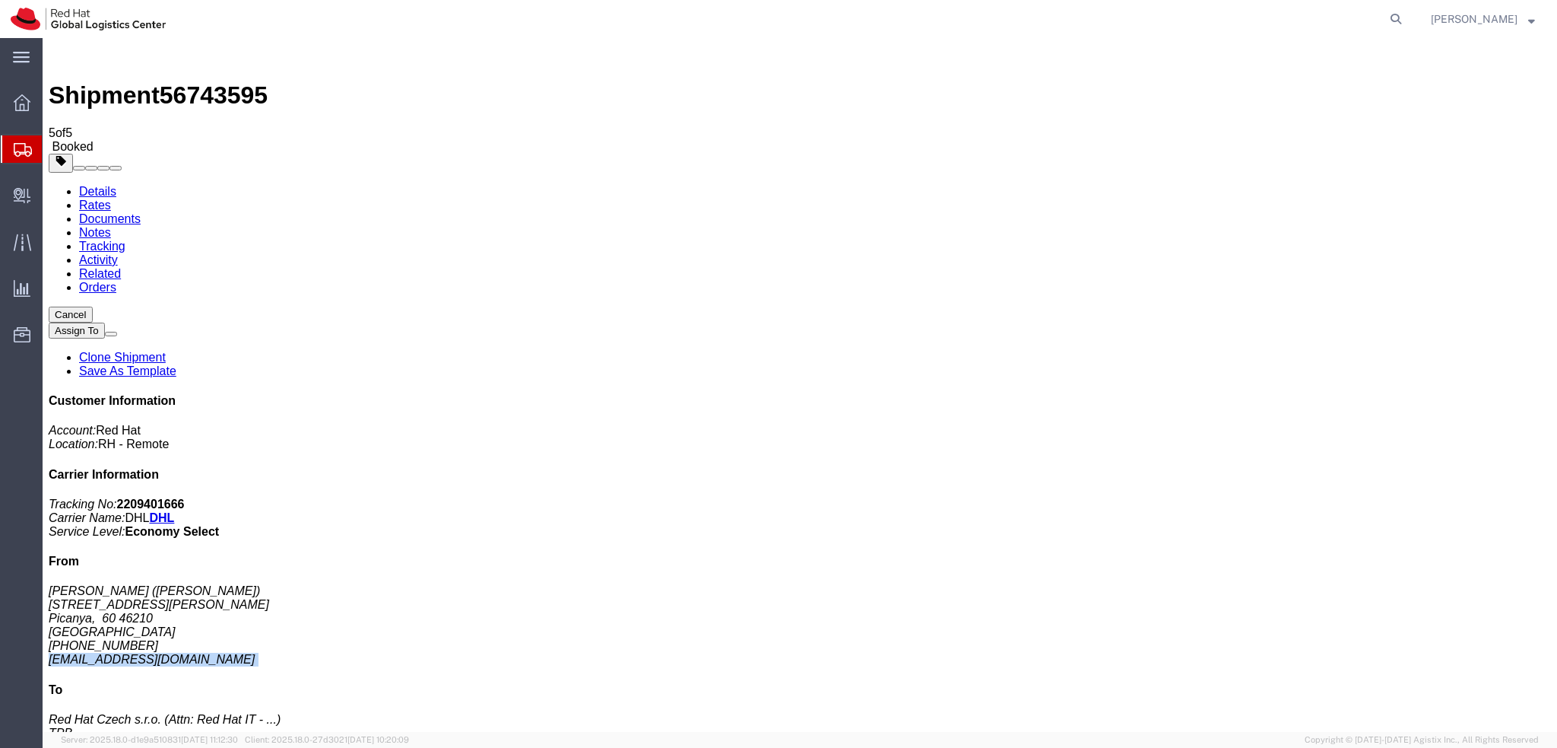
click link "Documents"
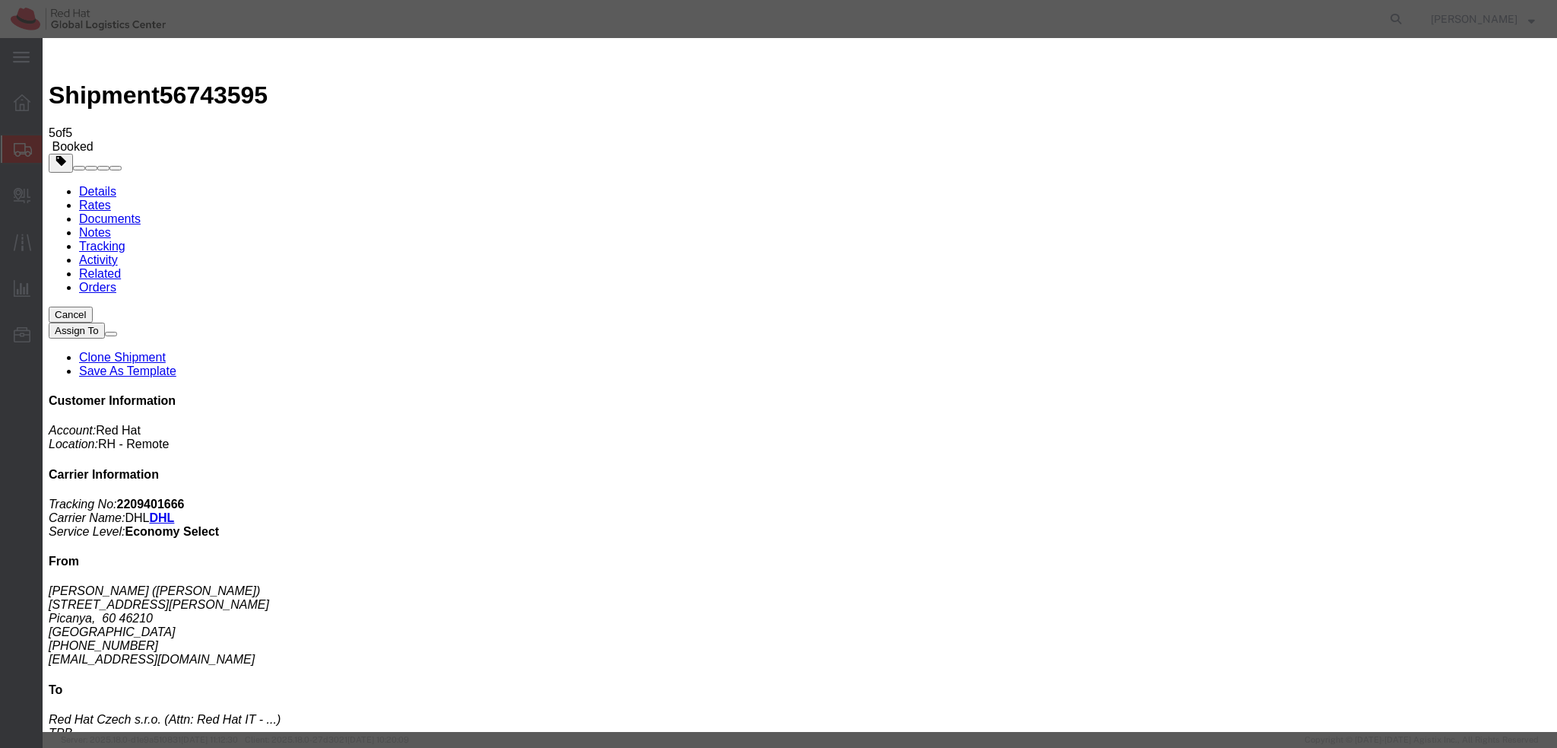
paste input "nsilla@redhat.com"
type input "nsilla@redhat.com"
paste textarea "Hi Ana, please find the label for your shipment to Brno attached to this email.…"
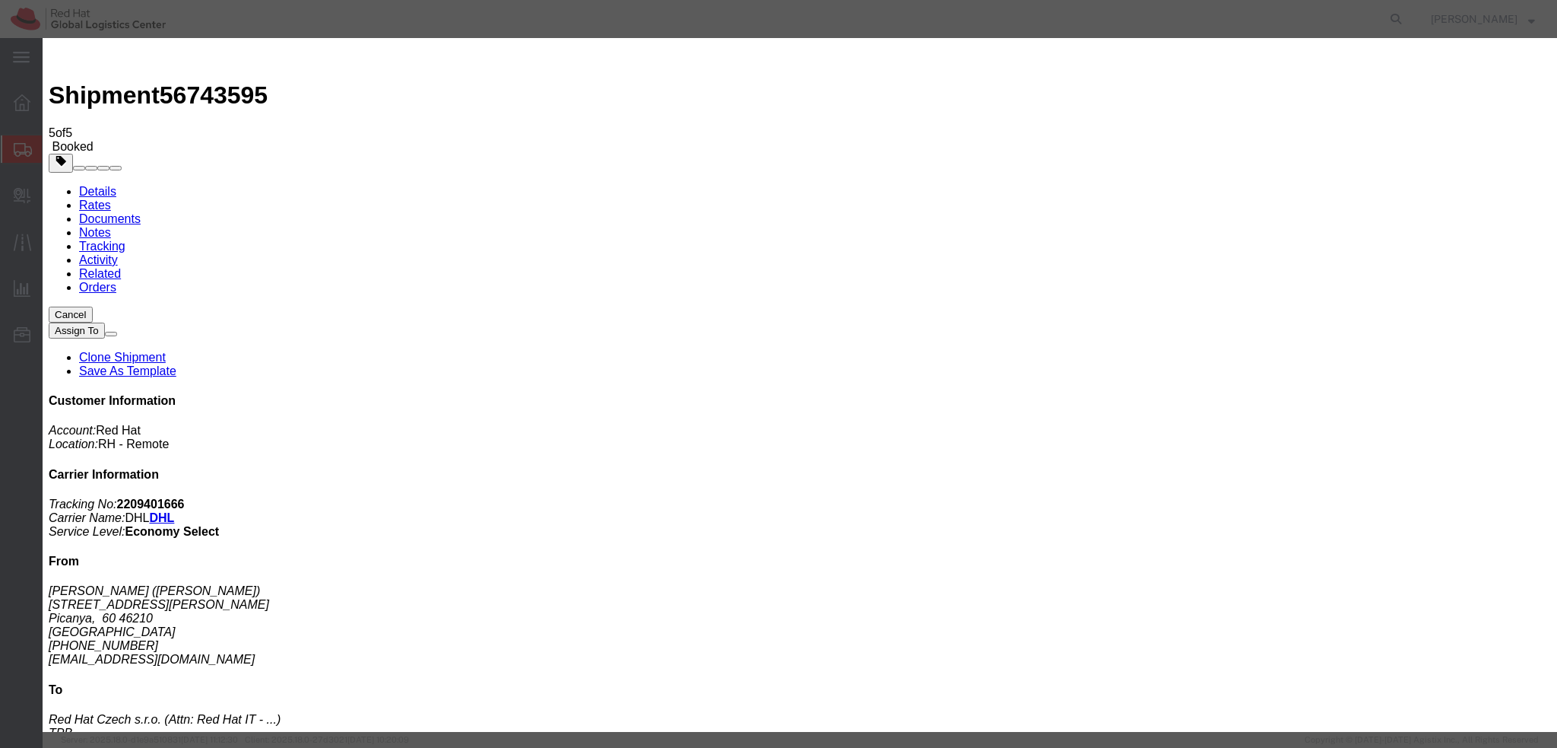
scroll to position [11, 0]
drag, startPoint x: 827, startPoint y: 398, endPoint x: 949, endPoint y: 414, distance: 122.7
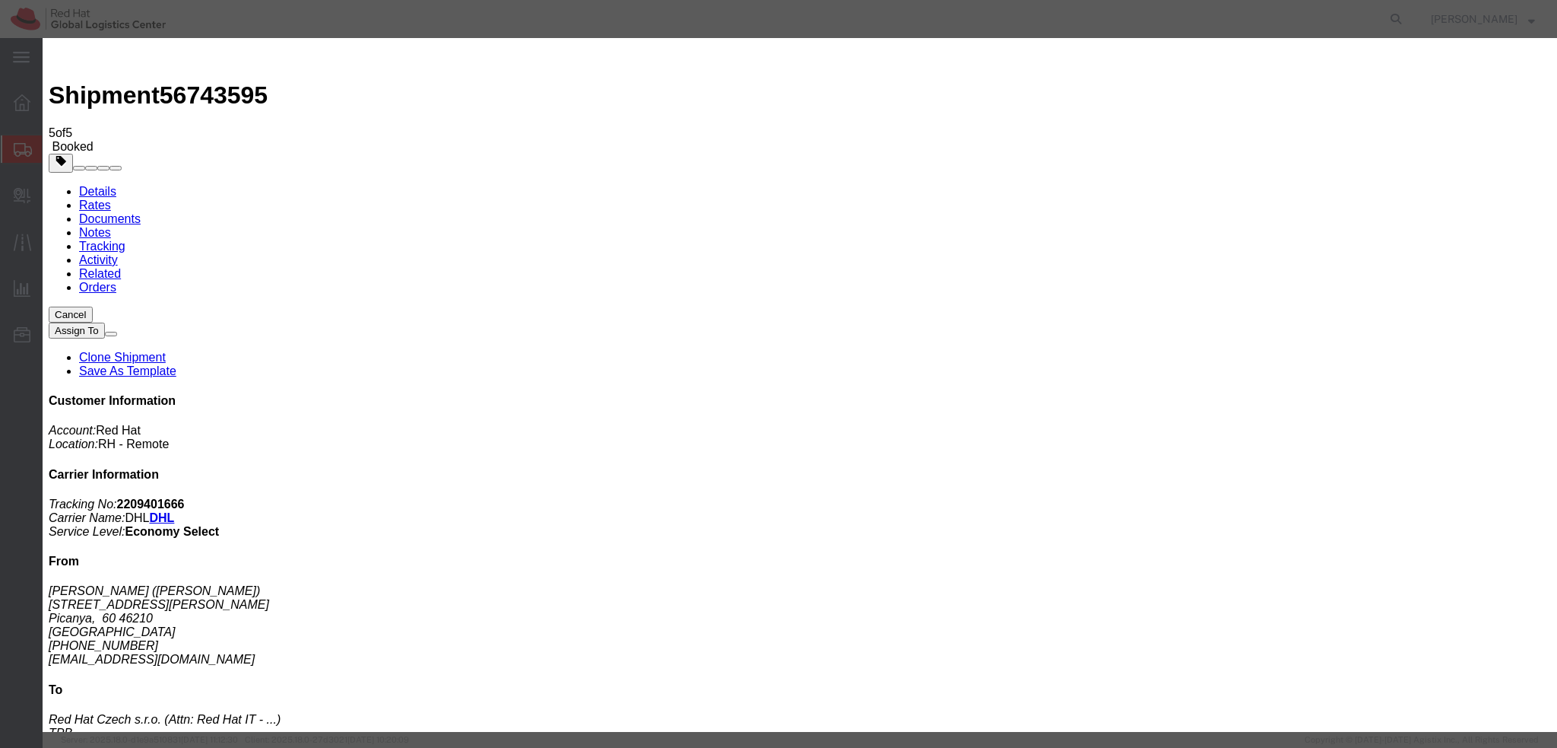
type textarea "Hi Nacho, please find the label for your shipment to Brno attached to this emai…"
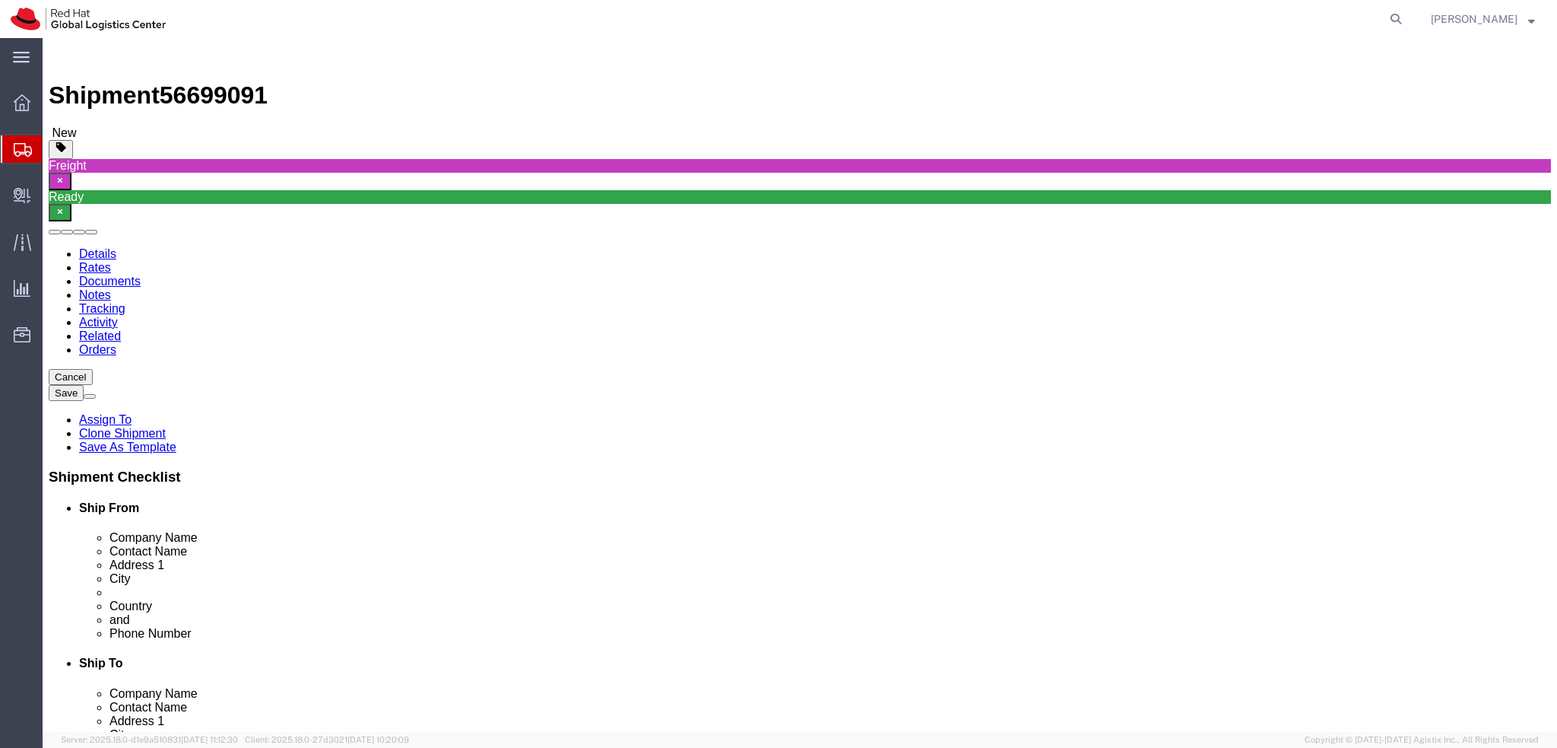
select select "70271"
select select
click icon
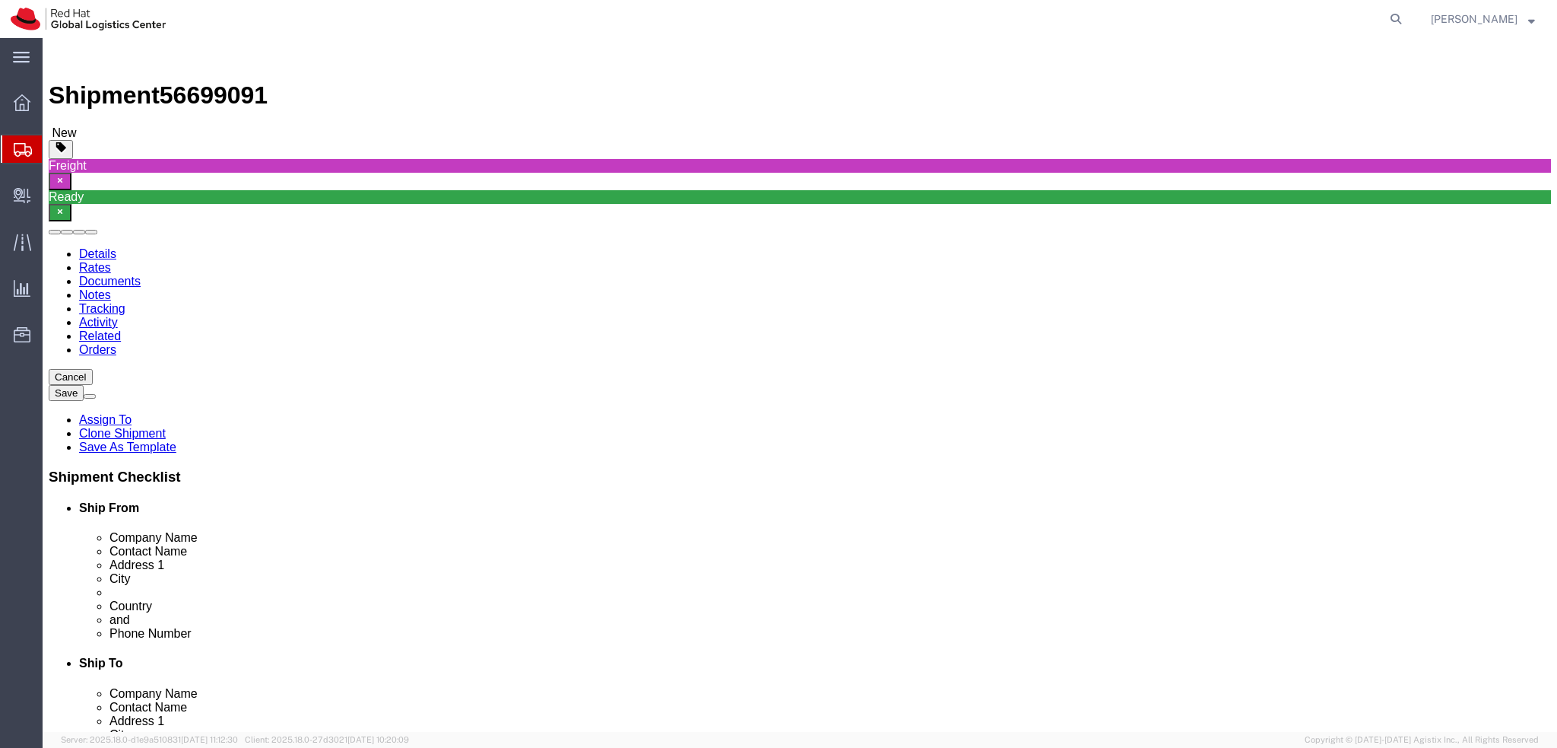
click icon
click link "Special Services"
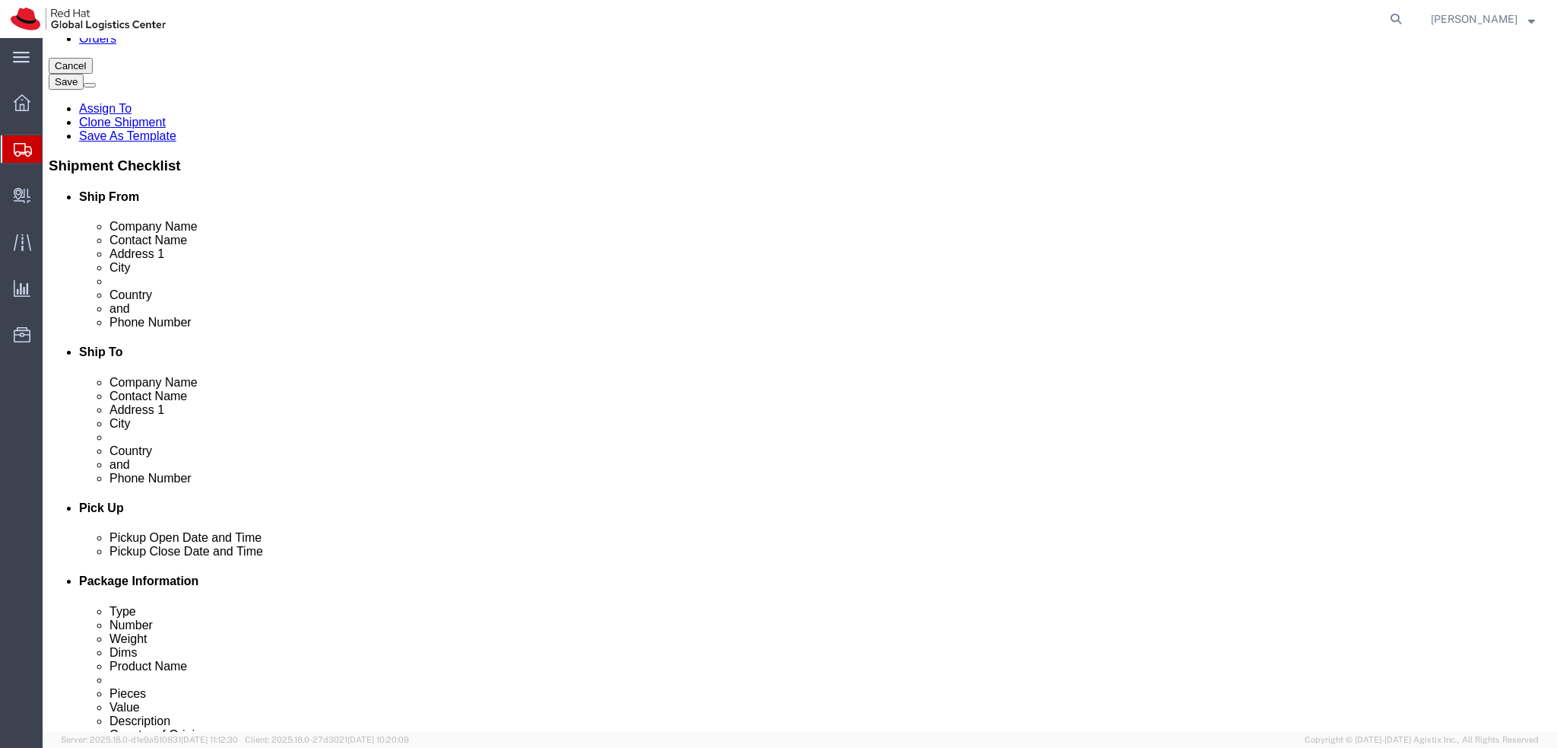
scroll to position [456, 0]
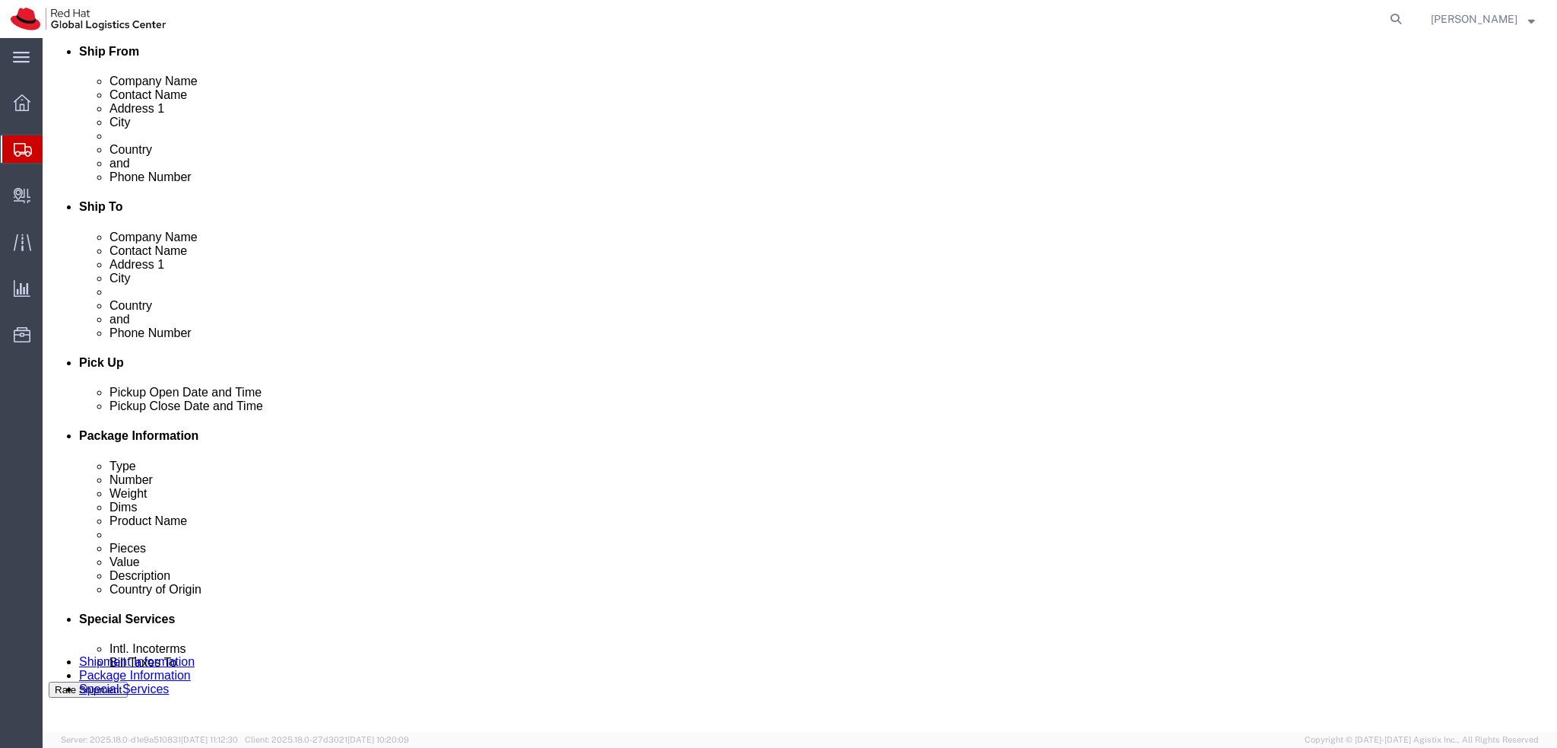
click link "Shipment Information"
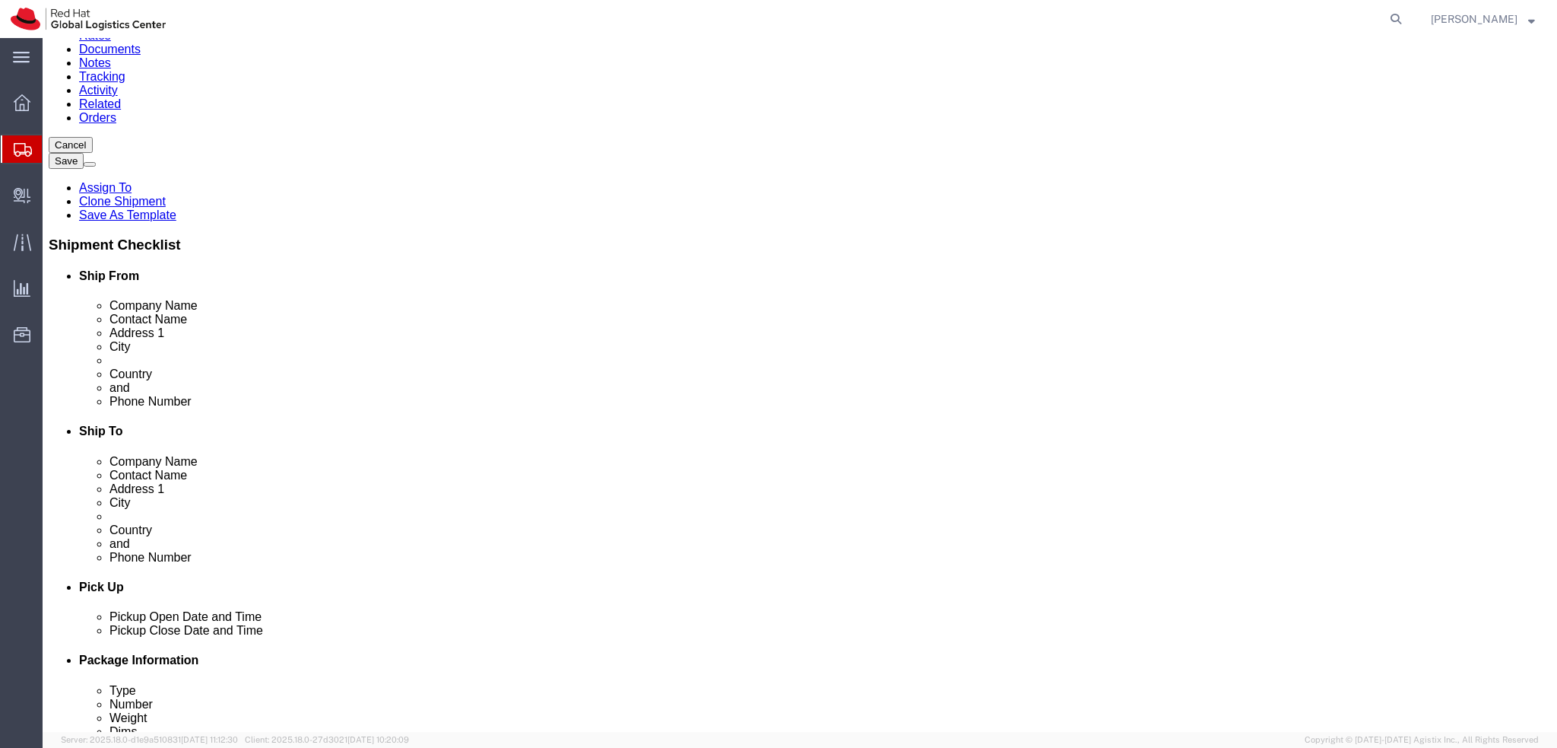
scroll to position [308, 0]
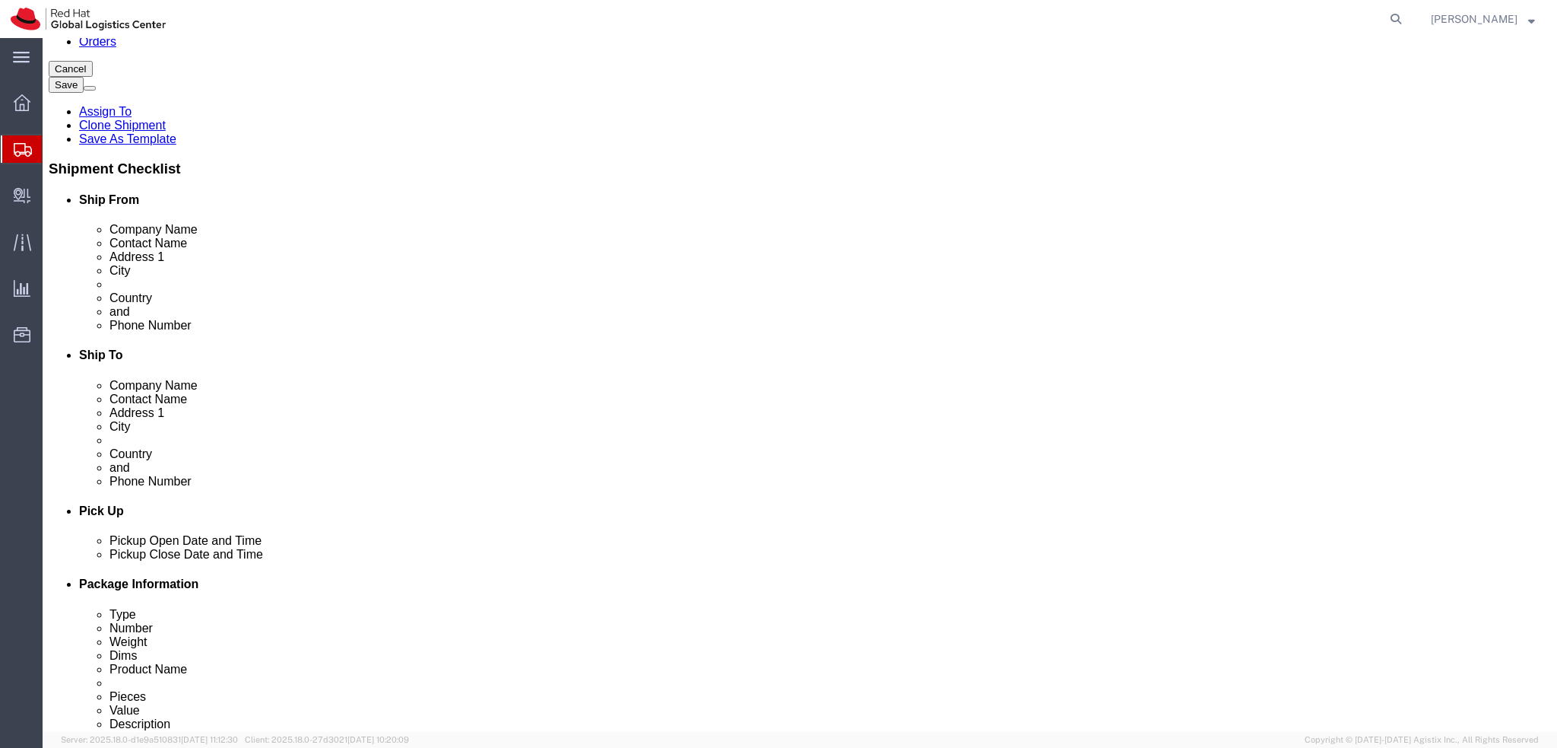
click div "Sep 13 2025 2:00 PM"
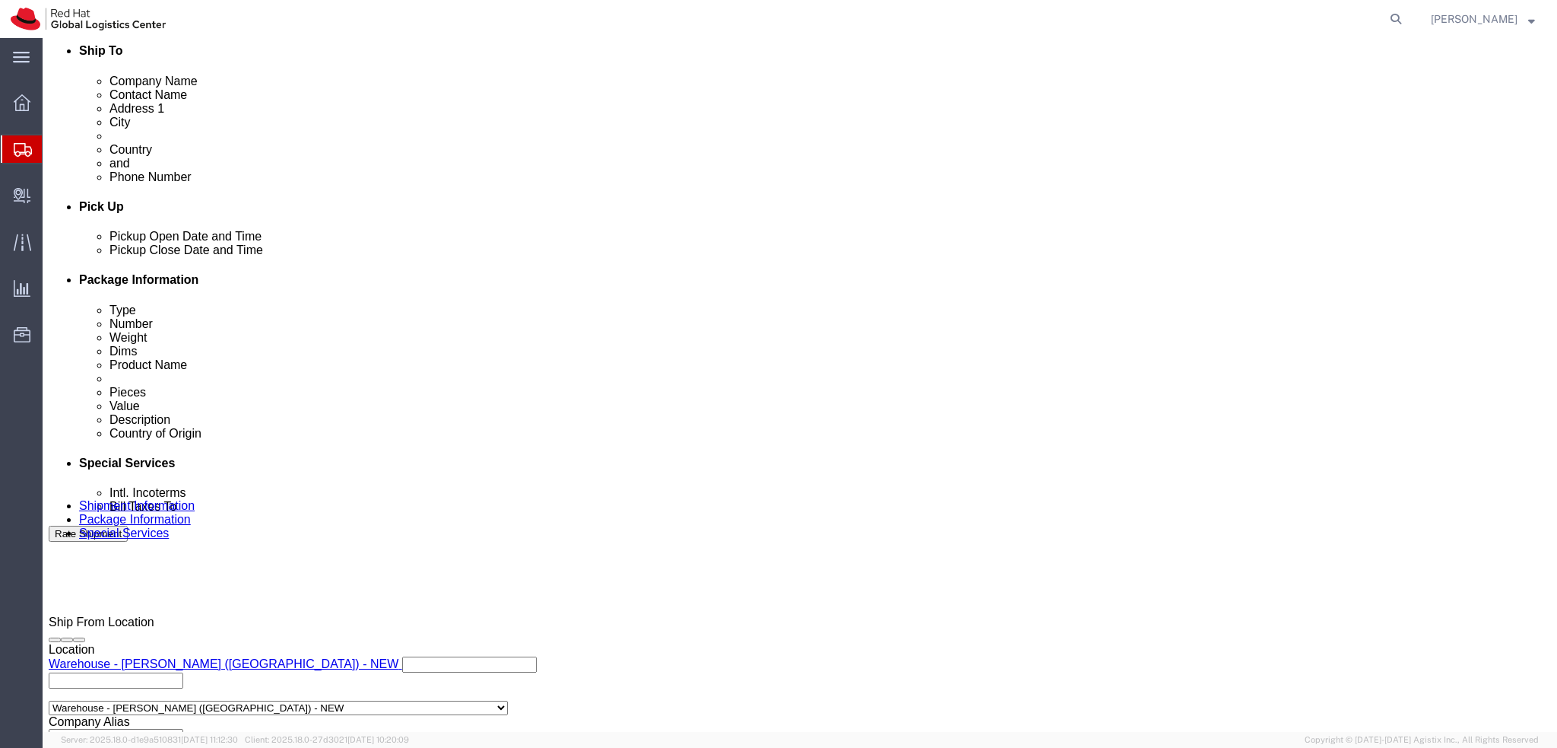
type input "12:00 PM"
click button "Apply"
click div
type input "4:00 PM"
click button "Apply"
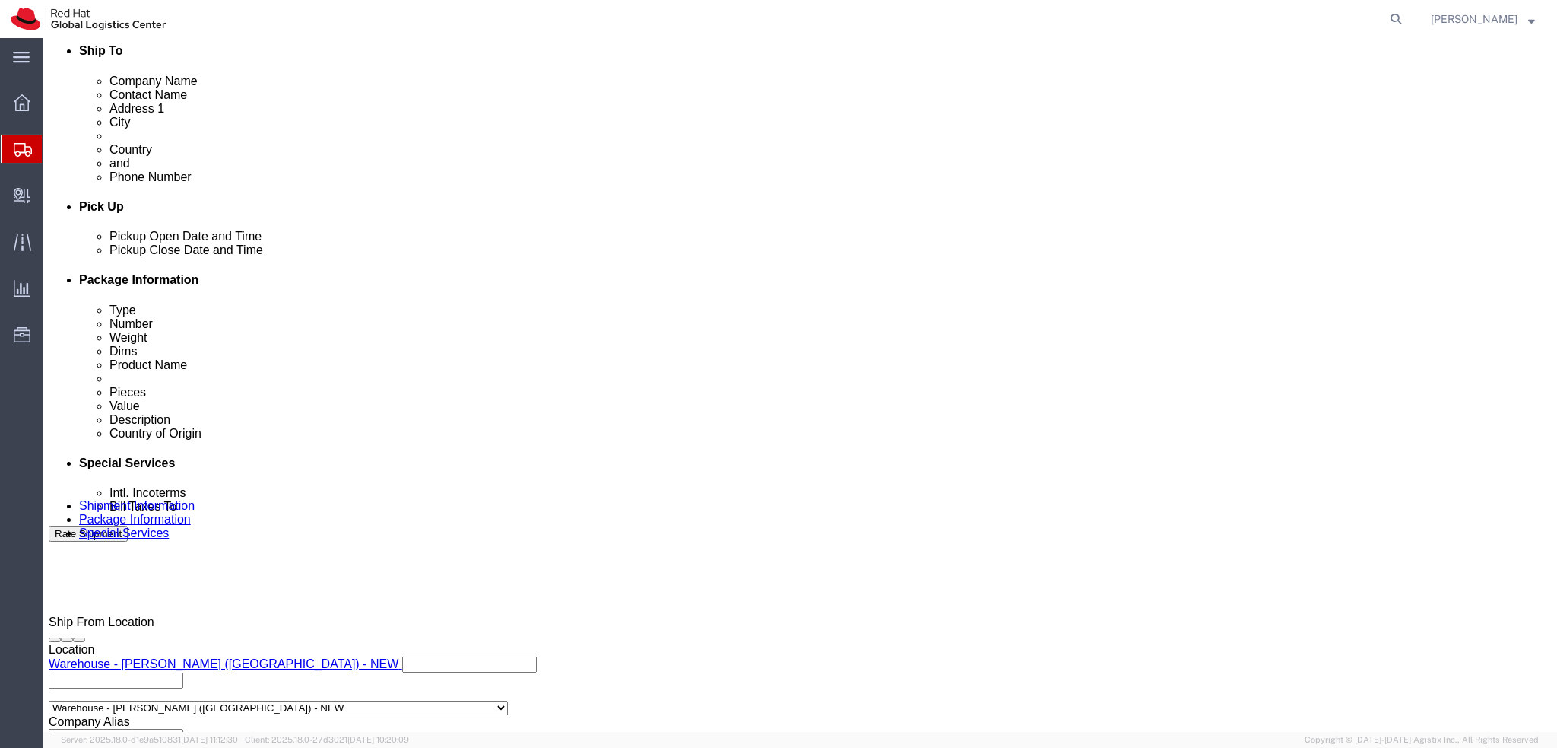
click div "Sep 13 2025 12:00 PM"
type input "9:00 AM"
click button "Apply"
click div "Sep 13 2025 4:00 PM"
click button "Apply"
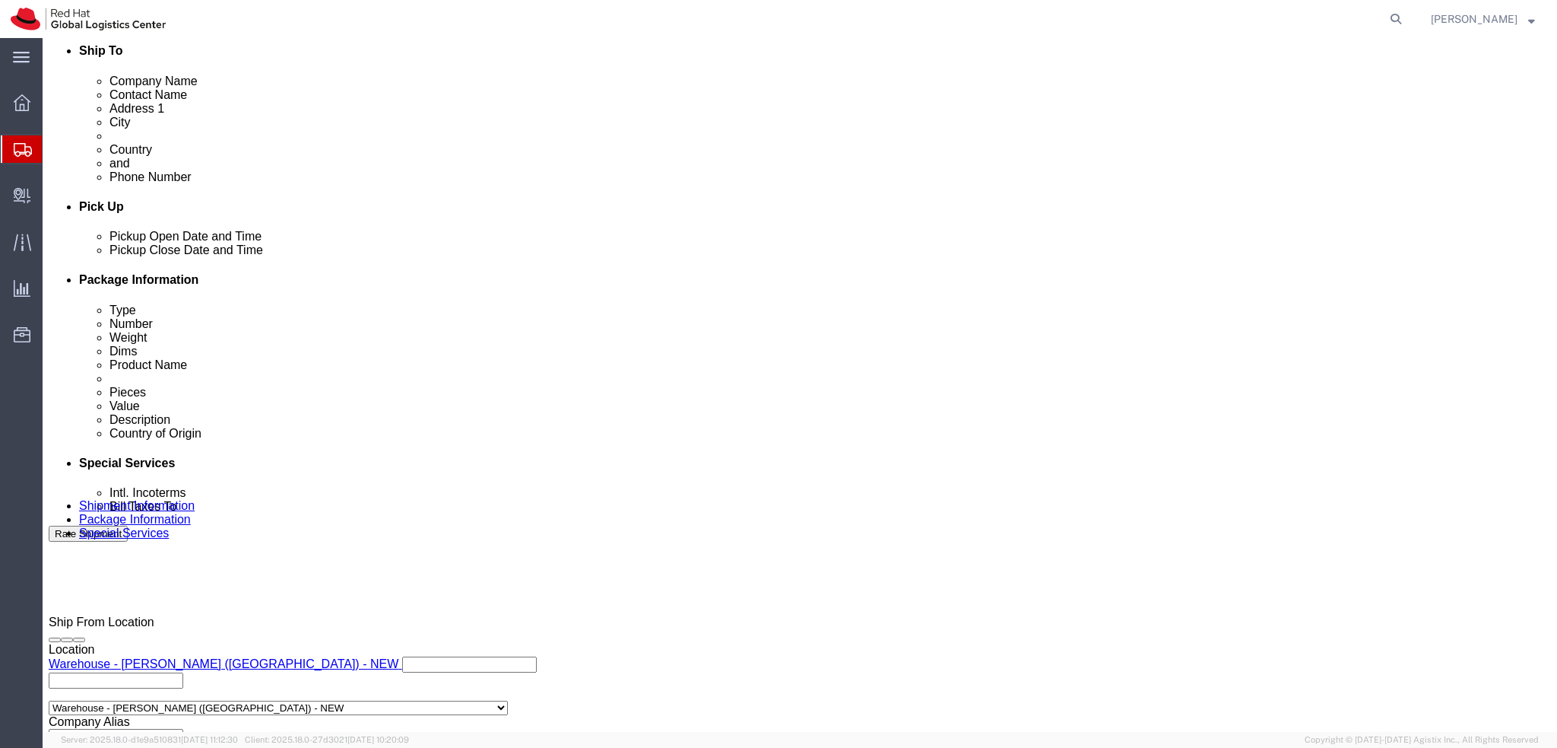
click div "Sep 13 2025 12:00 PM"
type input "1:00 PM"
click button "Apply"
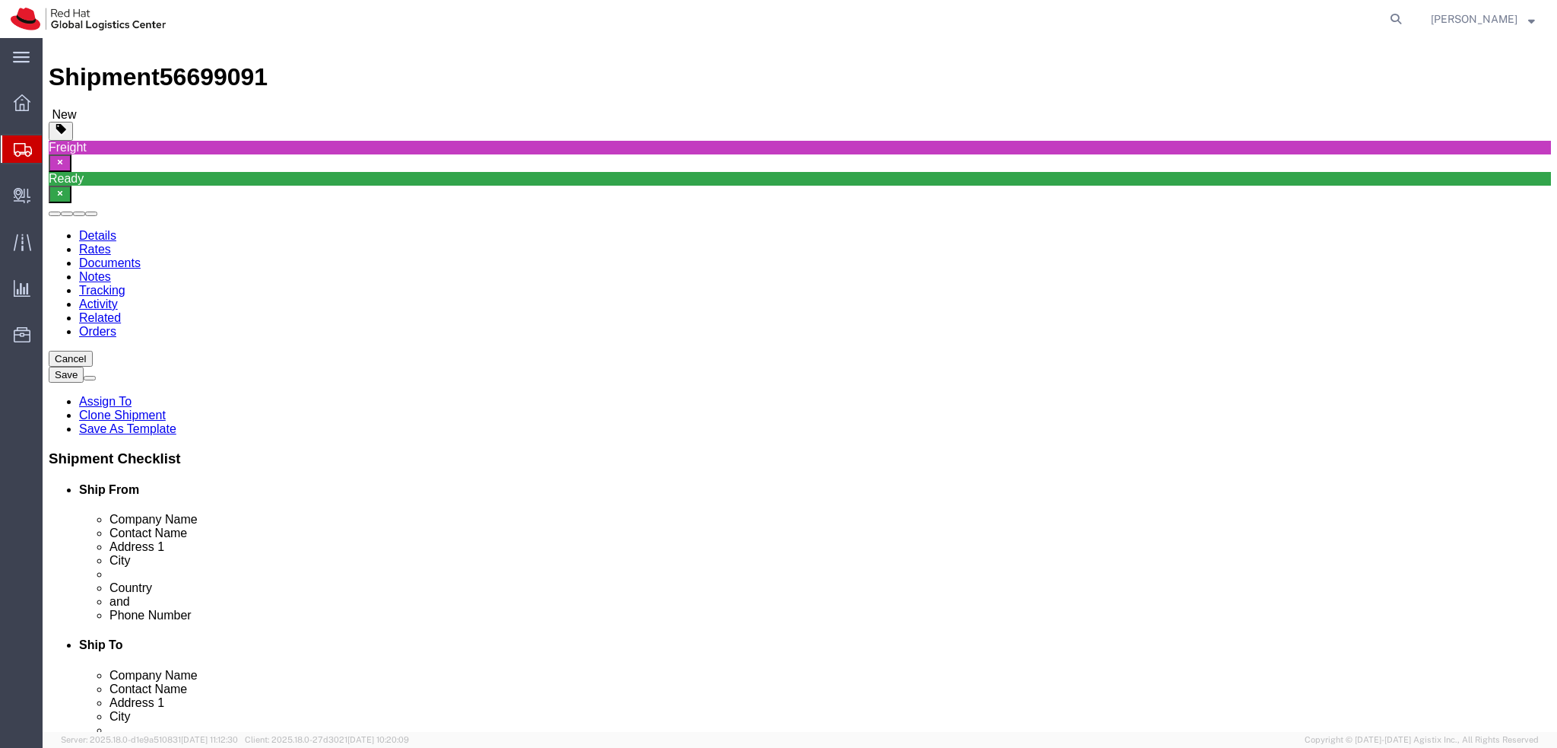
scroll to position [0, 0]
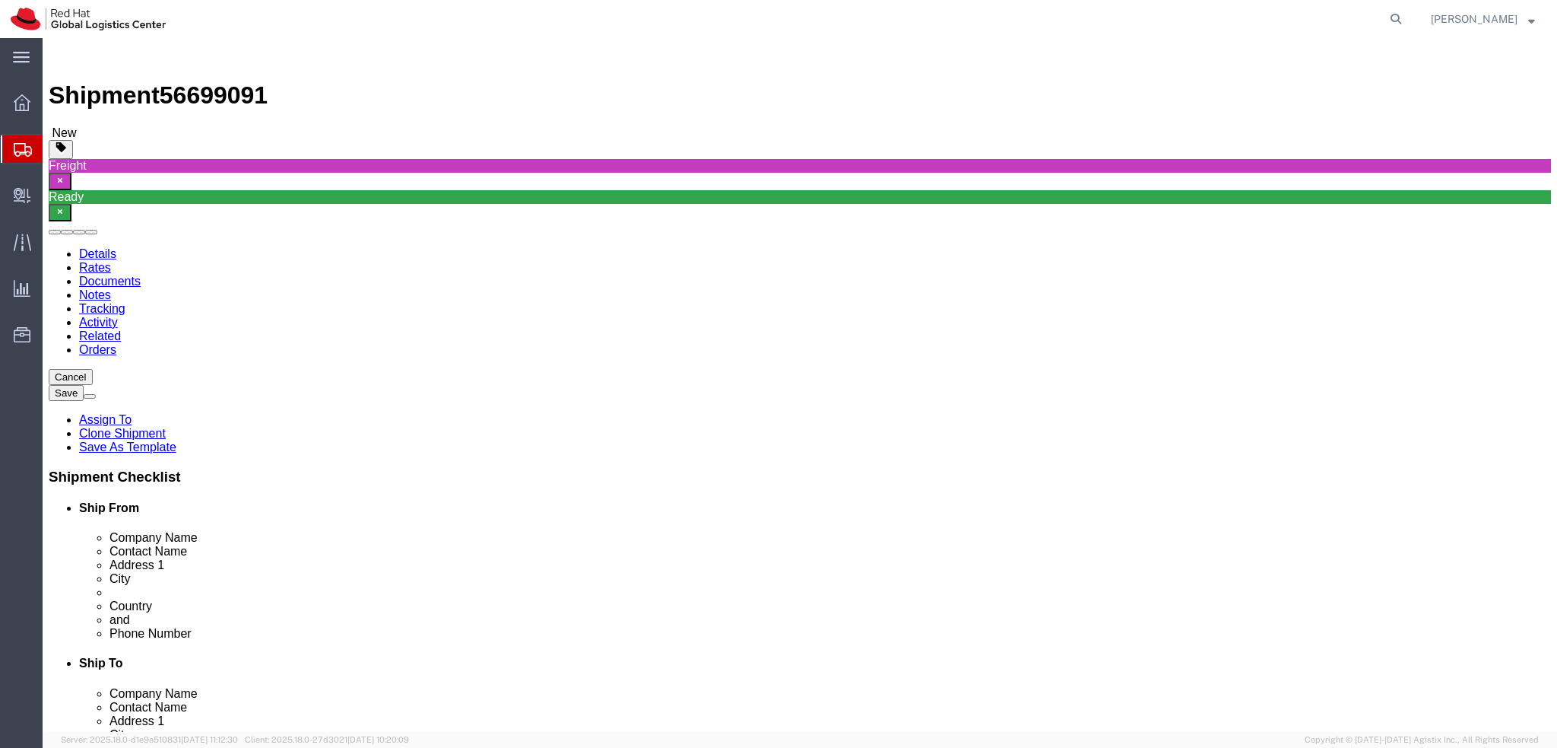
click icon
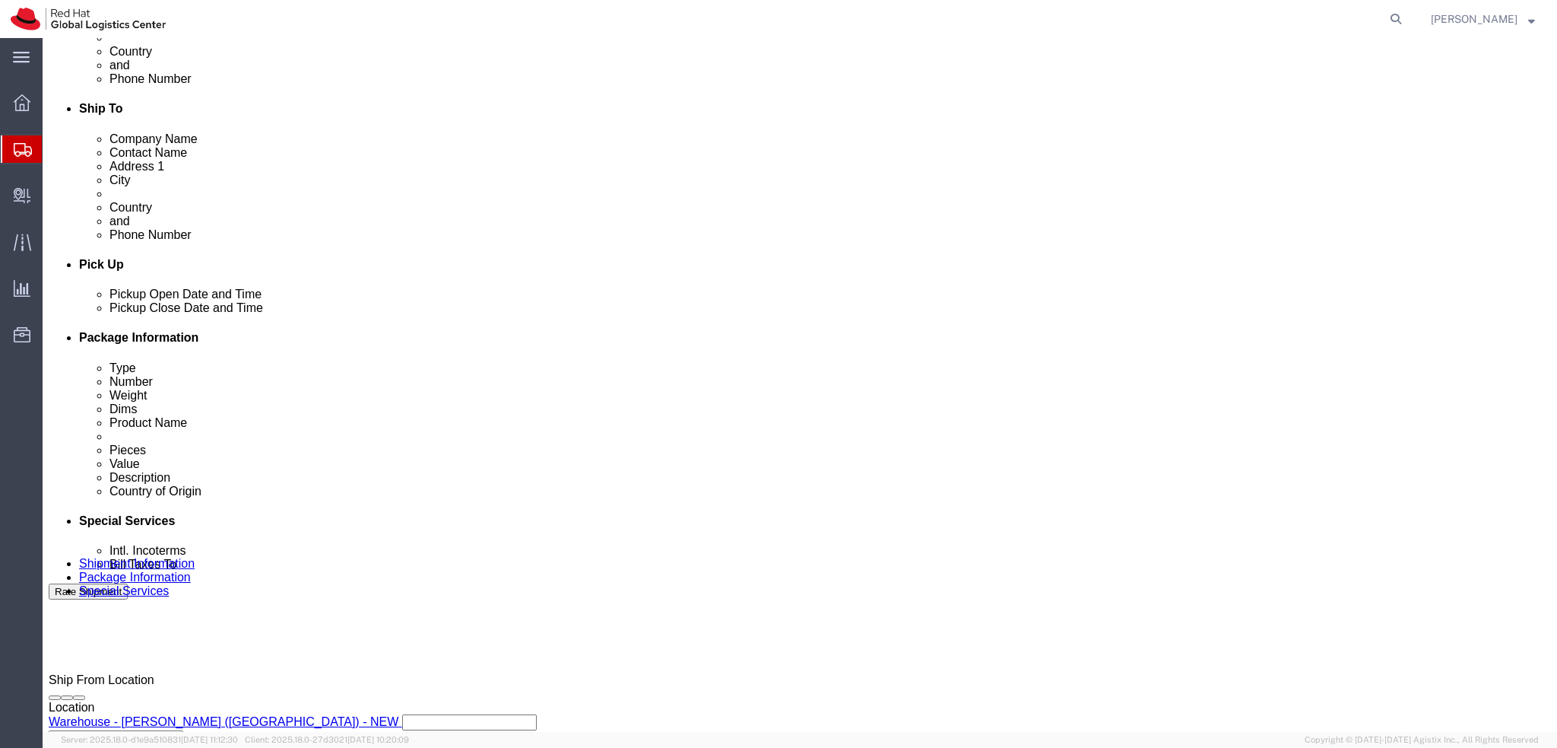
scroll to position [608, 0]
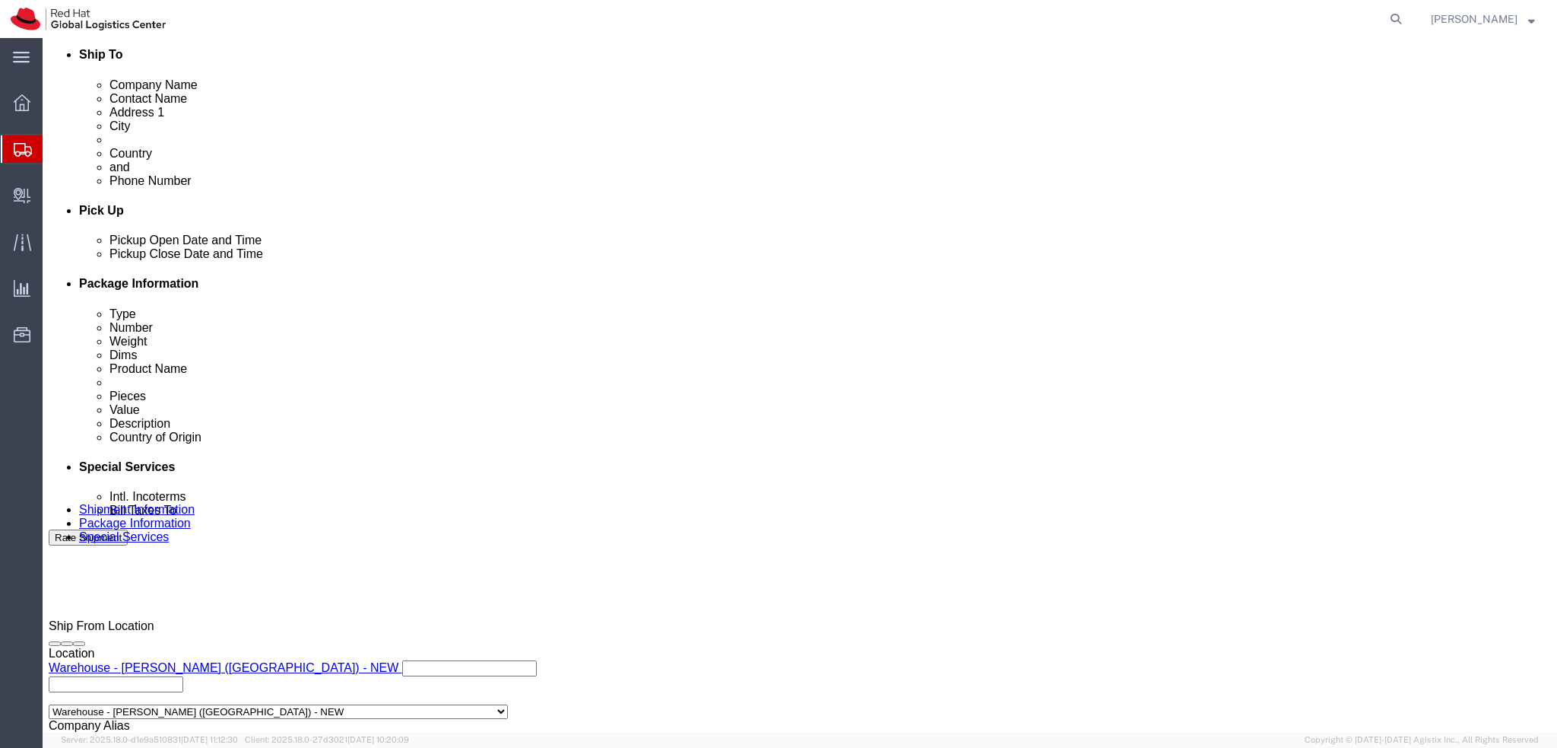
click button "Rate Shipment"
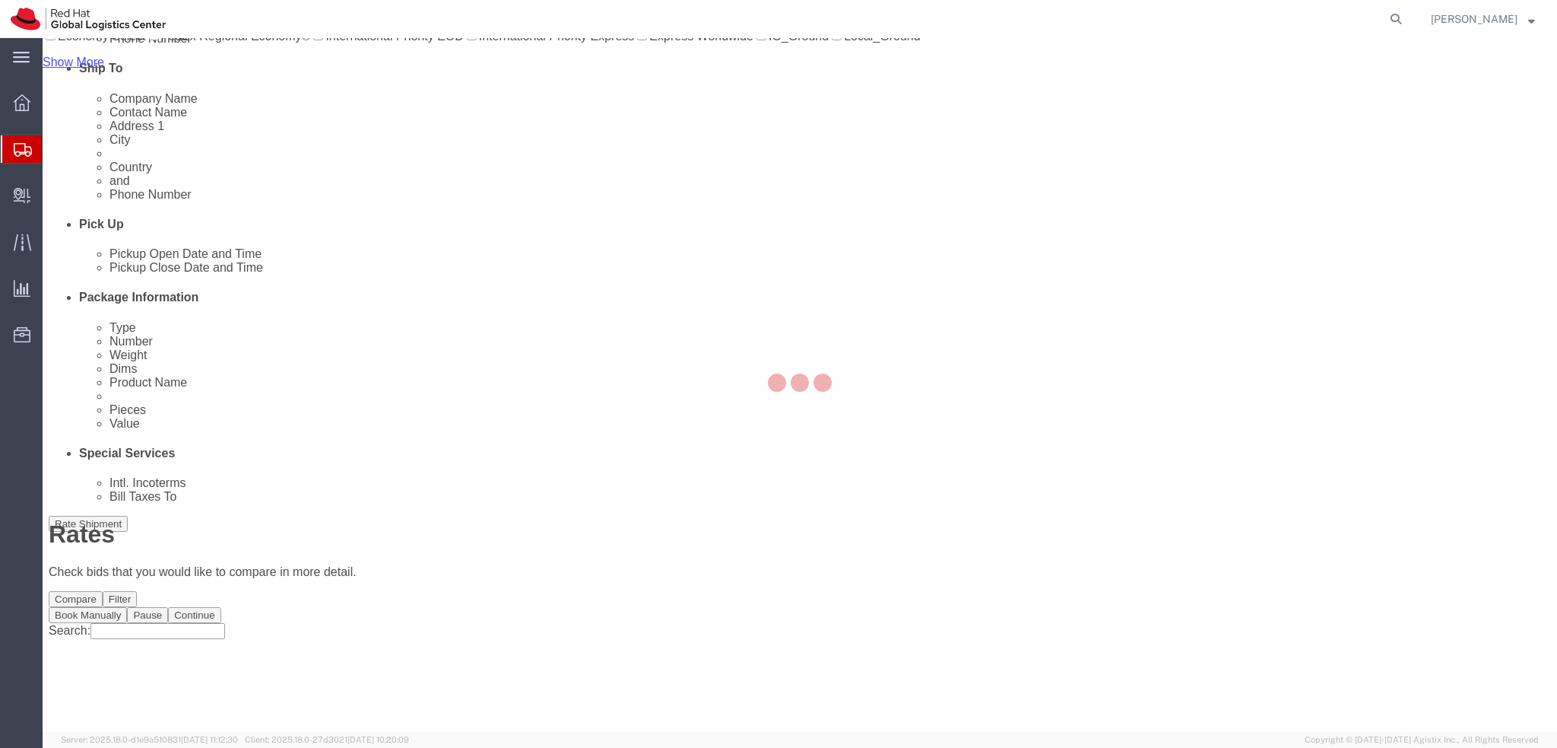
scroll to position [0, 0]
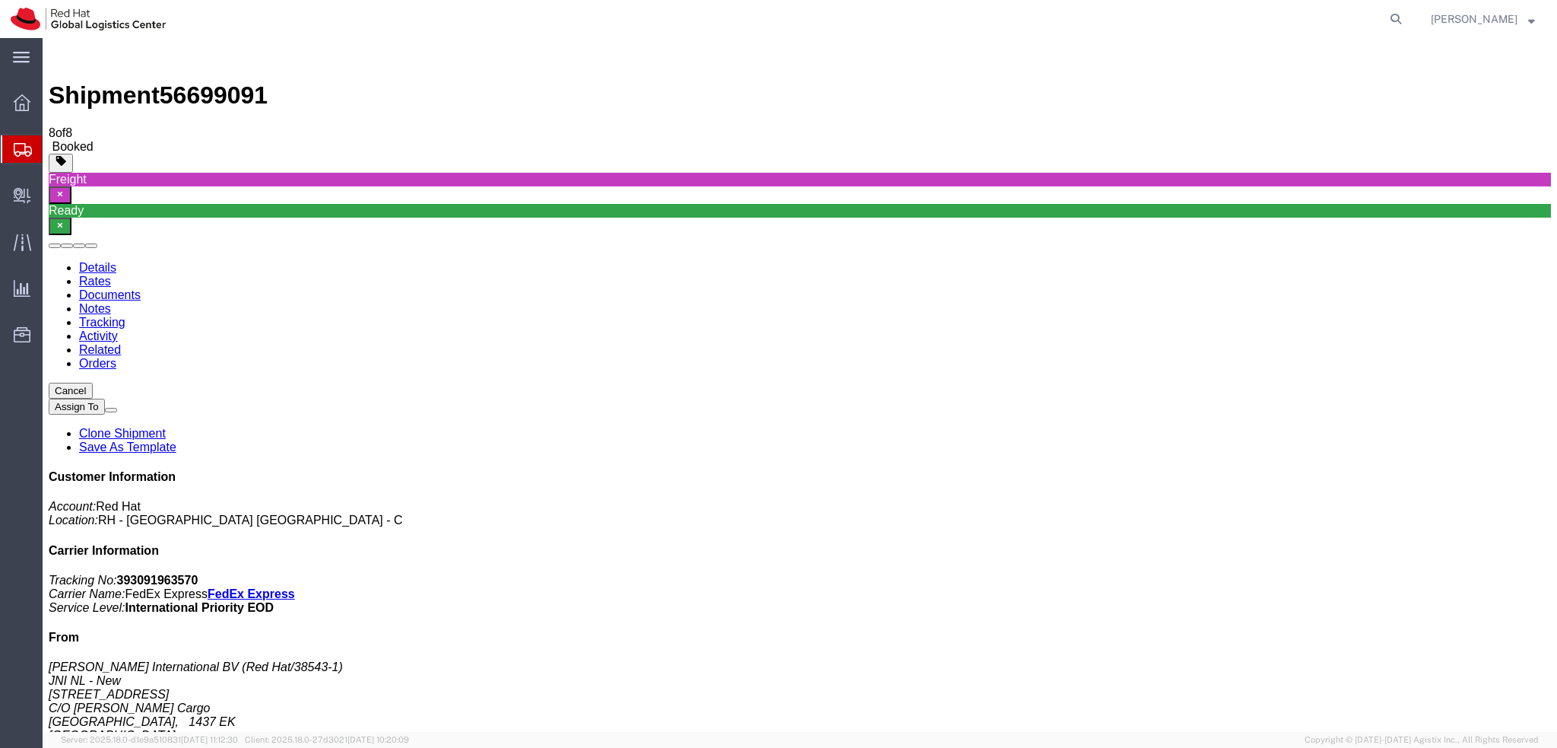
click at [89, 261] on link "Details" at bounding box center [97, 267] width 37 height 13
click button "button"
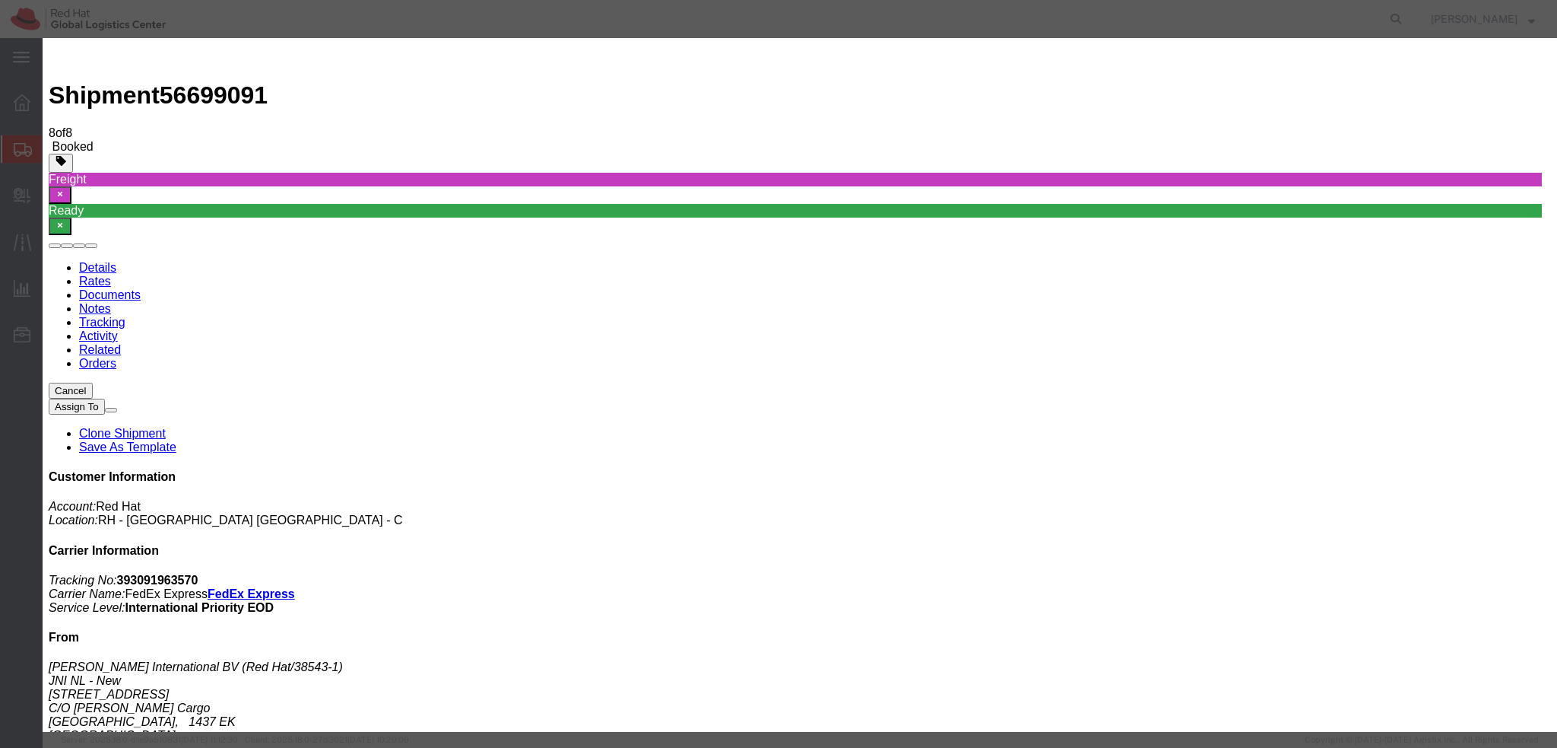
click div "Sep 11 2025 12:40 PM"
type input "1:00 PM"
click button "Apply"
click div "Sep 11 2025 1:40 PM"
type input "4:00 PM"
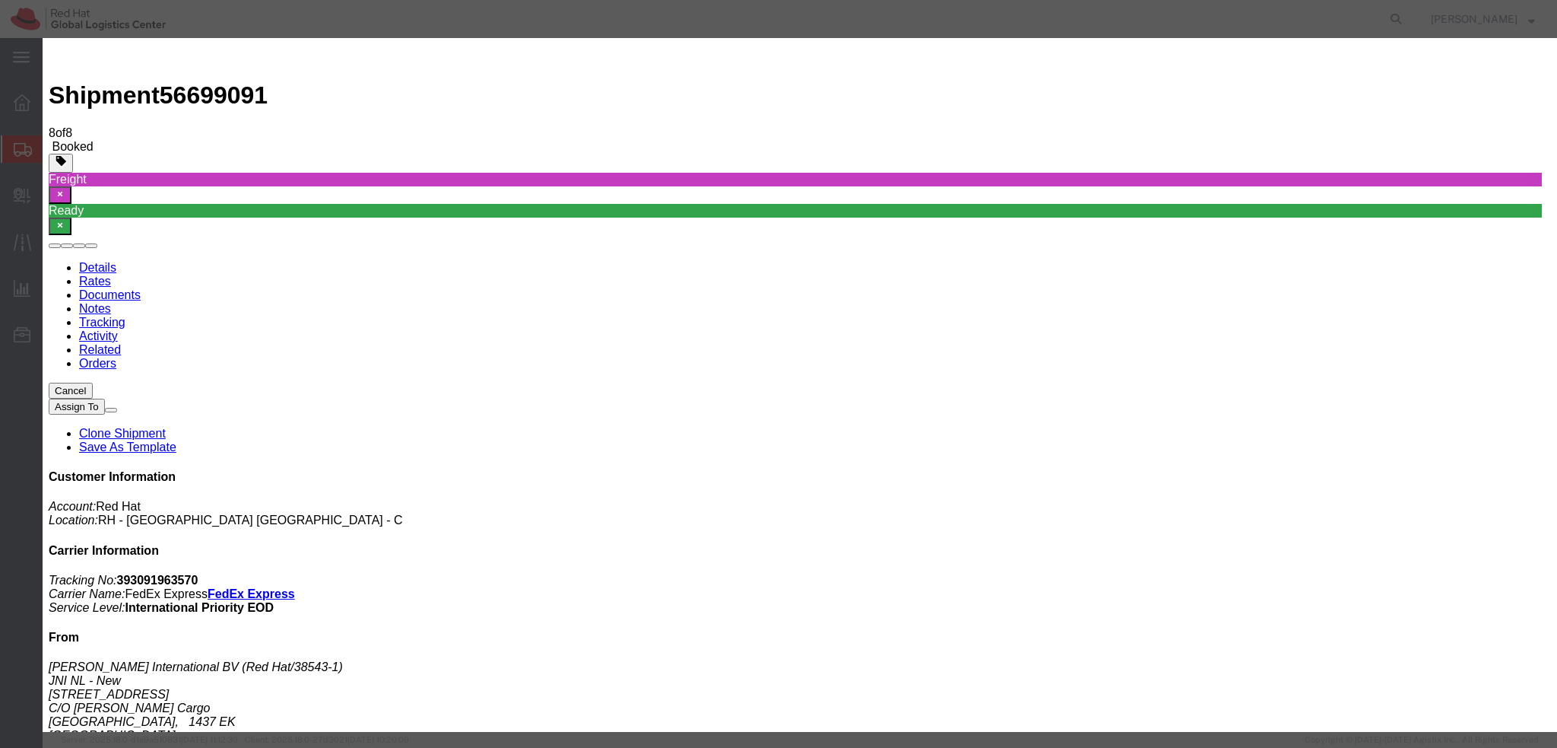
click button "Apply"
click button "Save"
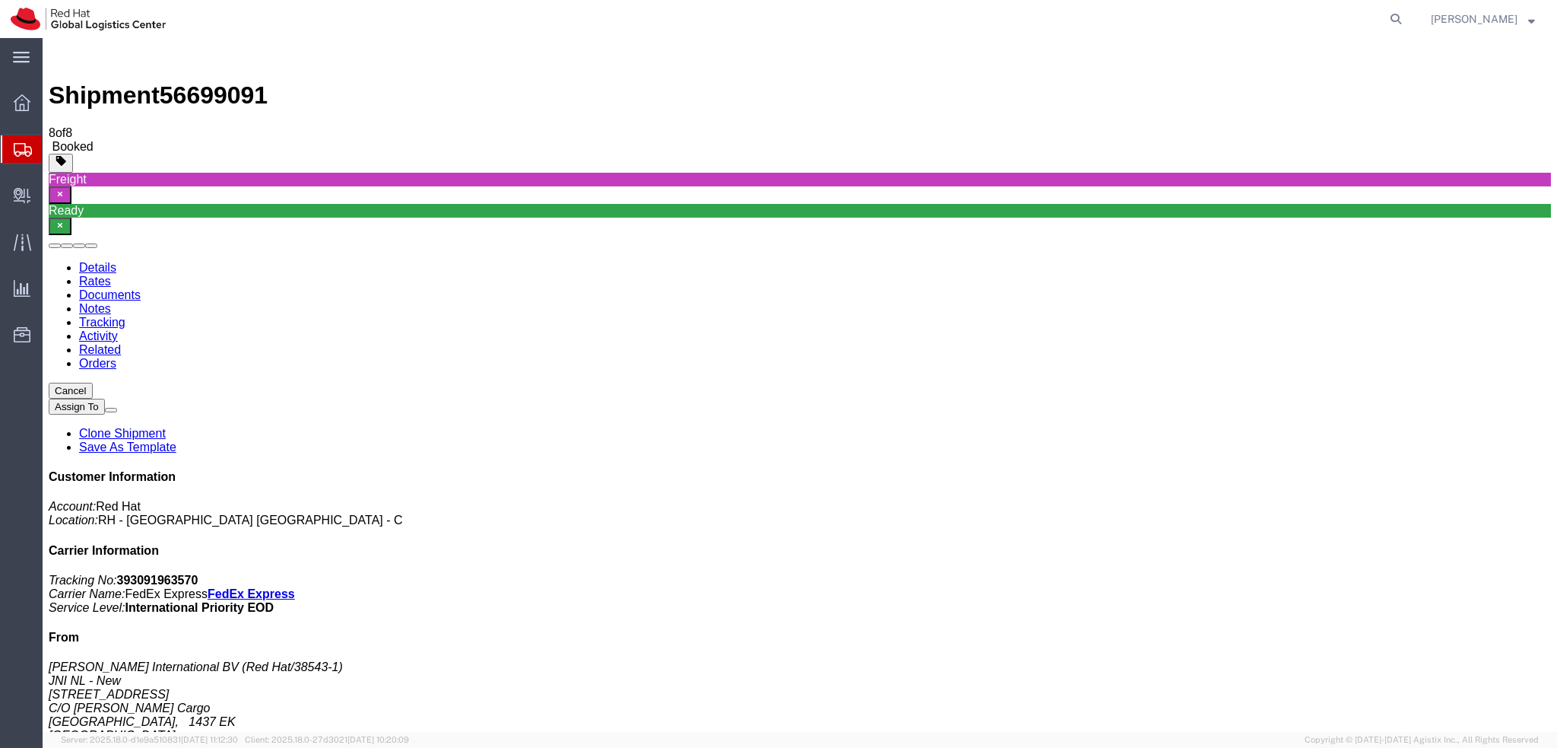
click button "Close"
click link "Documents"
click at [110, 261] on link "Details" at bounding box center [97, 267] width 37 height 13
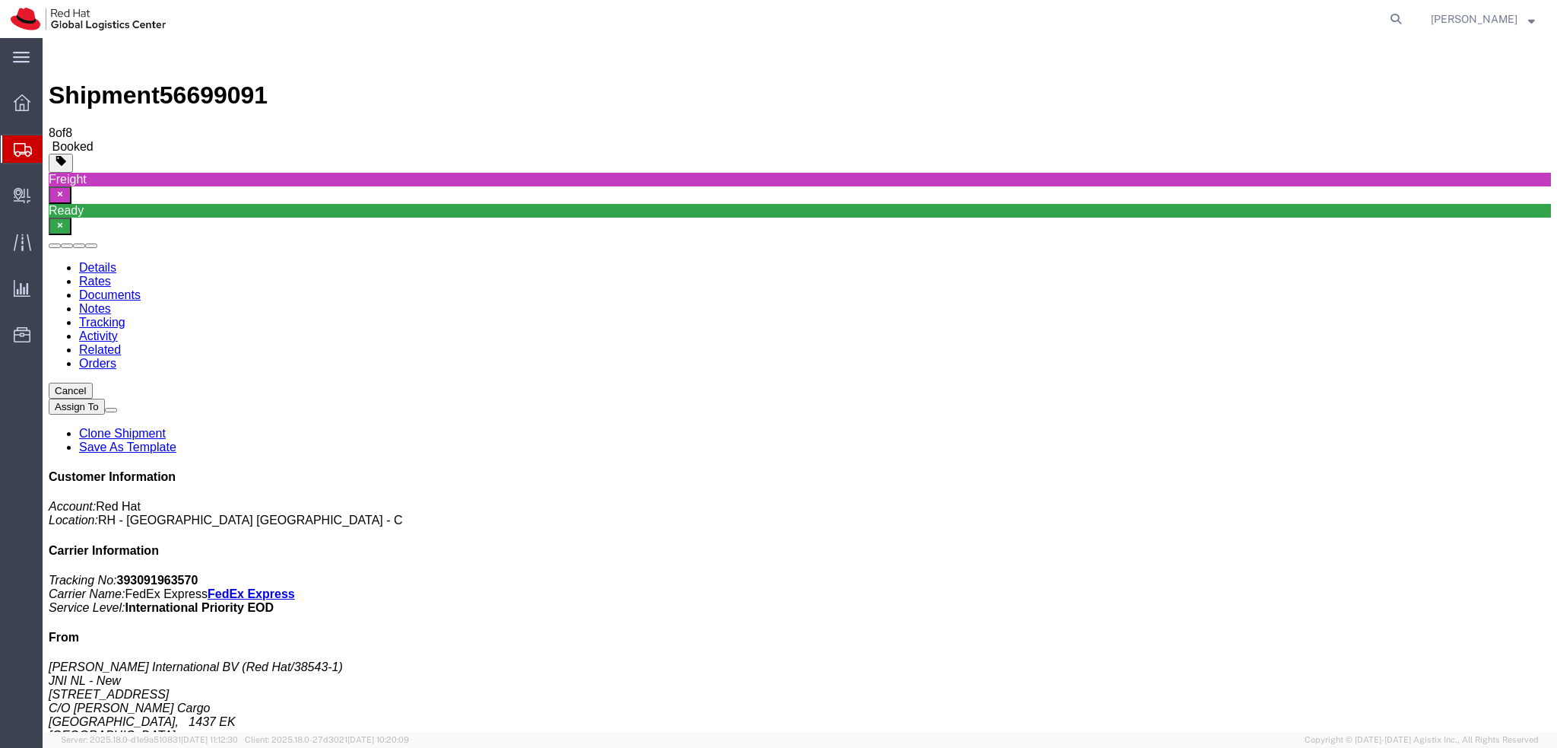
drag, startPoint x: 198, startPoint y: 162, endPoint x: 233, endPoint y: 164, distance: 35.1
click address "Jack Nadel International BV (Red Hat/38543-1) JNI NL - New Incheonweg 7 C/O Jam…"
copy address "38543-1"
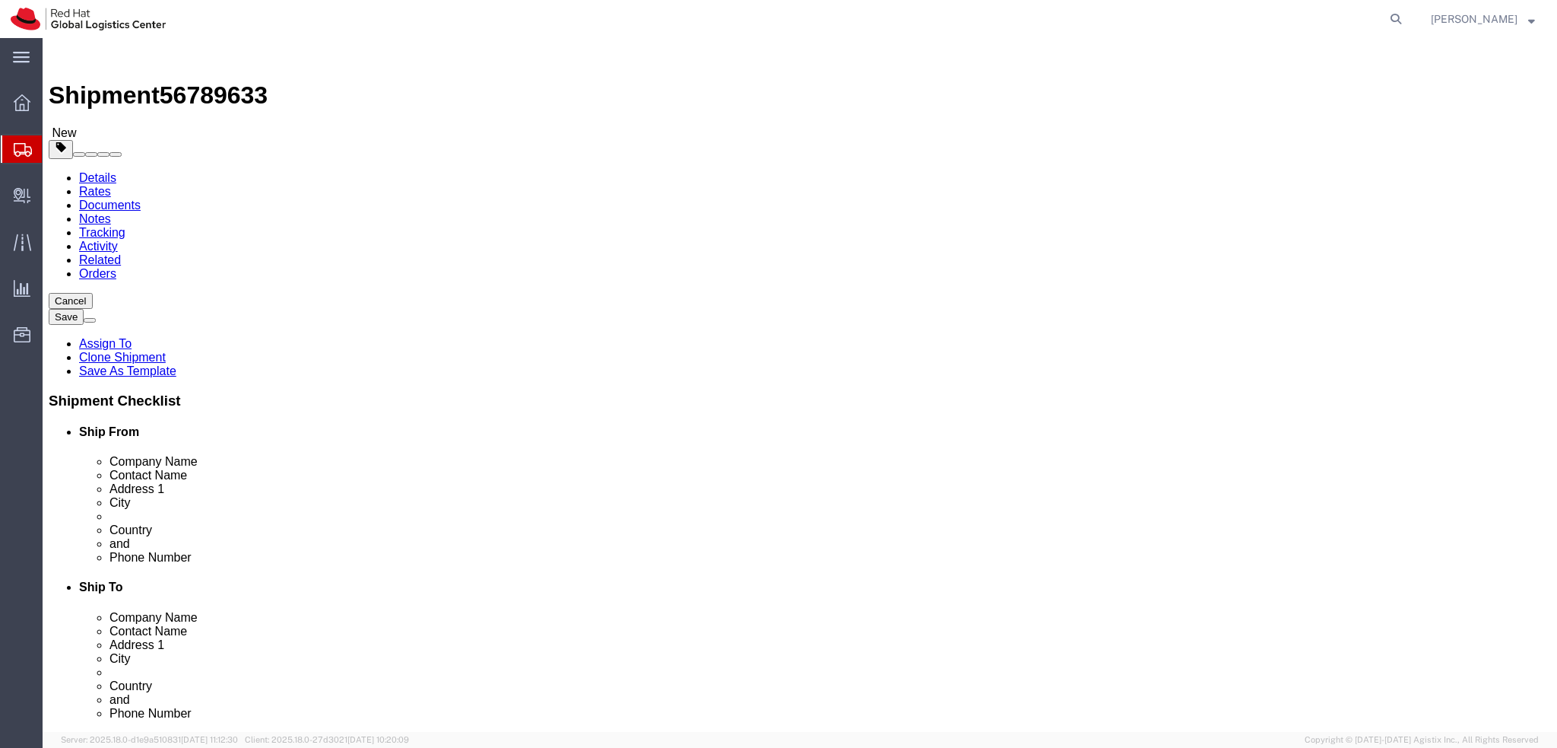
select select "38036"
select select "37952"
click link "Package Information"
click dd "2.00 CZK"
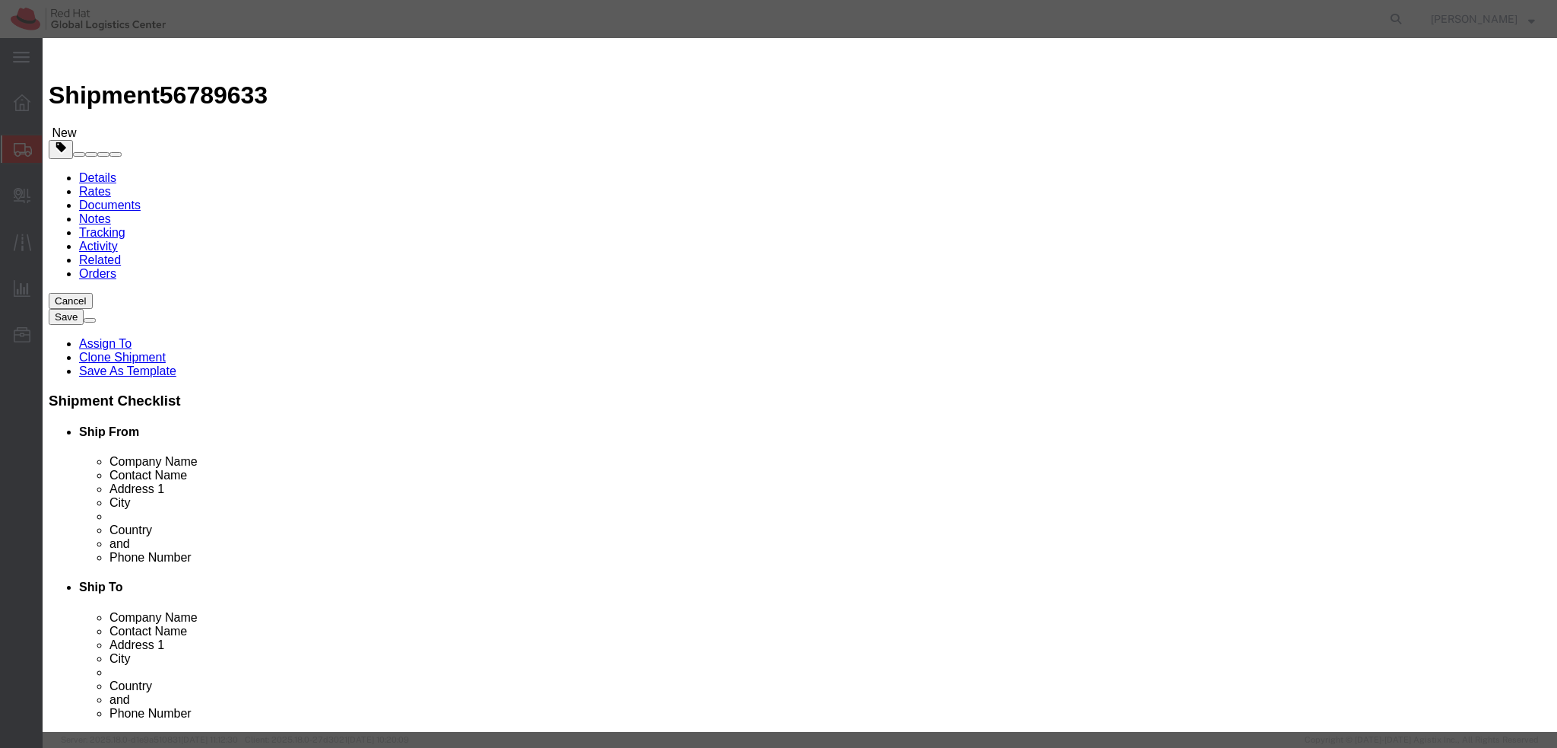
click textarea
type textarea "Documents"
click button "Save & Close"
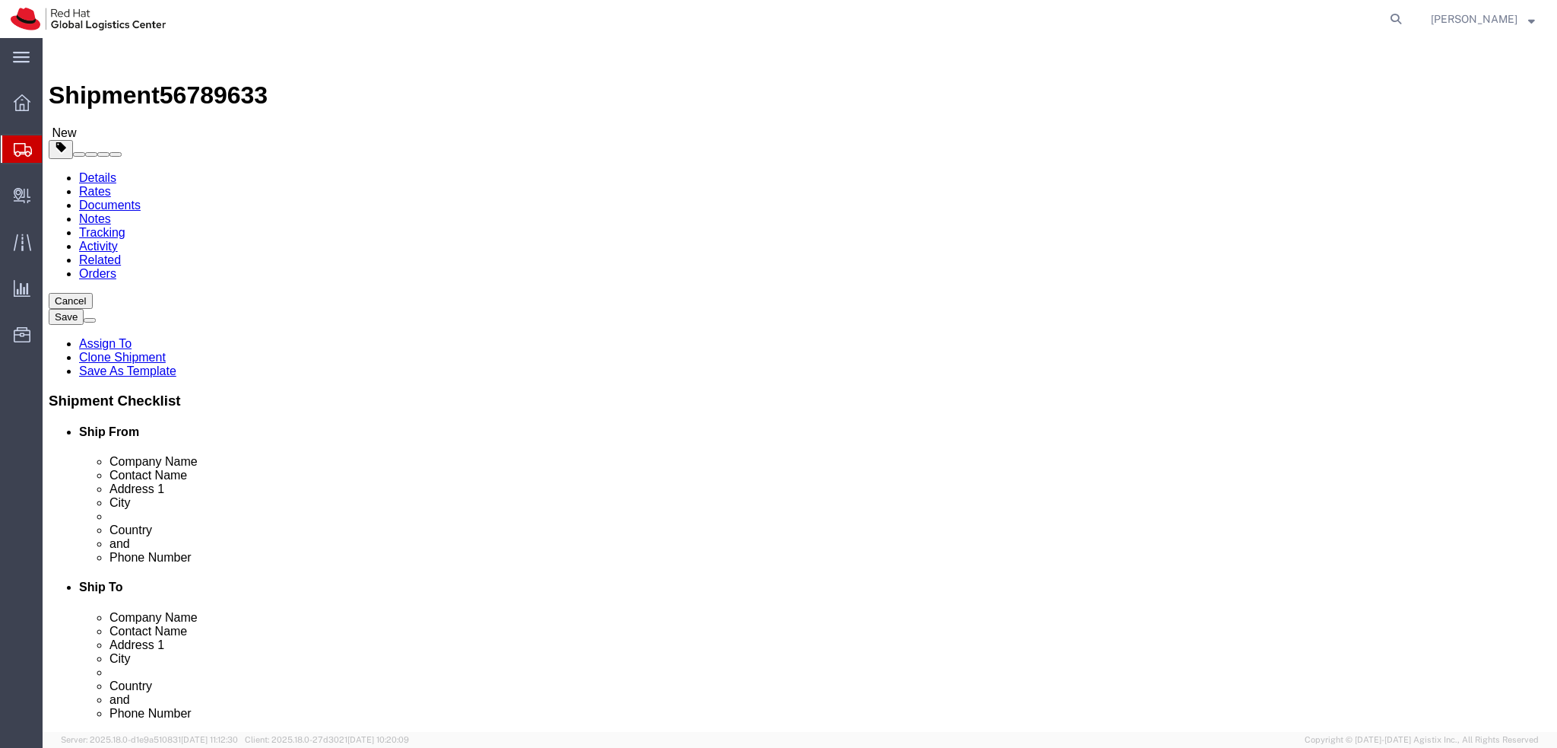
click dd "2.00 Each"
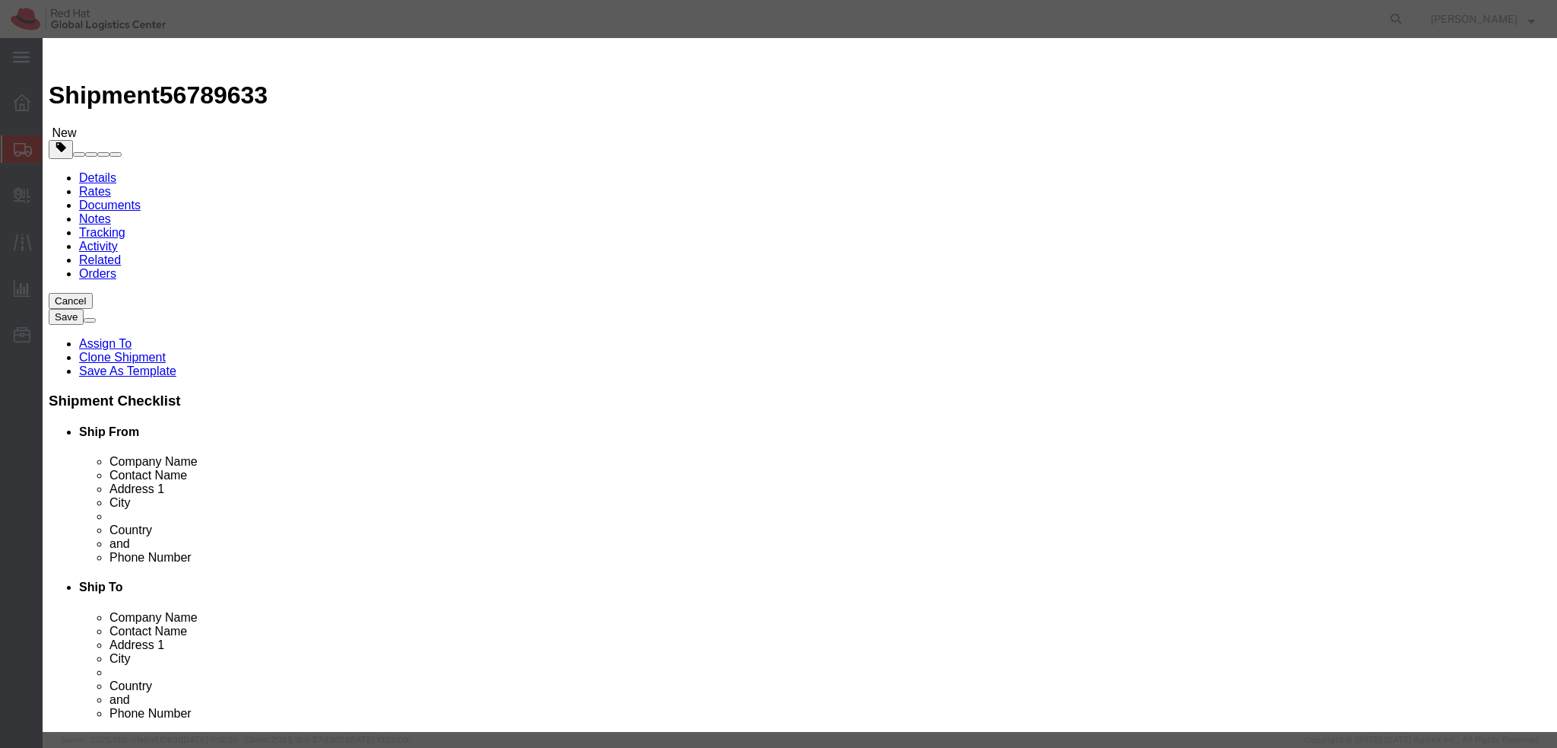
click button "Save & Close"
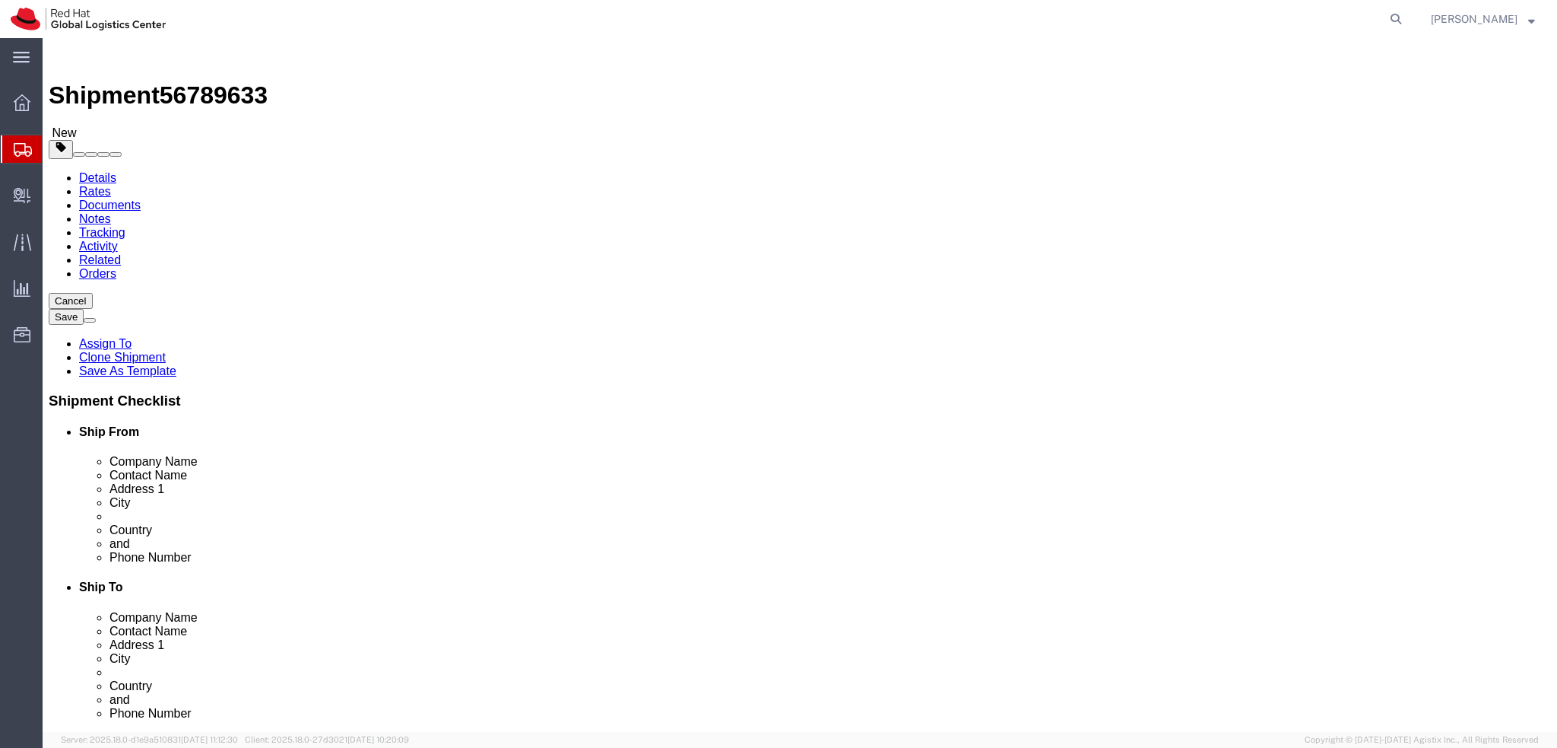
click icon
click button "Rate Shipment"
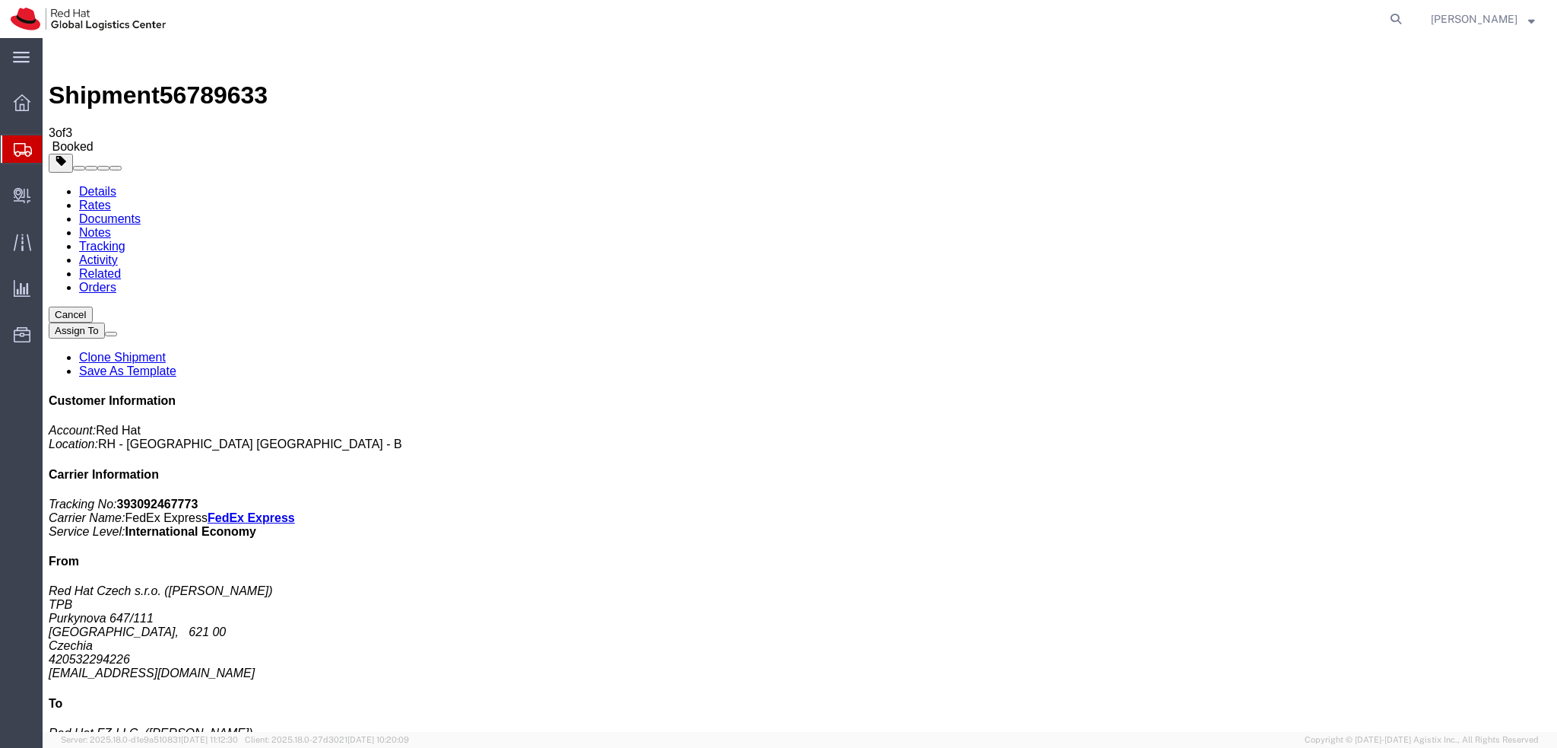
click at [85, 185] on link "Details" at bounding box center [97, 191] width 37 height 13
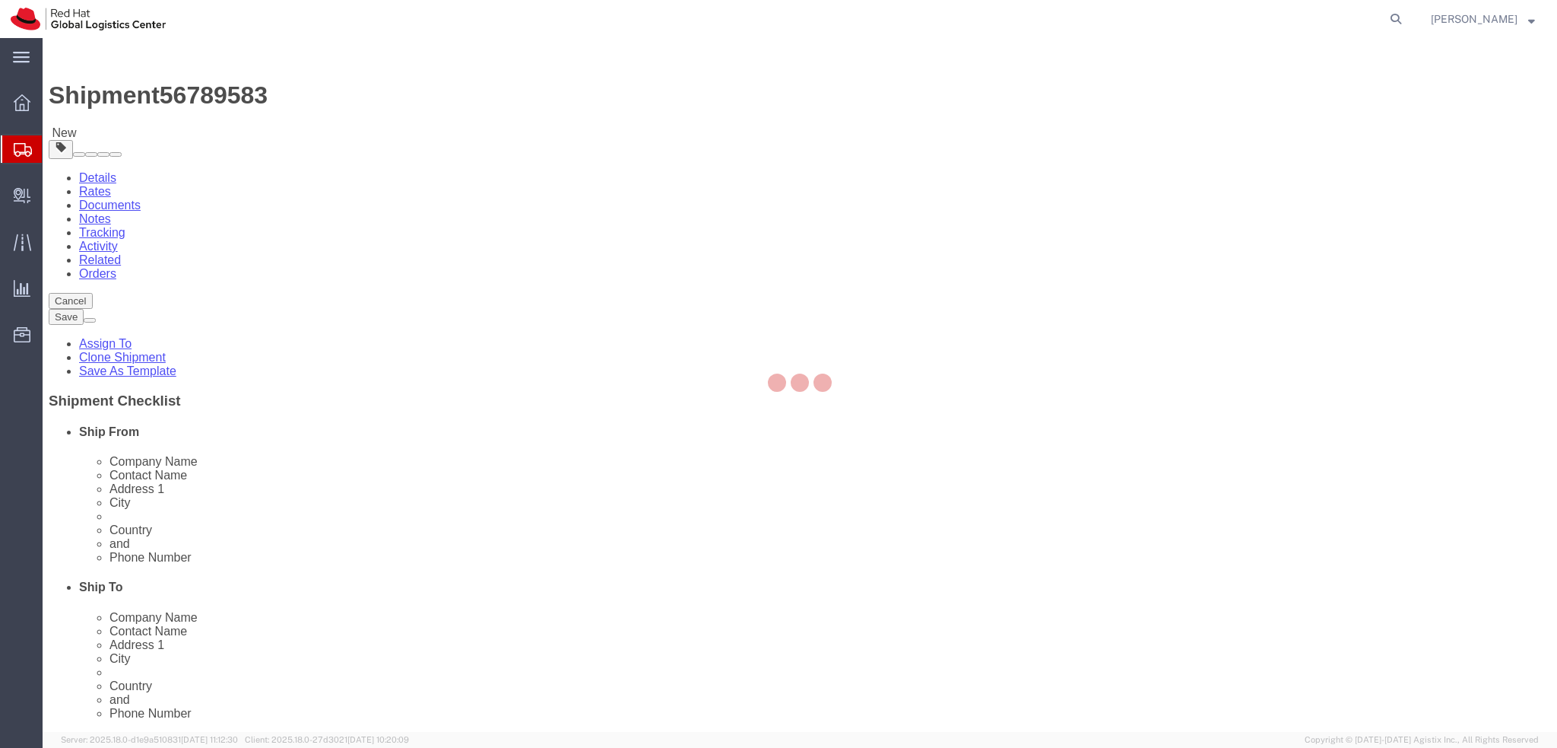
select select "38036"
select select
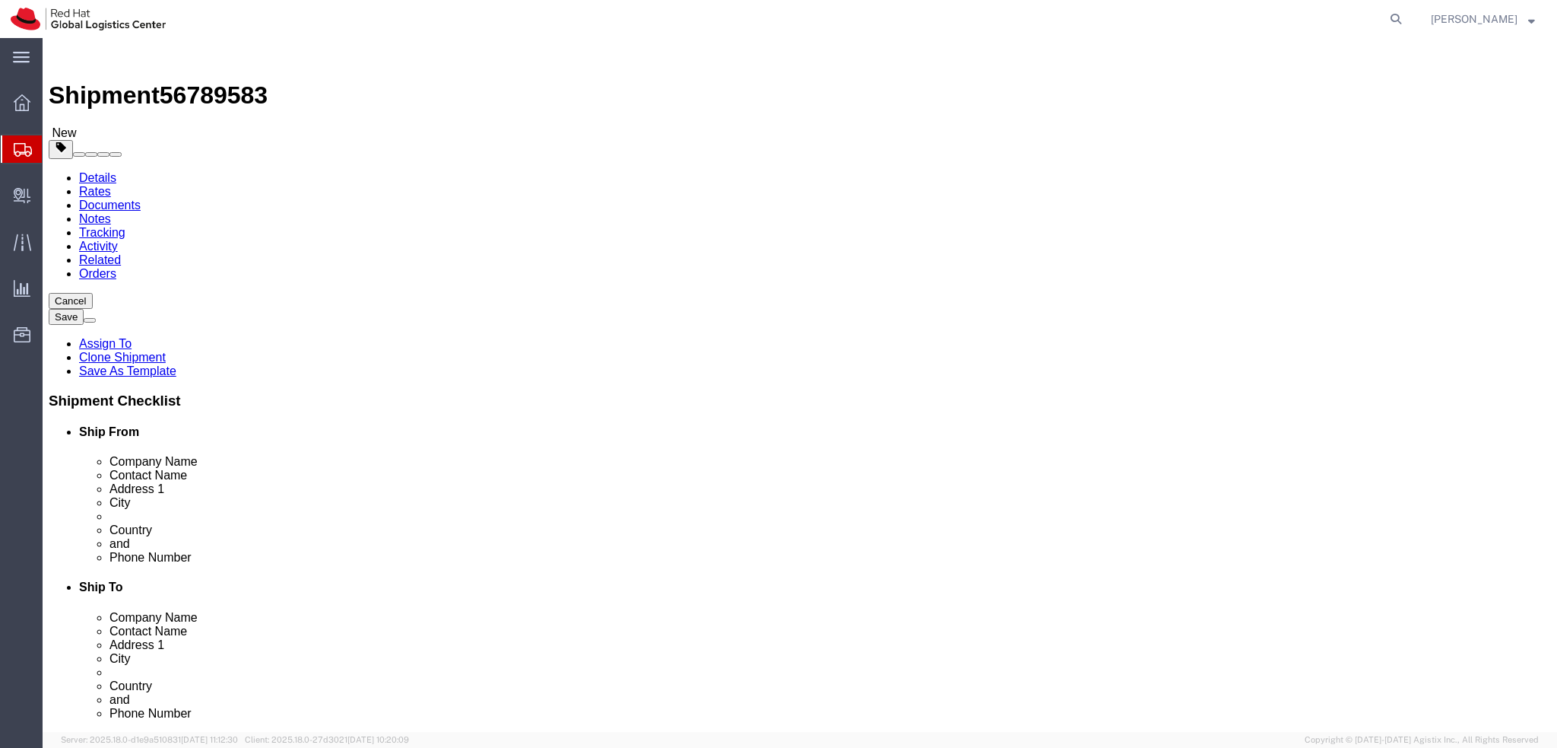
click input "[EMAIL_ADDRESS][DOMAIN_NAME]"
click input "[EMAIL_ADDRESS][DOMAIN_NAME], [EMAIL_ADDRESS][DOMAIN_NAME]"
type input "[EMAIL_ADDRESS][DOMAIN_NAME], [EMAIL_ADDRESS][DOMAIN_NAME]"
drag, startPoint x: 1034, startPoint y: 378, endPoint x: 775, endPoint y: 381, distance: 259.3
click div "Address 2 [PERSON_NAME] ([PHONE_NUMBER])"
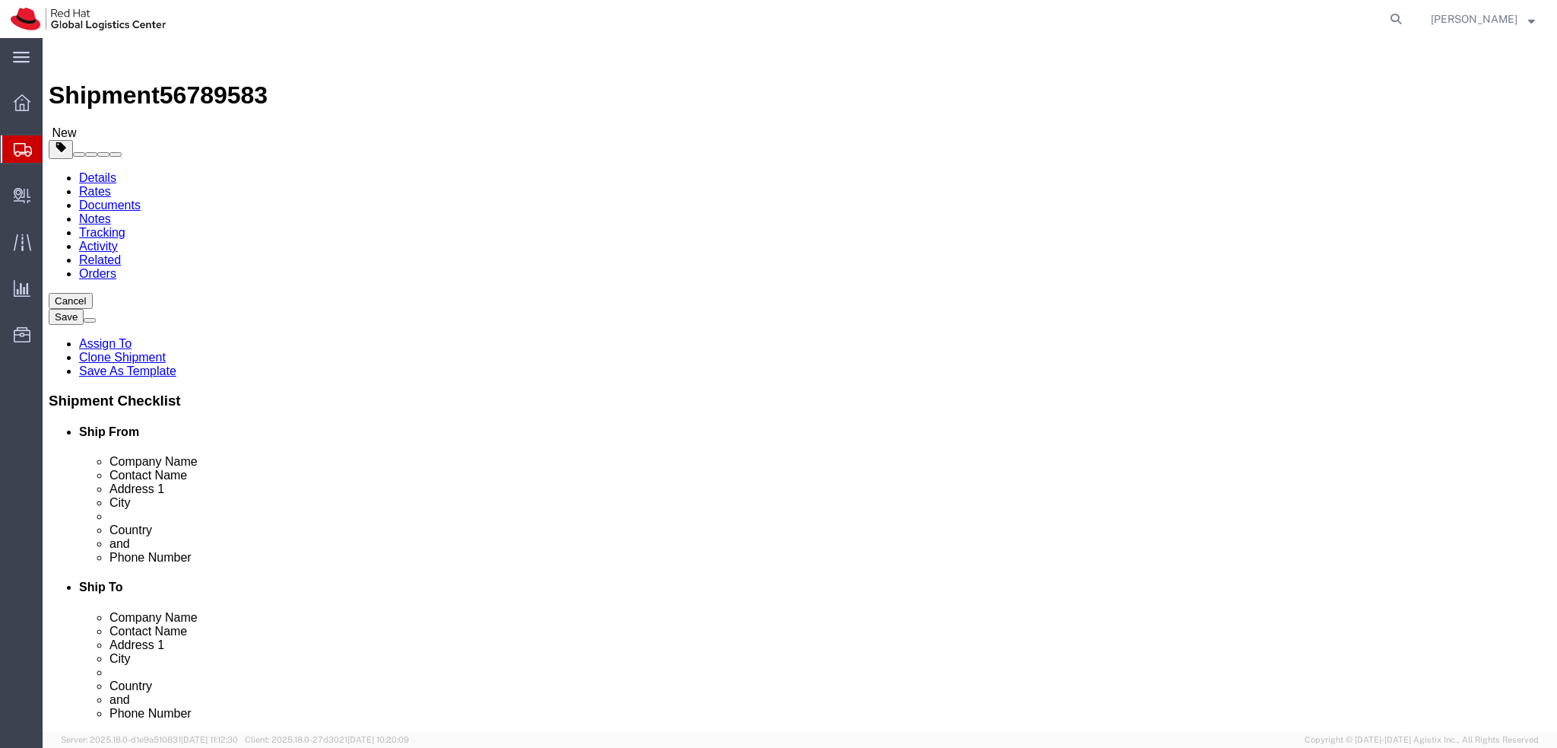
drag, startPoint x: 1159, startPoint y: 351, endPoint x: 1078, endPoint y: 353, distance: 80.6
click div "Location My Profile Location [GEOGRAPHIC_DATA] - [GEOGRAPHIC_DATA] - [GEOGRAPHI…"
drag, startPoint x: 1089, startPoint y: 348, endPoint x: 1002, endPoint y: 353, distance: 86.9
click div "Location My Profile Location [GEOGRAPHIC_DATA] - [GEOGRAPHIC_DATA] - [GEOGRAPHI…"
type input "[STREET_ADDRESS],"
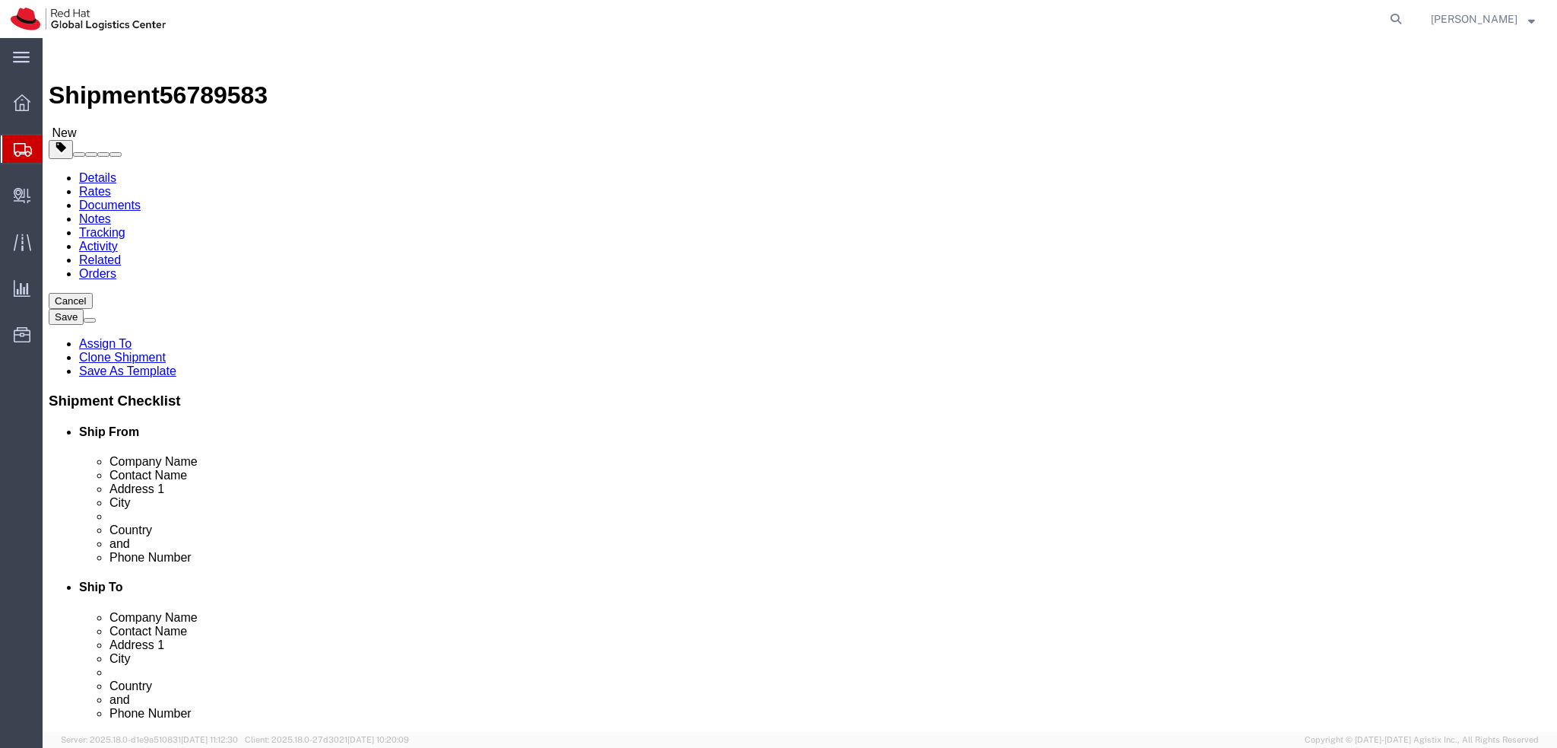
click input "text"
paste input "Al-[PERSON_NAME]"
type input "Al-[PERSON_NAME]"
click input "[STREET_ADDRESS],"
type input "[STREET_ADDRESS]"
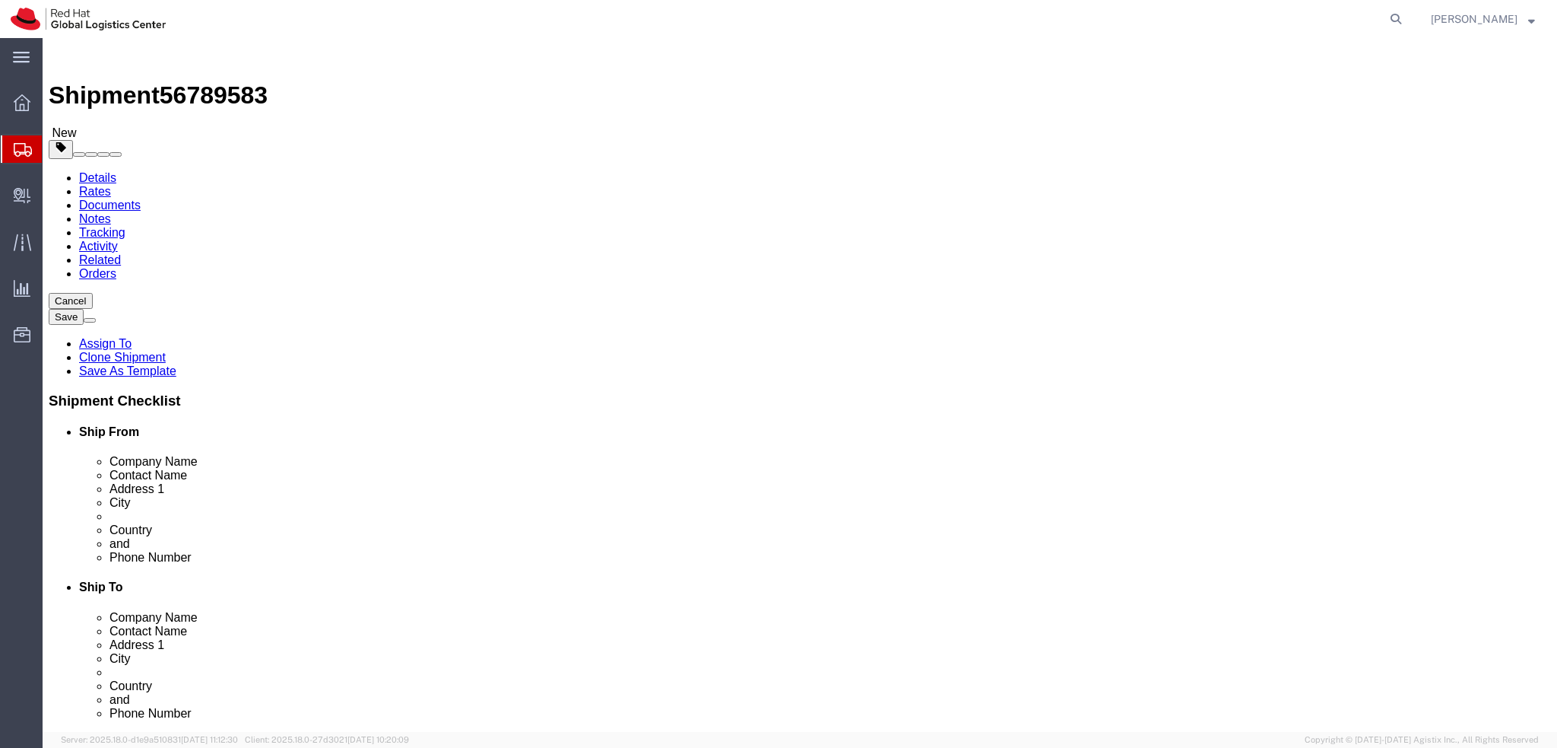
click div "Location My Profile Location [GEOGRAPHIC_DATA] - [GEOGRAPHIC_DATA] - [GEOGRAPHI…"
click link "Package Information"
click dd "1176.27 EUR"
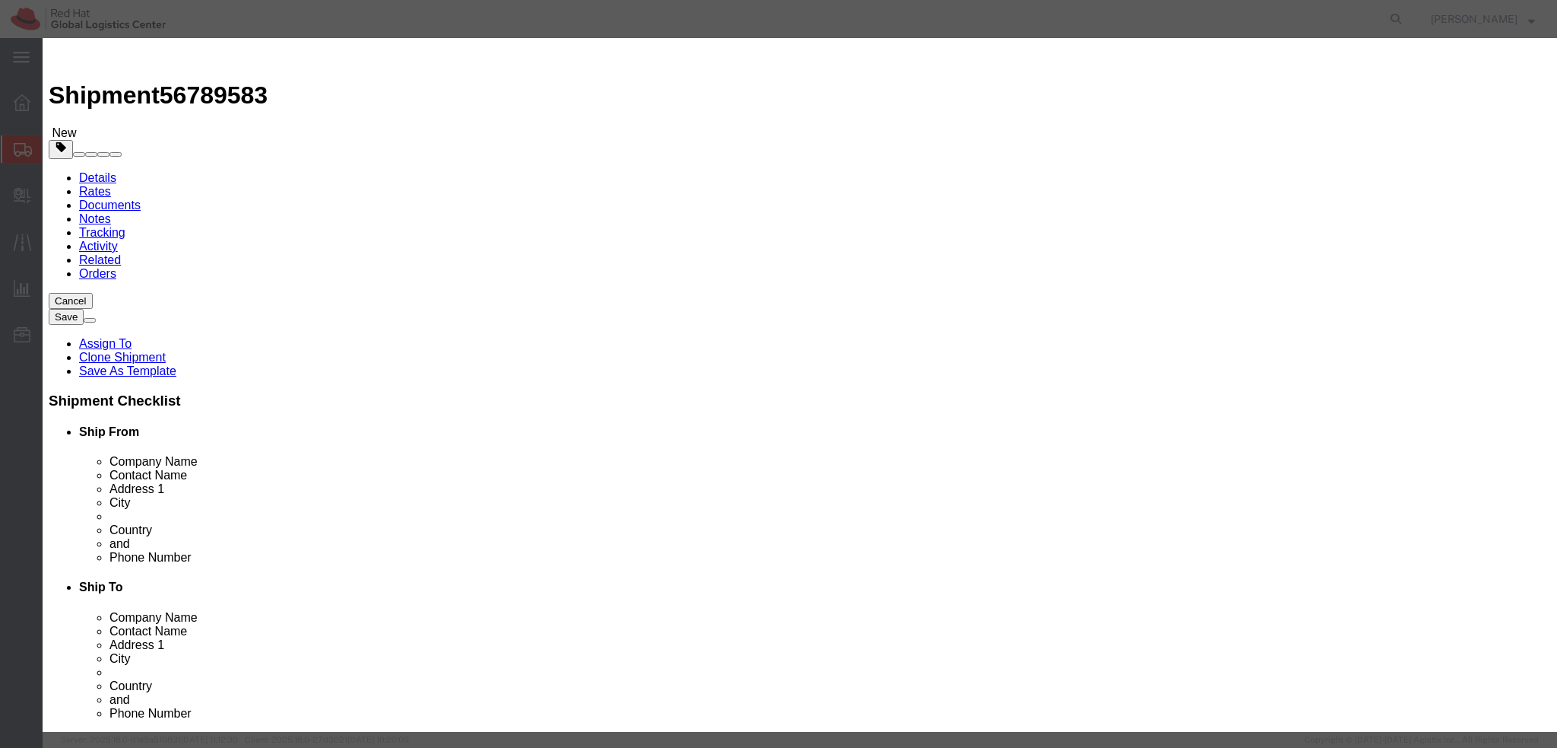
click button "Save & Close"
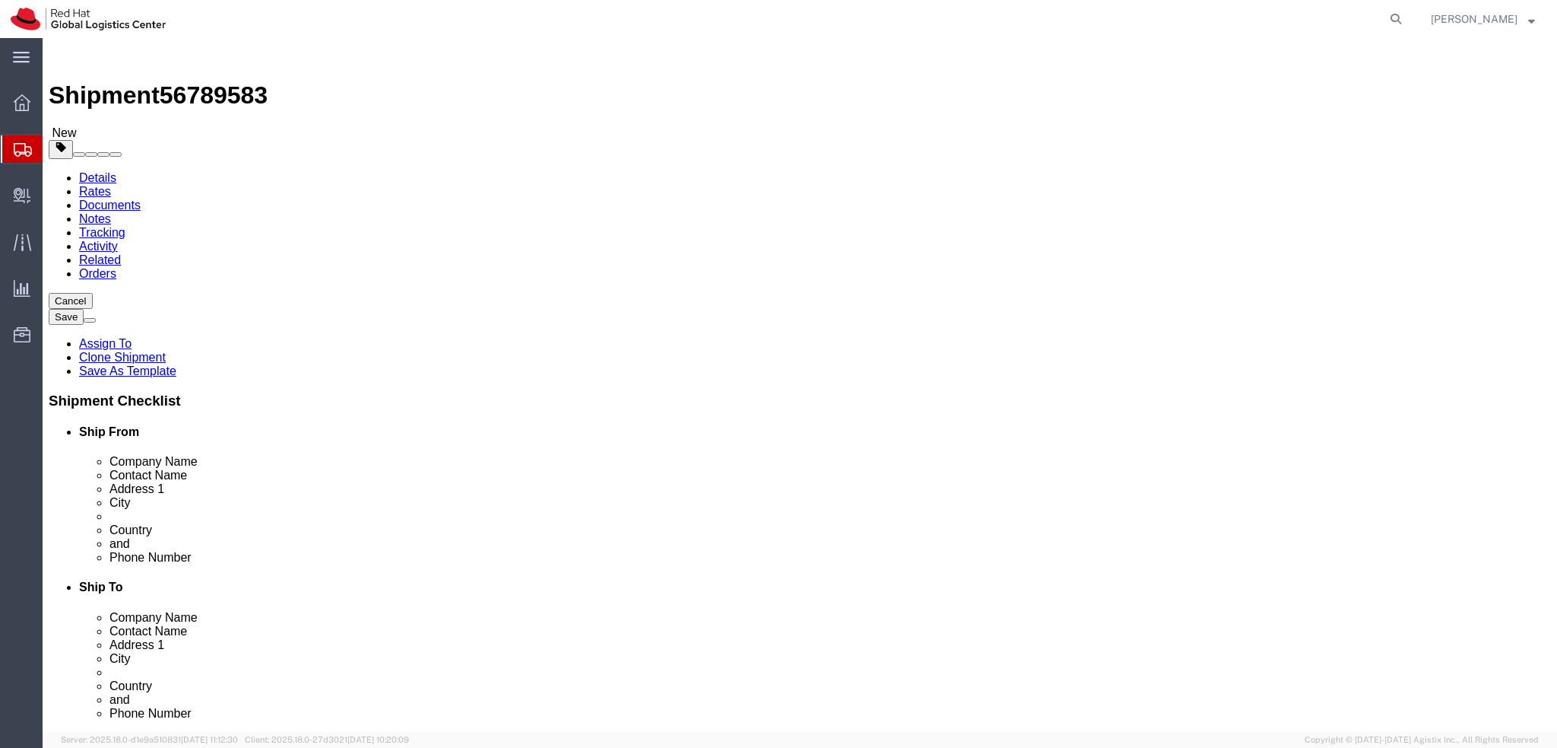
click dd "1176.27 EUR"
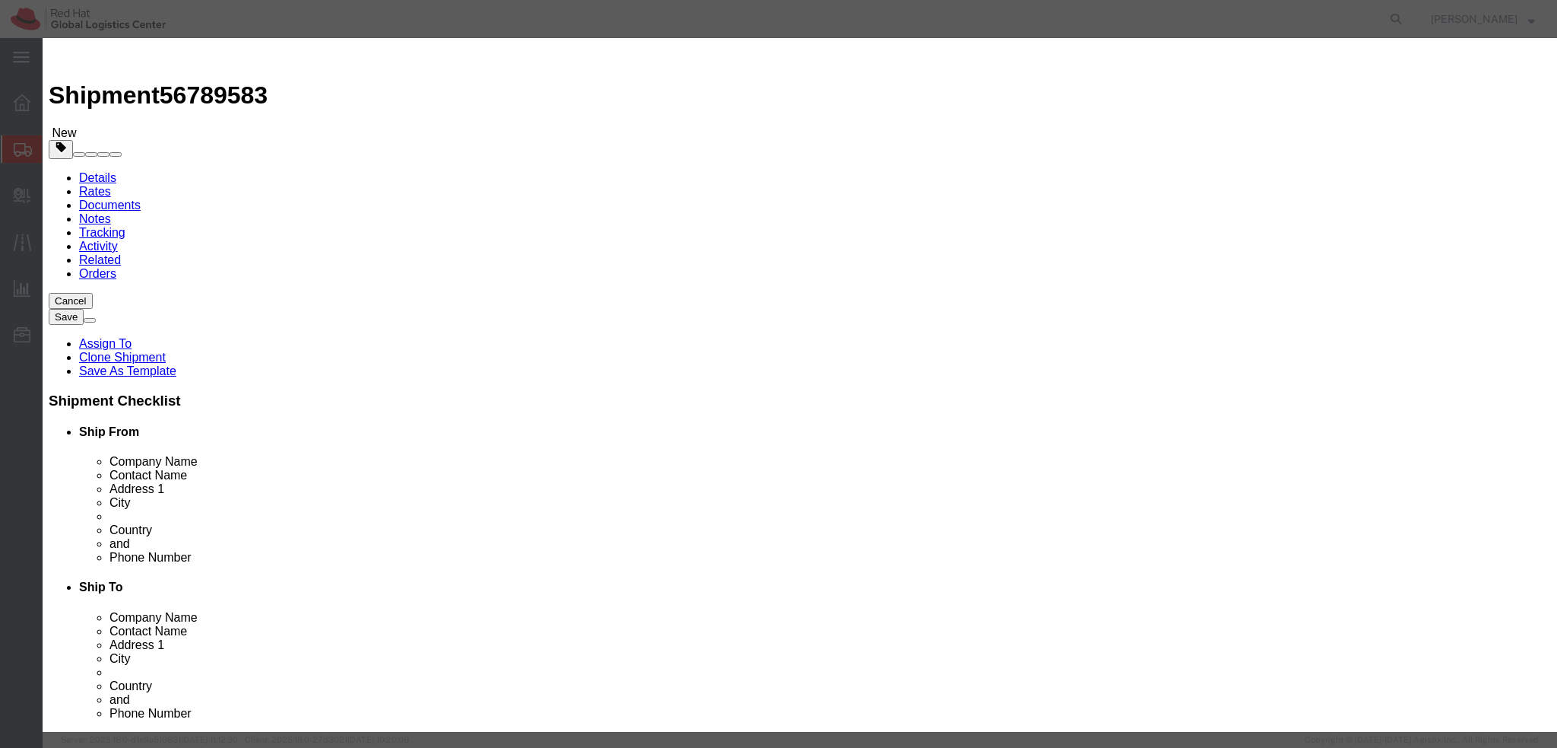
type input "8471.30"
click button
type input "8471.90"
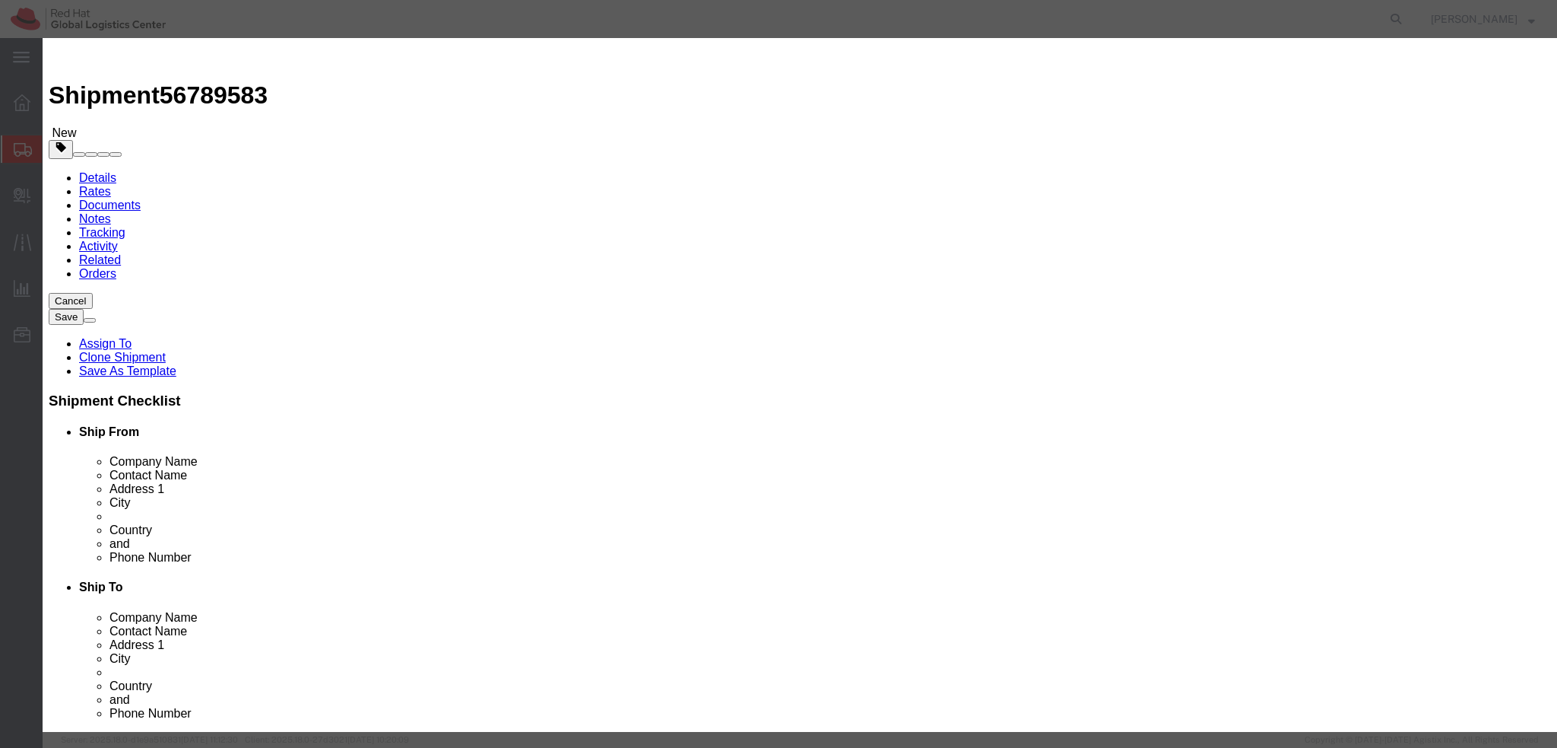
click button "Save & Close"
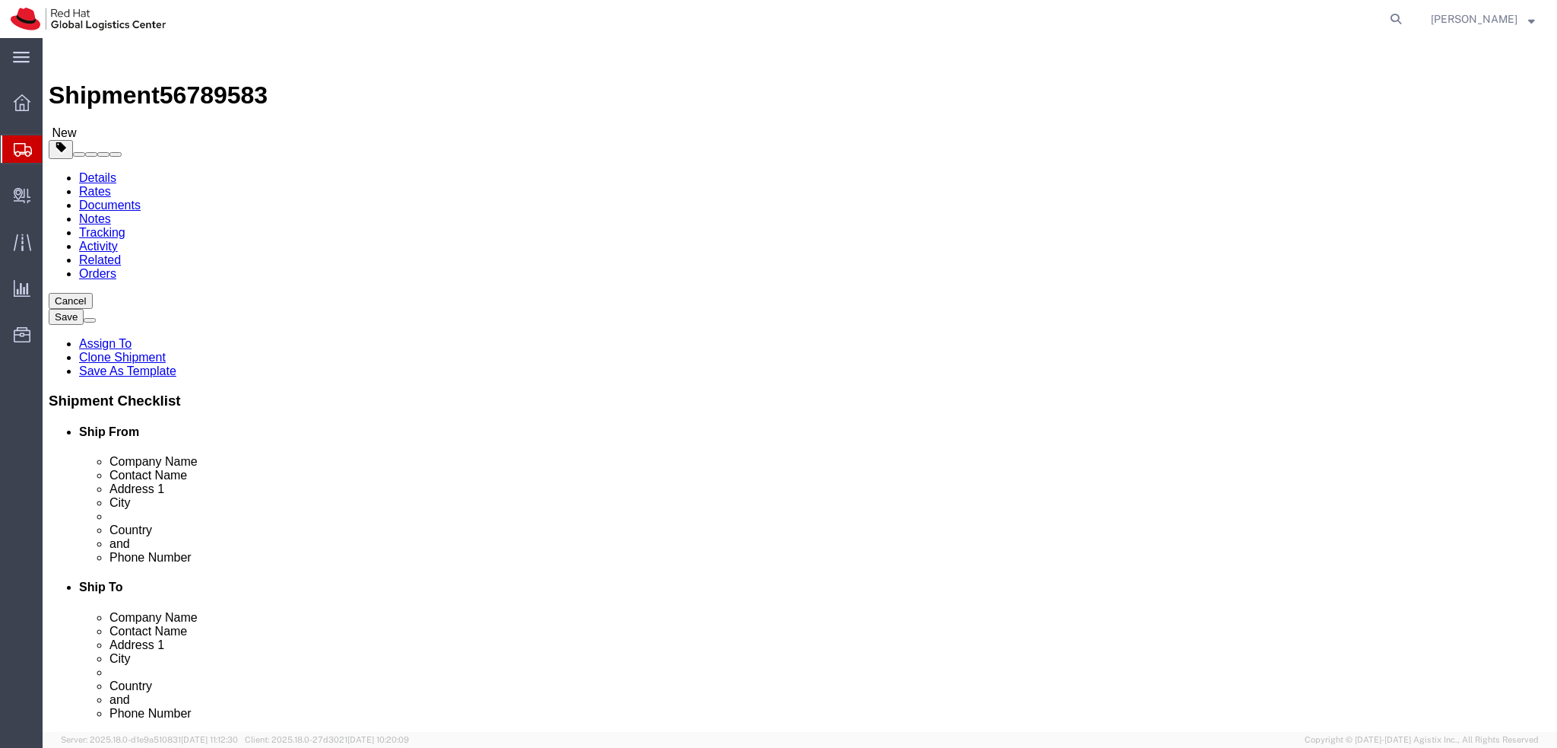
click link "Shipment Information"
click icon
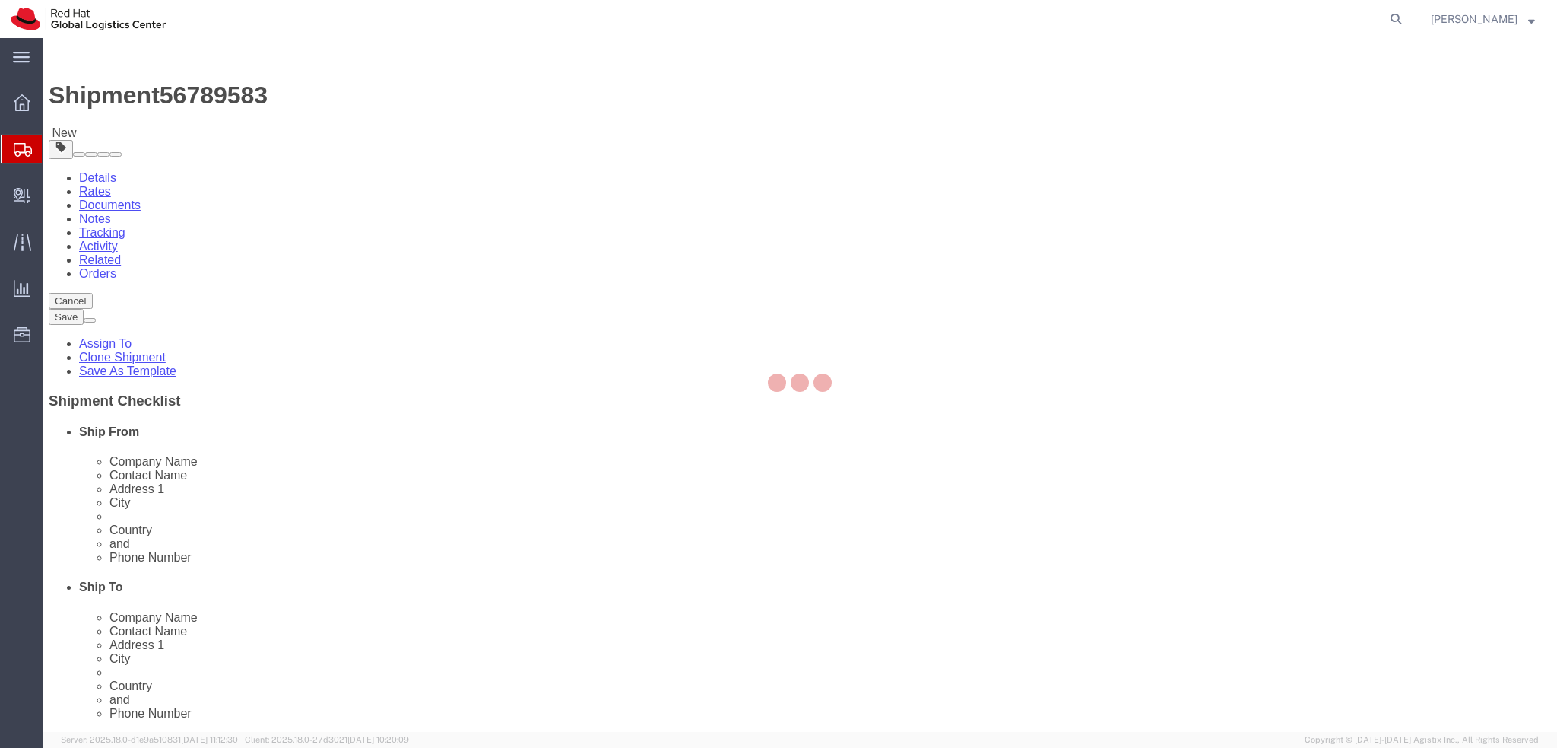
select select "COSTCENTER"
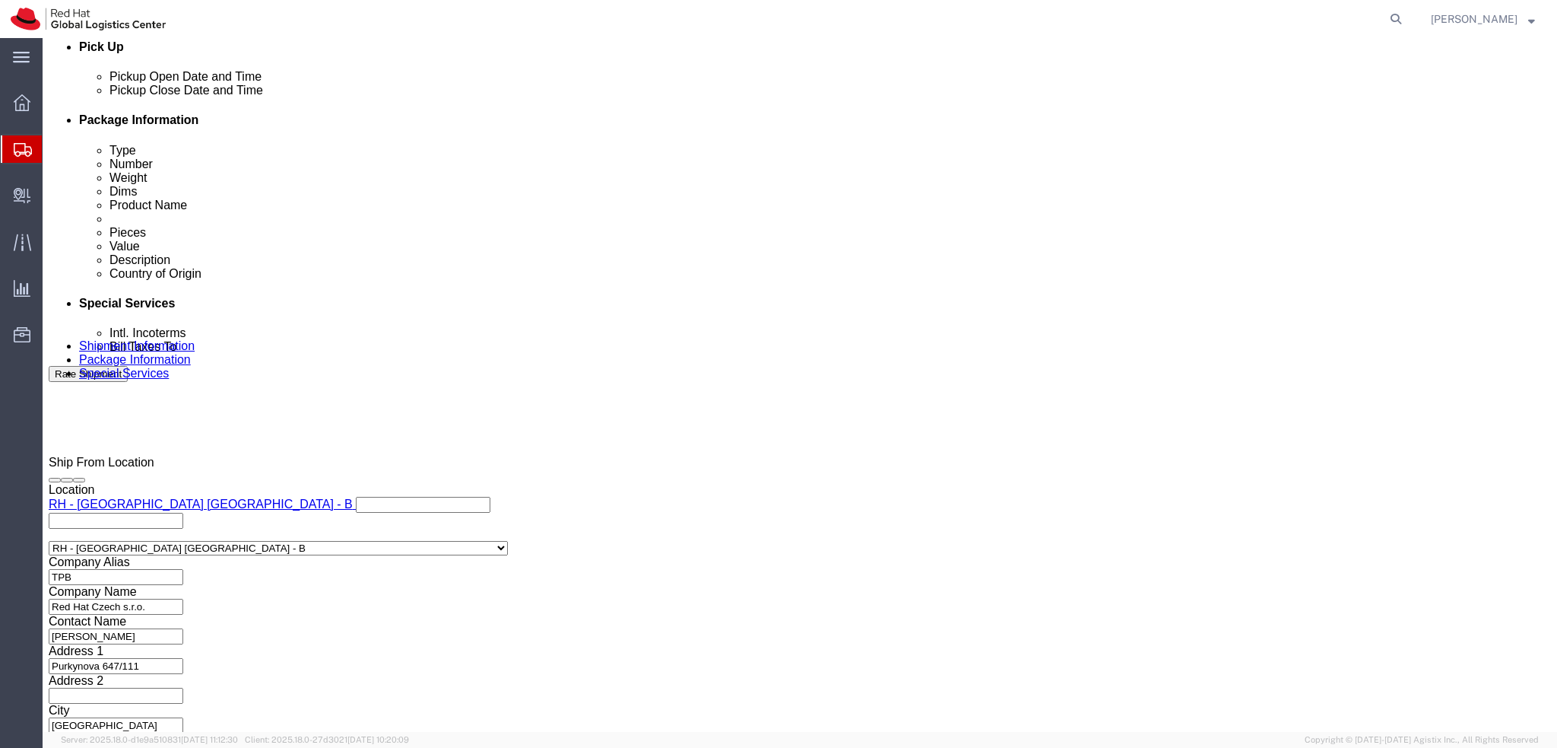
scroll to position [703, 0]
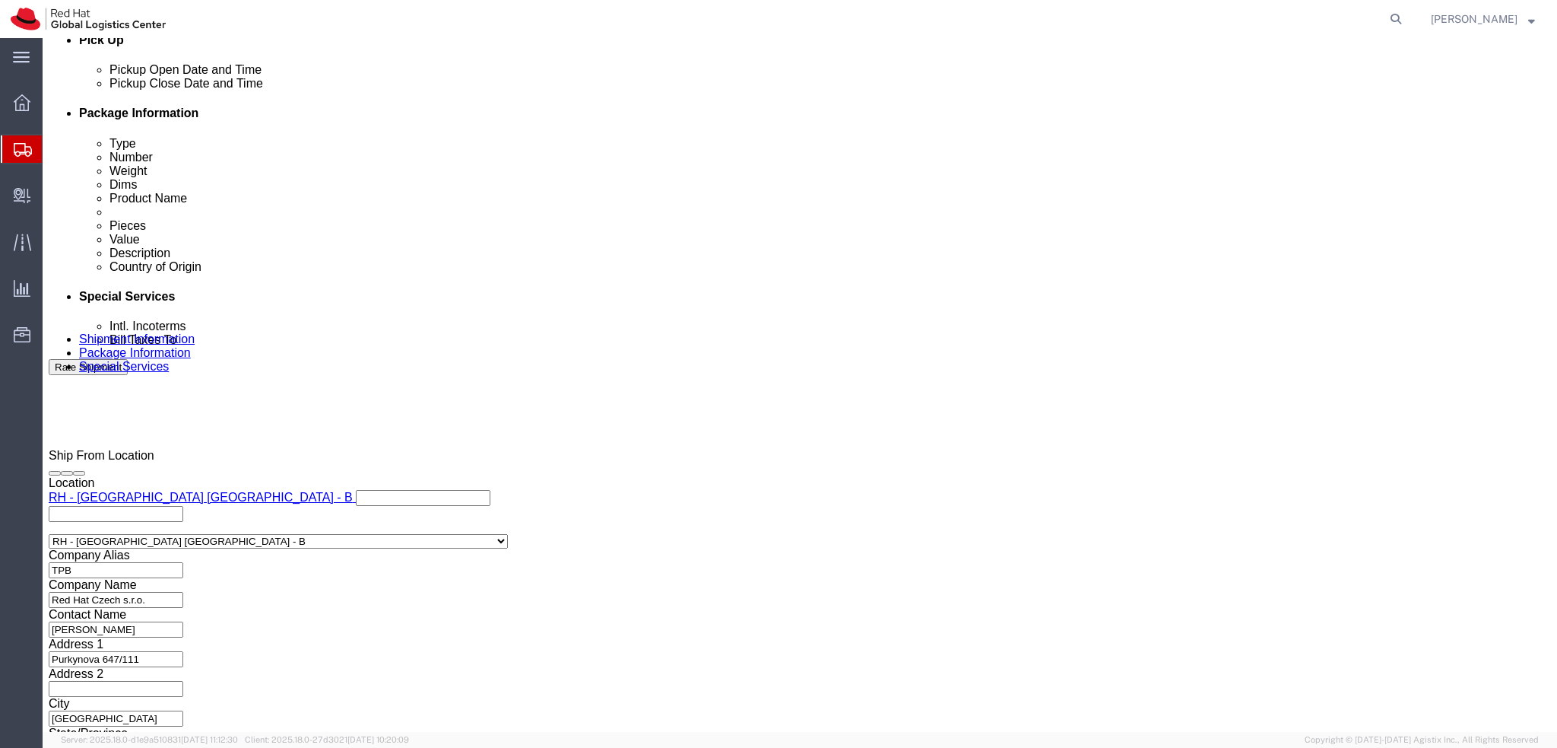
type input "riy"
select select "52191"
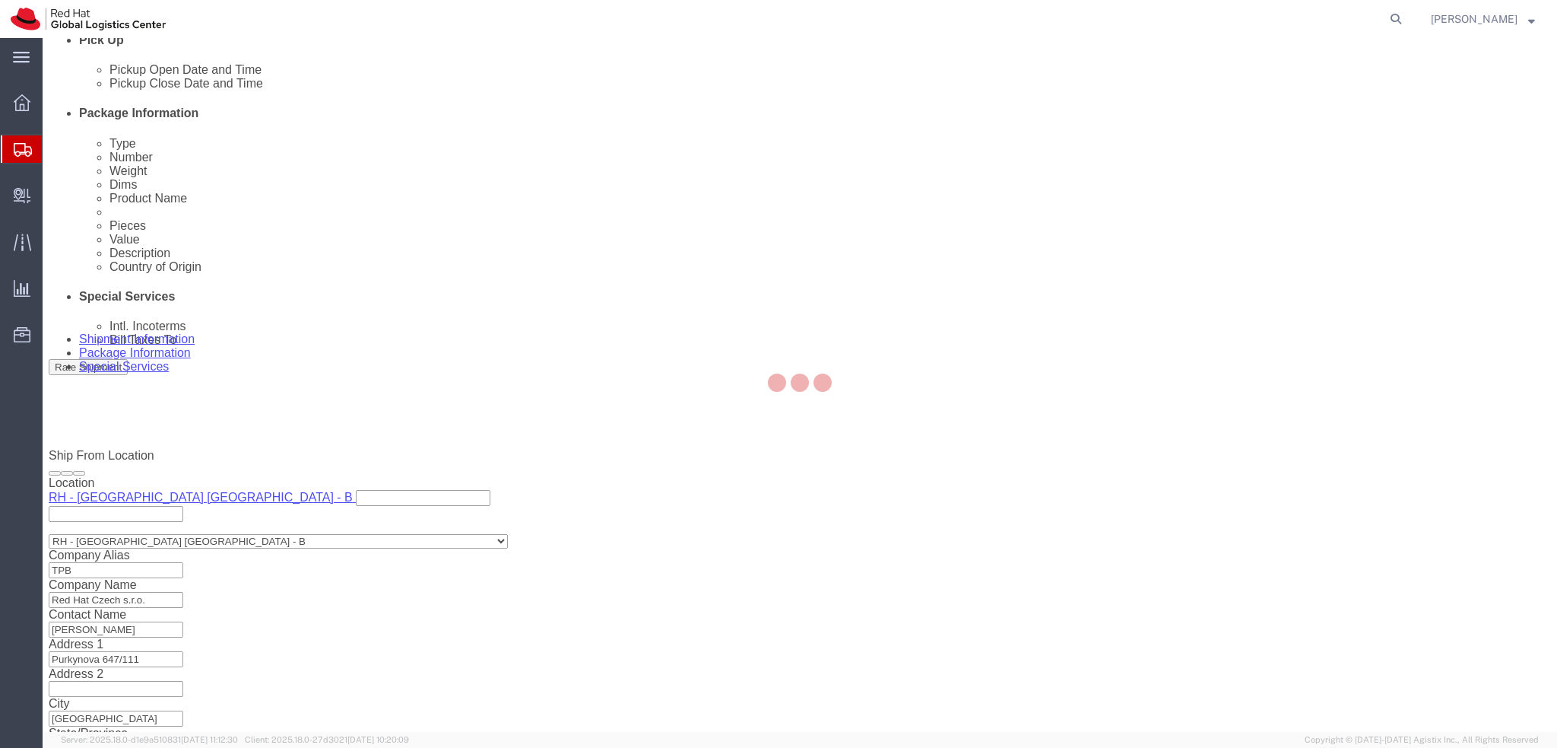
type input "Red Hat Saudi Arabia Limited"
type input "[PERSON_NAME][GEOGRAPHIC_DATA], Area 3"
select select "SA"
type input "Building 3.05, 3rd Floor"
type input "RIYADH"
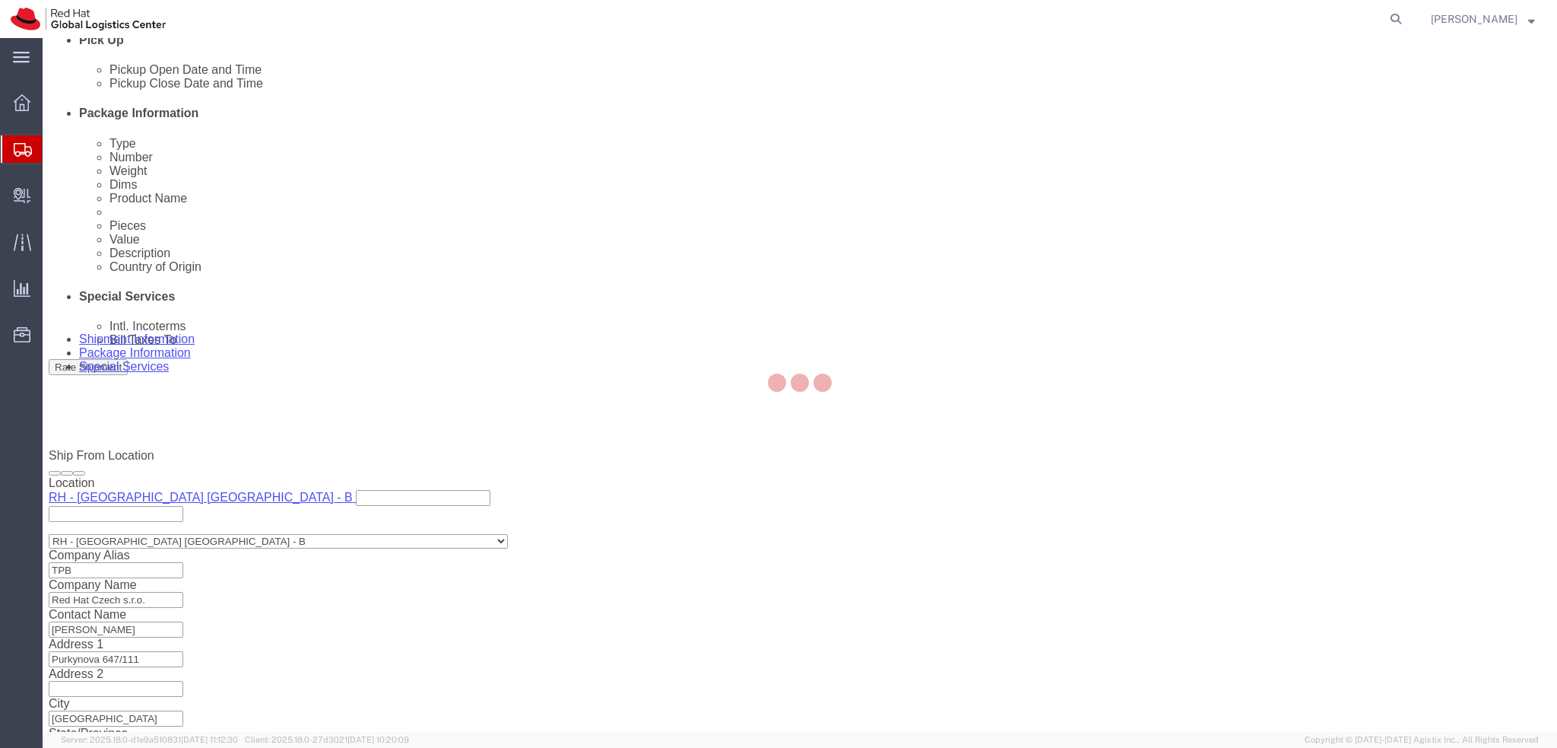
type input "13519"
type input "310212312900003"
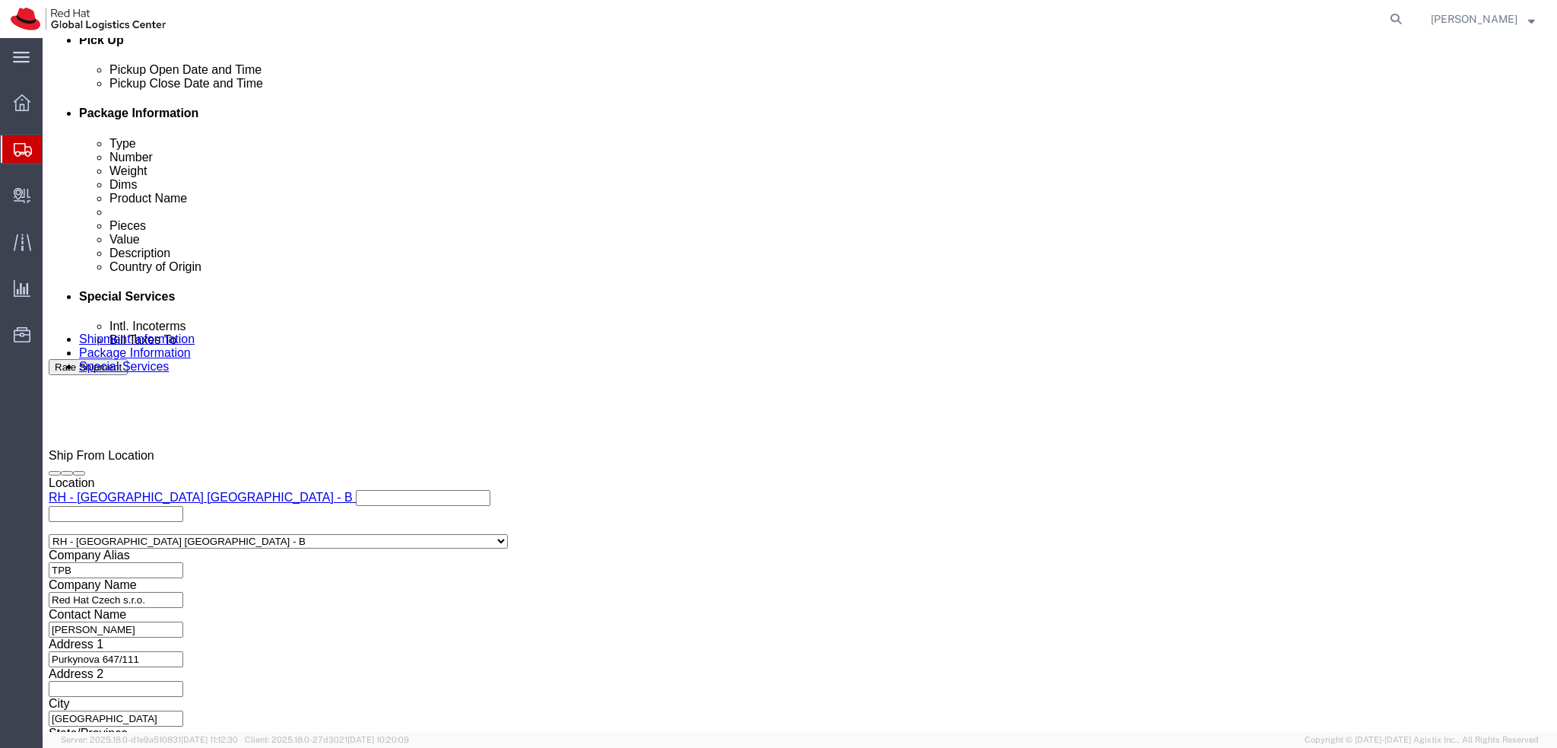
drag, startPoint x: 874, startPoint y: 407, endPoint x: 881, endPoint y: 421, distance: 15.7
click input "text"
type input "[EMAIL_ADDRESS][DOMAIN_NAME]"
click link "Shipment Information"
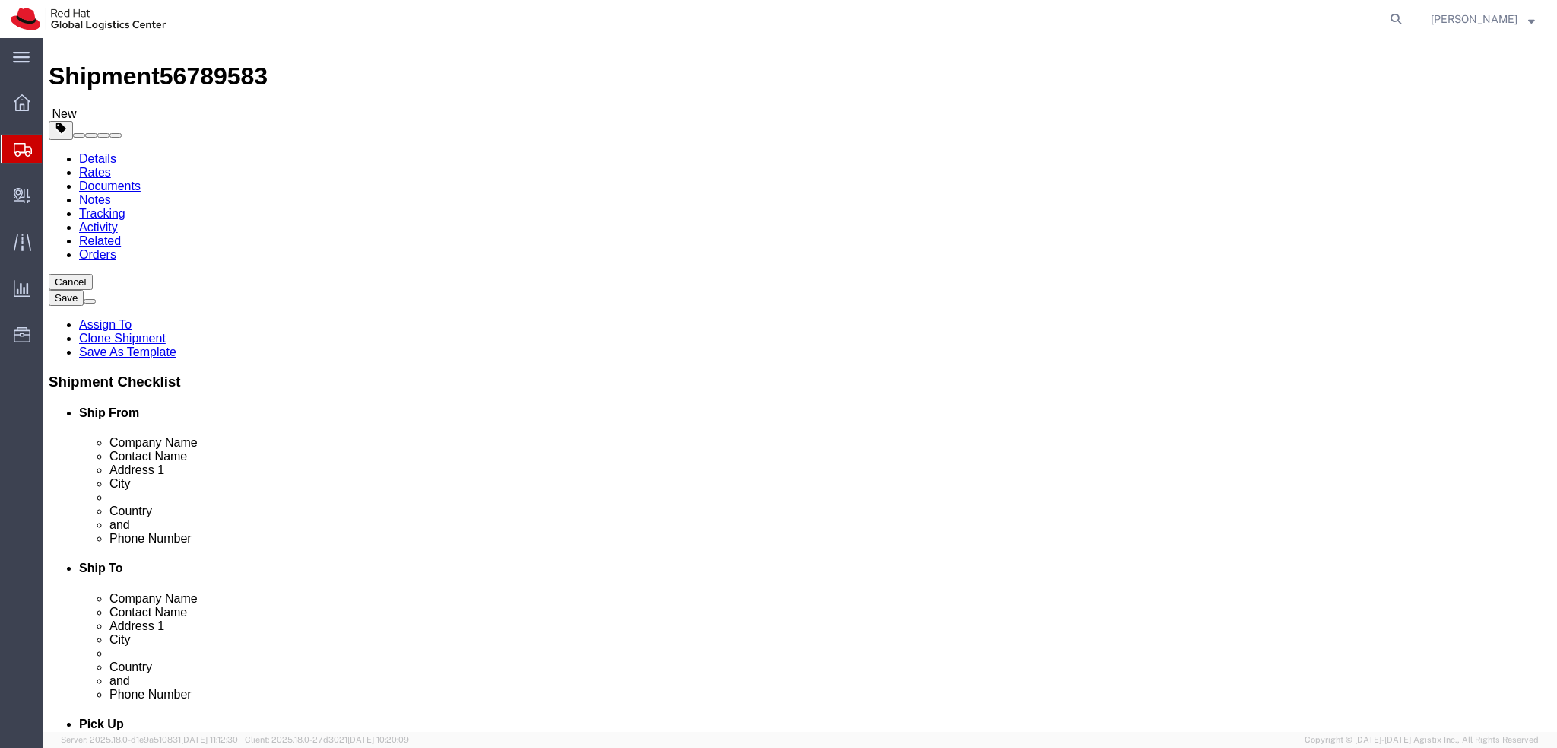
scroll to position [76, 0]
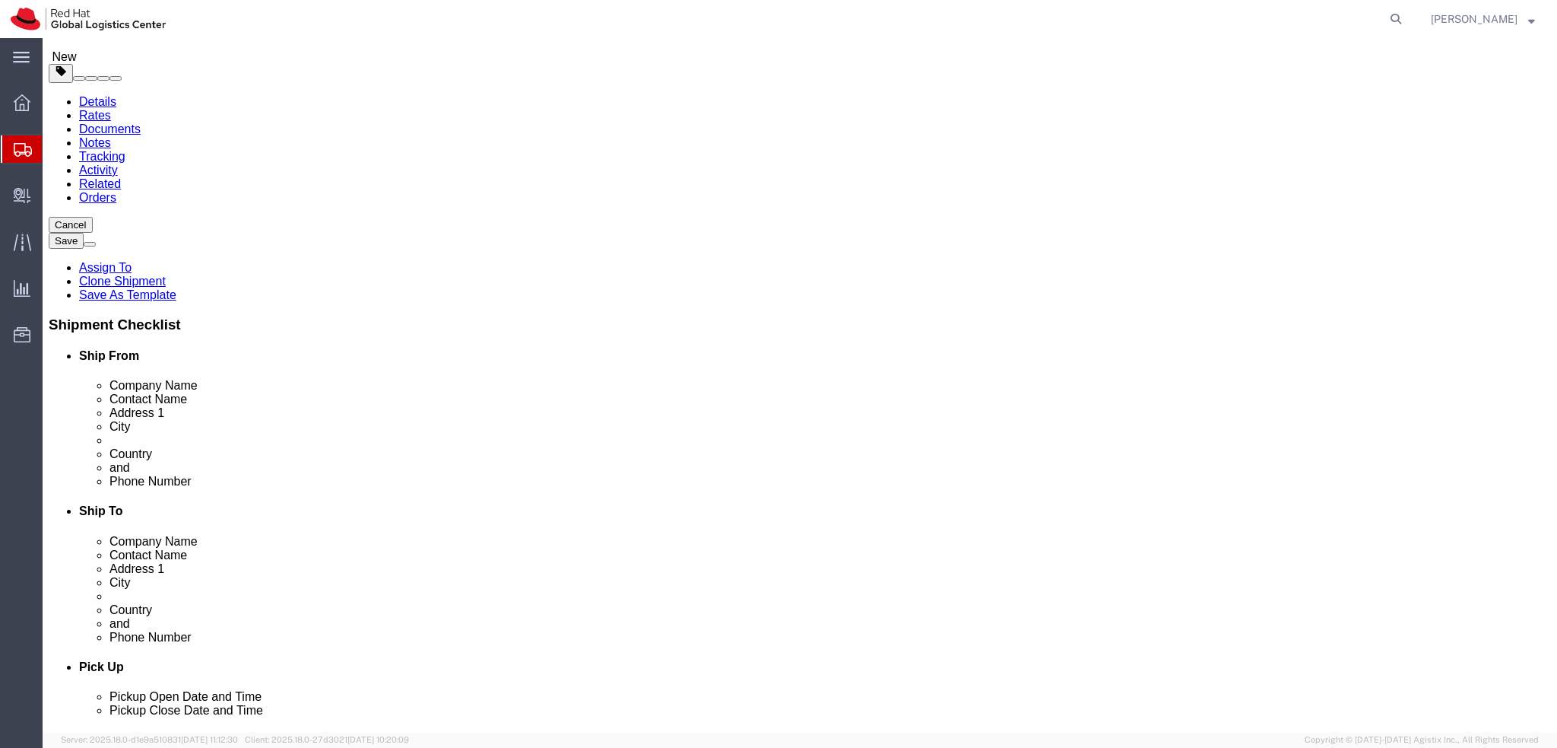
drag, startPoint x: 940, startPoint y: 442, endPoint x: 833, endPoint y: 442, distance: 107.2
click div "[PHONE_NUMBER]"
click icon
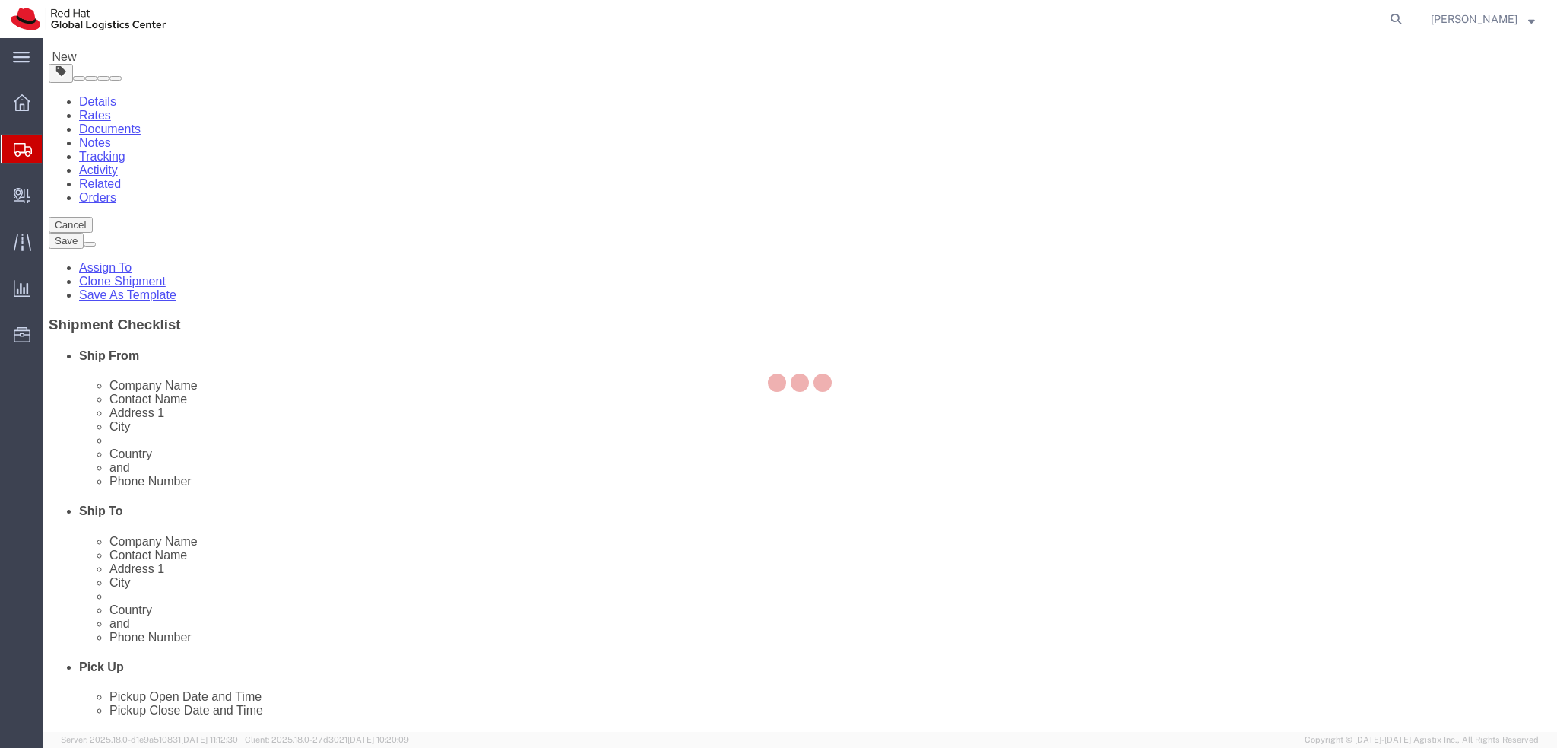
select select "COSTCENTER"
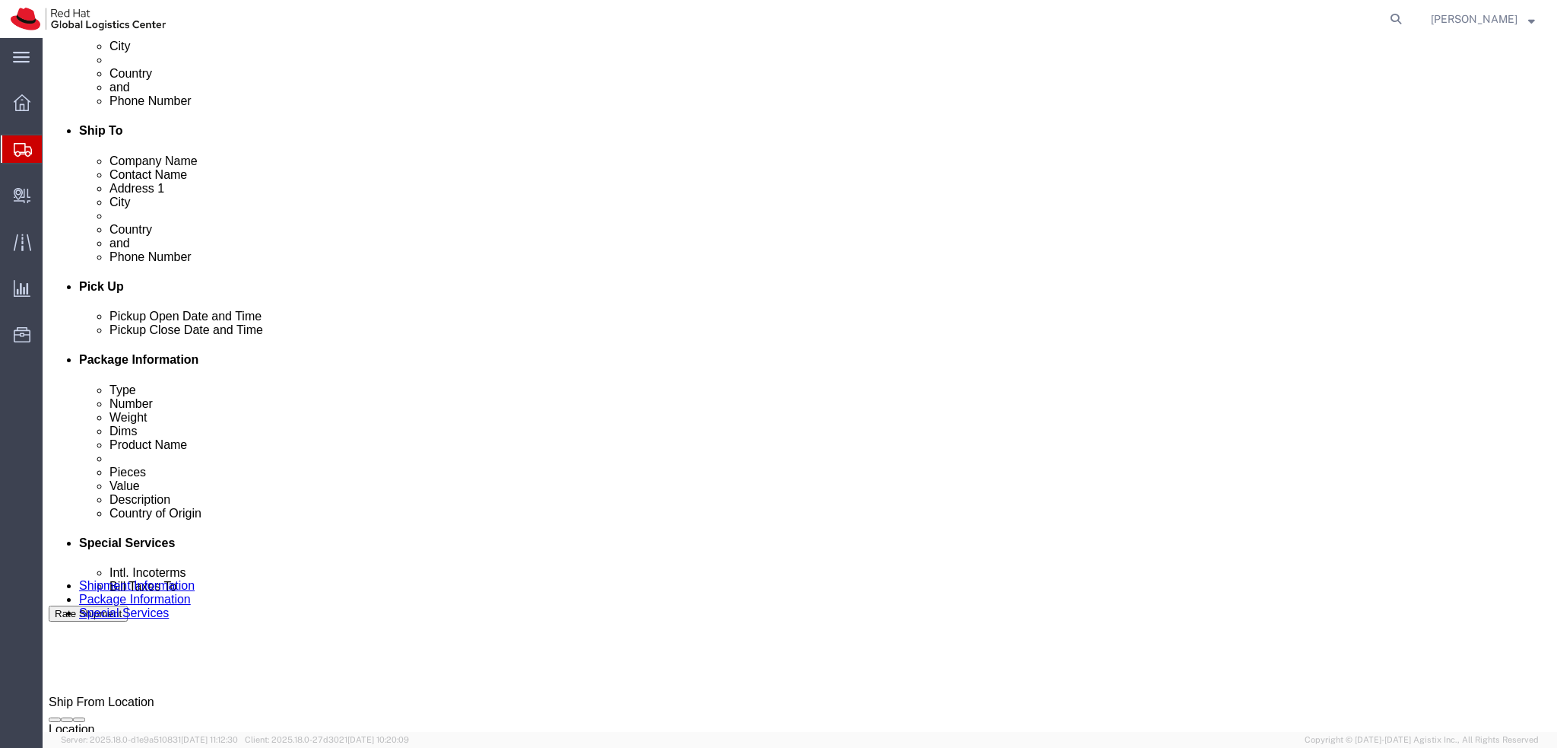
scroll to position [703, 0]
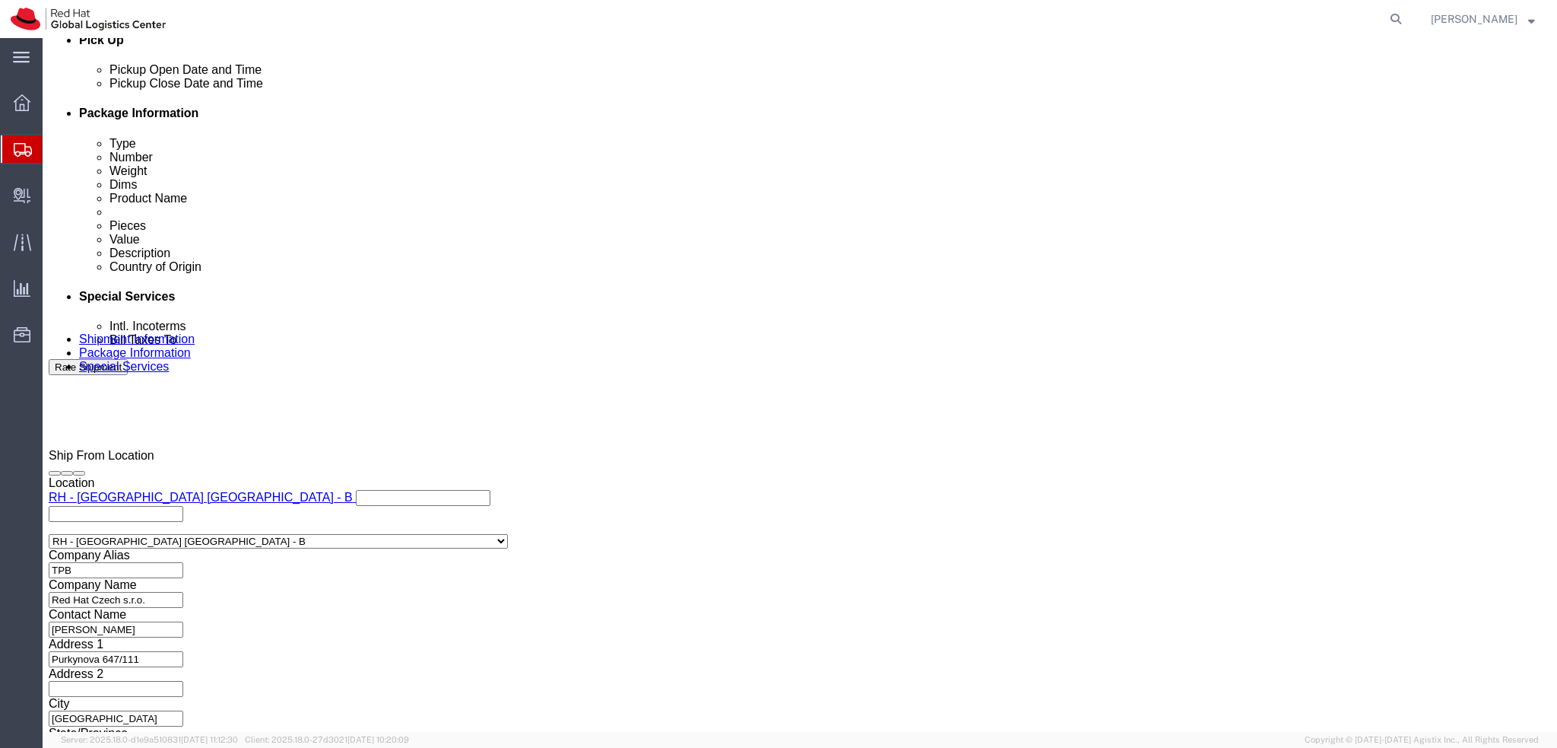
click input "text"
paste input "[PHONE_NUMBER]"
type input "[PHONE_NUMBER]"
click div "Phone Number [PHONE_NUMBER] 7"
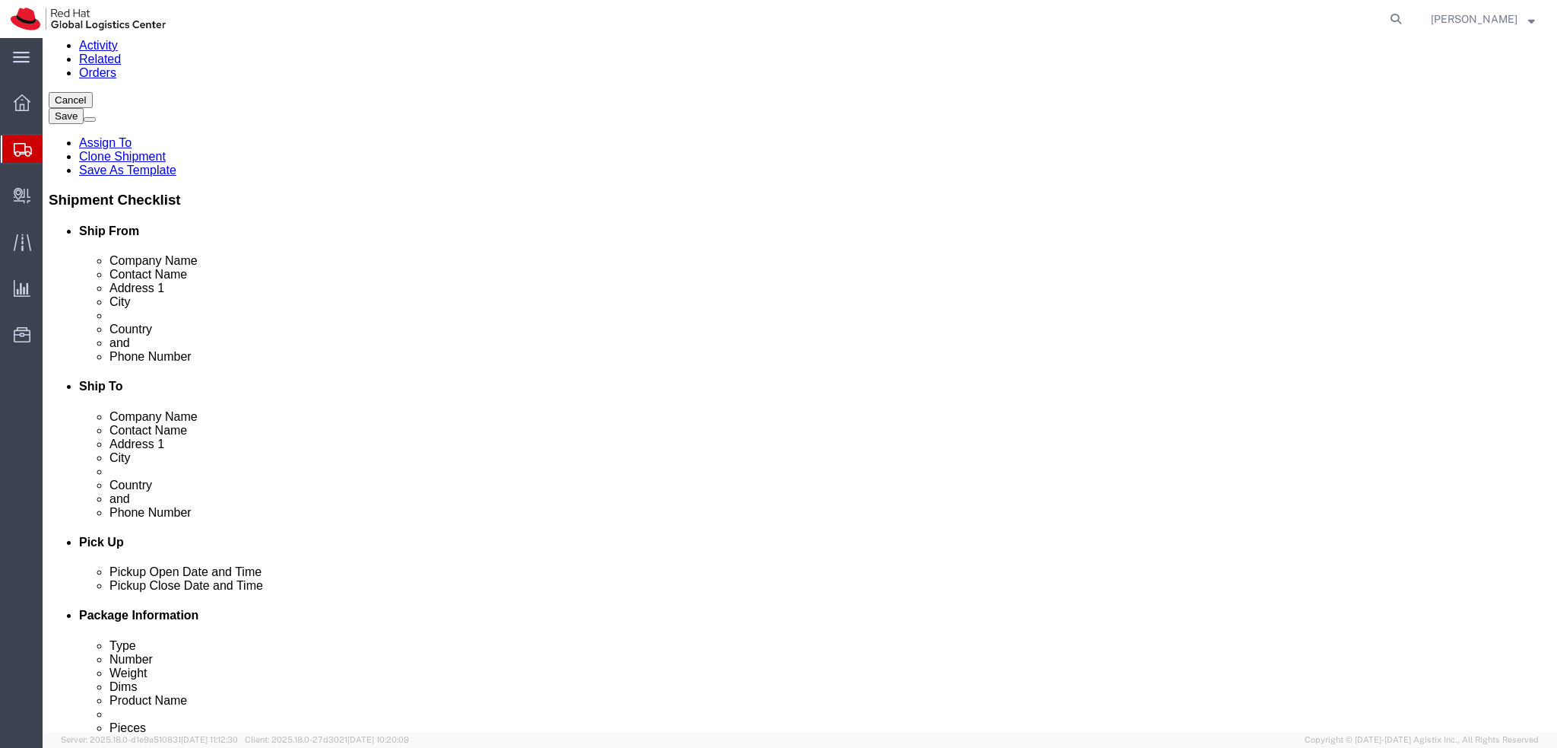
scroll to position [0, 0]
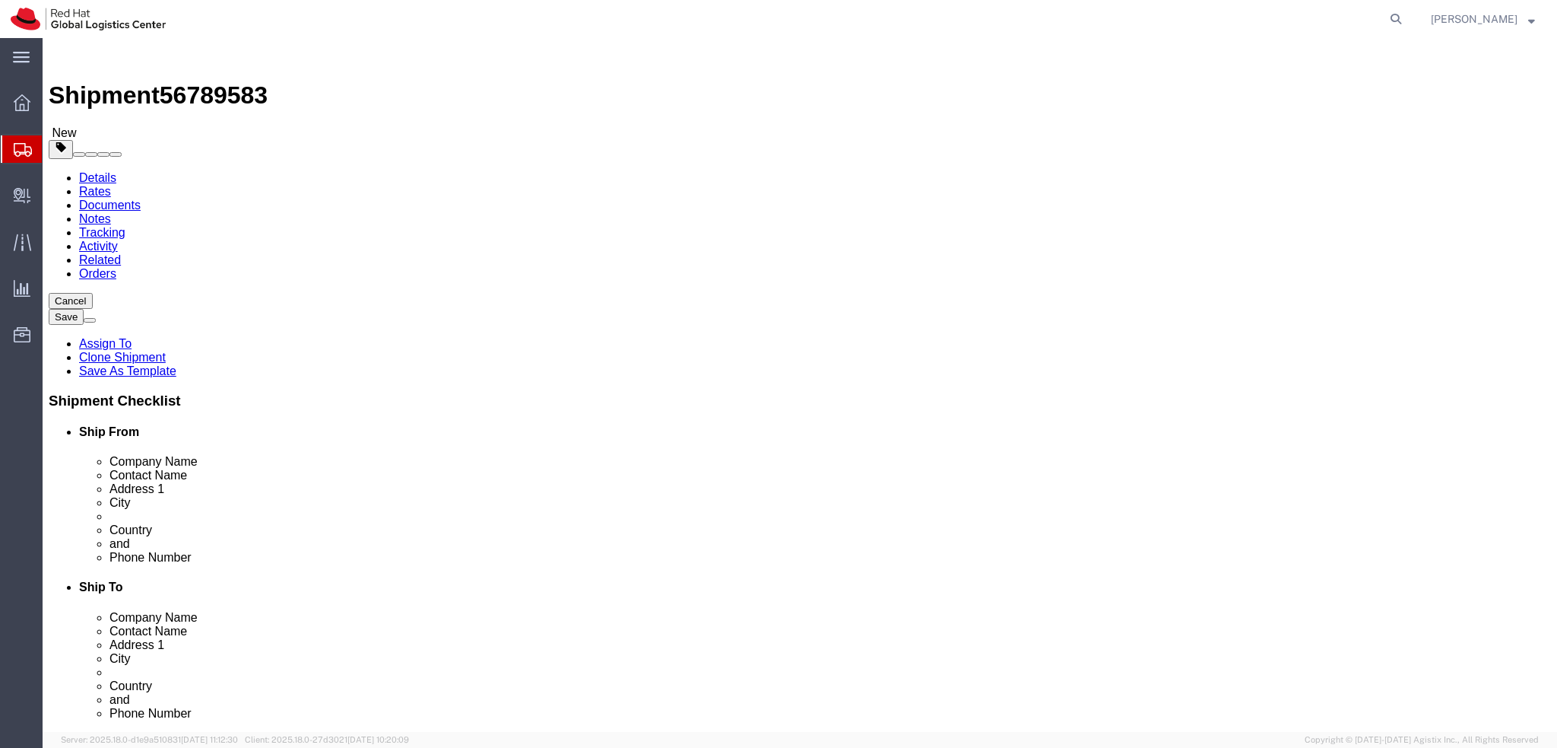
click icon
click button "Rate Shipment"
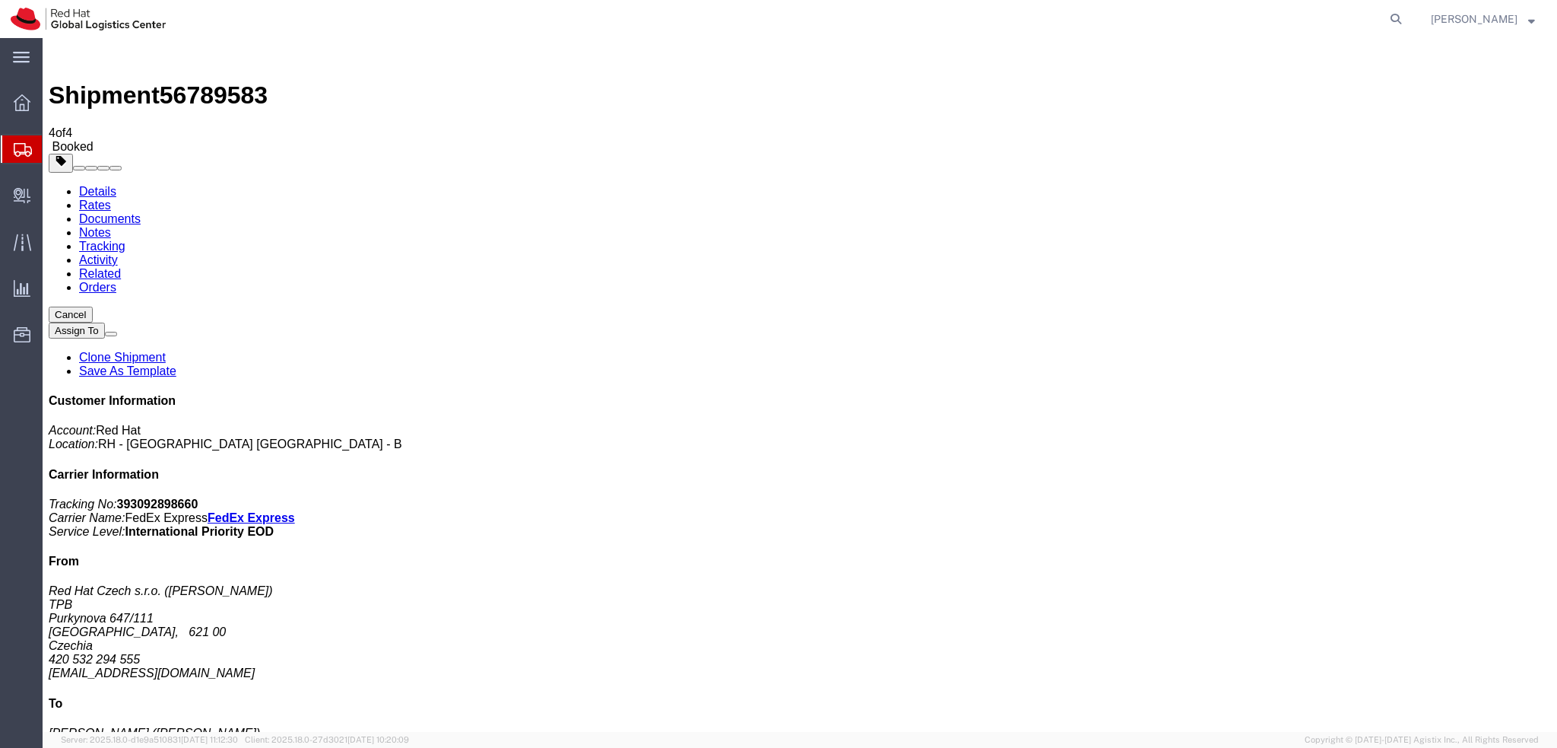
click at [103, 185] on link "Details" at bounding box center [97, 191] width 37 height 13
click link "Documents"
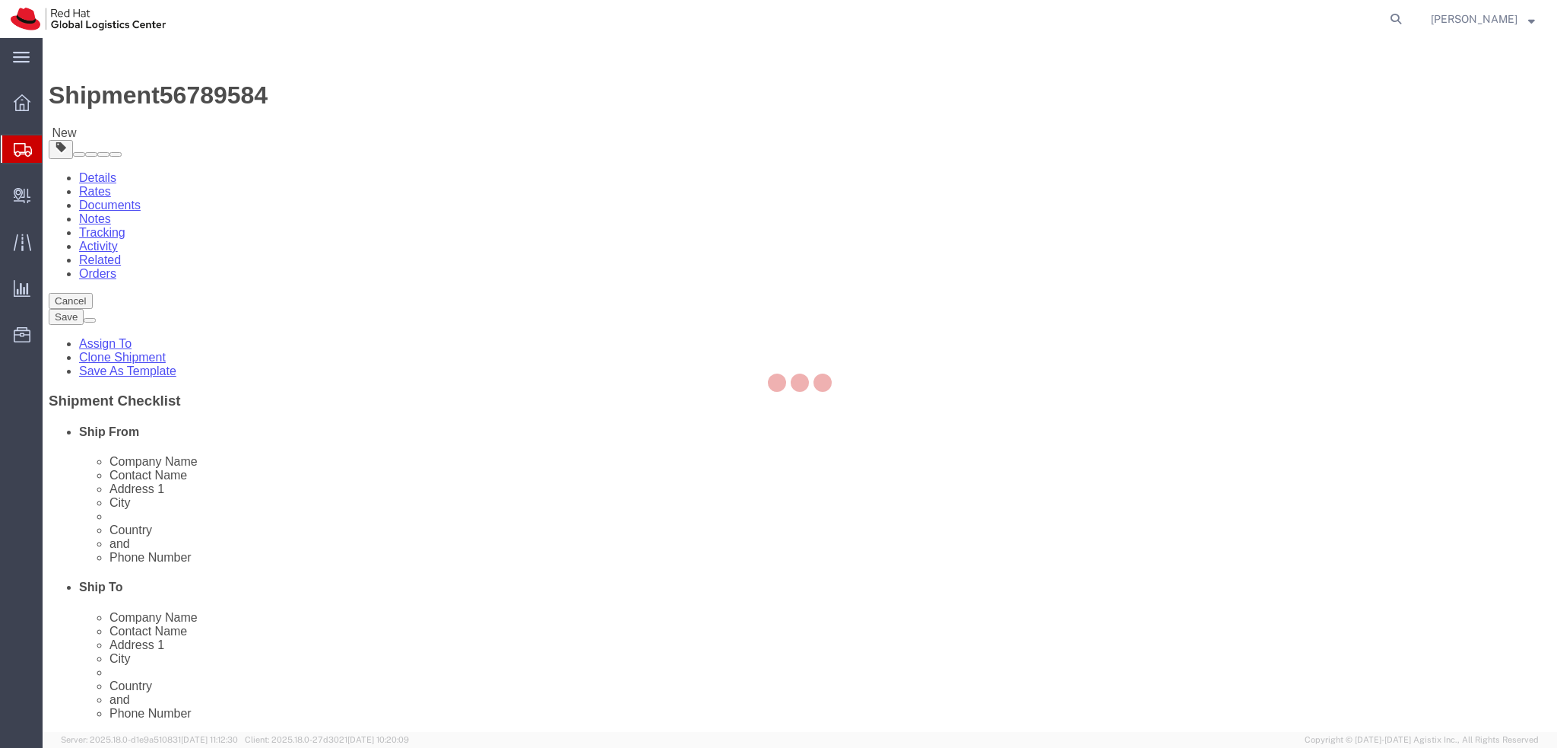
select select "38036"
select select
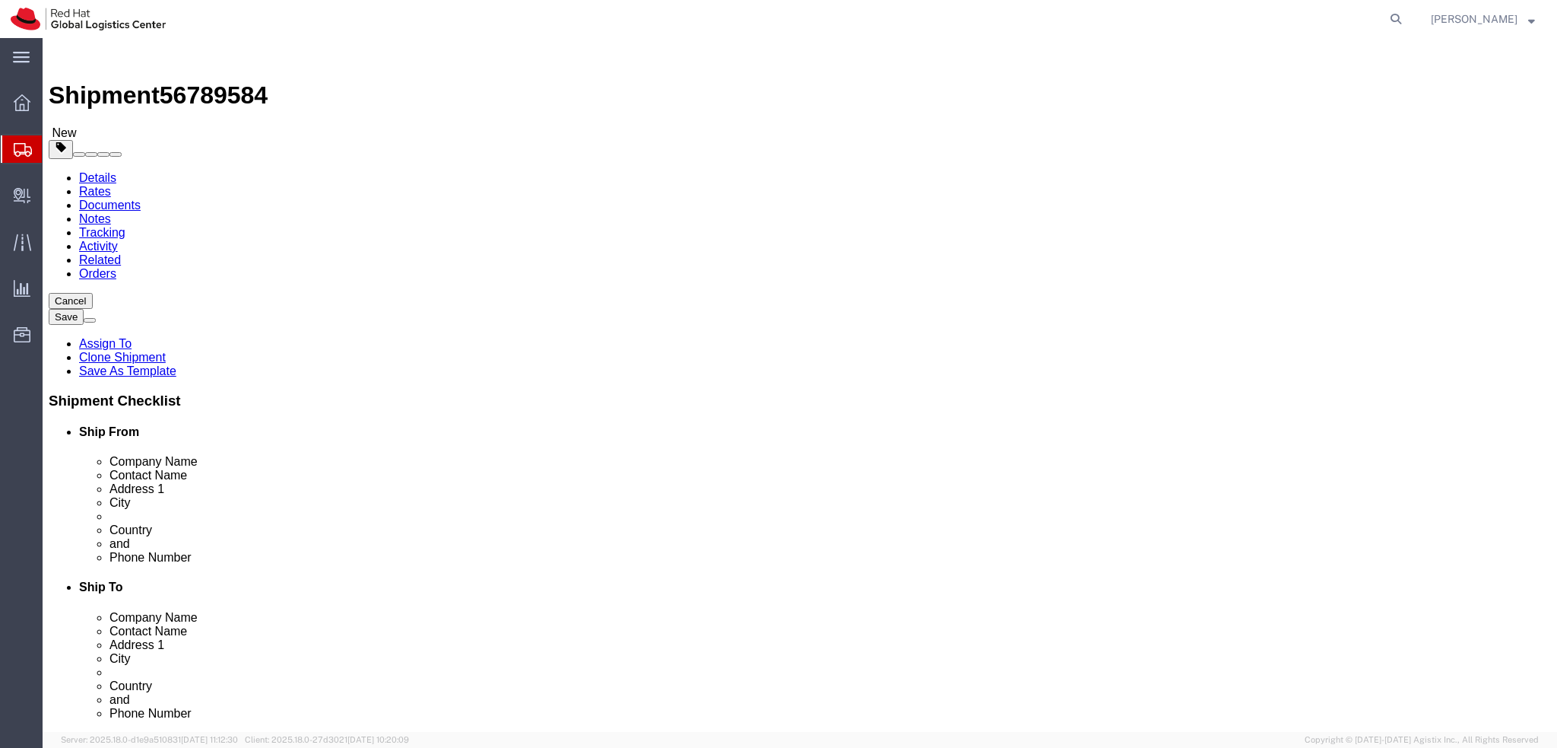
click icon
click dd "1422.71 EUR"
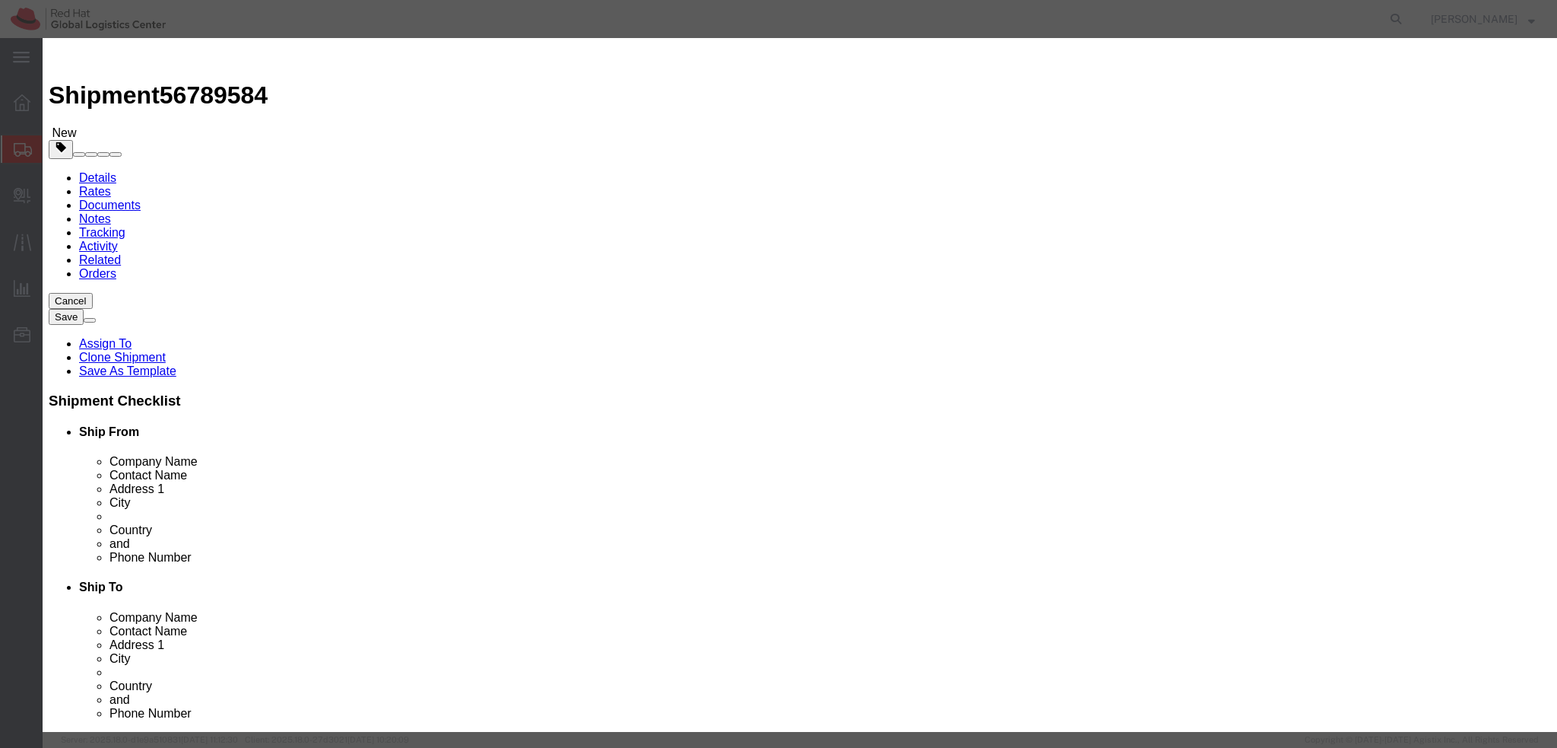
click button "Save & Close"
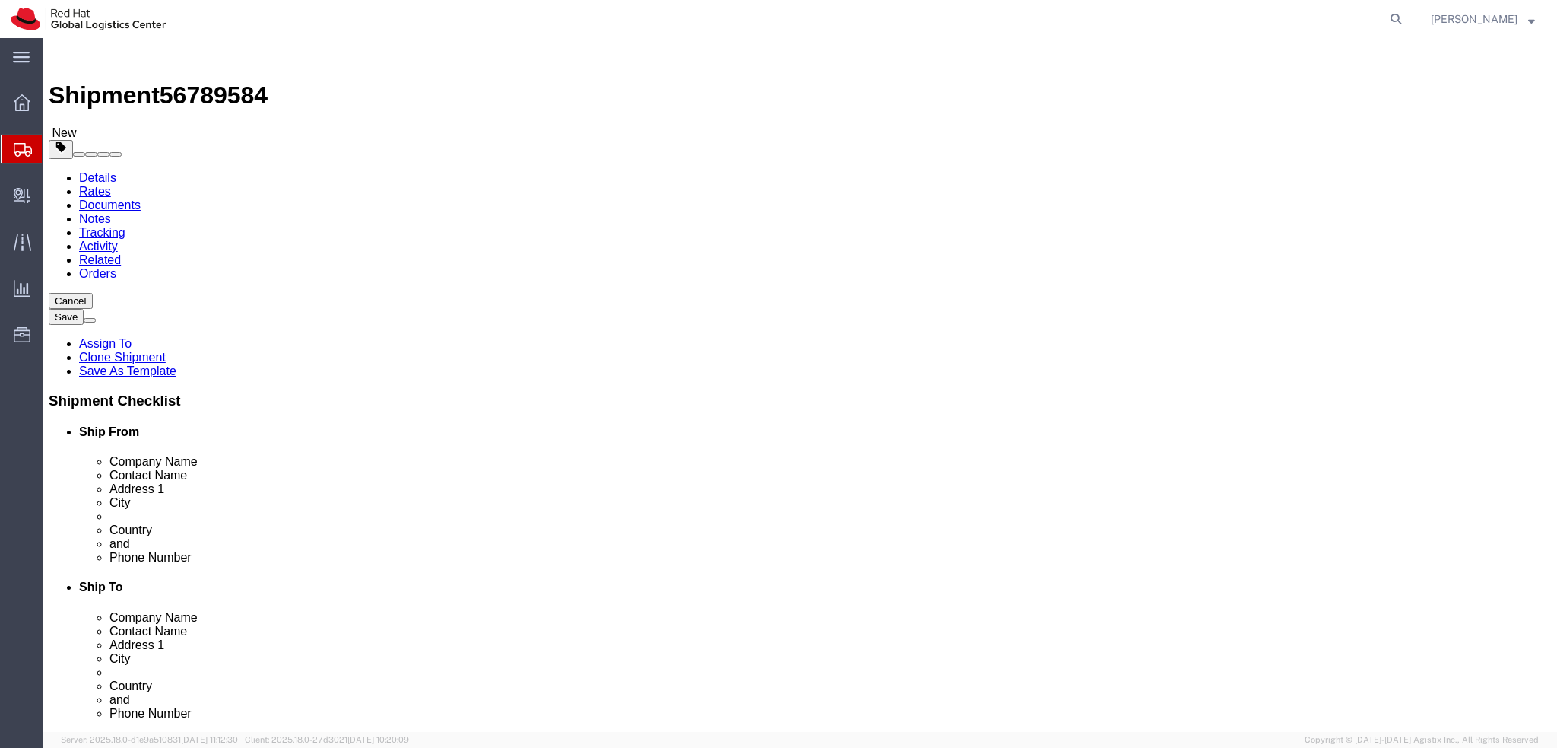
click icon
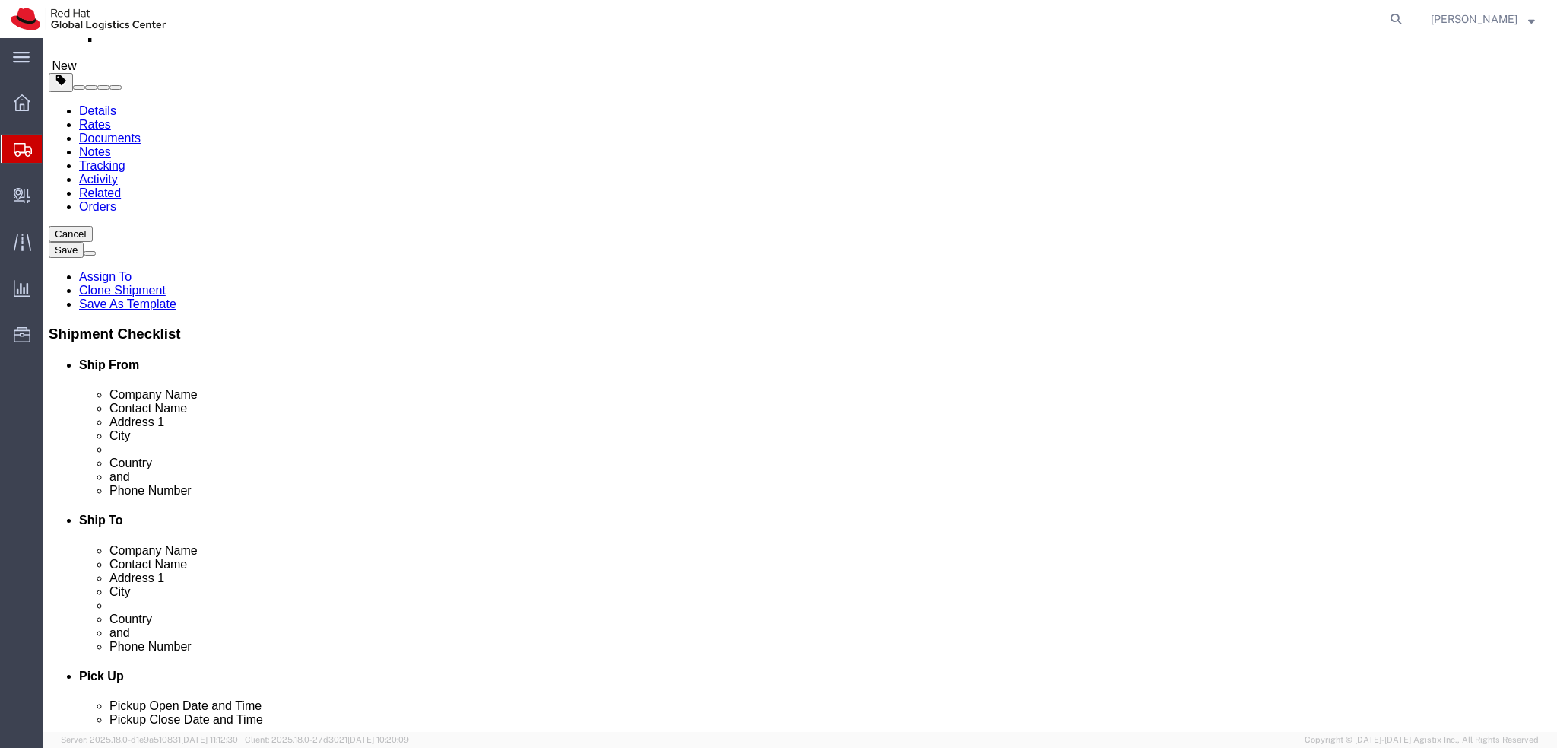
scroll to position [380, 0]
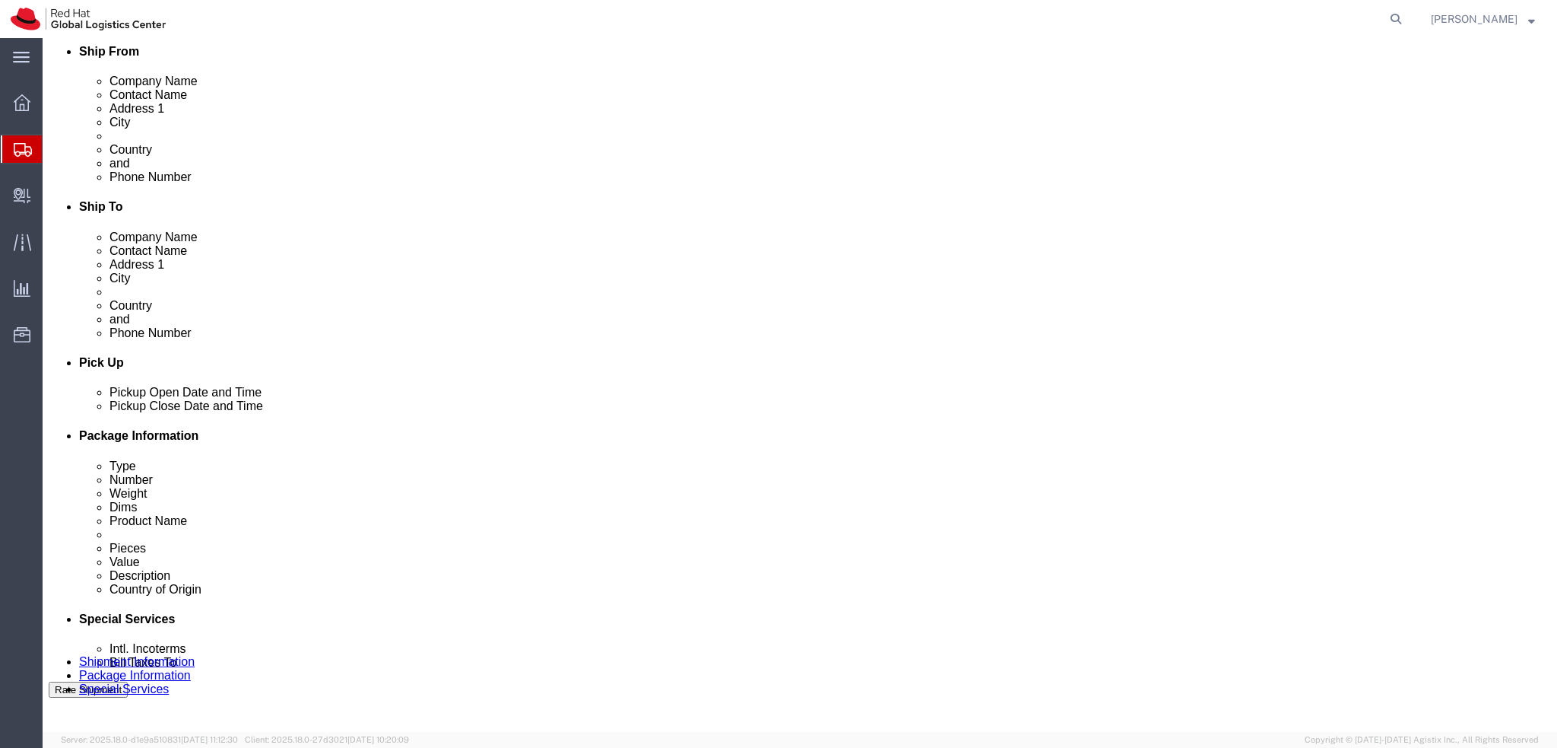
click button "Rate Shipment"
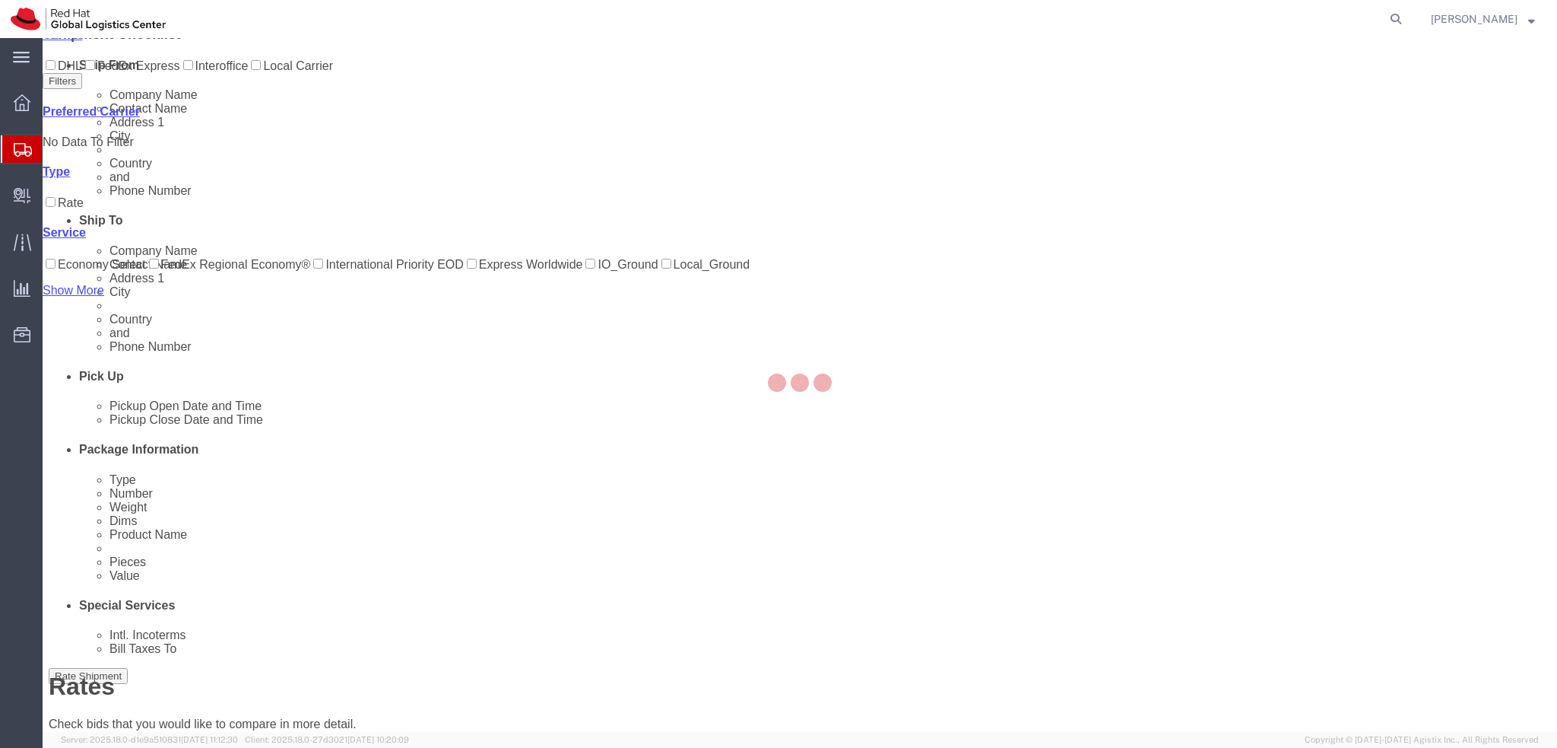
scroll to position [0, 0]
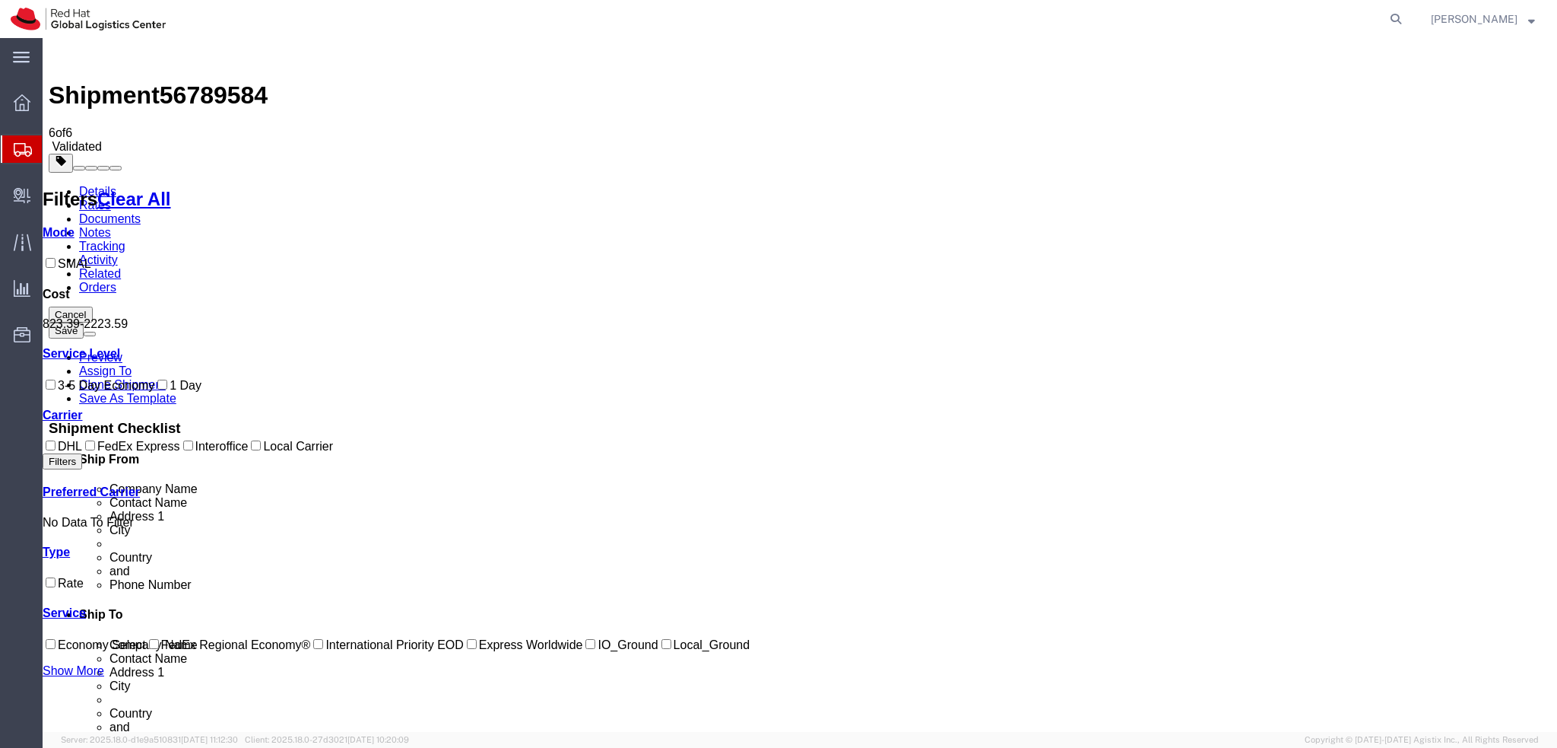
click at [85, 185] on link "Details" at bounding box center [97, 191] width 37 height 13
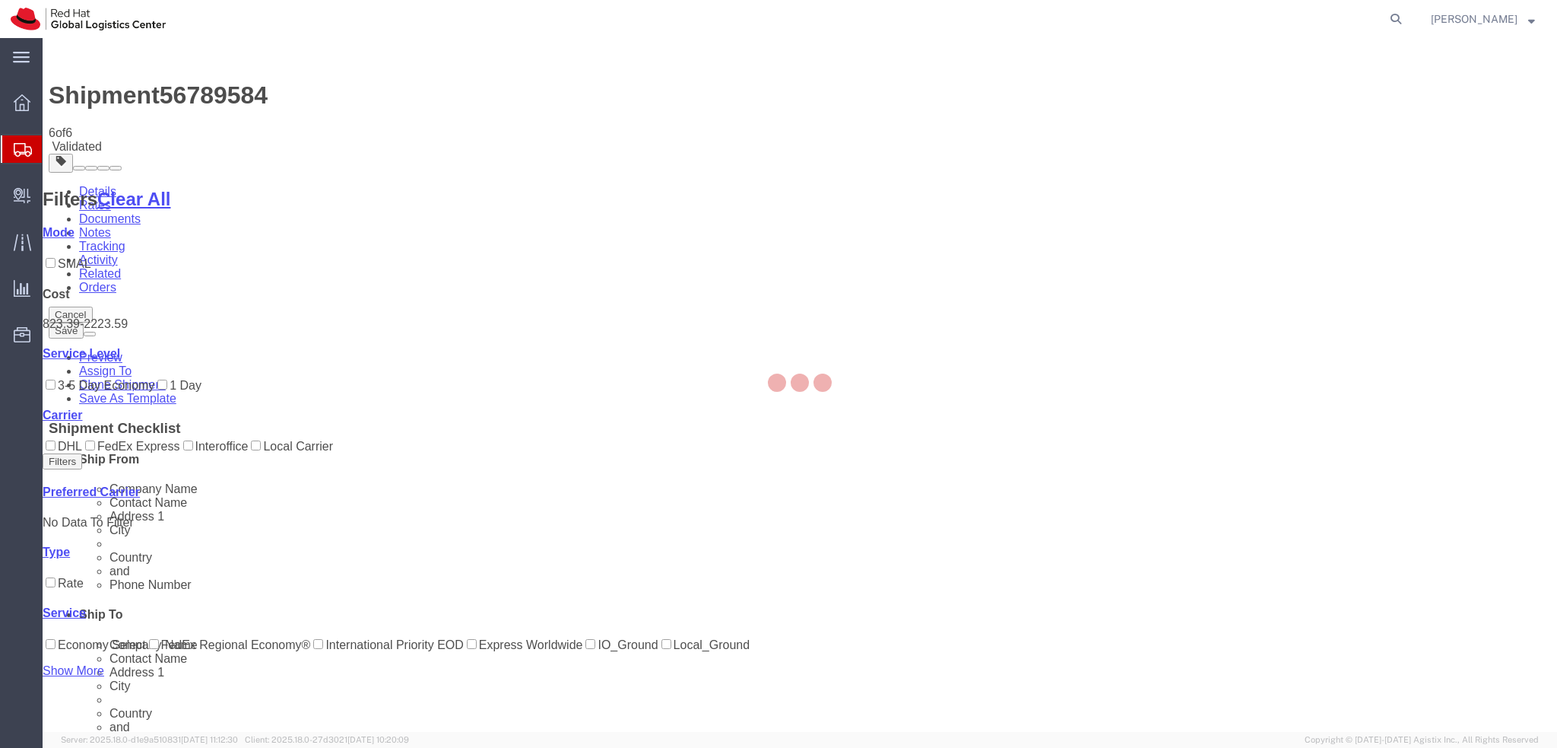
select select "38036"
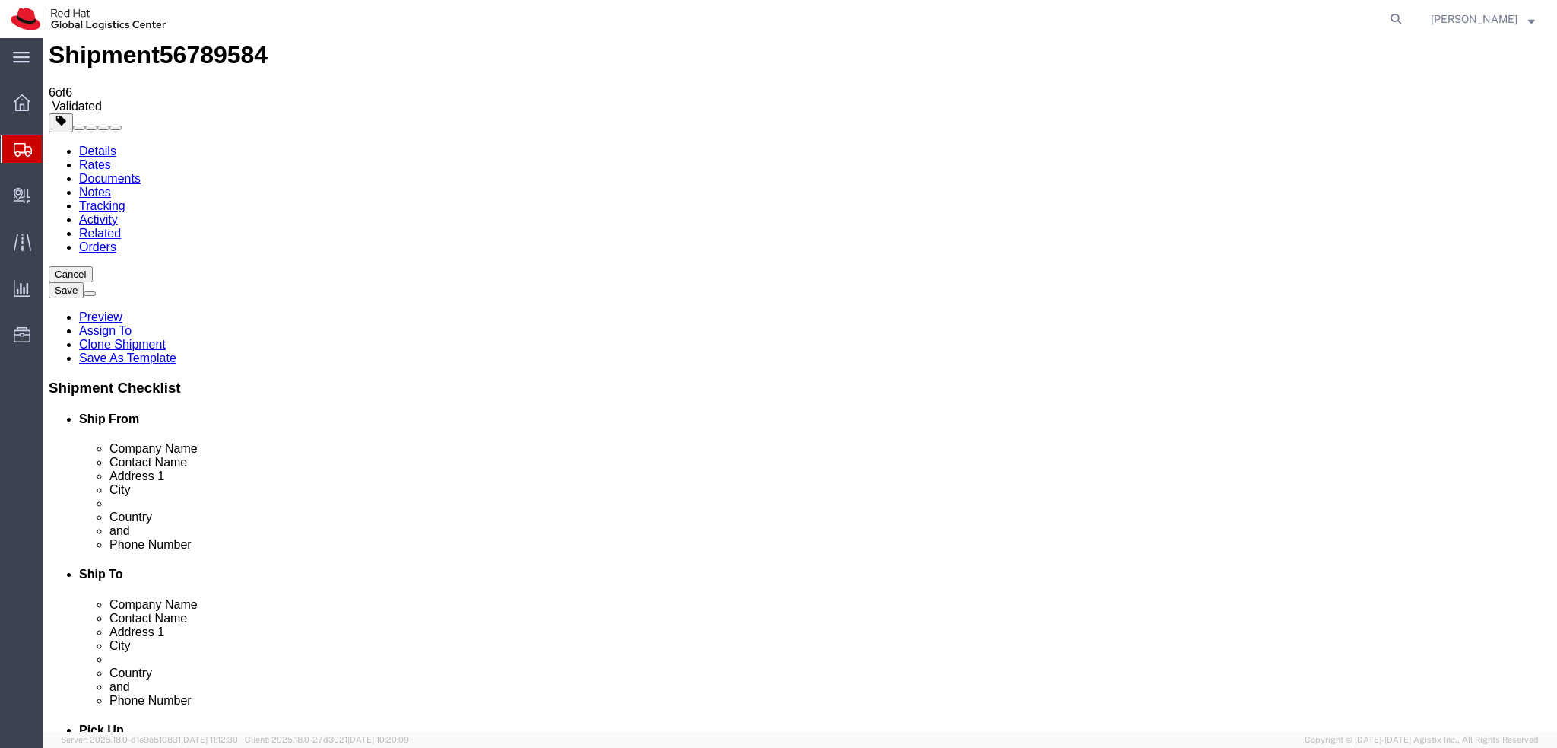
scroll to position [456, 0]
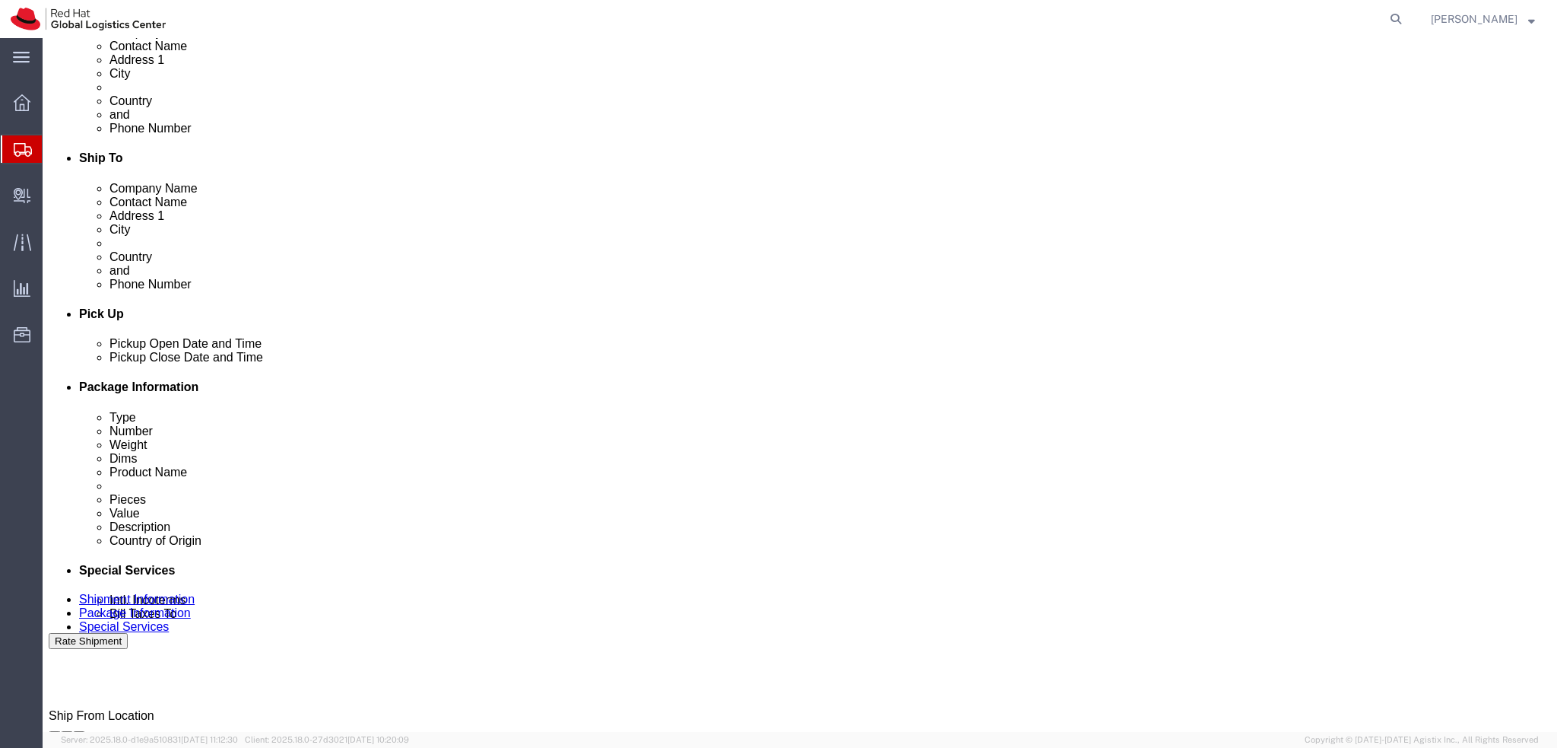
click icon
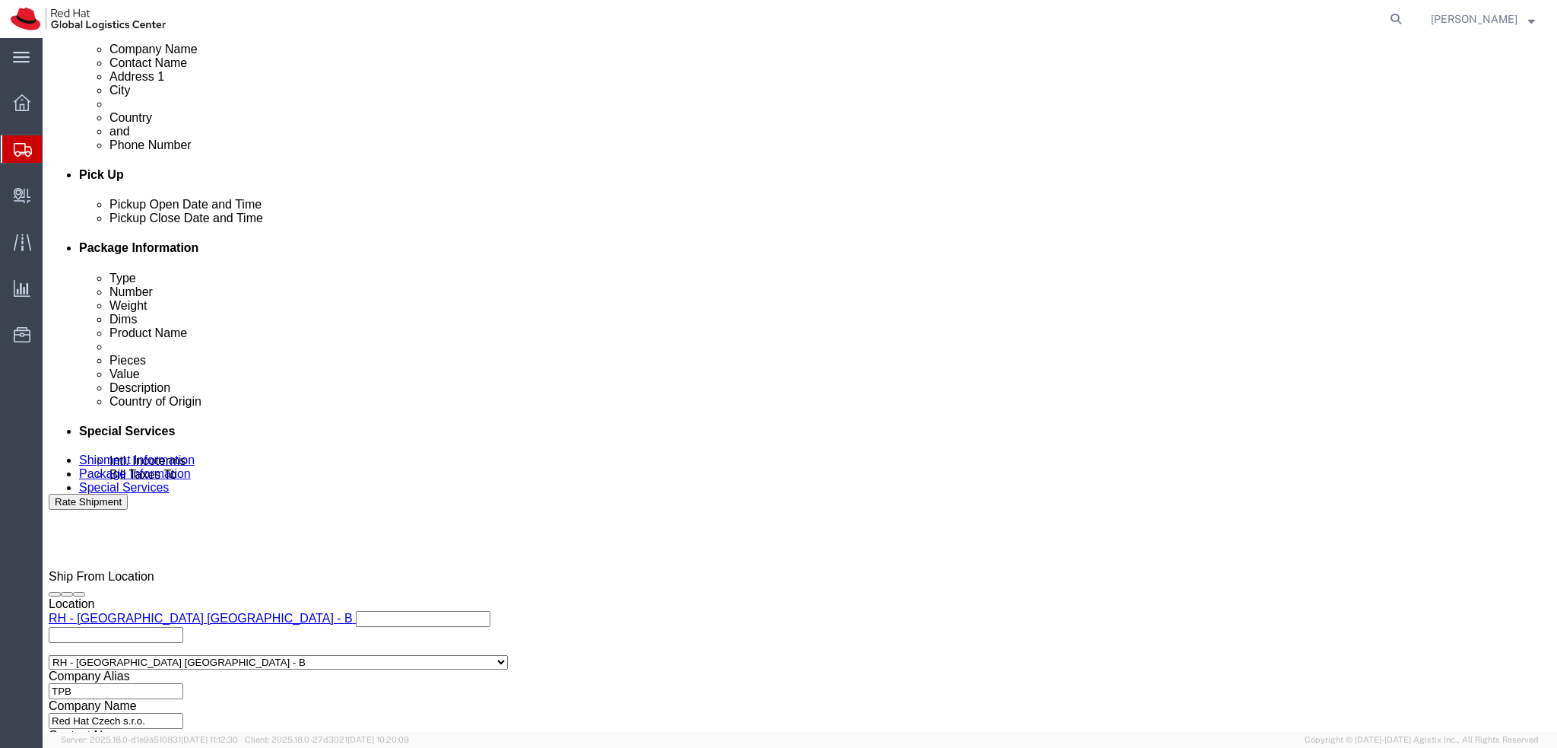
scroll to position [703, 0]
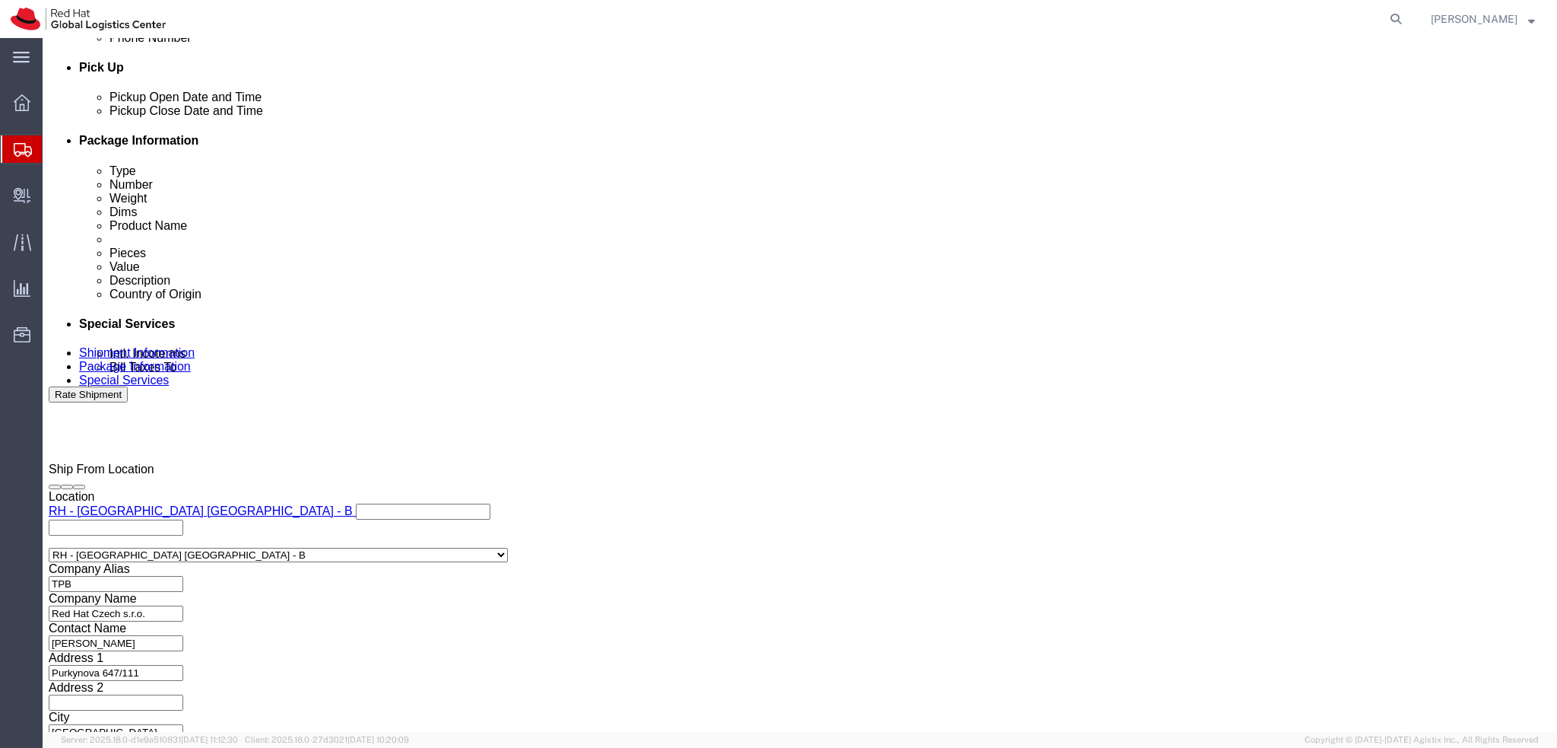
click button "Rate Shipment"
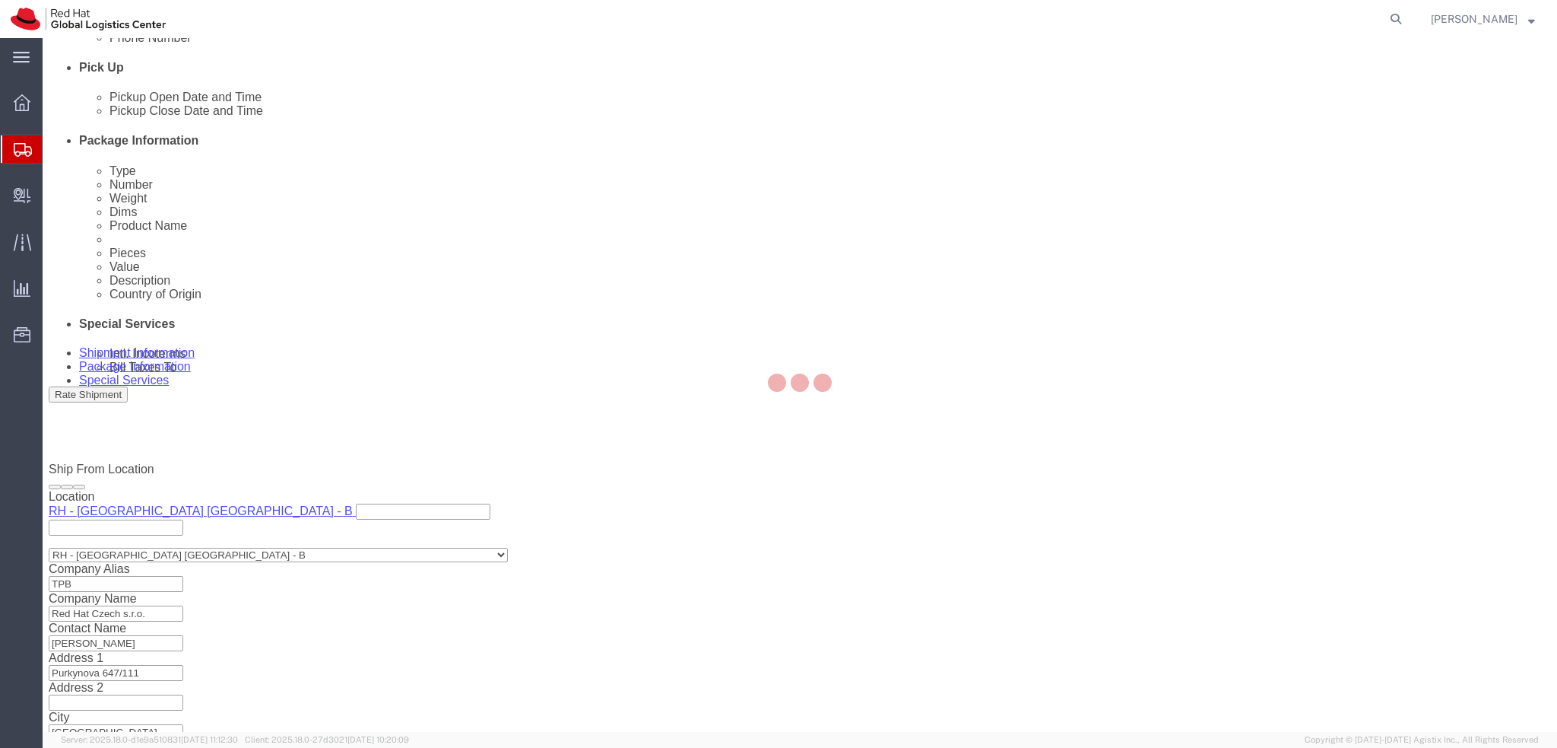
scroll to position [0, 0]
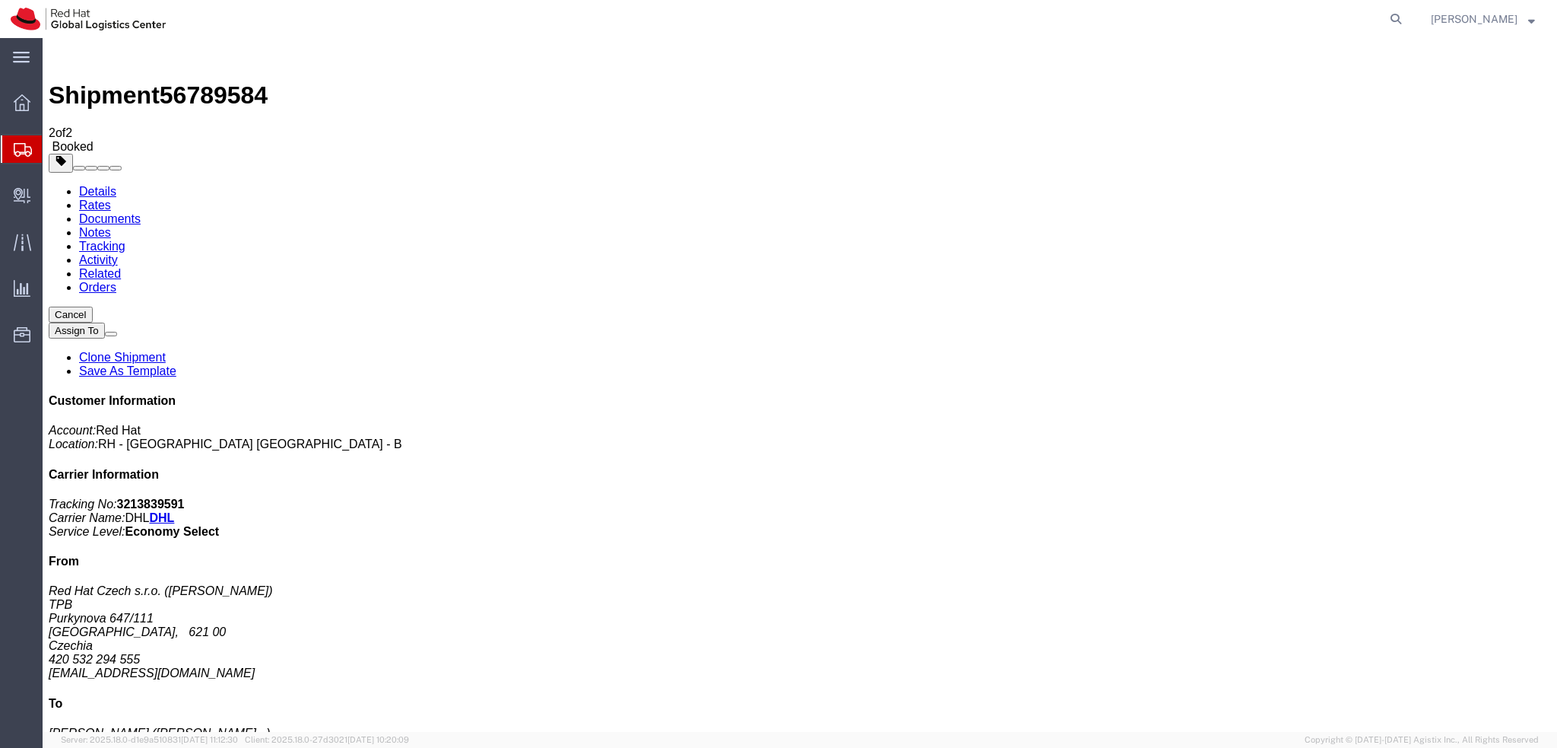
click at [93, 185] on link "Details" at bounding box center [97, 191] width 37 height 13
click span "button"
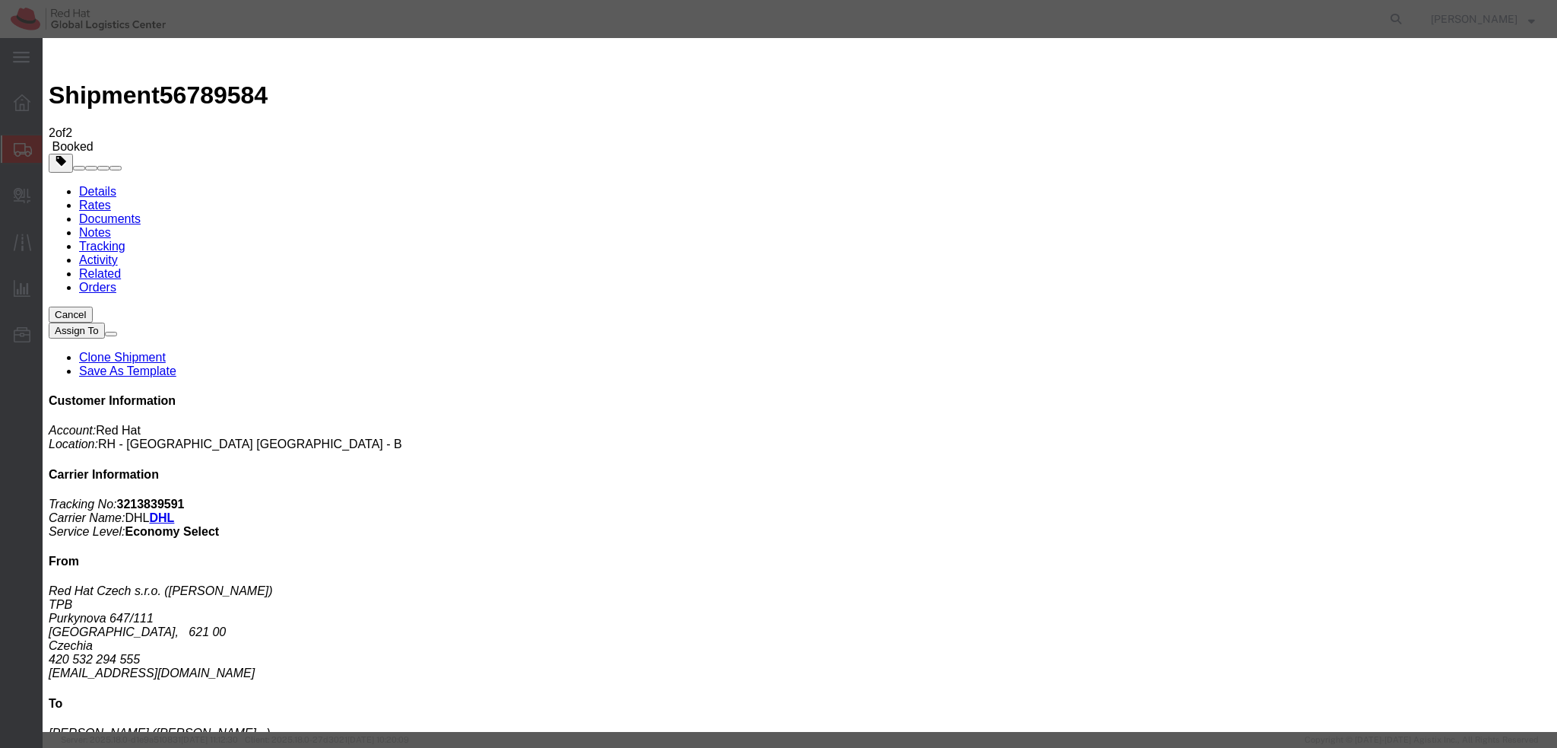
click div "Sep 11 2025 1:49 PM"
type input "1:00 PM"
click button "Apply"
click button "Save"
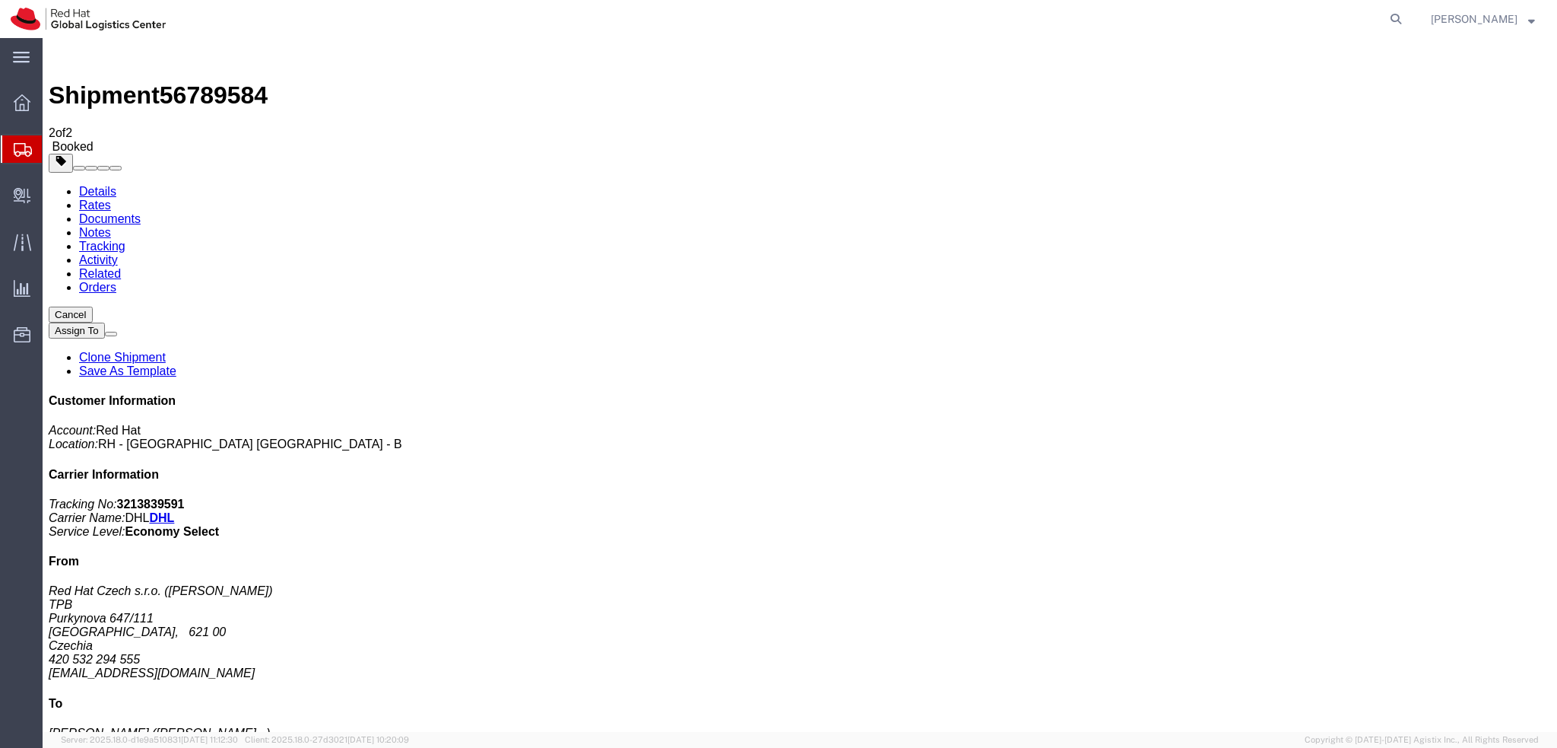
click button "Close"
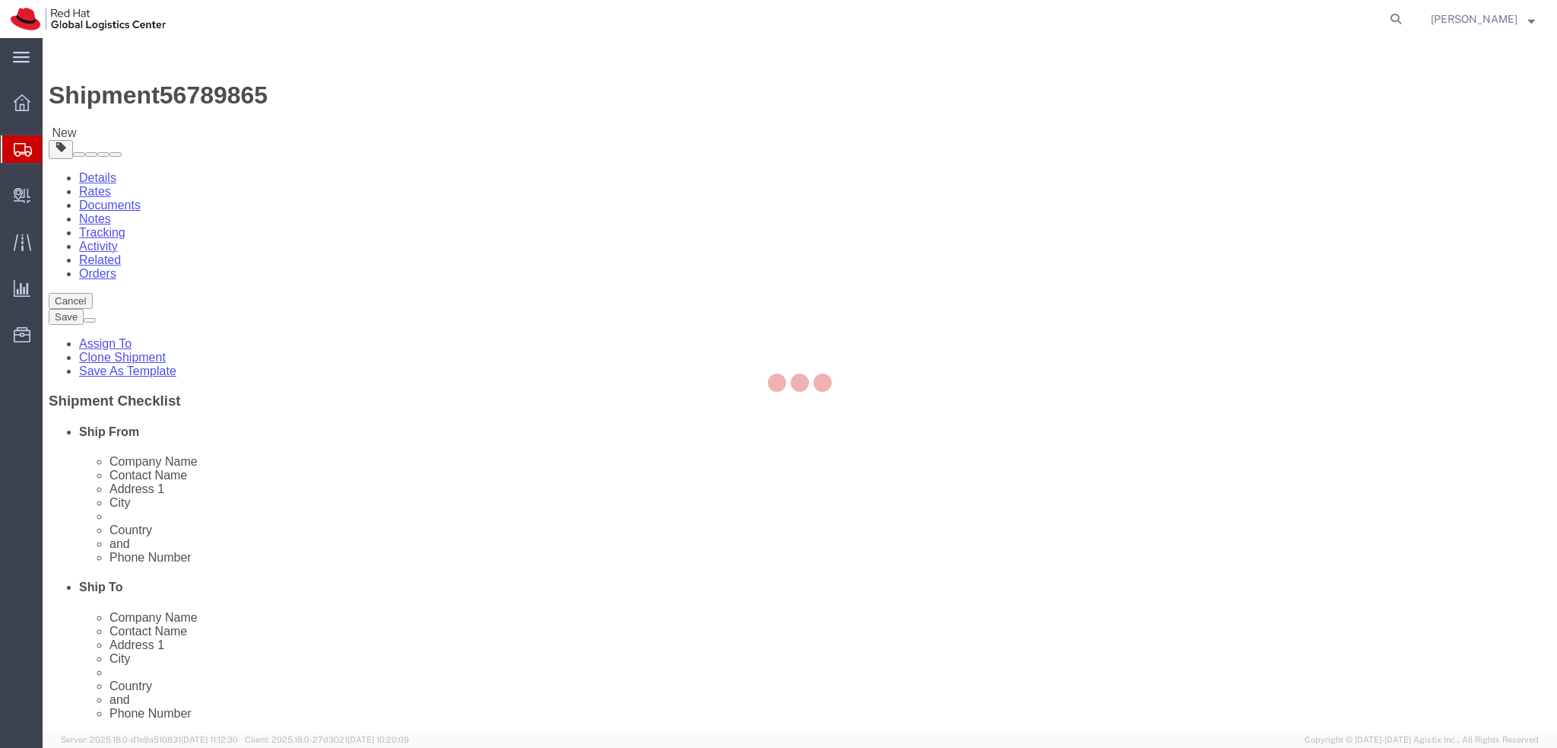
select select "37944"
select select
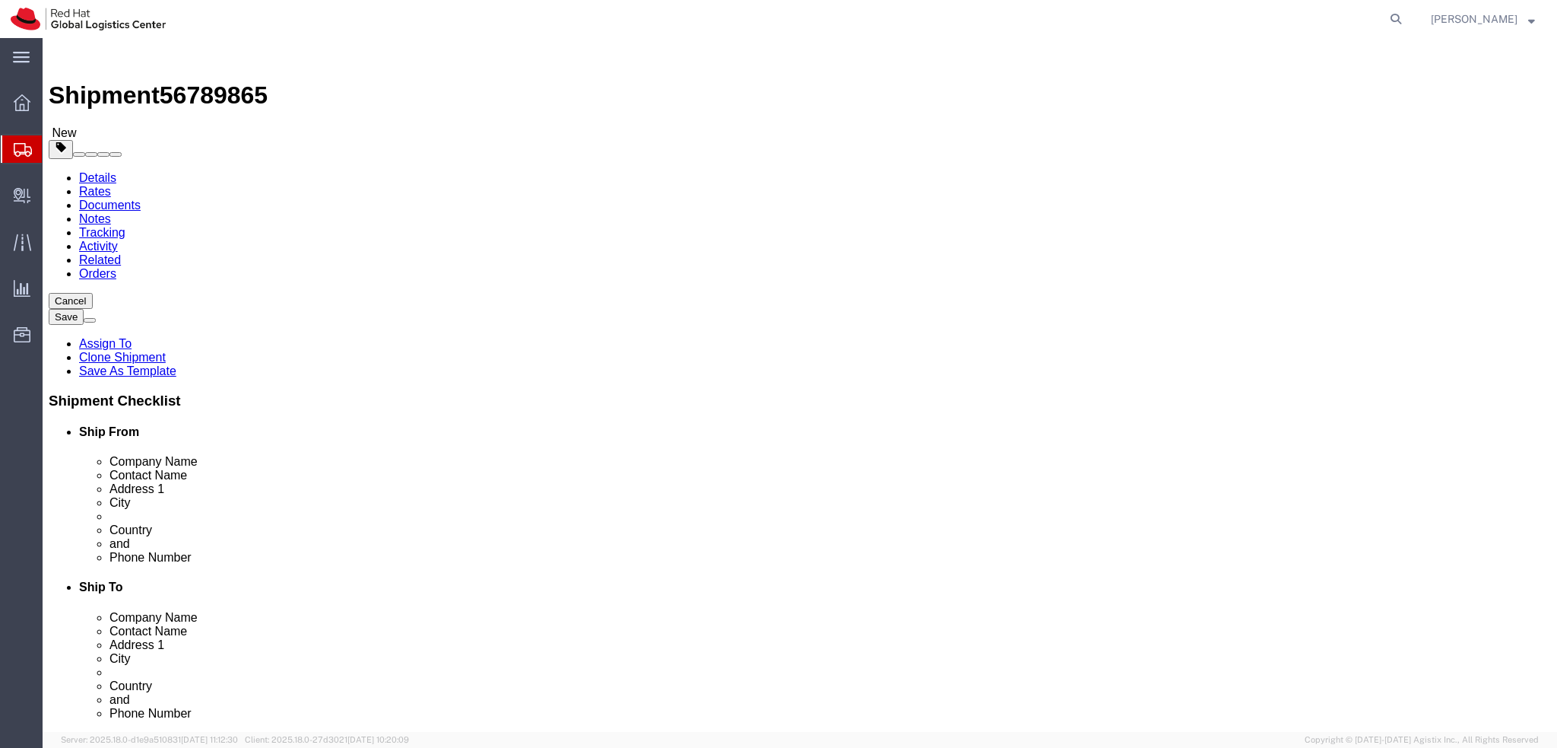
click link "Package Information"
click dd "1.00 EUR"
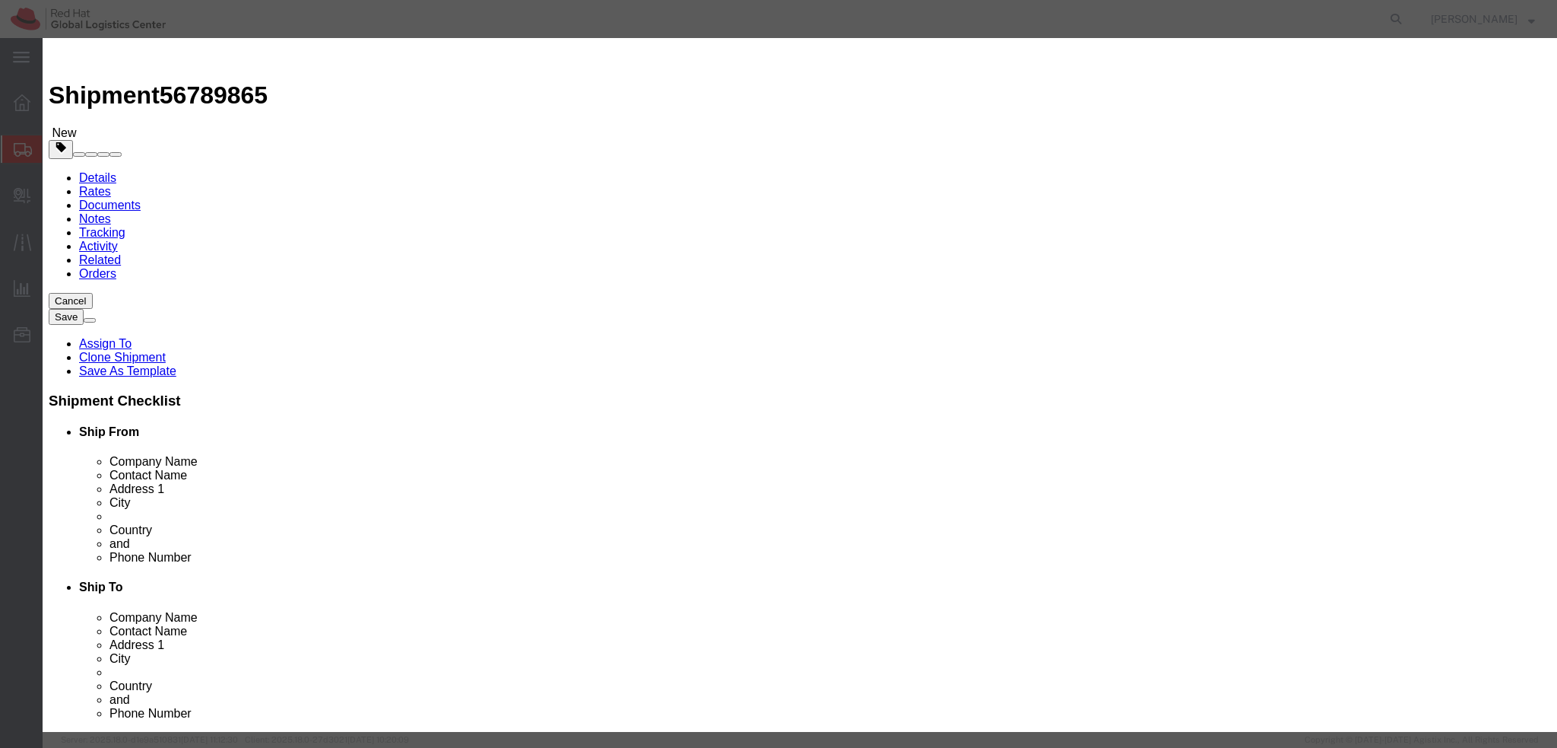
click textarea
type textarea "Documents"
click button "Save & Close"
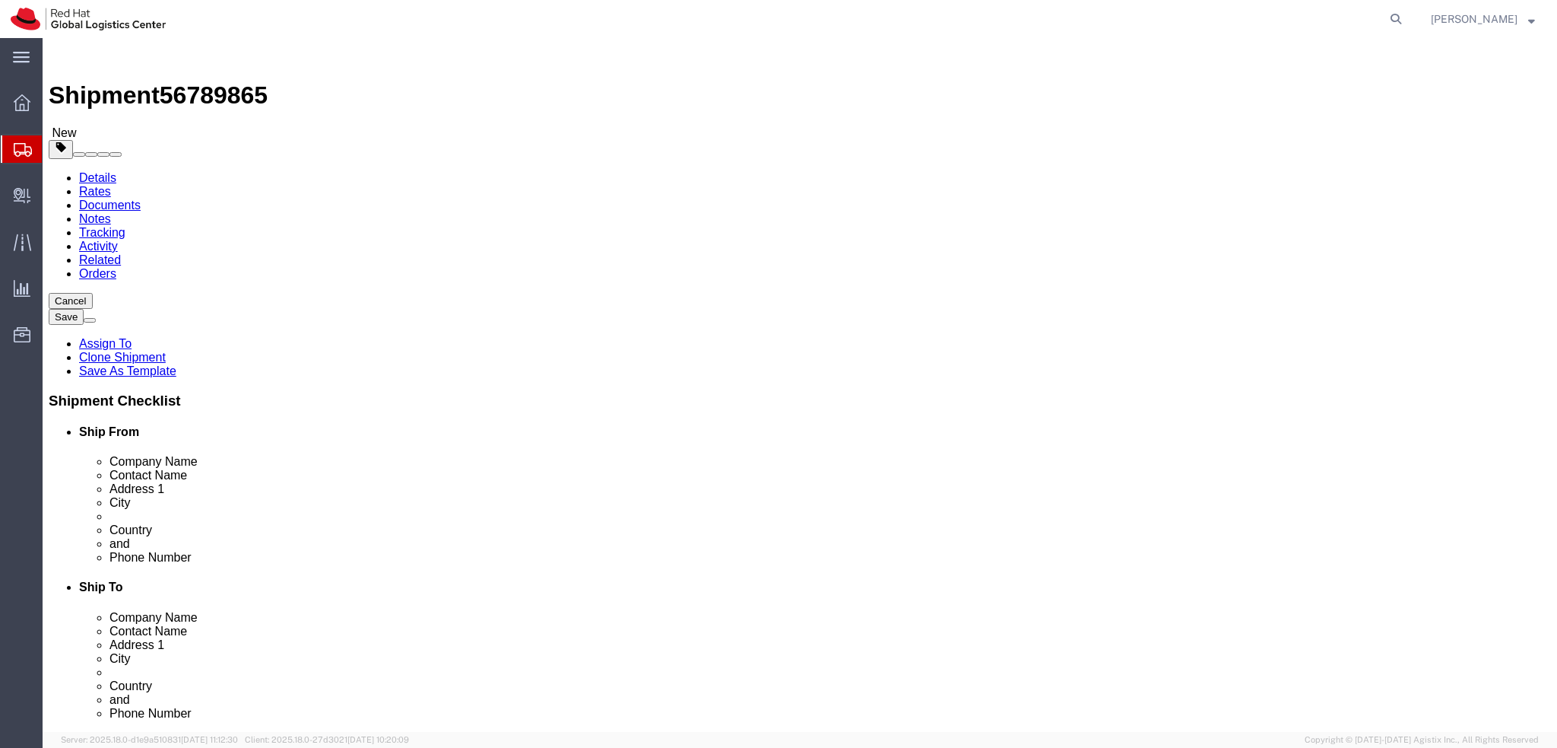
click icon
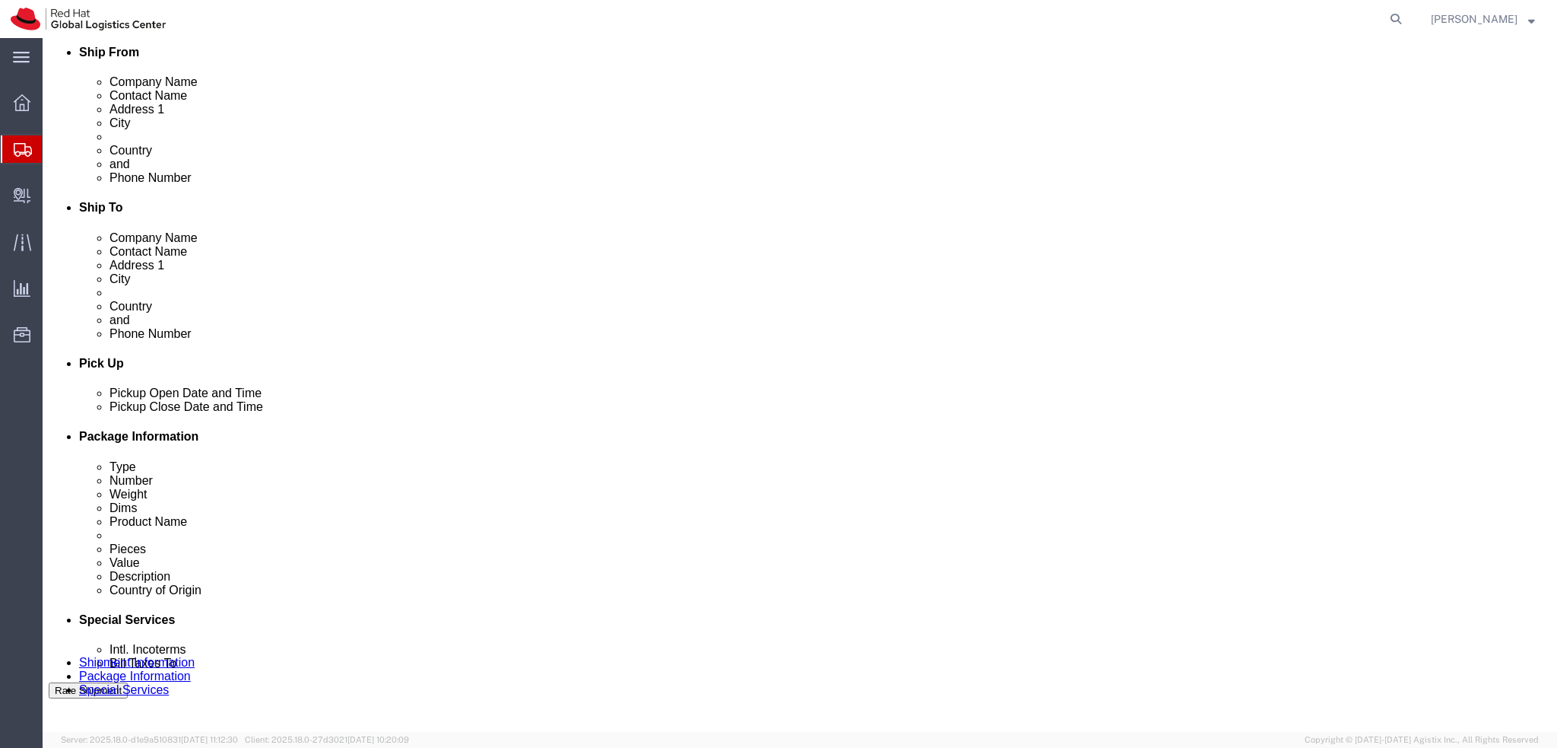
scroll to position [380, 0]
click button "Rate Shipment"
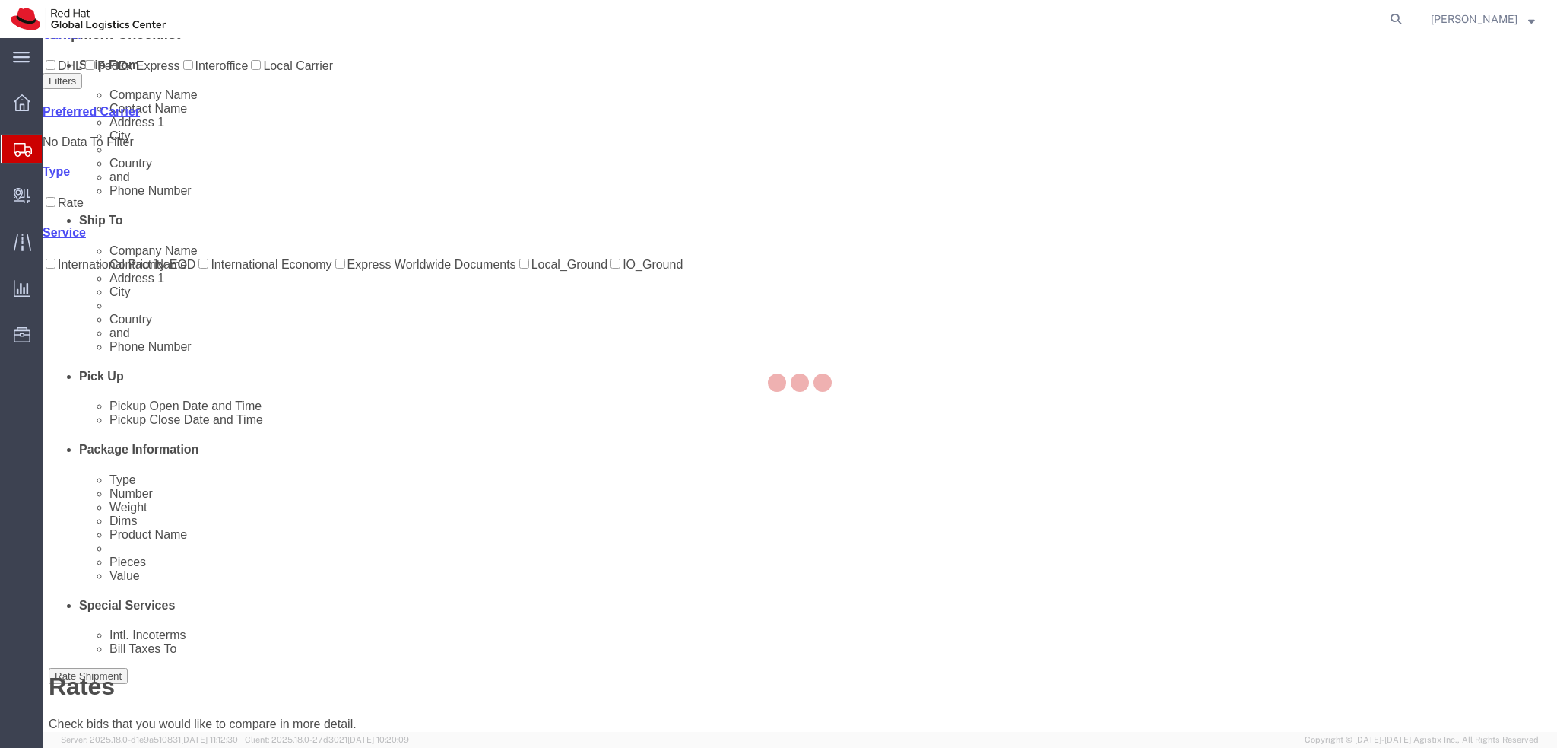
scroll to position [0, 0]
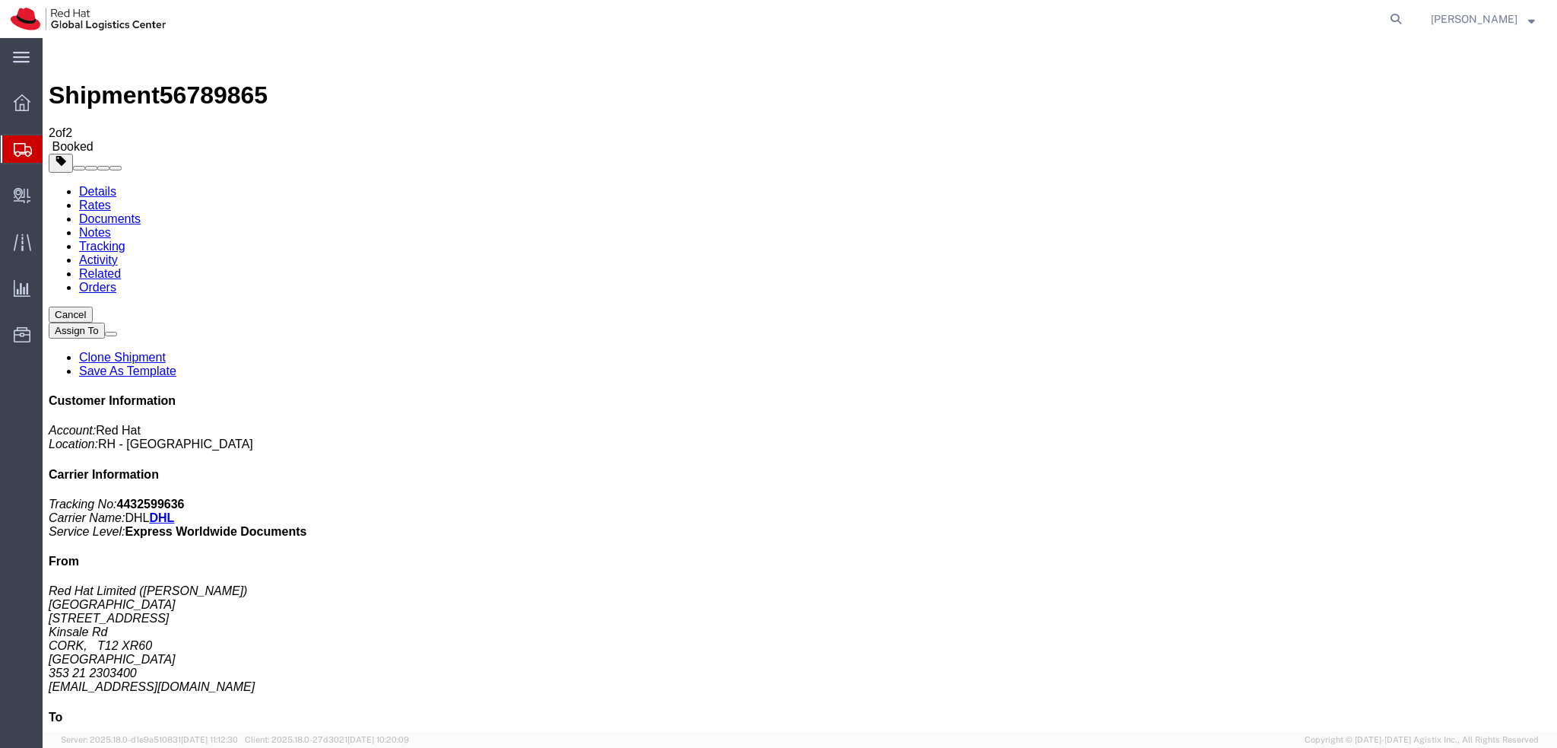
click at [96, 185] on link "Details" at bounding box center [97, 191] width 37 height 13
click span "button"
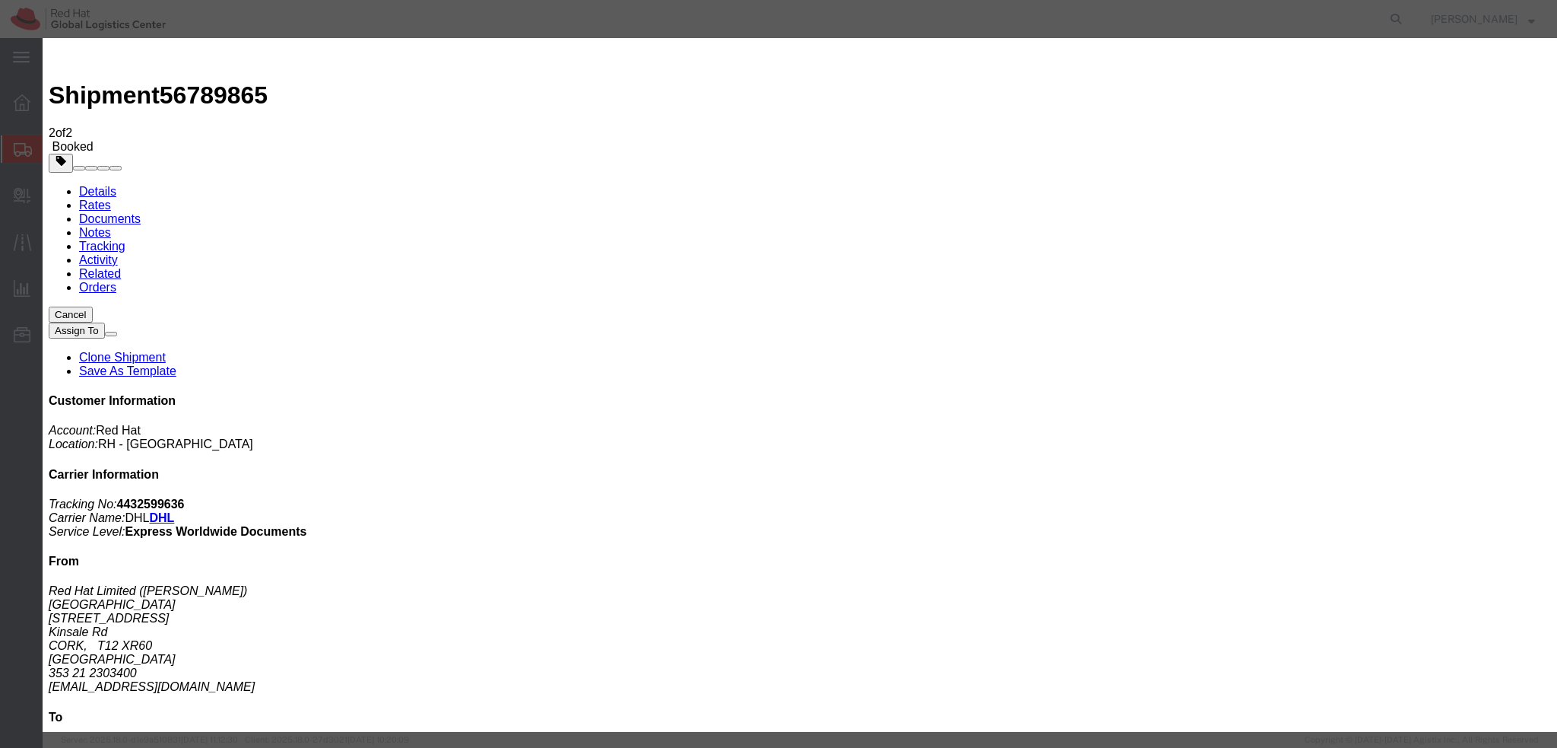
click div "Sep 11 2025 2:05 PM"
type input "1:00 PM"
click button "Apply"
click div "Sep 11 2025 4:00 PM"
type input "3:01 PM"
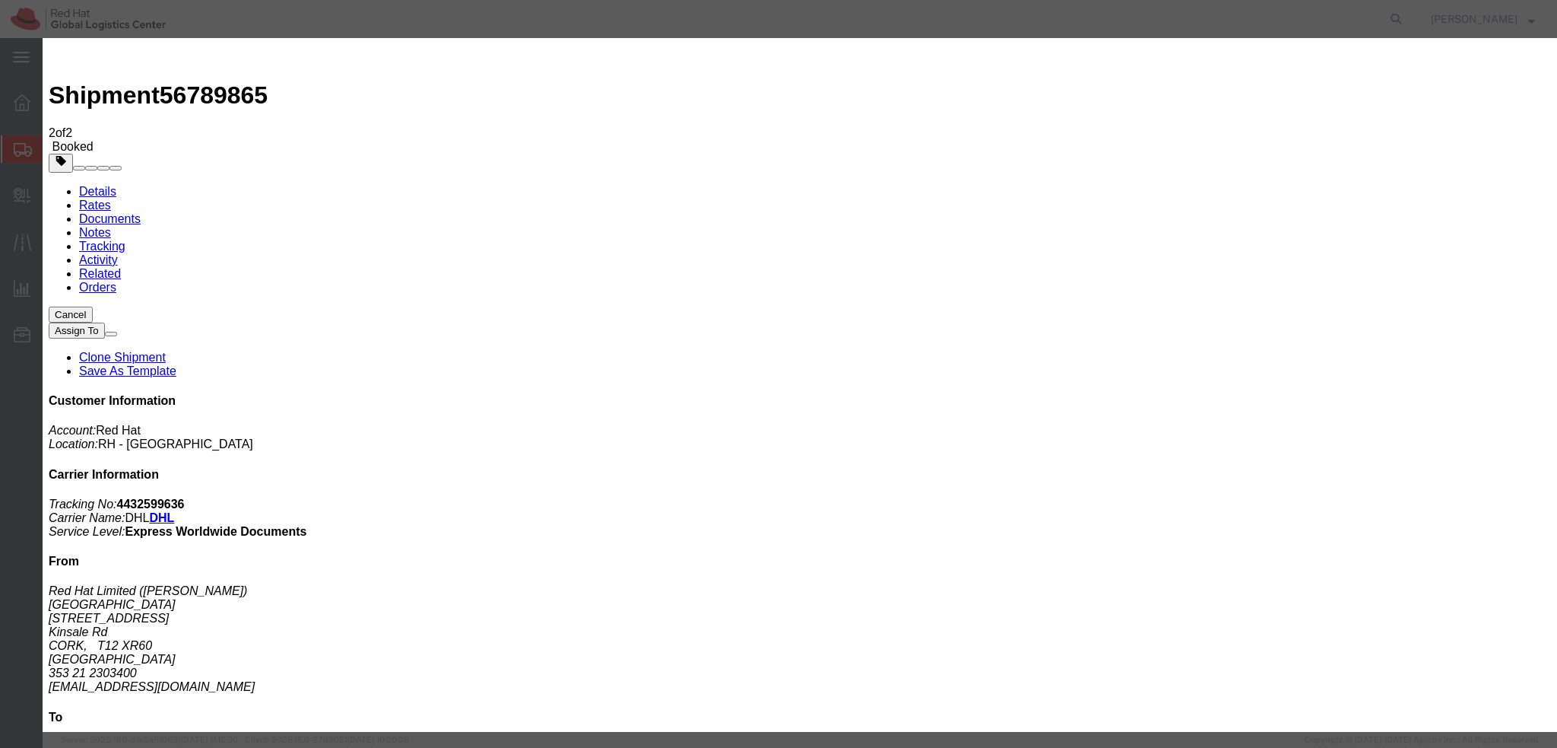
click button "Apply"
click button "Save"
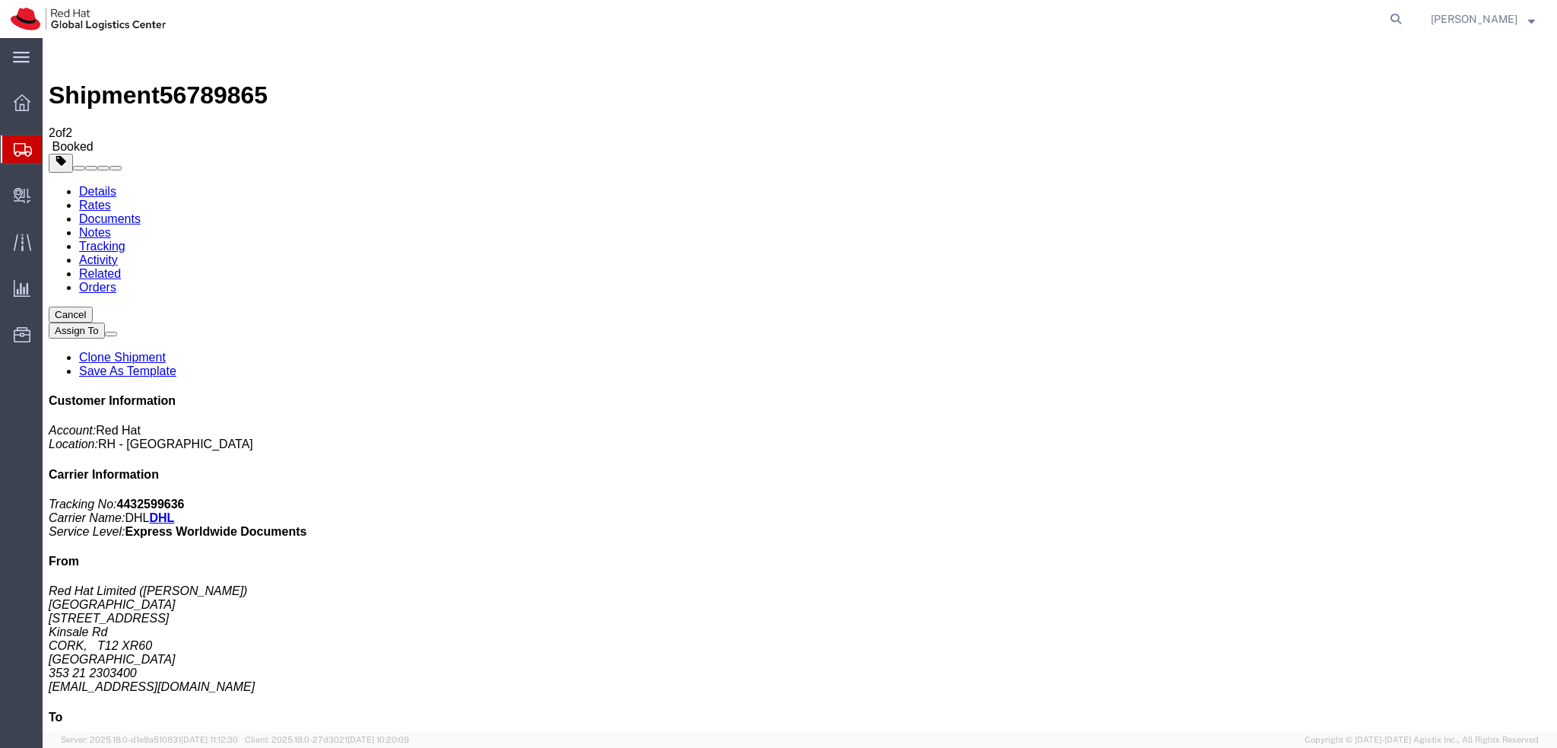
click button "Close"
click address "Red Hat Limited (Charyl Horgan) CORK 6700 Cork Airport Business Park Kinsale Rd…"
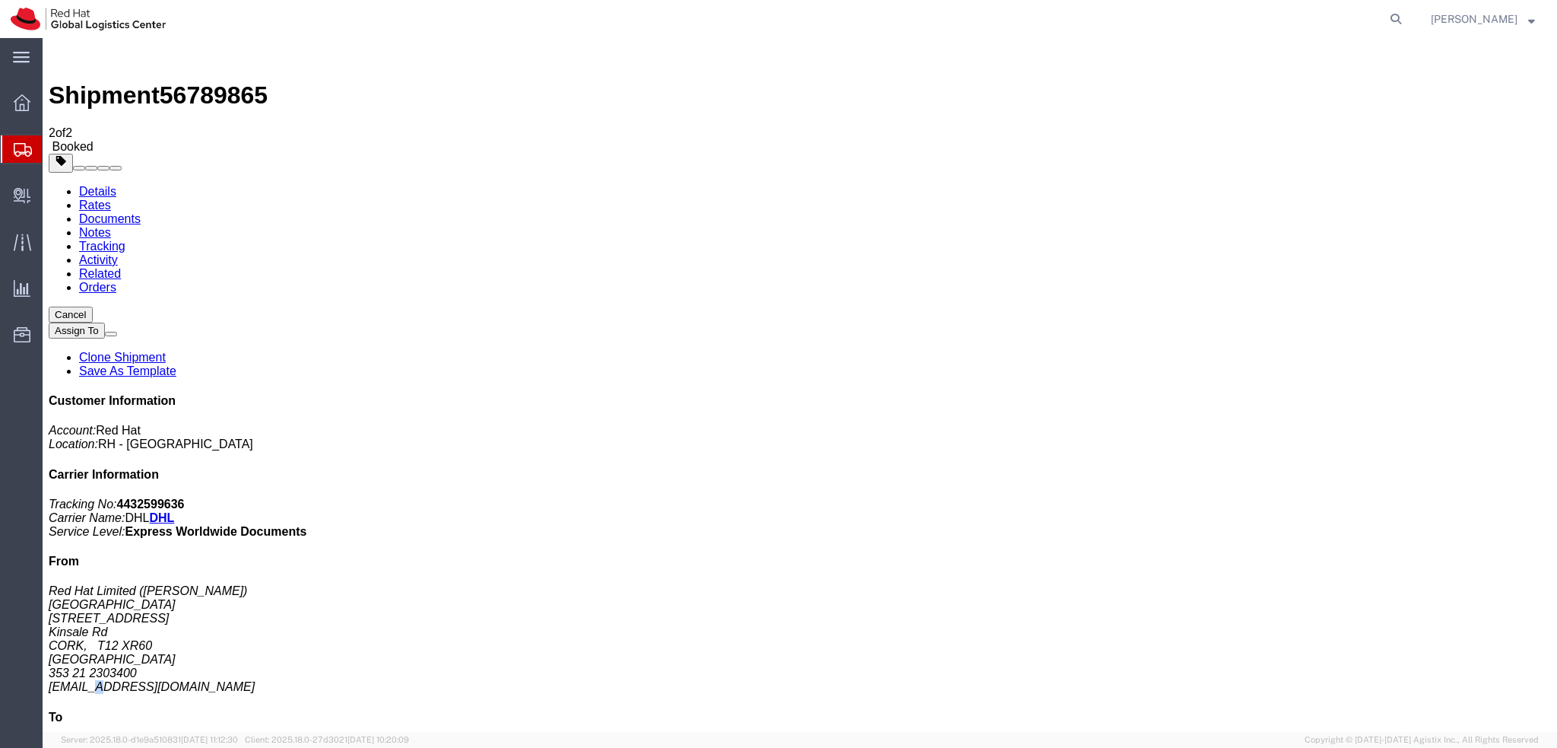
click address "Red Hat Limited (Charyl Horgan) CORK 6700 Cork Airport Business Park Kinsale Rd…"
copy div "chorgan@redhat.com"
click link "Documents"
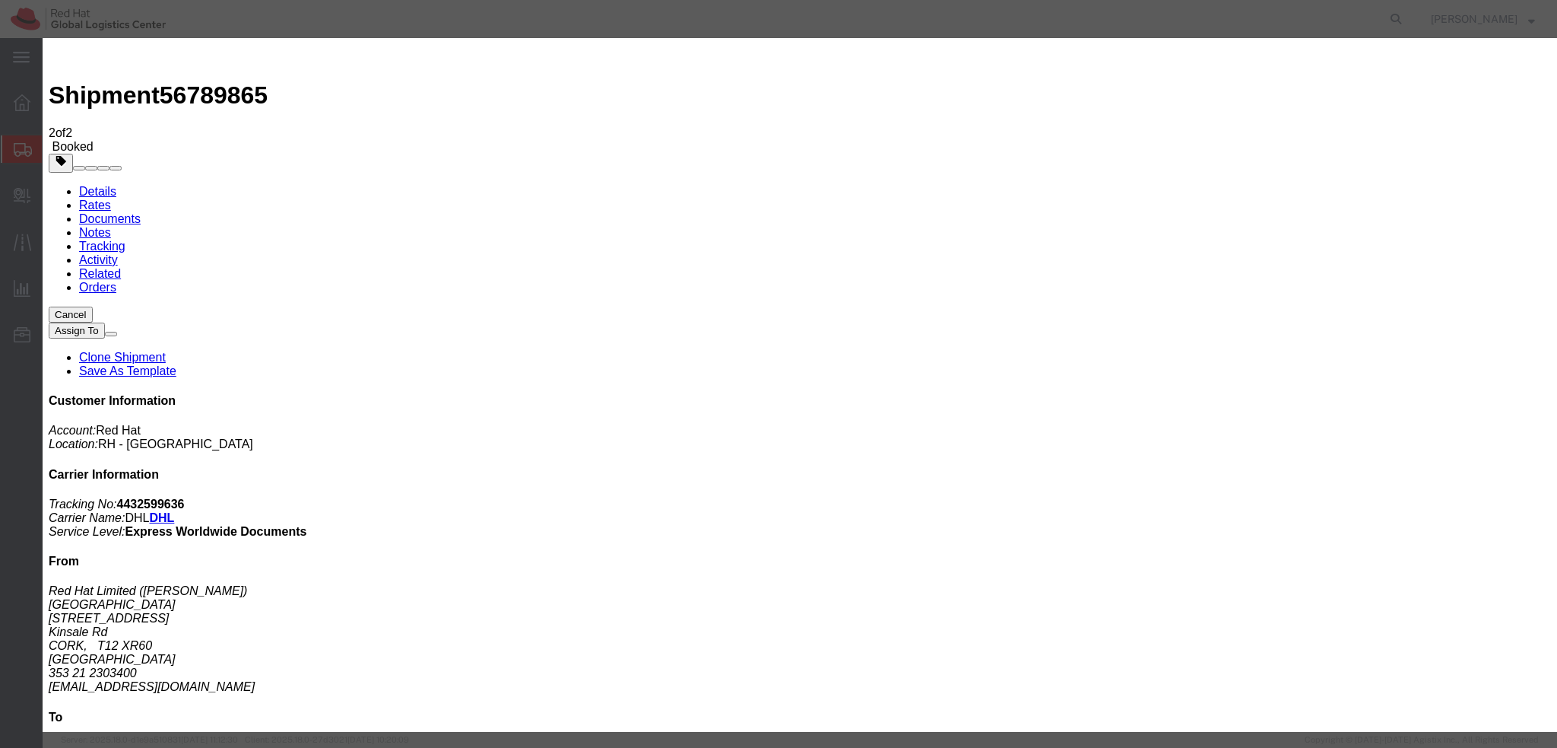
paste input "chorgan@redhat.com"
type input "chorgan@redhat.com"
paste textarea "Hi A, please find the label for your shipment to B attached to this email. Plea…"
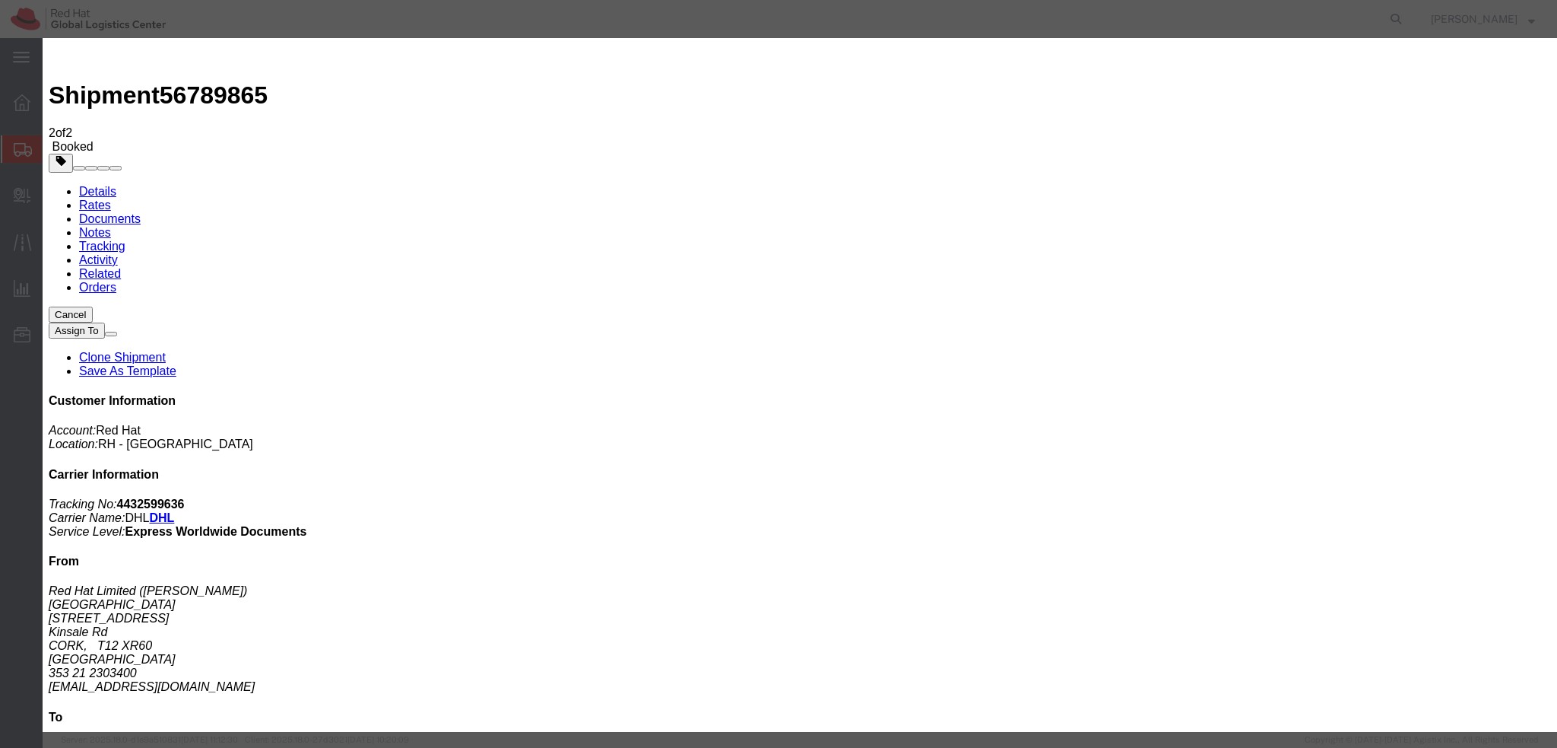
type textarea "Hi Charyl, please find the label for your shipment to Turkey attached to this e…"
paste input "mconnoll@redhat.com"
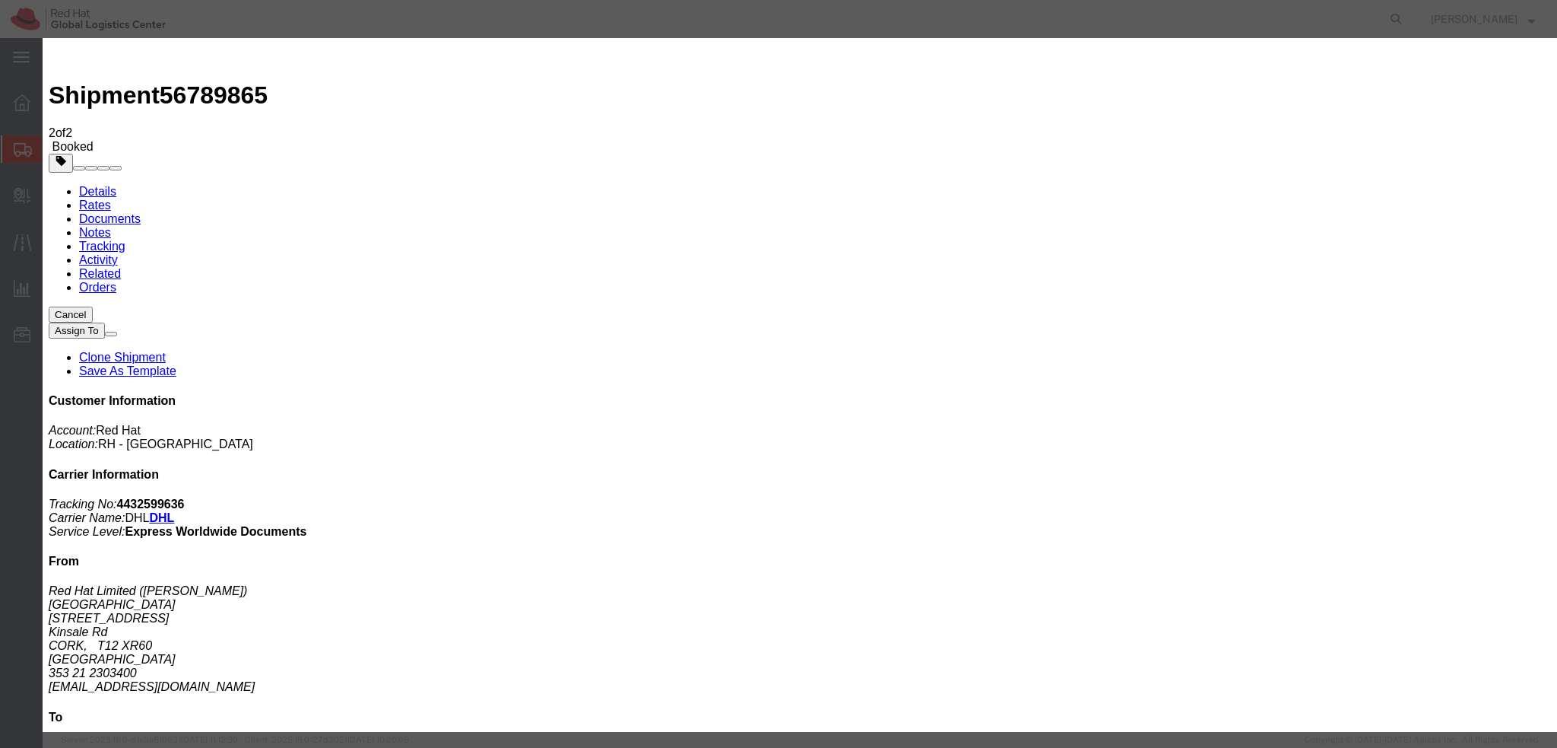
type input "mconnoll@redhat.com"
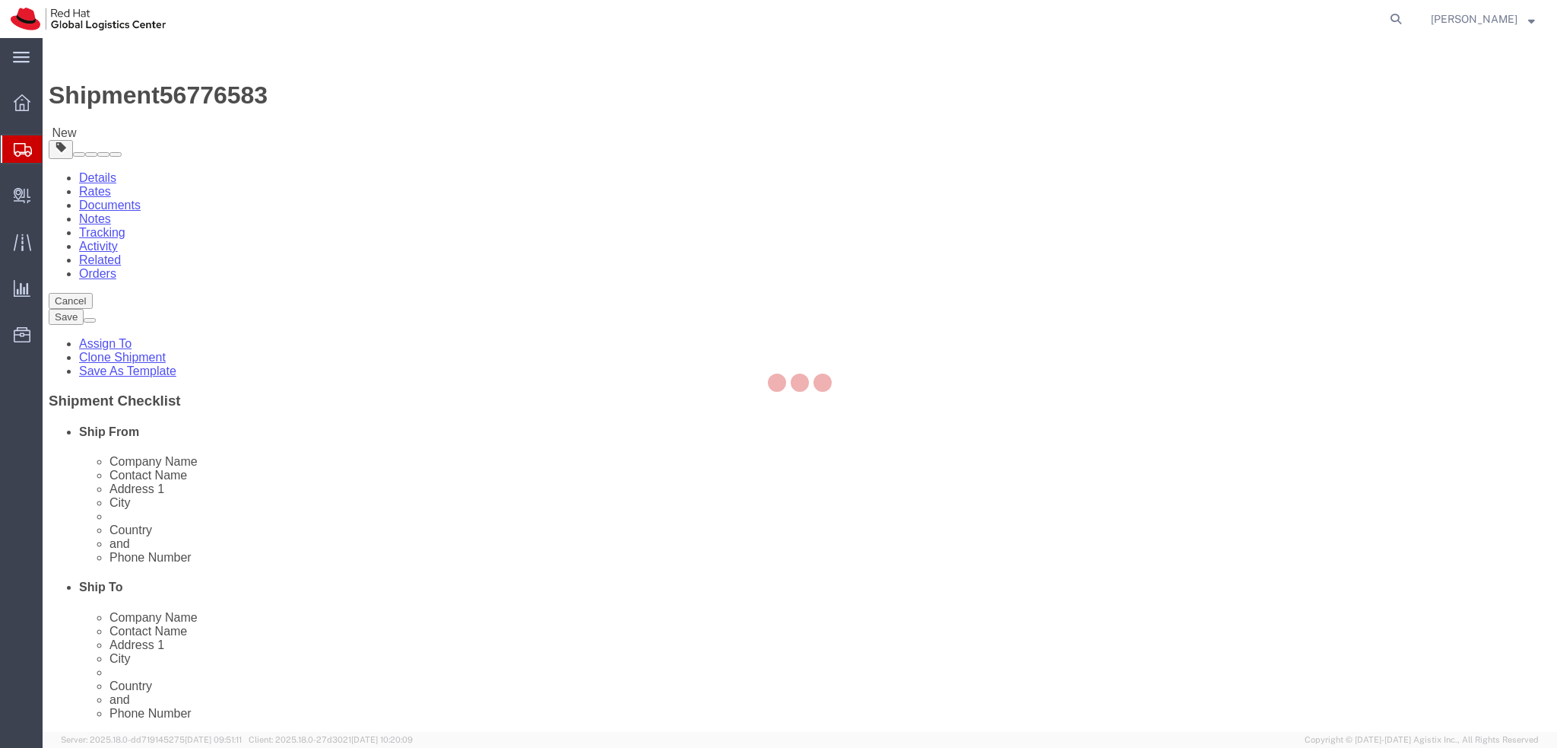
select select
select select "61972"
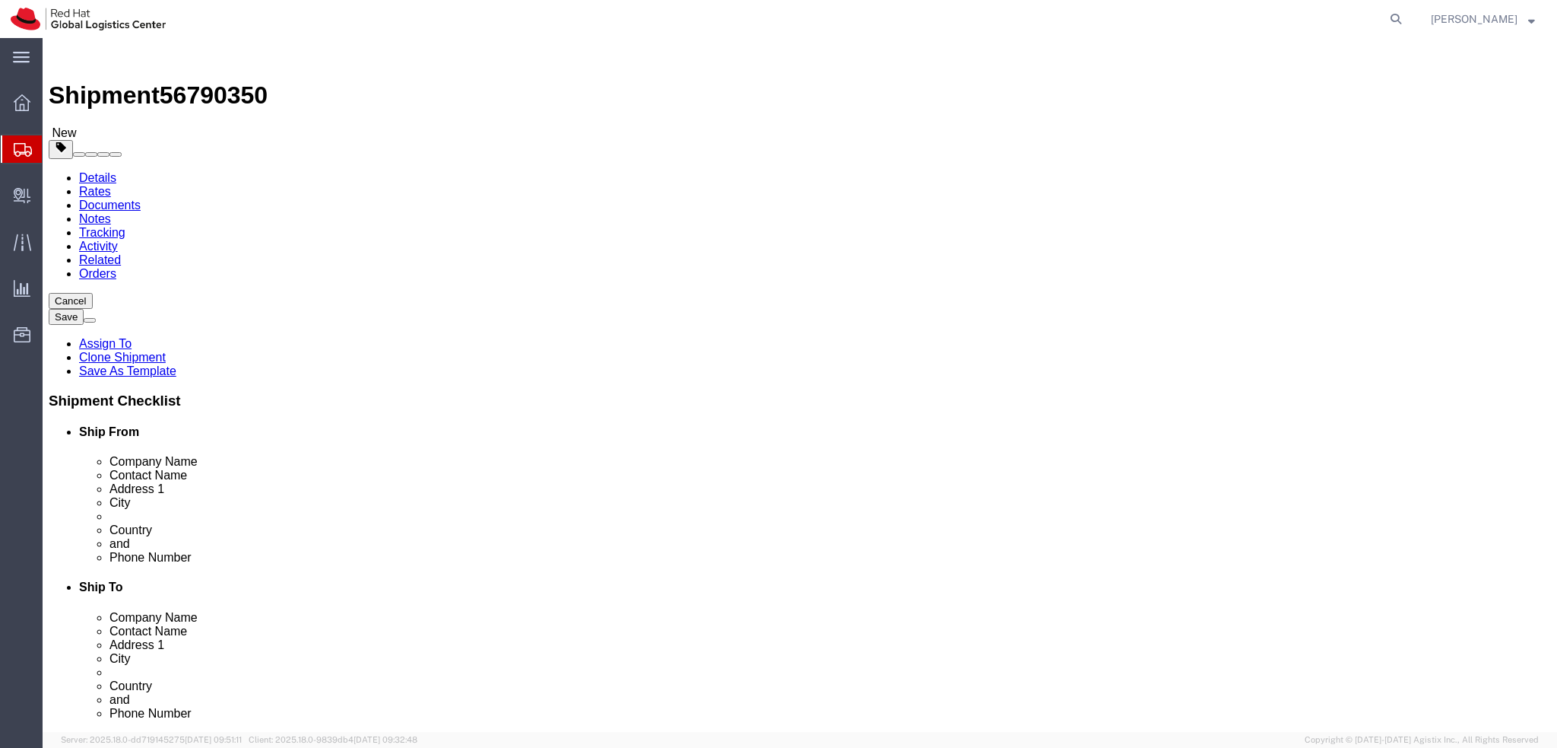
select select "38037"
select select
drag, startPoint x: 948, startPoint y: 337, endPoint x: 760, endPoint y: 339, distance: 187.1
click div "Address [STREET_ADDRESS]"
paste input "V Mezihori 1101/7"
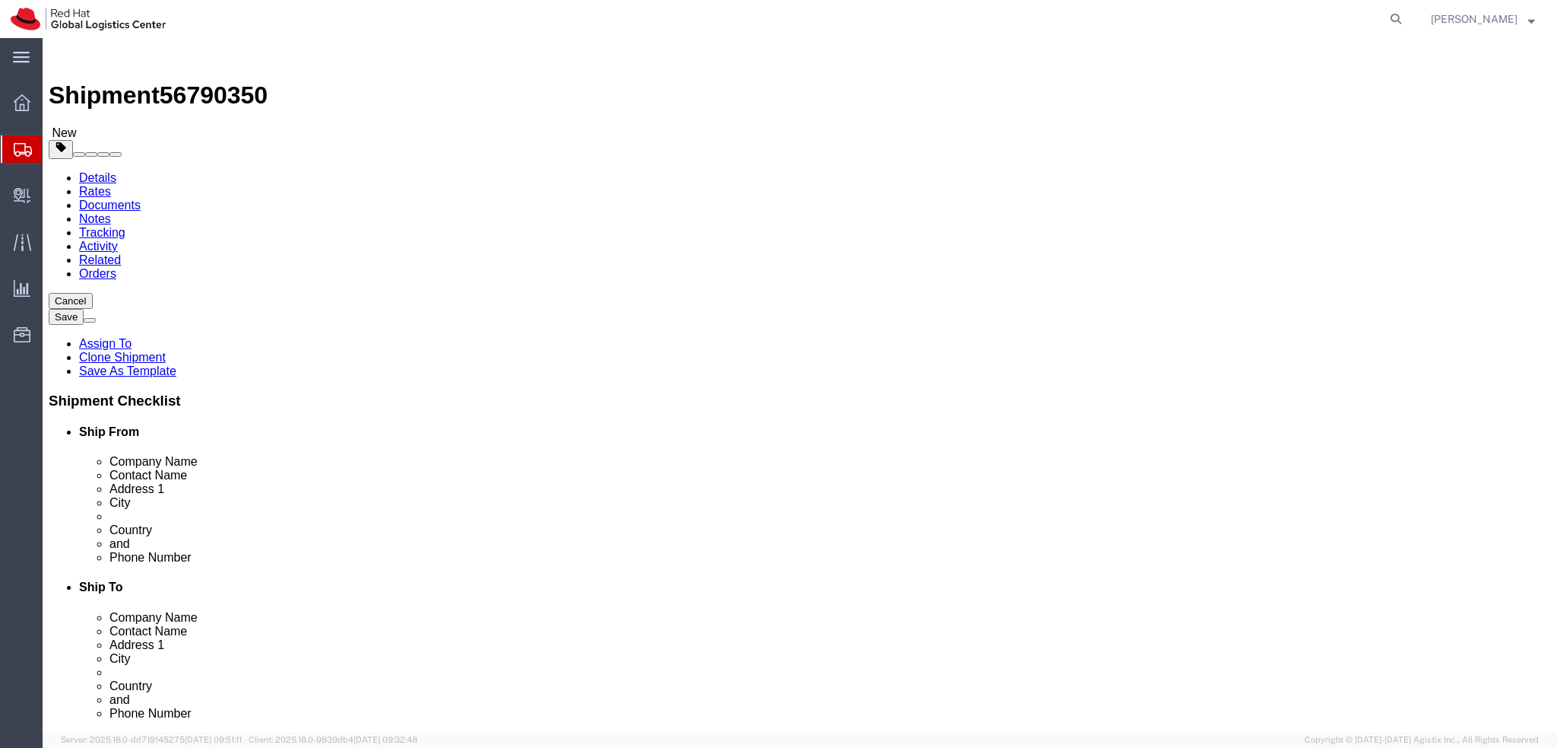
type input "V Mezihori 1101/7"
click input "V Mezihori 1101/7"
drag, startPoint x: 950, startPoint y: 343, endPoint x: 754, endPoint y: 345, distance: 196.2
click div "Address [STREET_ADDRESS]"
click input "V Mezihori 1101/7"
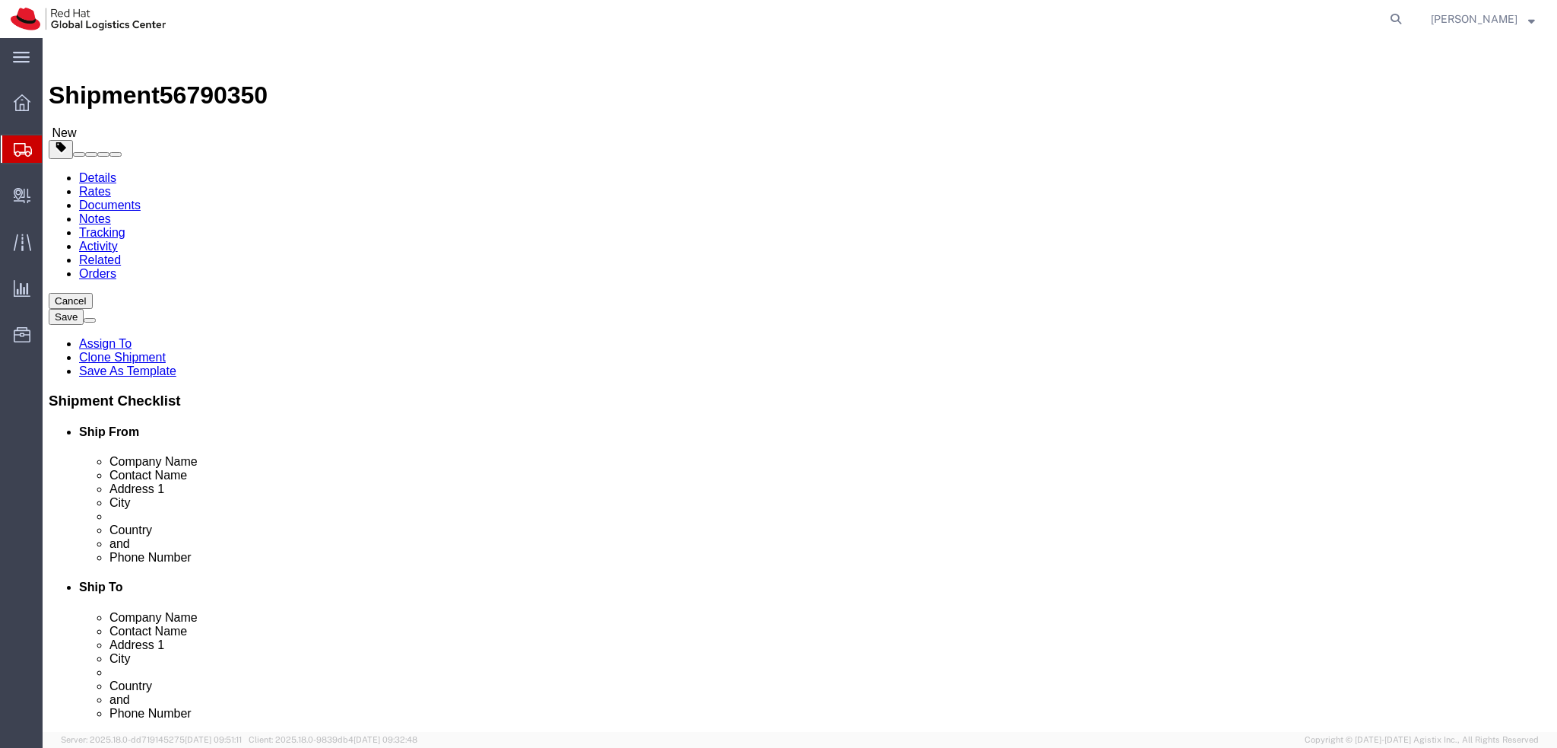
click label "Address 2"
click icon
click link "Add Content"
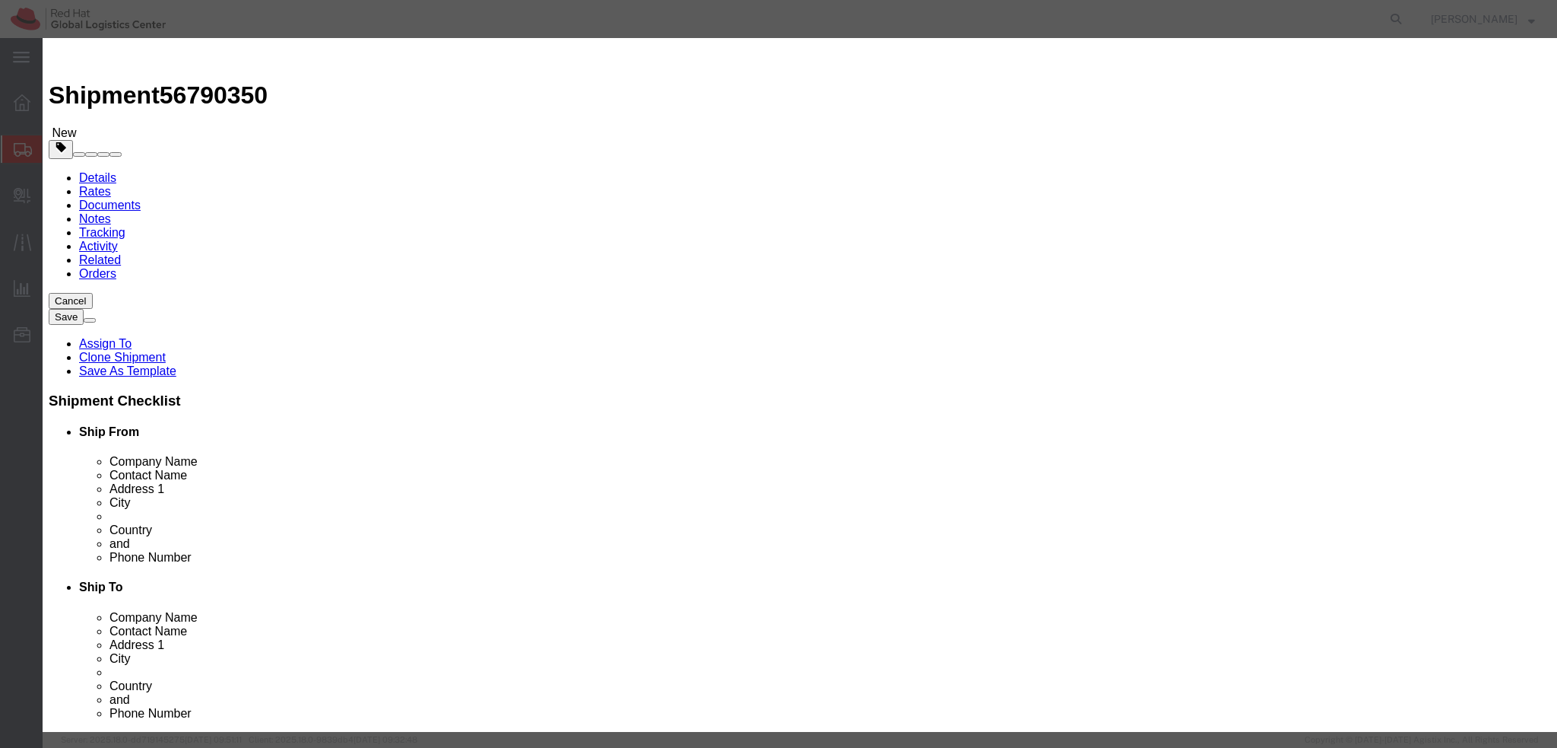
click input "text"
click input "Lego box"
type input "Small Lego box"
click textarea
type textarea "."
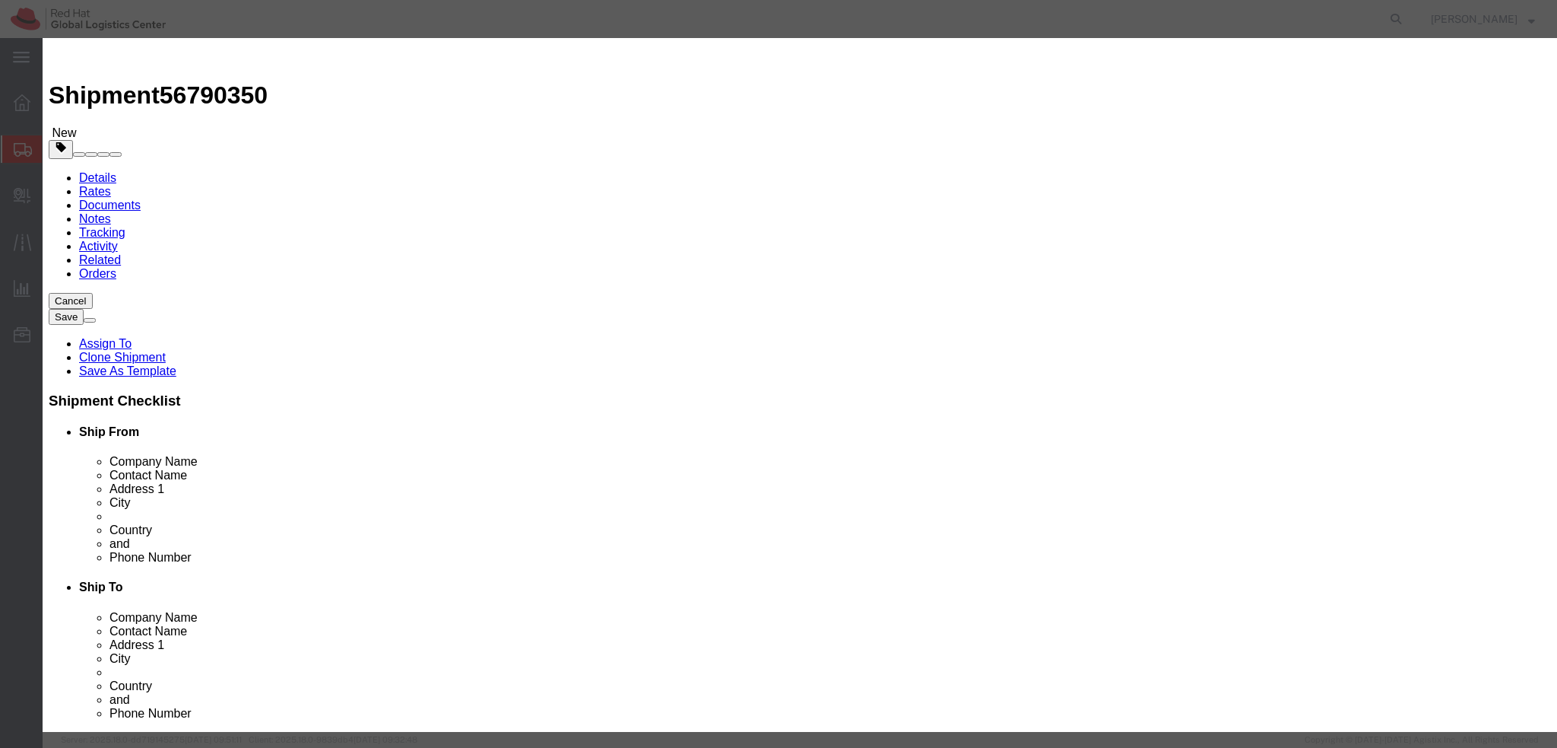
click input "0"
drag, startPoint x: 532, startPoint y: 145, endPoint x: 676, endPoint y: 174, distance: 146.6
click input "0"
type input "1"
click input "text"
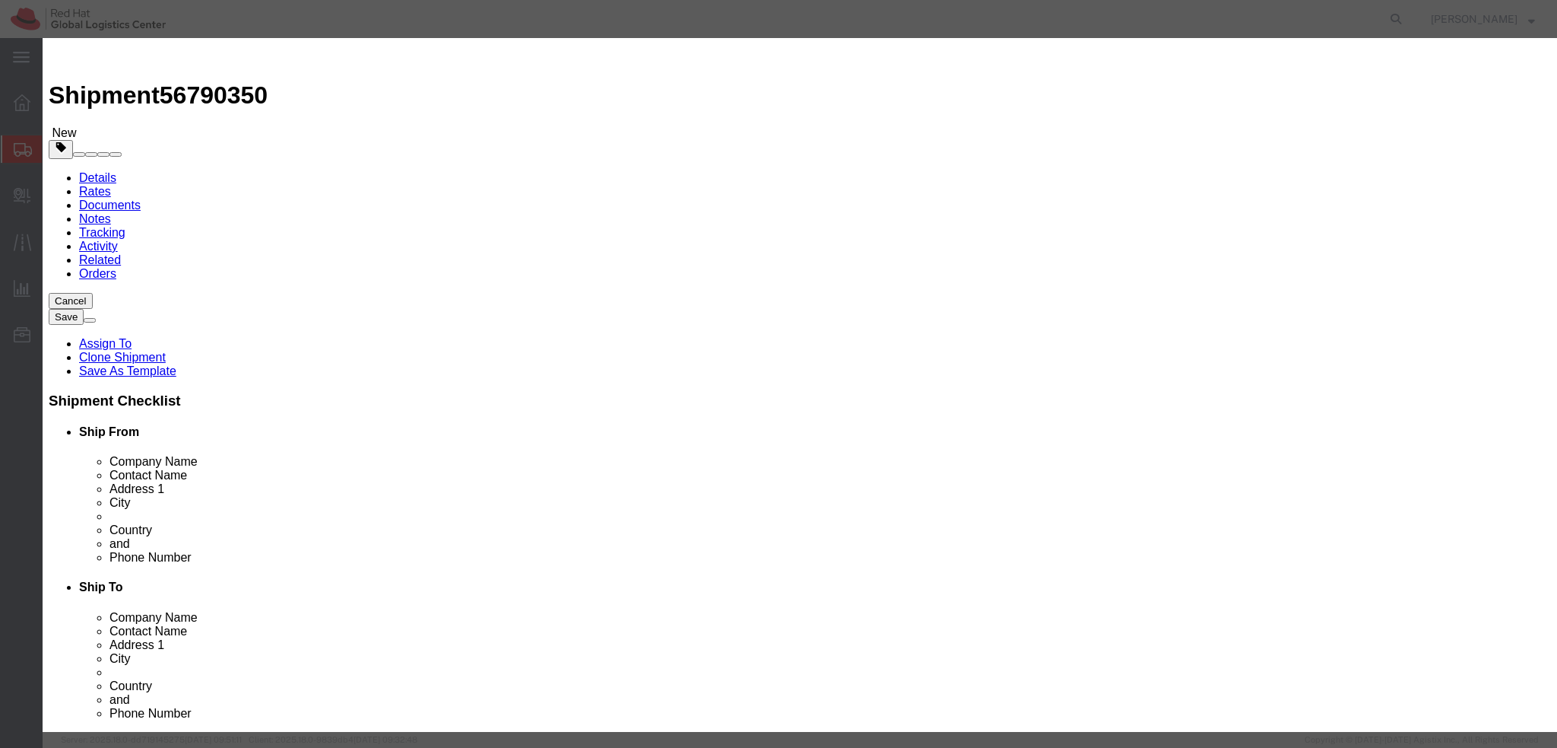
type input "599"
click div "Product Name Small Lego box Pieces 1 Select Bag Barrels 100Board Feet Bottle Bo…"
click button "Save & Close"
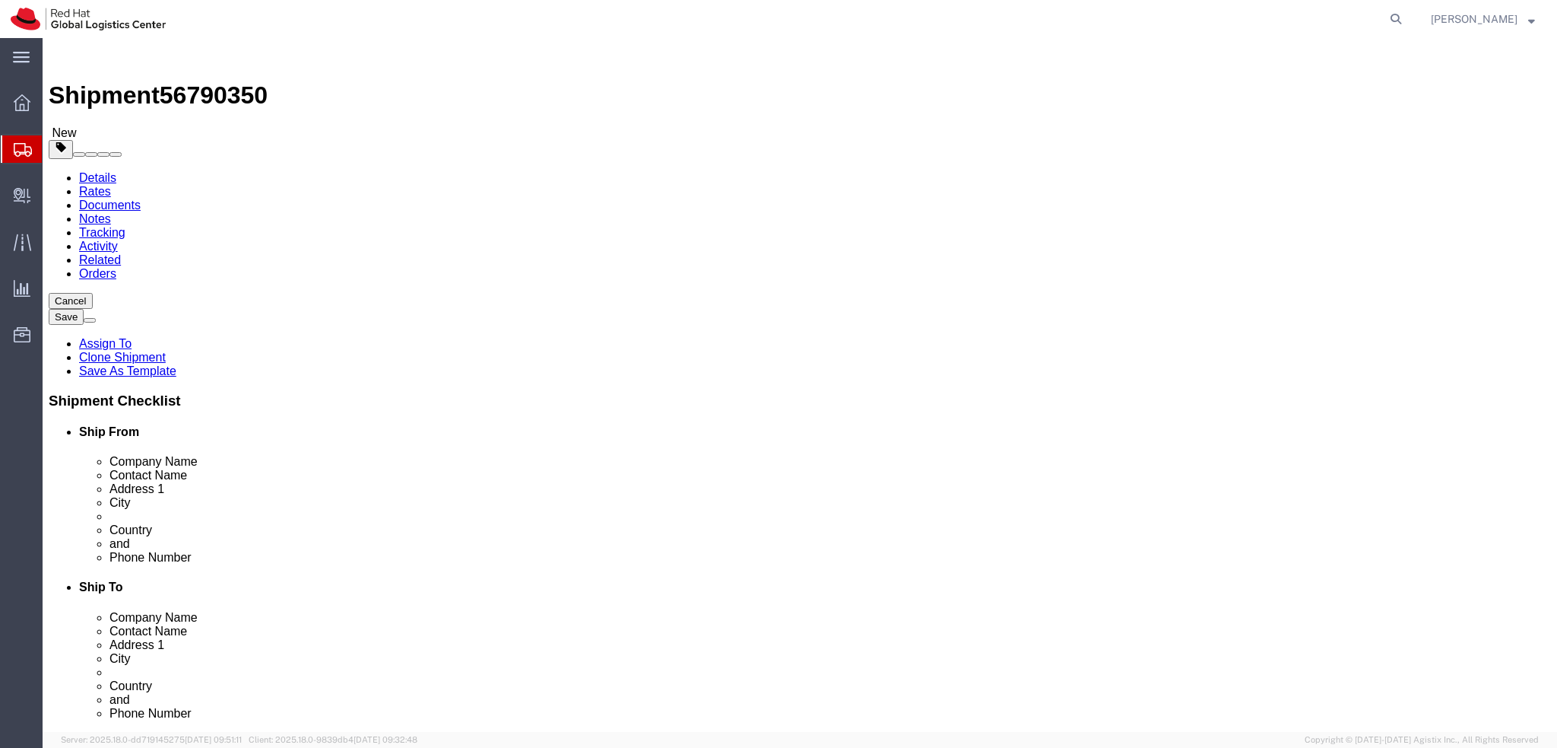
click p "McBook"
click div "Pieces: 1.00 Each Total value: 500.00 EUR"
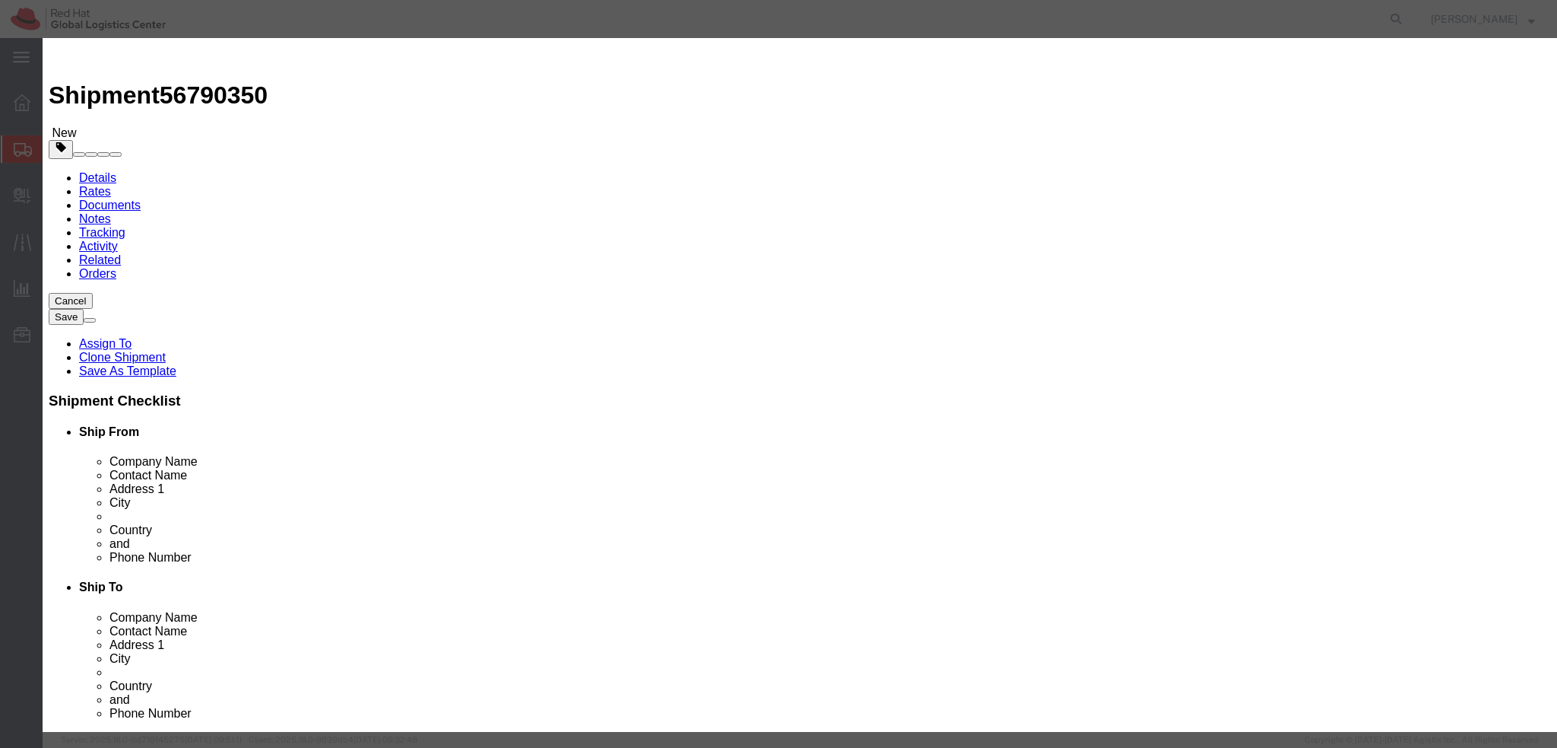
click input "McBook"
click input "MacBook"
type input "MacBook"
click textarea
type textarea "Laptop"
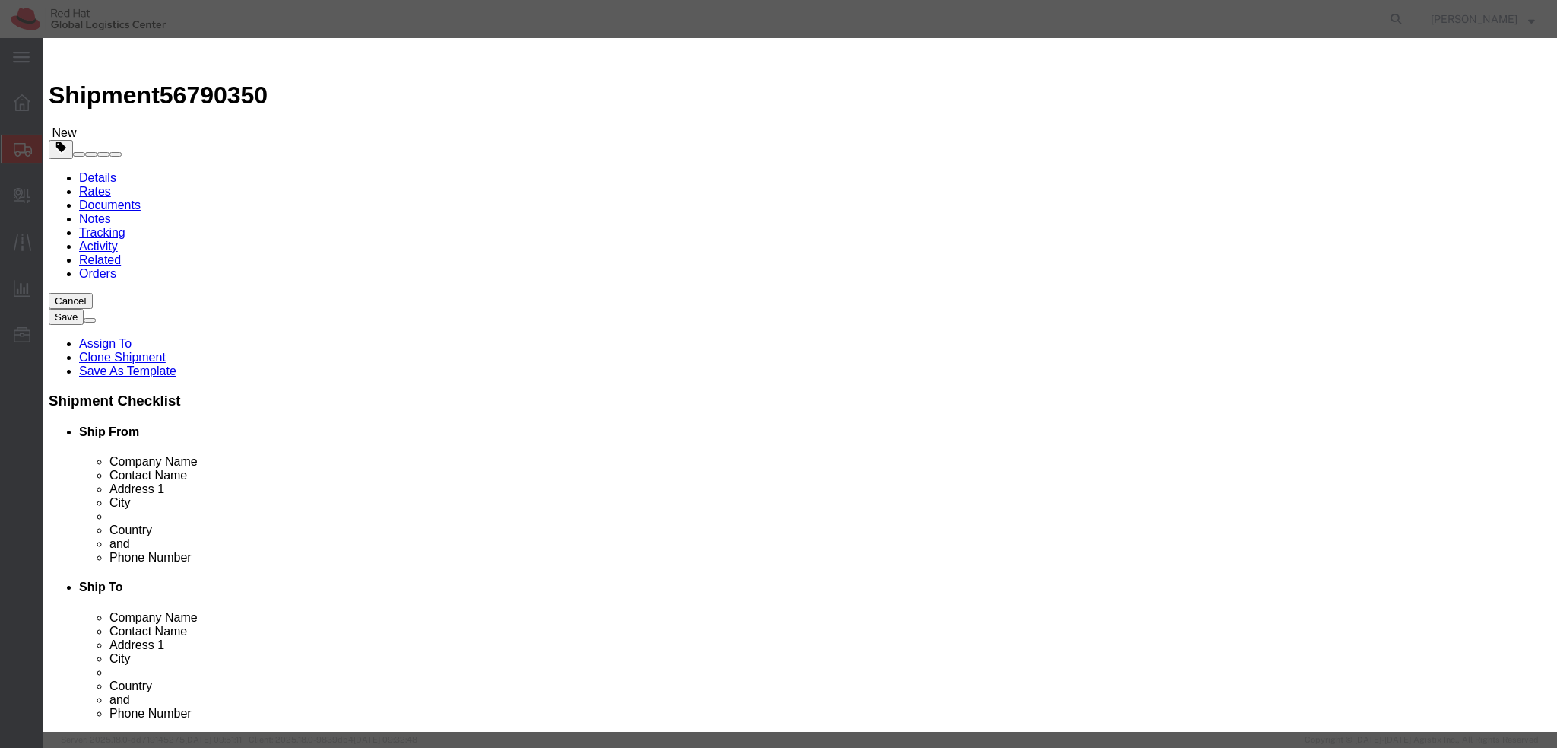
click button "Save & Close"
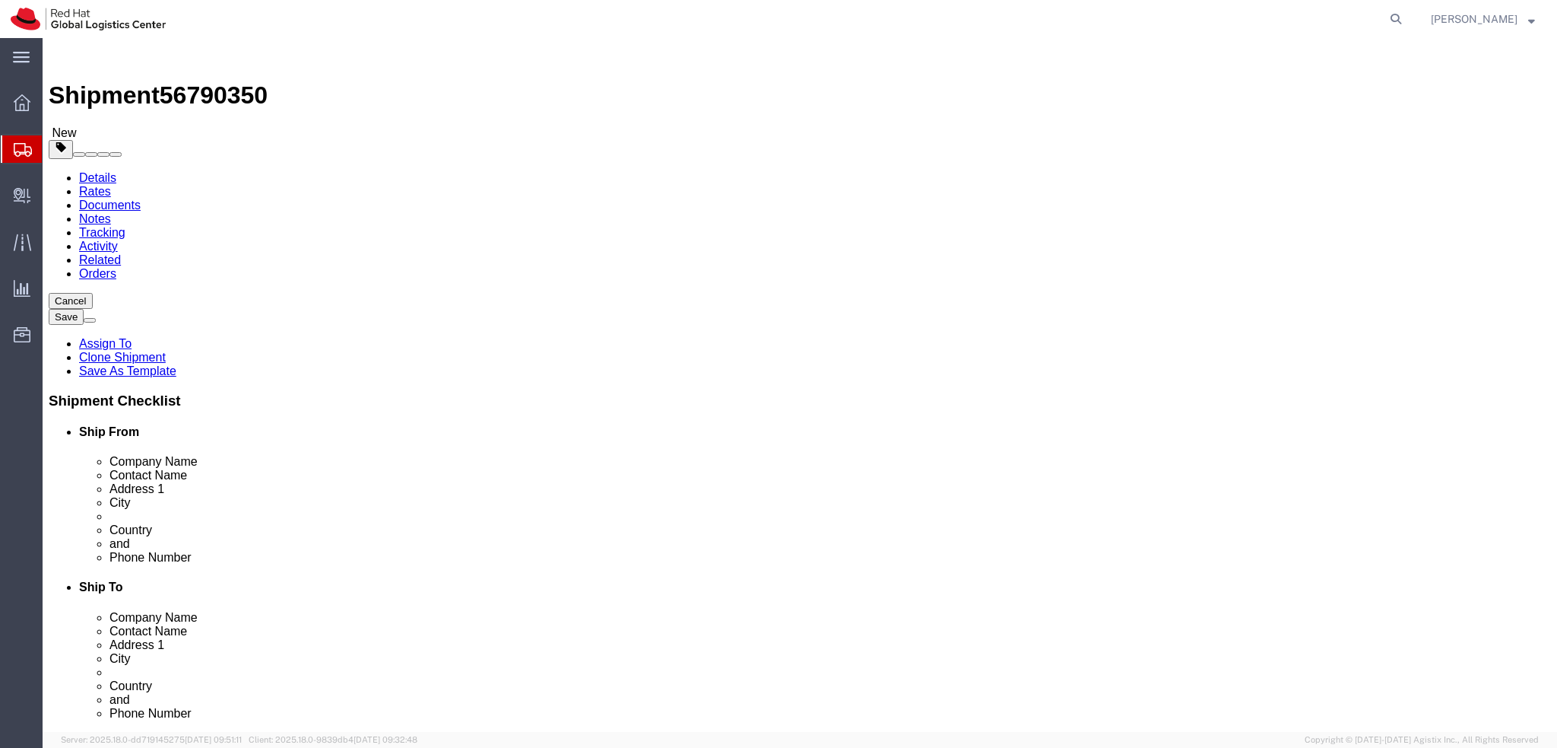
click input "3.00"
click input "5"
type input "6"
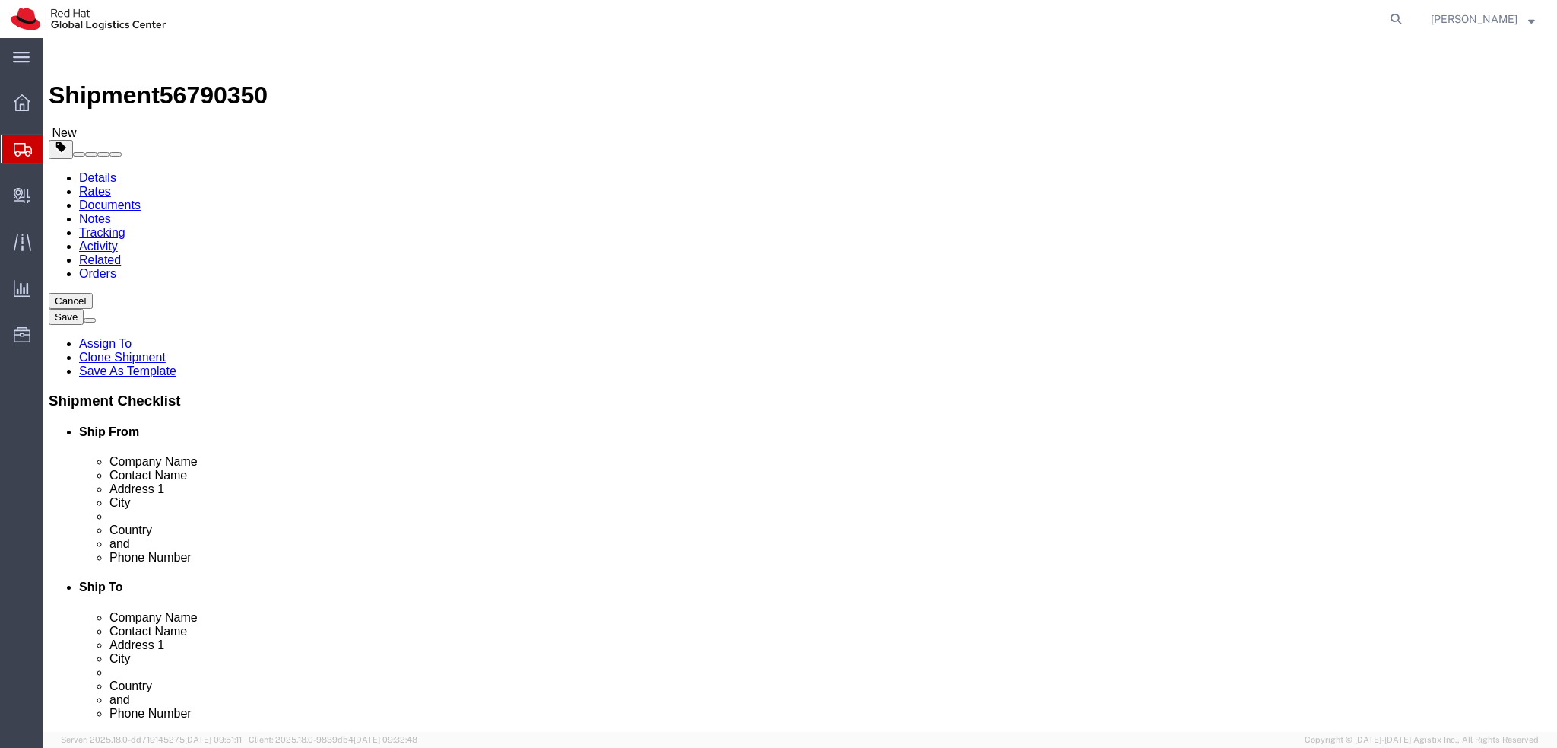
click div "Package Type Select Case(s) Crate(s) Envelope Large Box Medium Box PAK Skid(s) …"
click button "Save"
